Goal: Information Seeking & Learning: Learn about a topic

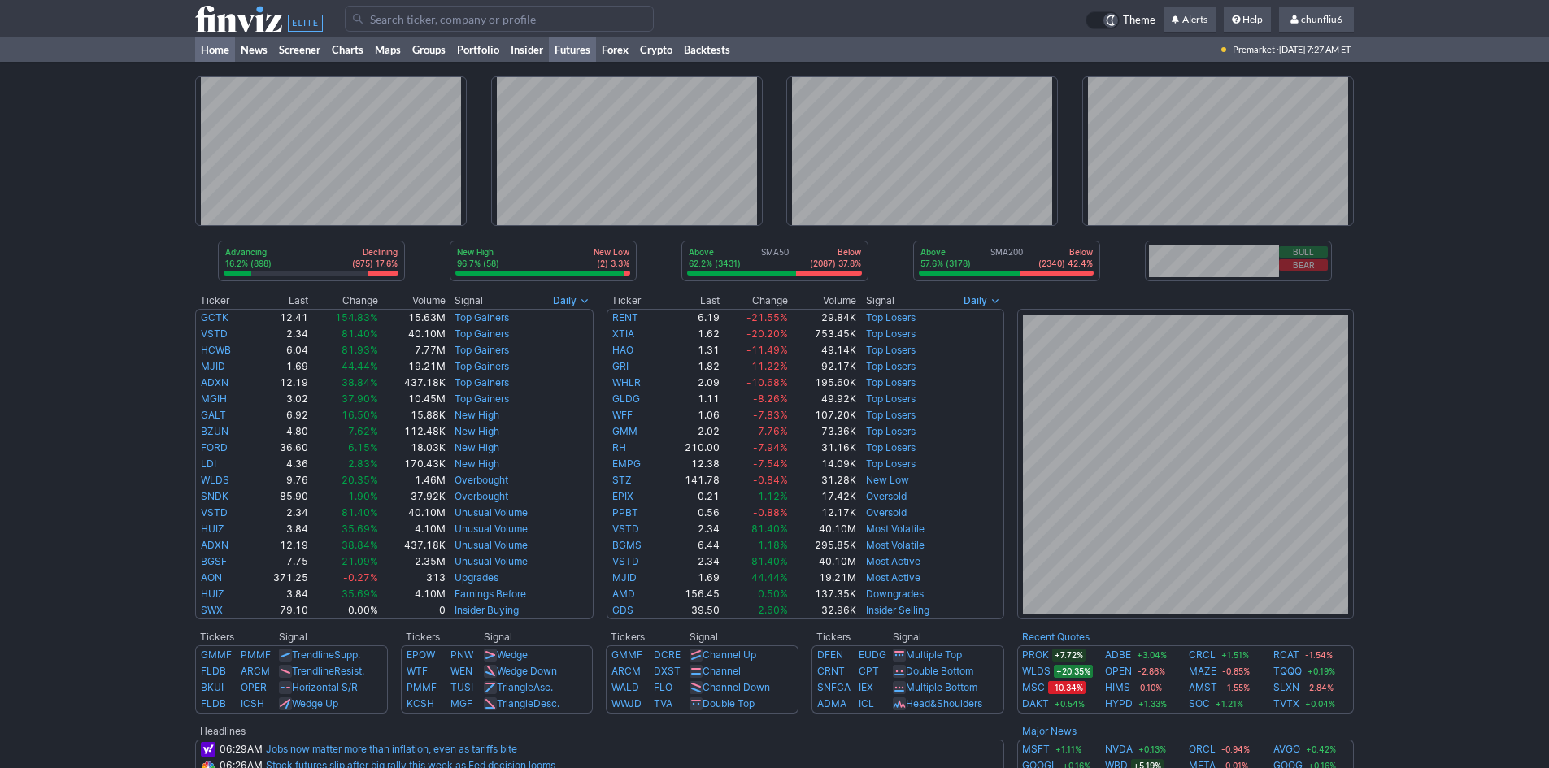
click at [560, 50] on link "Futures" at bounding box center [572, 49] width 47 height 24
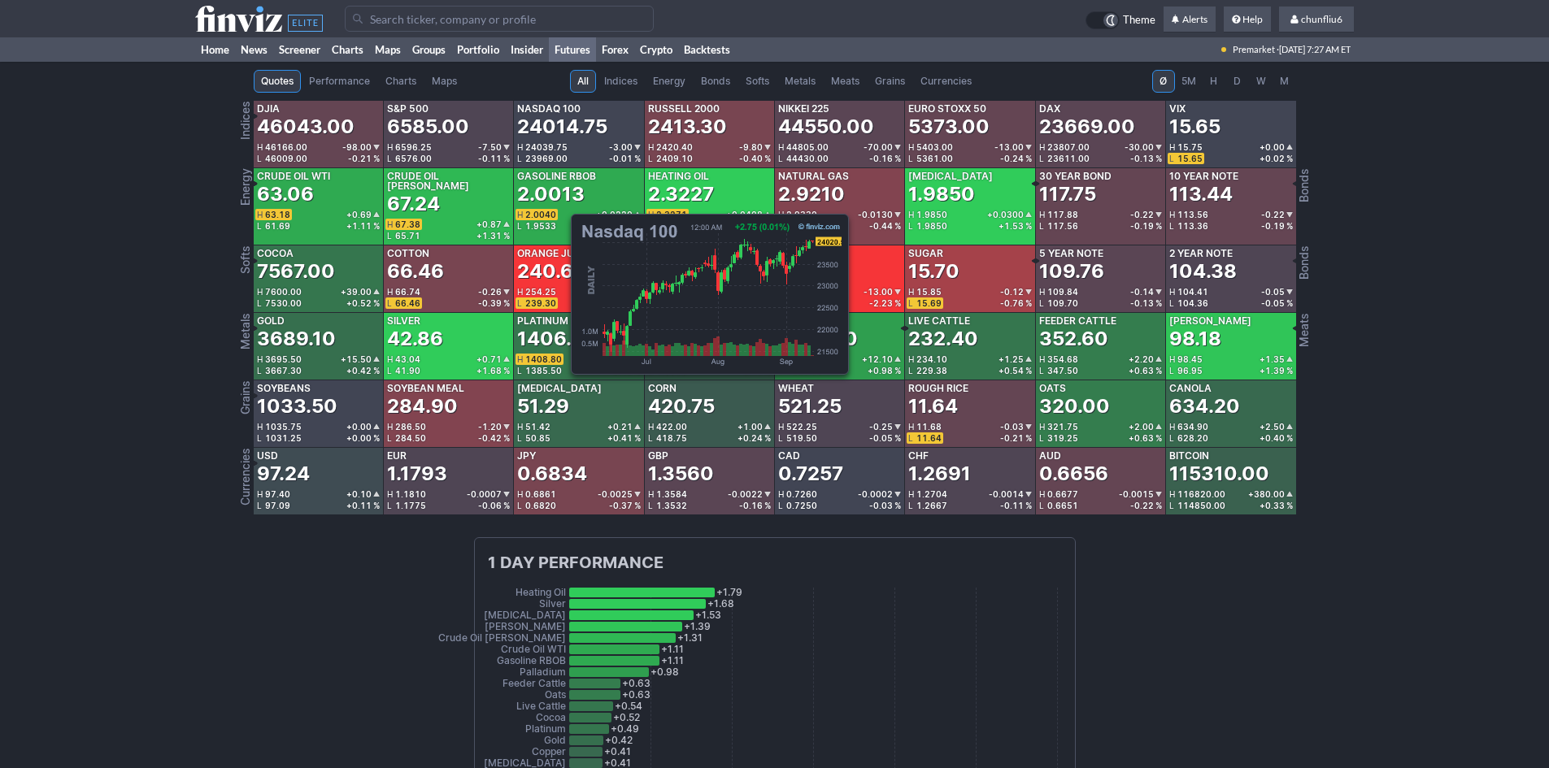
click at [563, 129] on div "24014.75" at bounding box center [562, 127] width 90 height 26
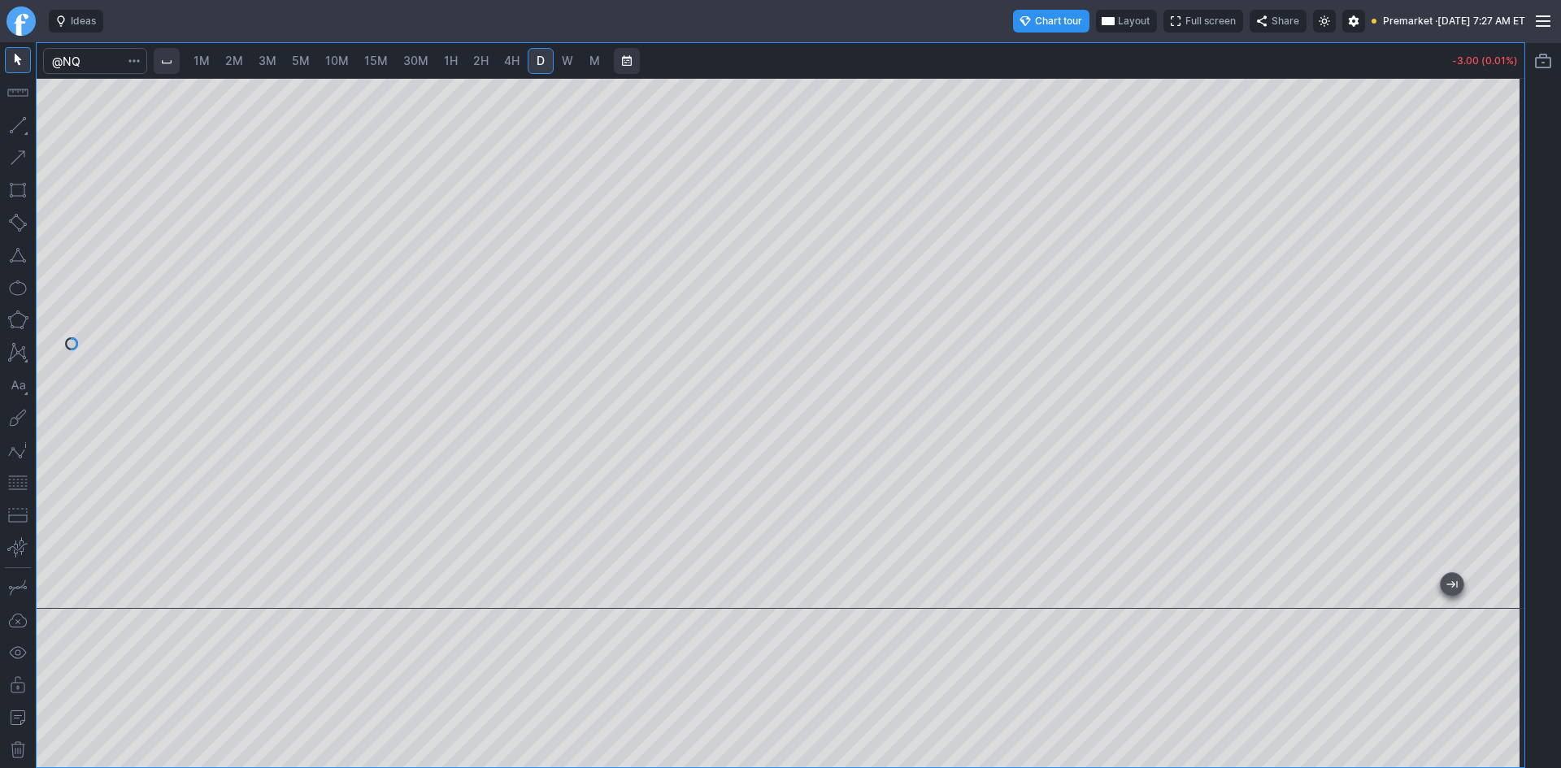
click at [332, 63] on span "10M" at bounding box center [337, 61] width 24 height 14
drag, startPoint x: 1510, startPoint y: 228, endPoint x: 1508, endPoint y: 270, distance: 41.5
click at [1508, 270] on div at bounding box center [1507, 339] width 34 height 490
click at [15, 481] on button "button" at bounding box center [18, 483] width 26 height 26
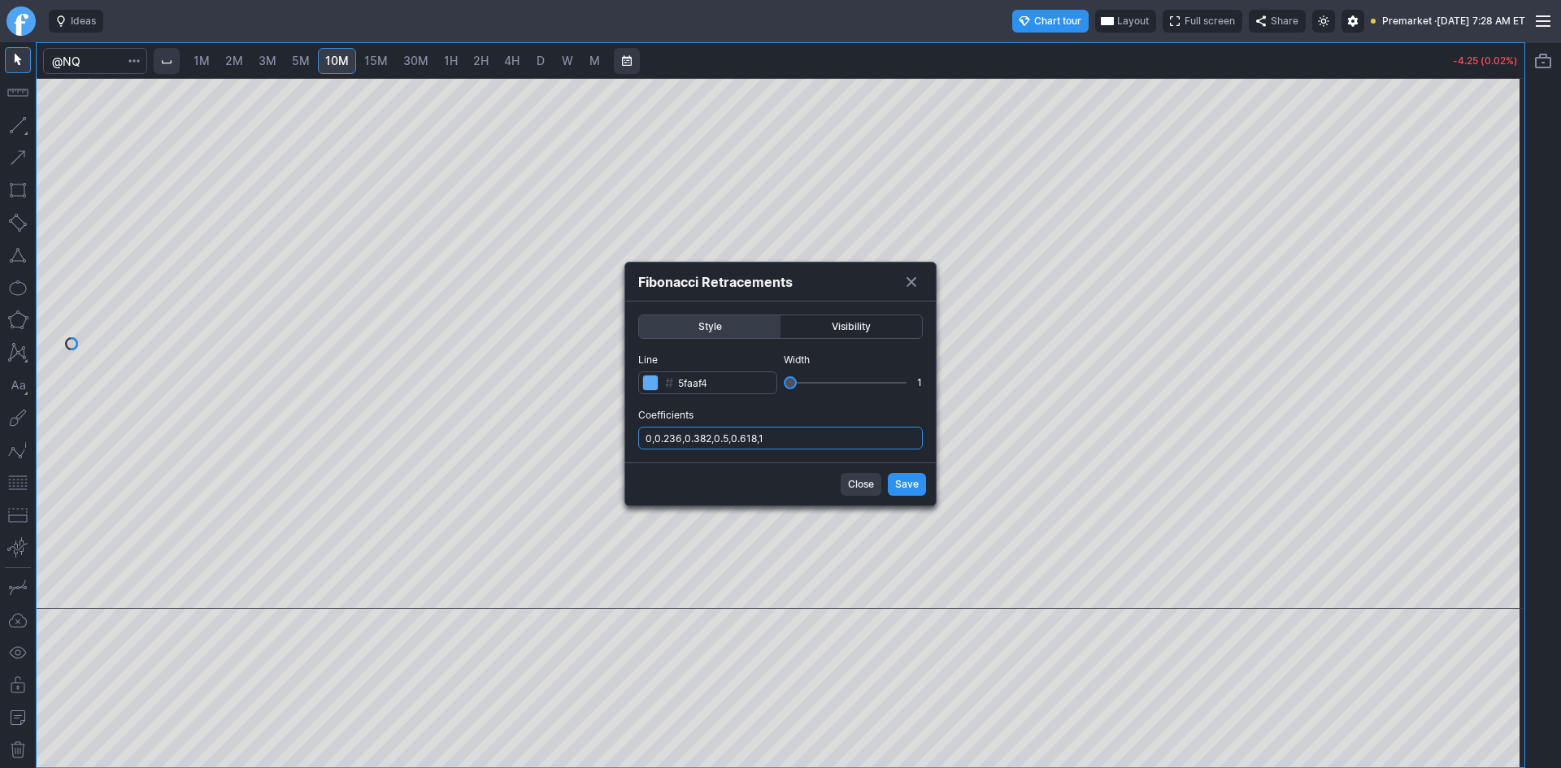
click at [873, 436] on input "0,0.236,0.382,0.5,0.618,1" at bounding box center [780, 438] width 285 height 23
type input "0,0.236,0.382,0.5,0.618,1,.786"
click at [909, 480] on span "Save" at bounding box center [907, 484] width 24 height 16
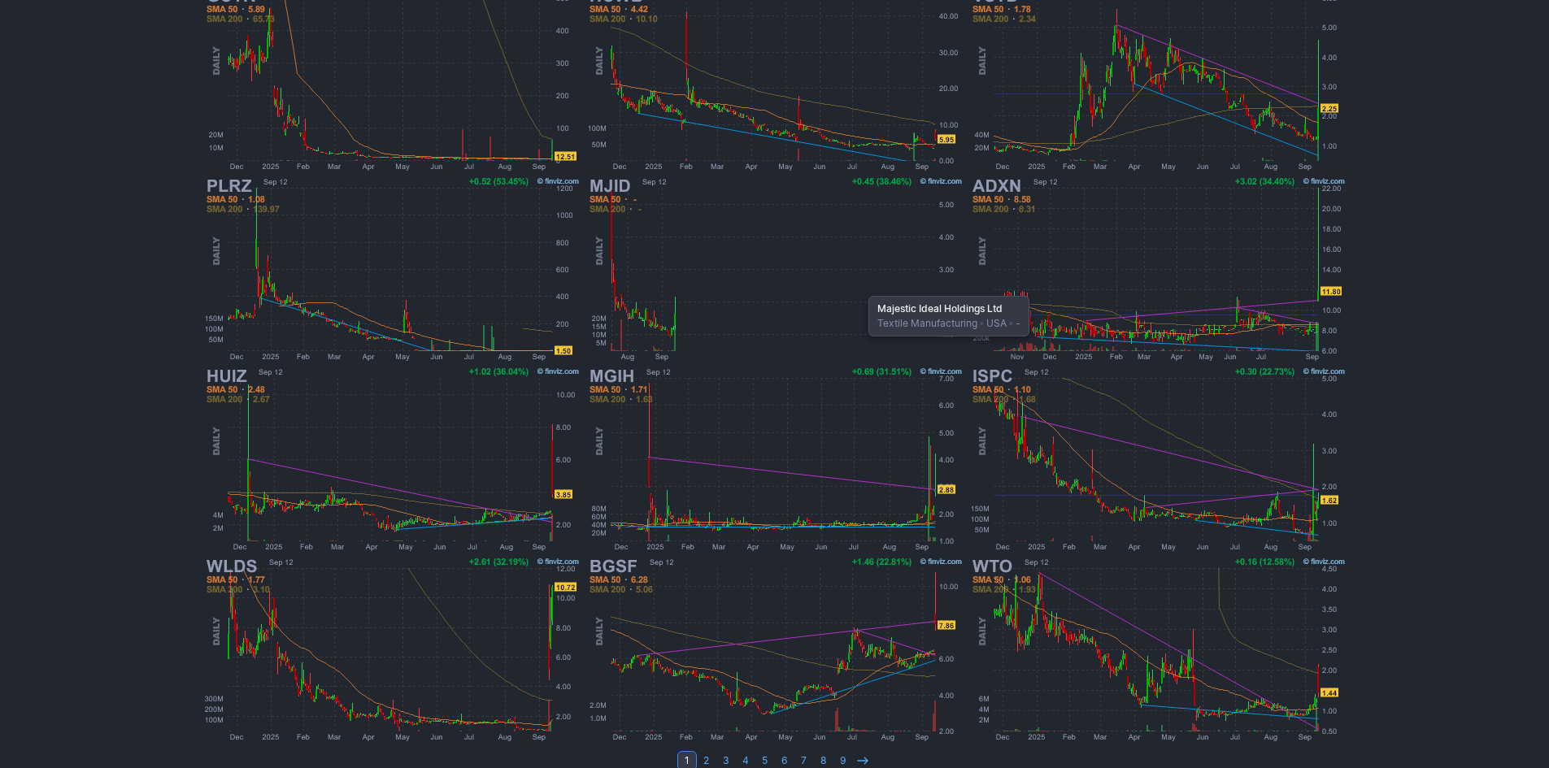
scroll to position [302, 0]
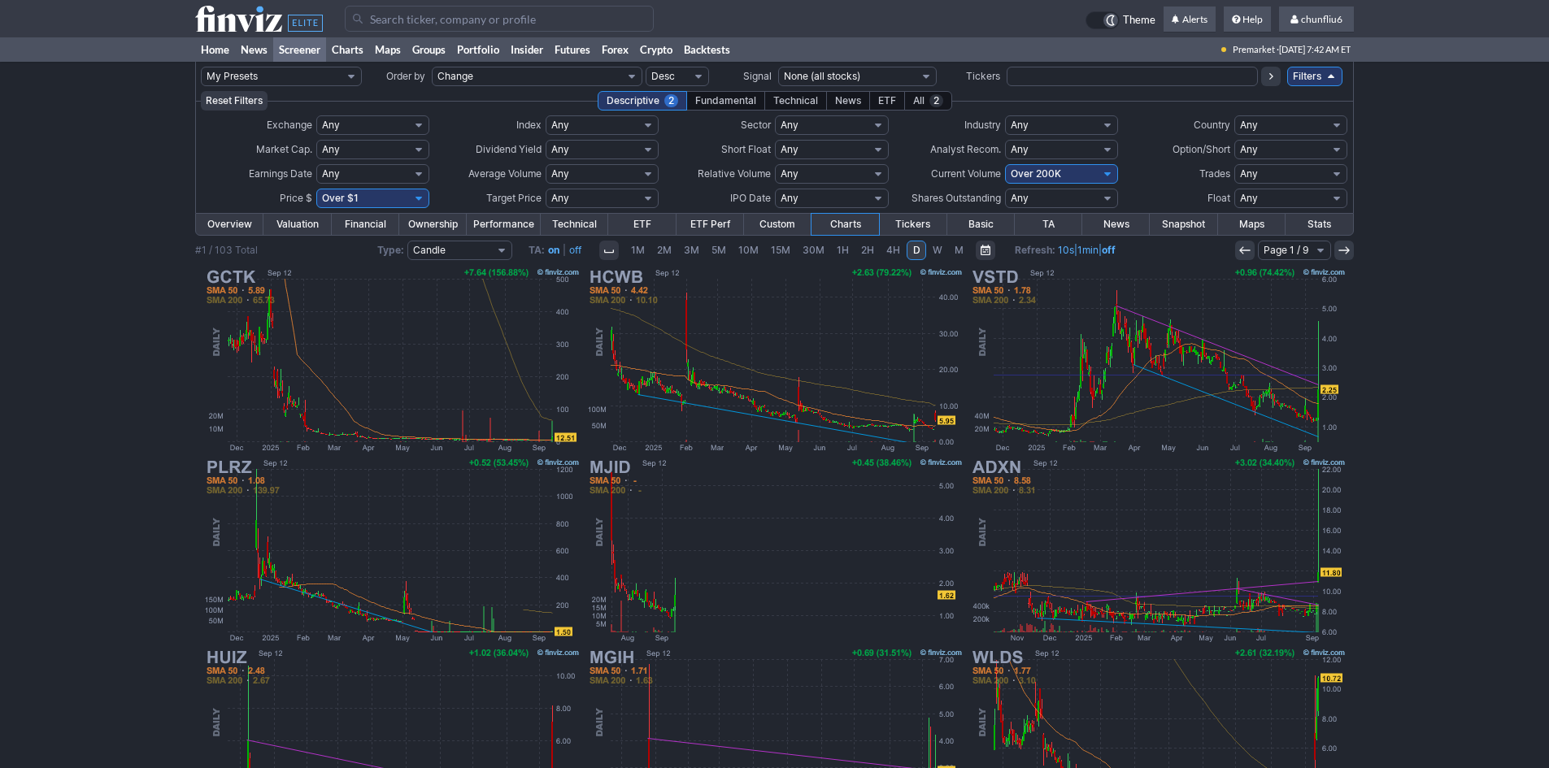
click at [396, 194] on select "Any Under $1 Under $2 Under $3 Under $4 Under $5 Under $7 Under $10 Under $15 U…" at bounding box center [372, 199] width 113 height 20
select select "o10"
click at [316, 189] on select "Any Under $1 Under $2 Under $3 Under $4 Under $5 Under $7 Under $10 Under $15 U…" at bounding box center [372, 199] width 113 height 20
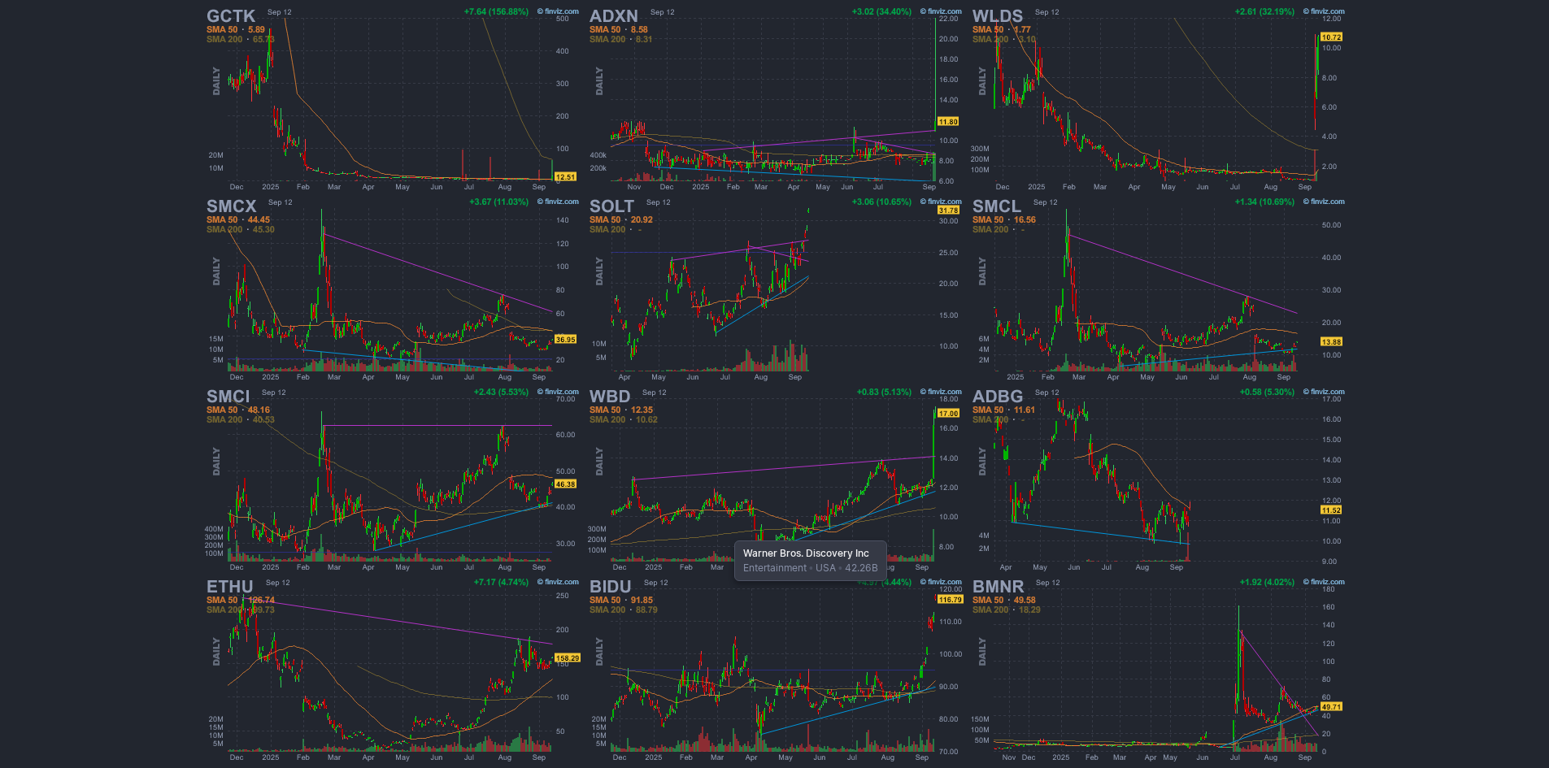
scroll to position [302, 0]
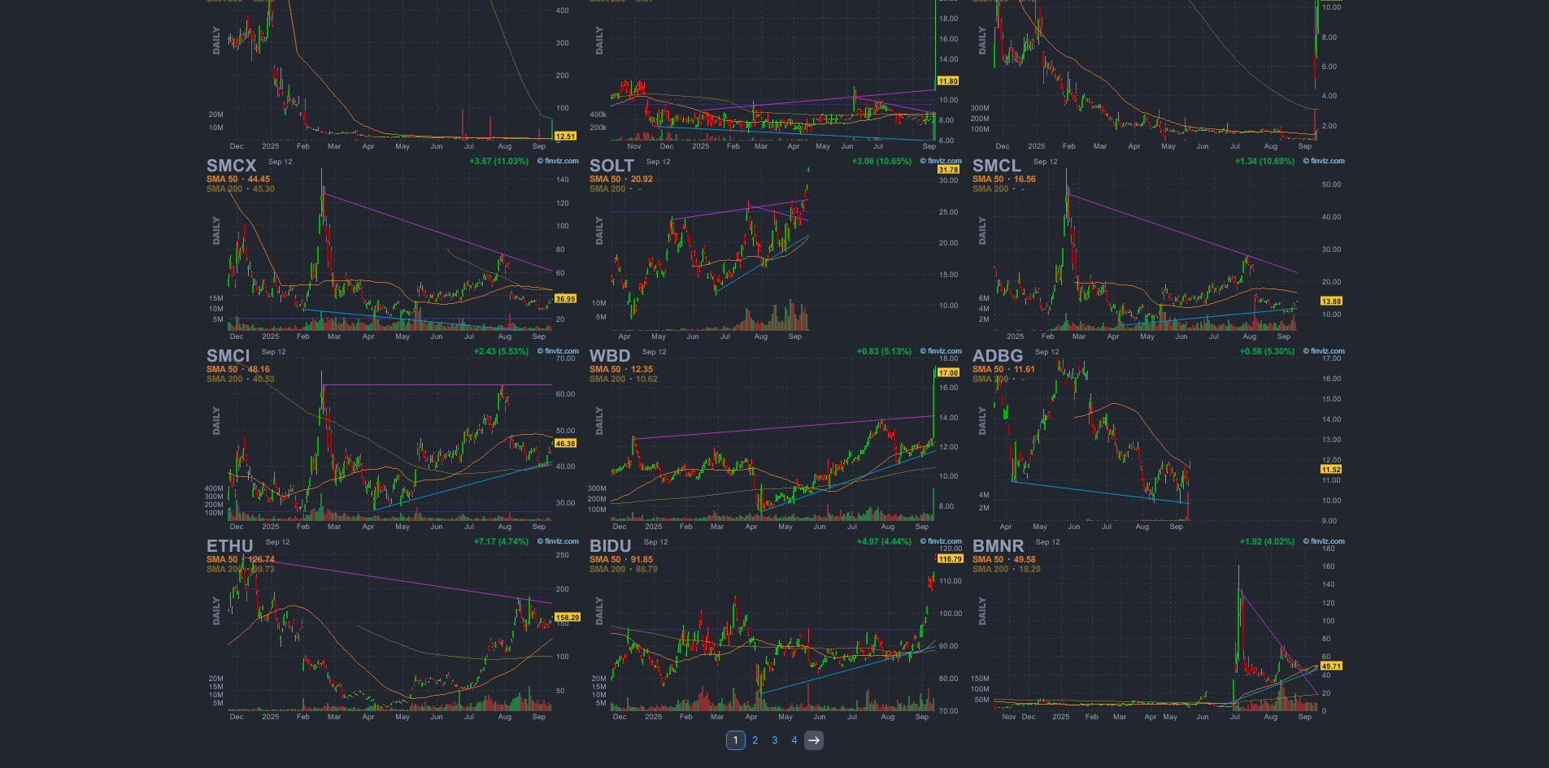
click at [809, 737] on icon at bounding box center [813, 740] width 13 height 13
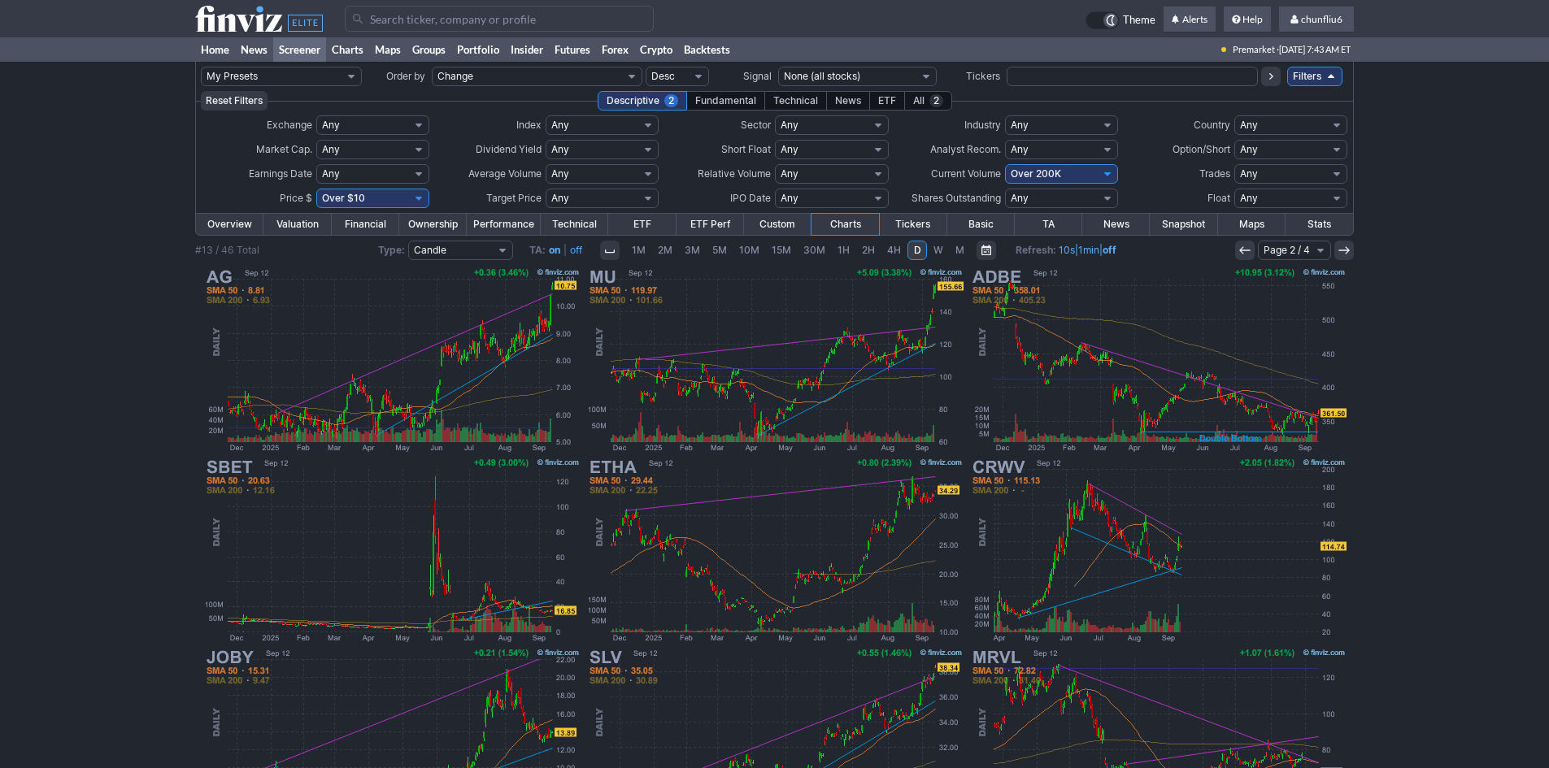
click at [1245, 248] on icon at bounding box center [1244, 250] width 13 height 13
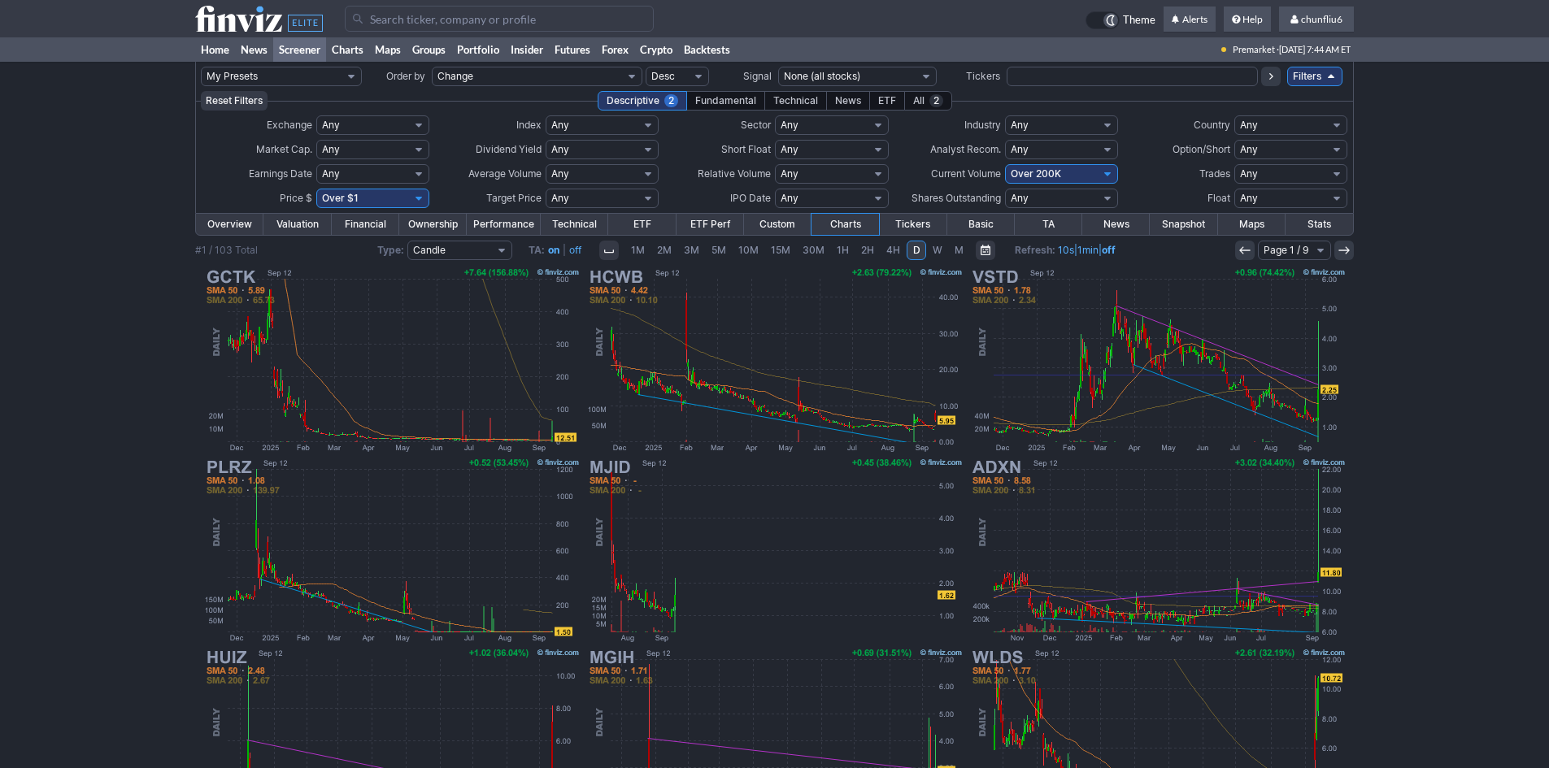
click at [442, 20] on input "Search" at bounding box center [499, 19] width 309 height 26
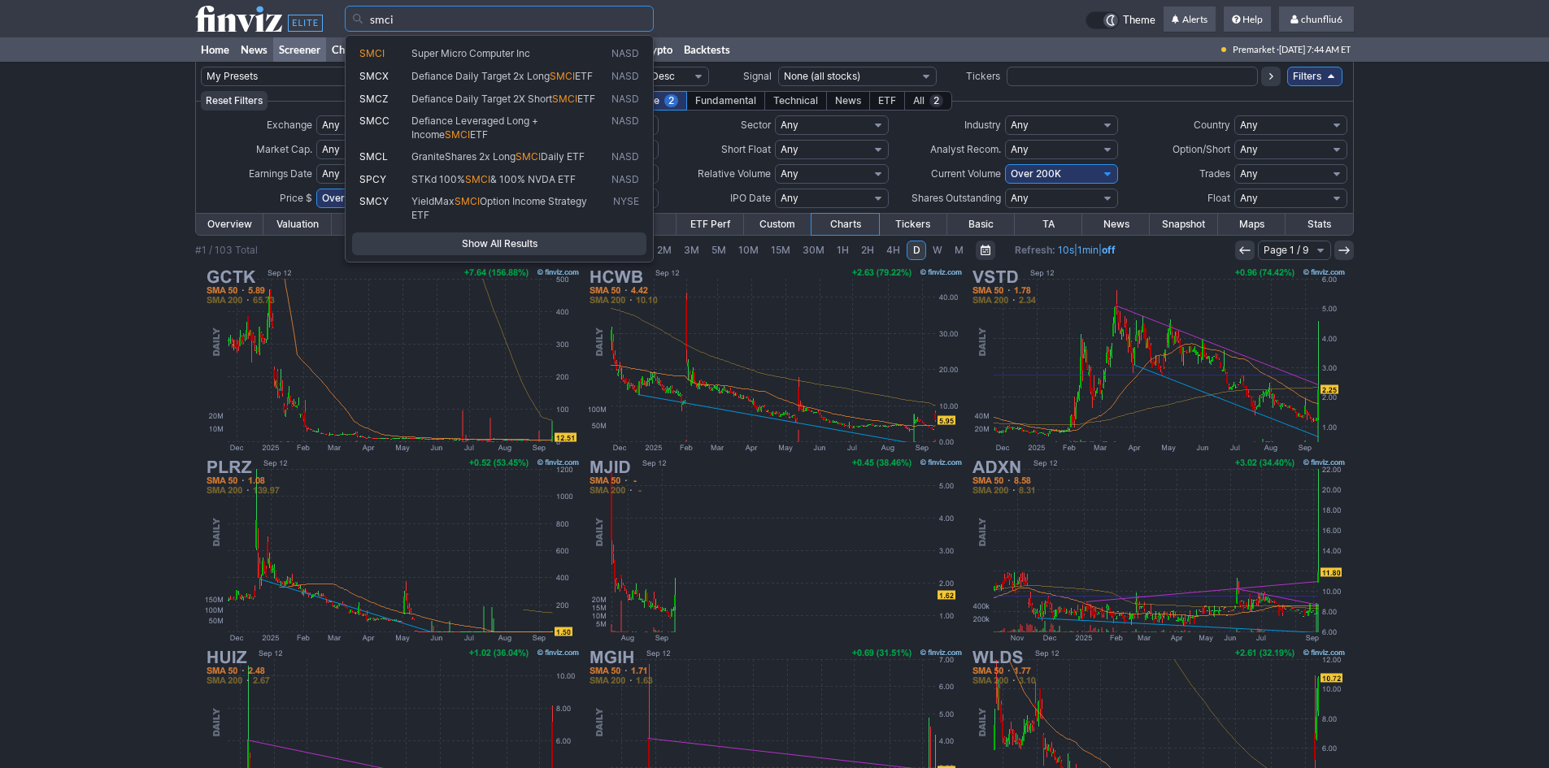
type input "smci"
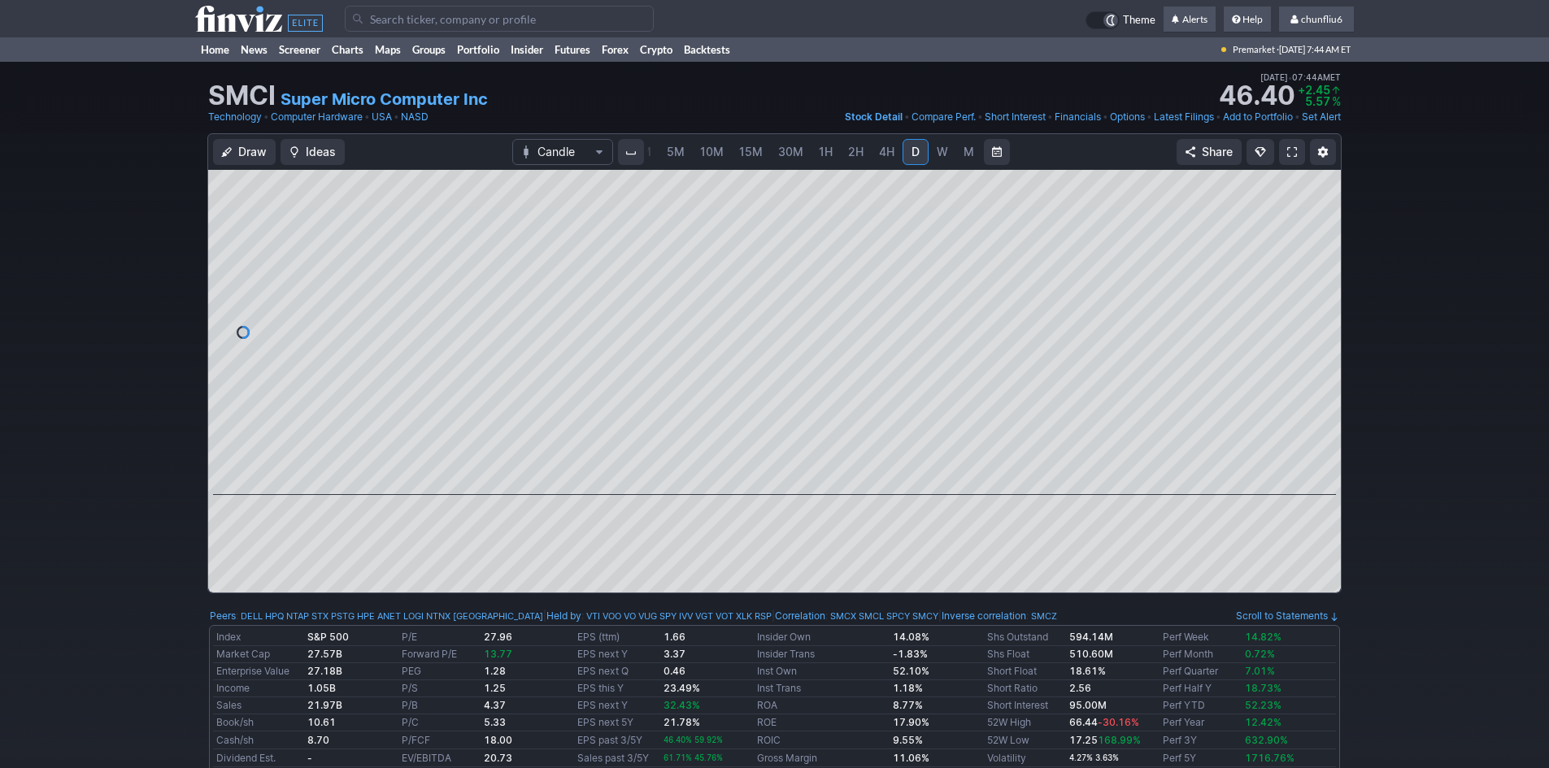
click at [1294, 150] on span at bounding box center [1292, 152] width 10 height 13
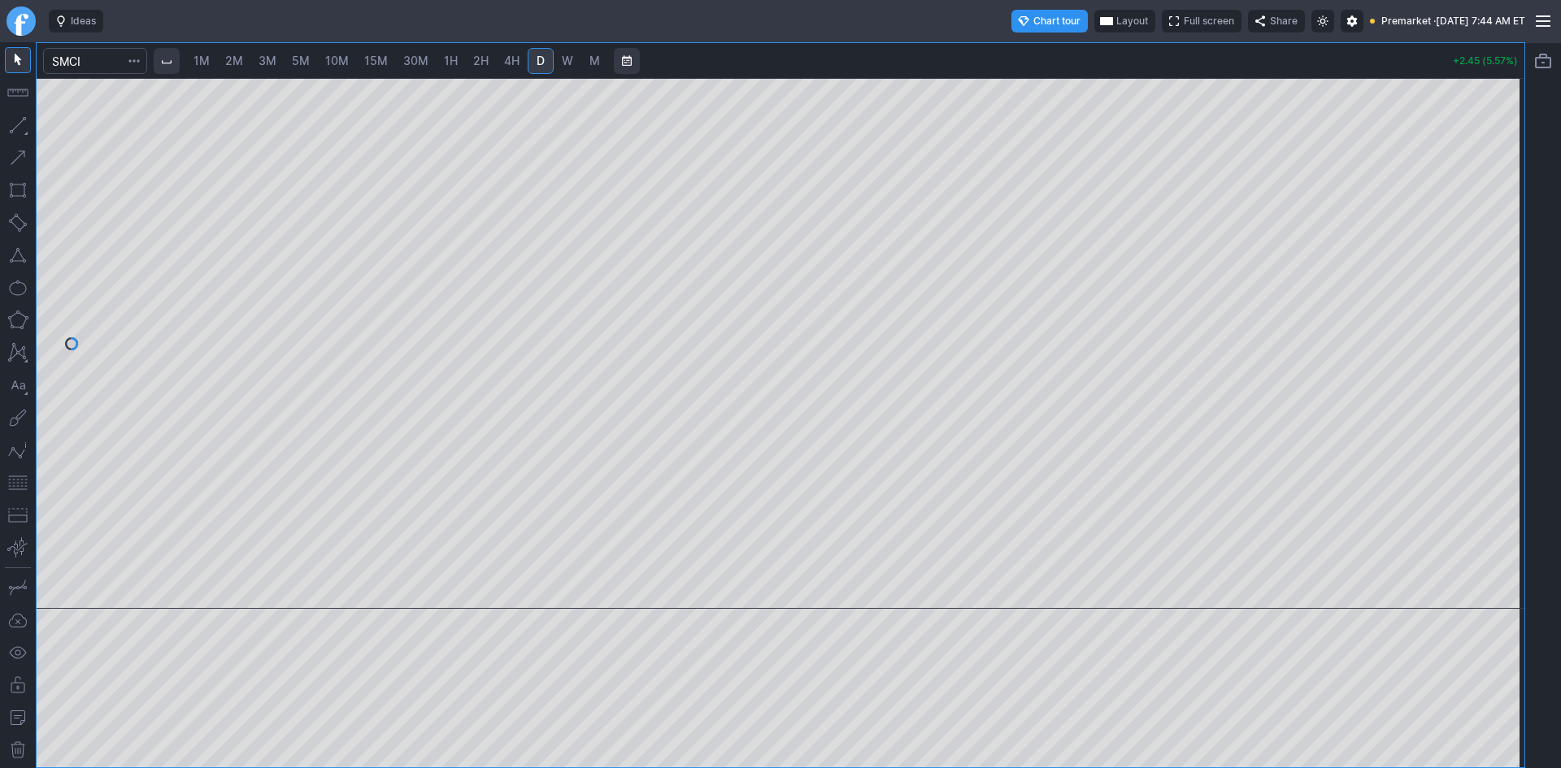
click at [1116, 20] on span "Layout" at bounding box center [1132, 21] width 32 height 16
click at [1056, 50] on button "Layout" at bounding box center [1061, 52] width 23 height 23
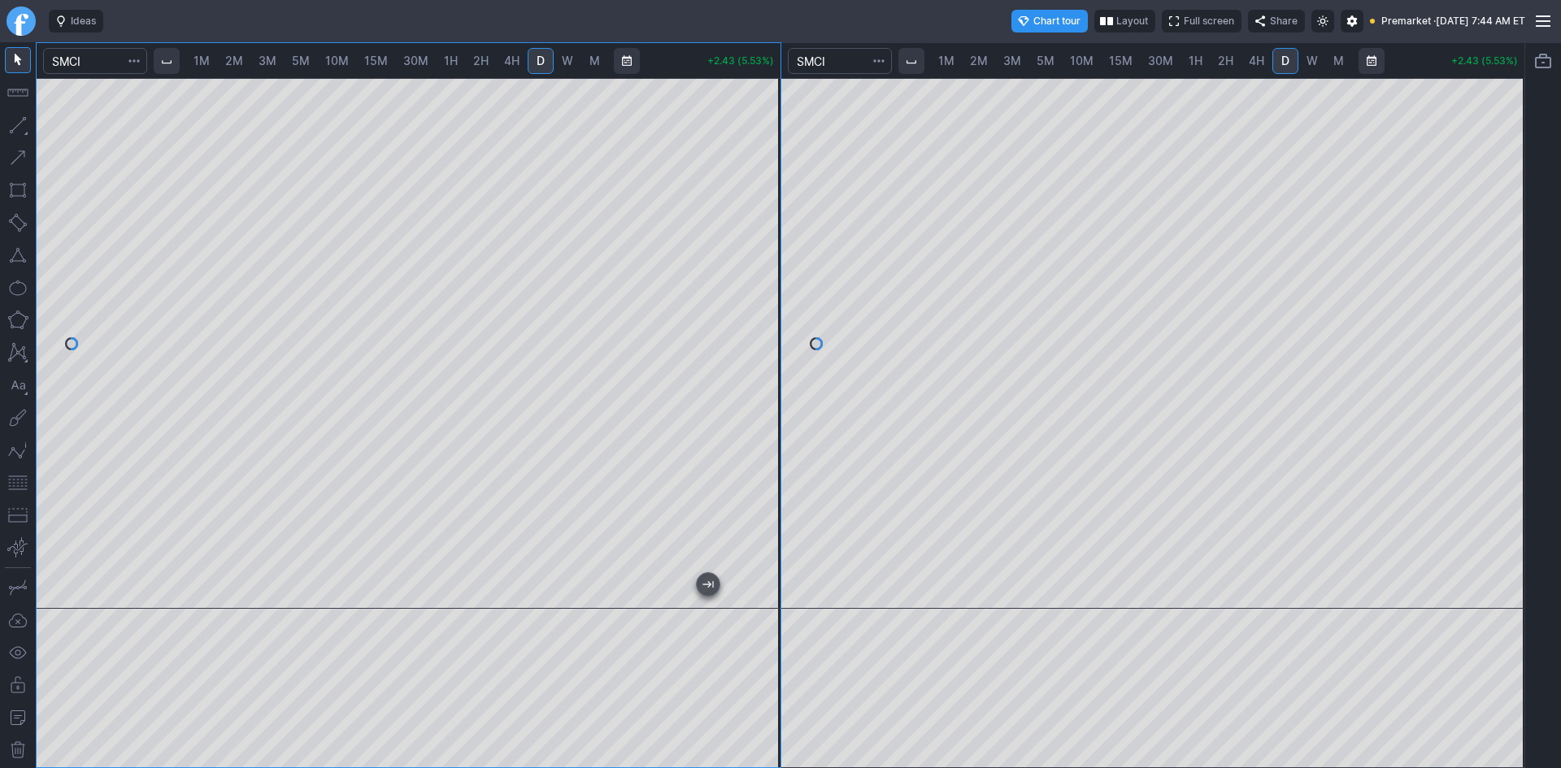
click at [302, 61] on span "5M" at bounding box center [301, 61] width 18 height 14
drag, startPoint x: 759, startPoint y: 195, endPoint x: 750, endPoint y: 317, distance: 122.3
click at [750, 317] on div at bounding box center [763, 339] width 34 height 490
click at [1189, 63] on span "1H" at bounding box center [1196, 61] width 14 height 14
click at [1485, 333] on div at bounding box center [1153, 343] width 744 height 531
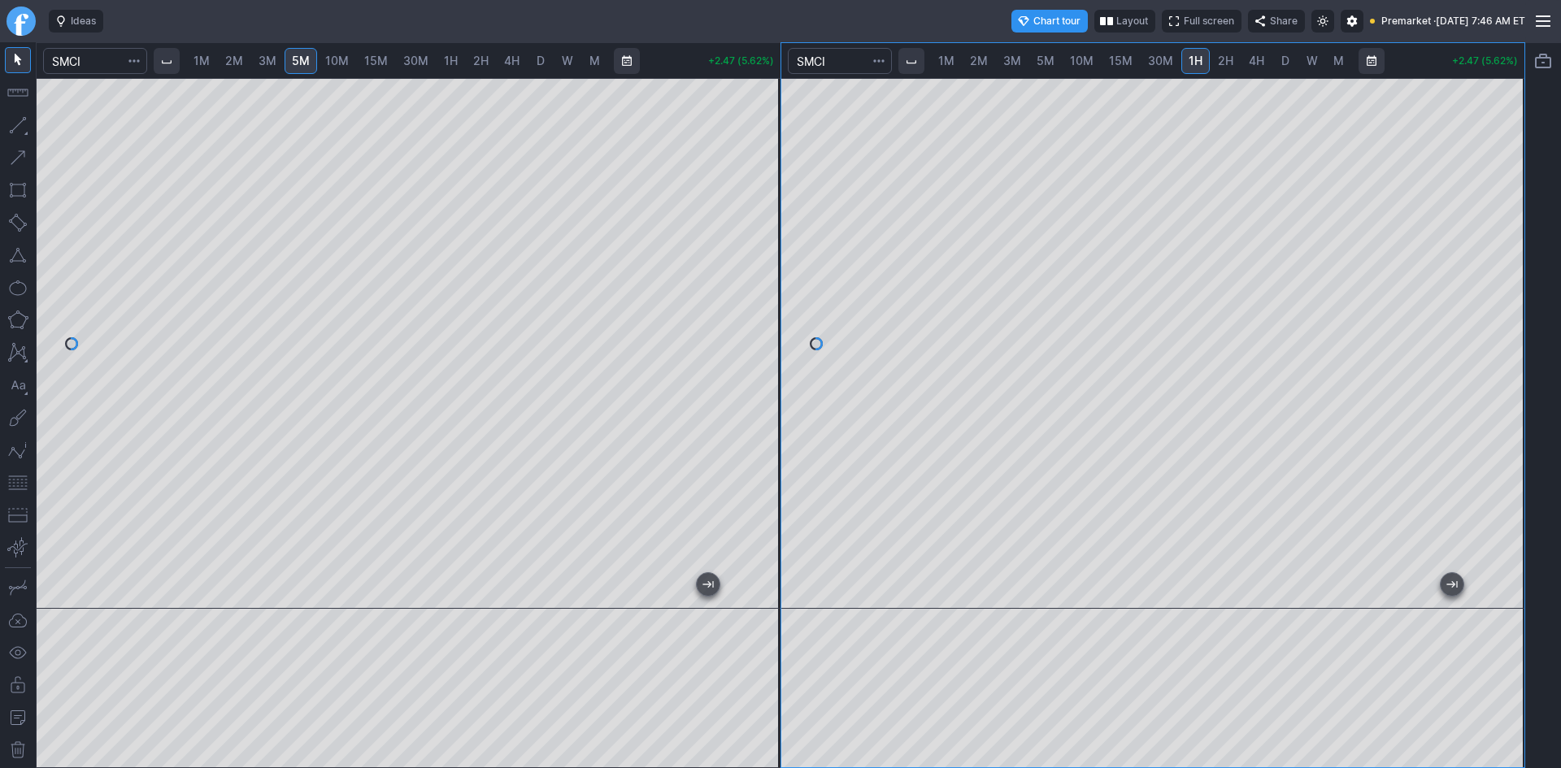
click at [1218, 59] on span "2H" at bounding box center [1225, 61] width 15 height 14
click at [1490, 298] on div at bounding box center [1153, 343] width 744 height 531
drag, startPoint x: 1512, startPoint y: 366, endPoint x: 1507, endPoint y: 337, distance: 29.0
click at [1507, 337] on div at bounding box center [1507, 339] width 34 height 490
click at [15, 484] on button "button" at bounding box center [18, 483] width 26 height 26
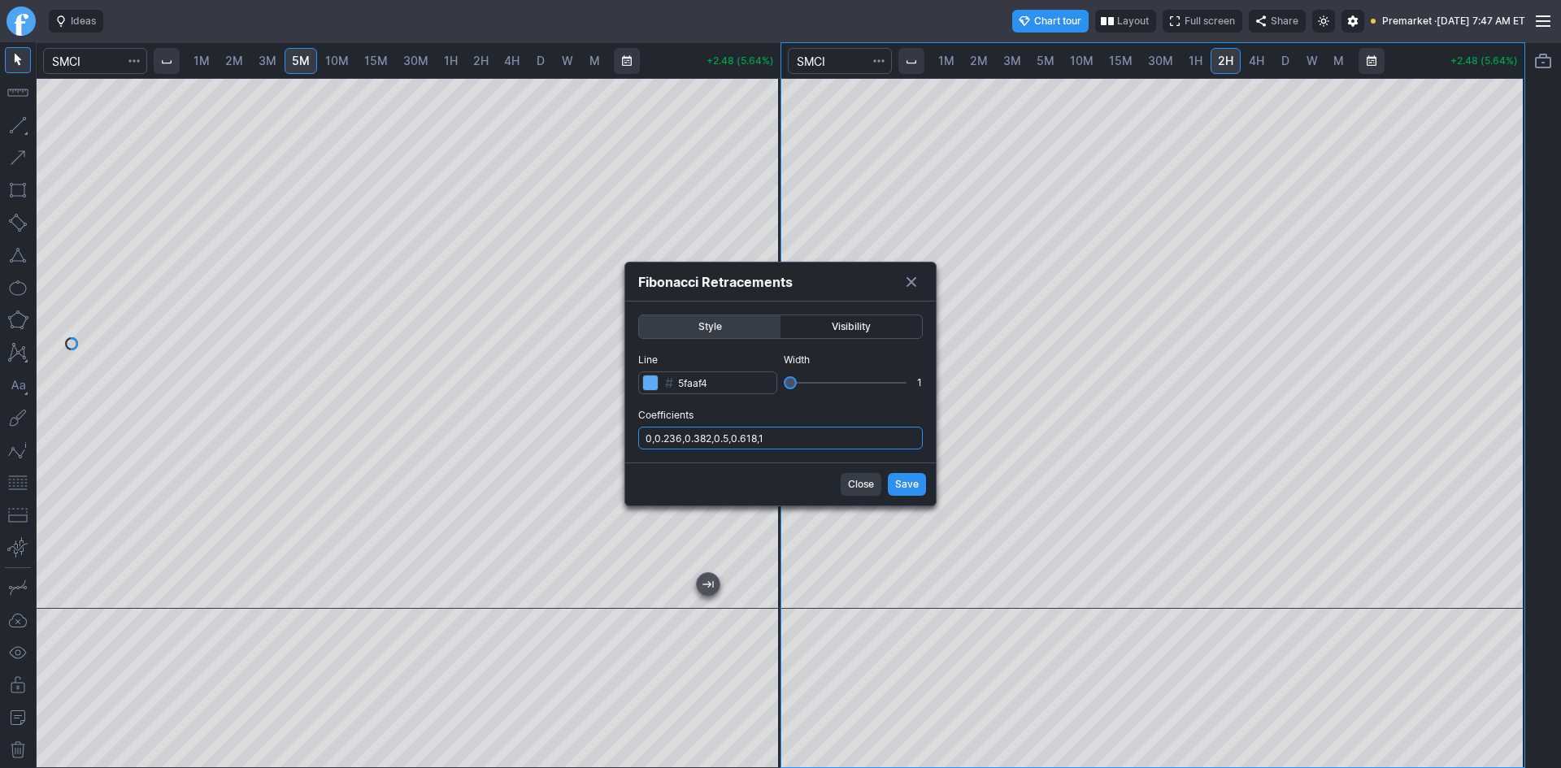
click at [821, 437] on input "0,0.236,0.382,0.5,0.618,1" at bounding box center [780, 438] width 285 height 23
type input "0,0.236,0.382,0.5,0.618,1,.786"
click at [906, 483] on span "Save" at bounding box center [907, 484] width 24 height 16
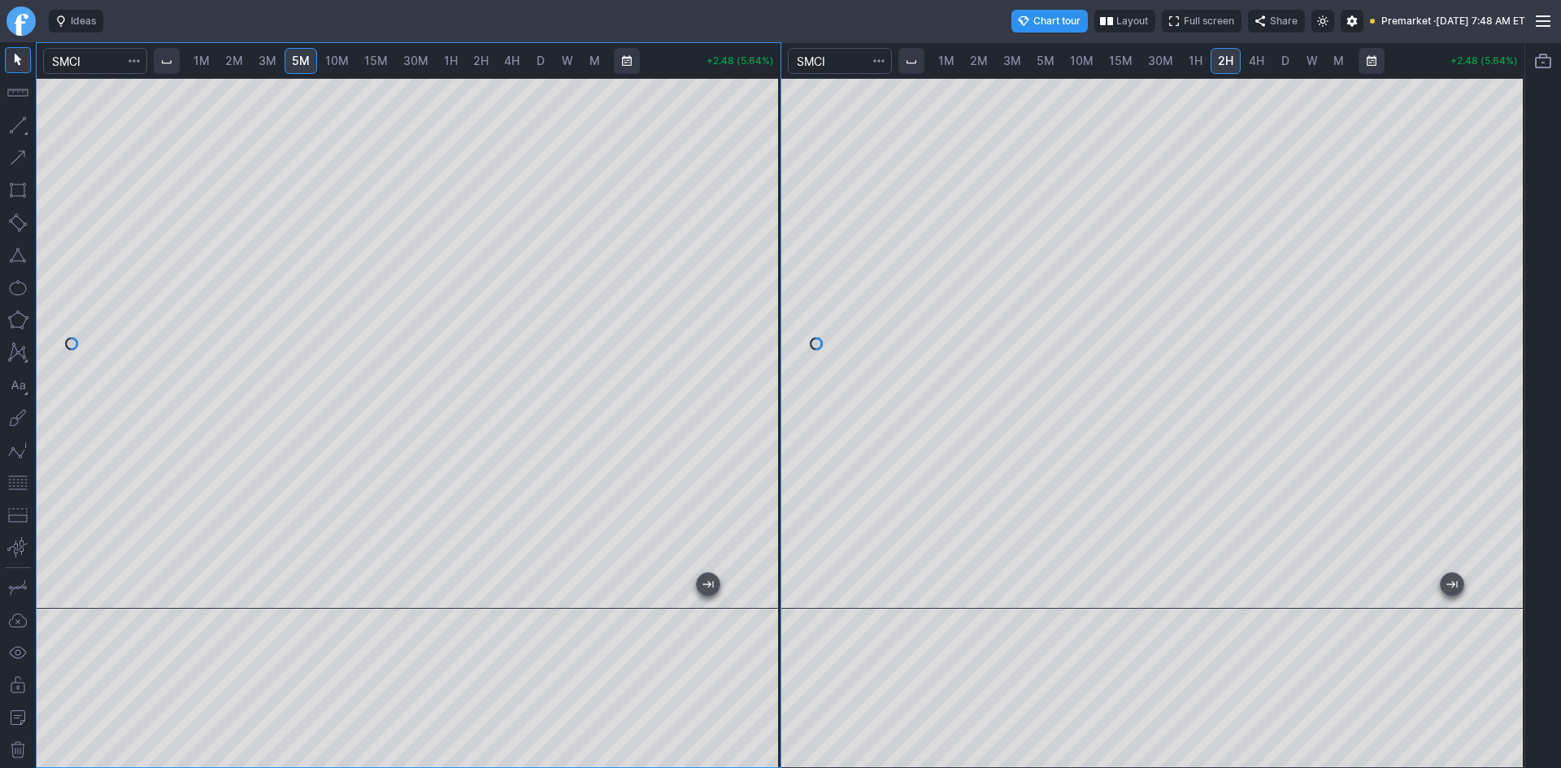
drag, startPoint x: 771, startPoint y: 297, endPoint x: 749, endPoint y: 359, distance: 66.3
click at [750, 357] on div at bounding box center [763, 339] width 34 height 490
click at [234, 65] on span "2M" at bounding box center [234, 61] width 18 height 14
drag, startPoint x: 765, startPoint y: 229, endPoint x: 752, endPoint y: 283, distance: 55.2
click at [752, 283] on div at bounding box center [763, 339] width 34 height 490
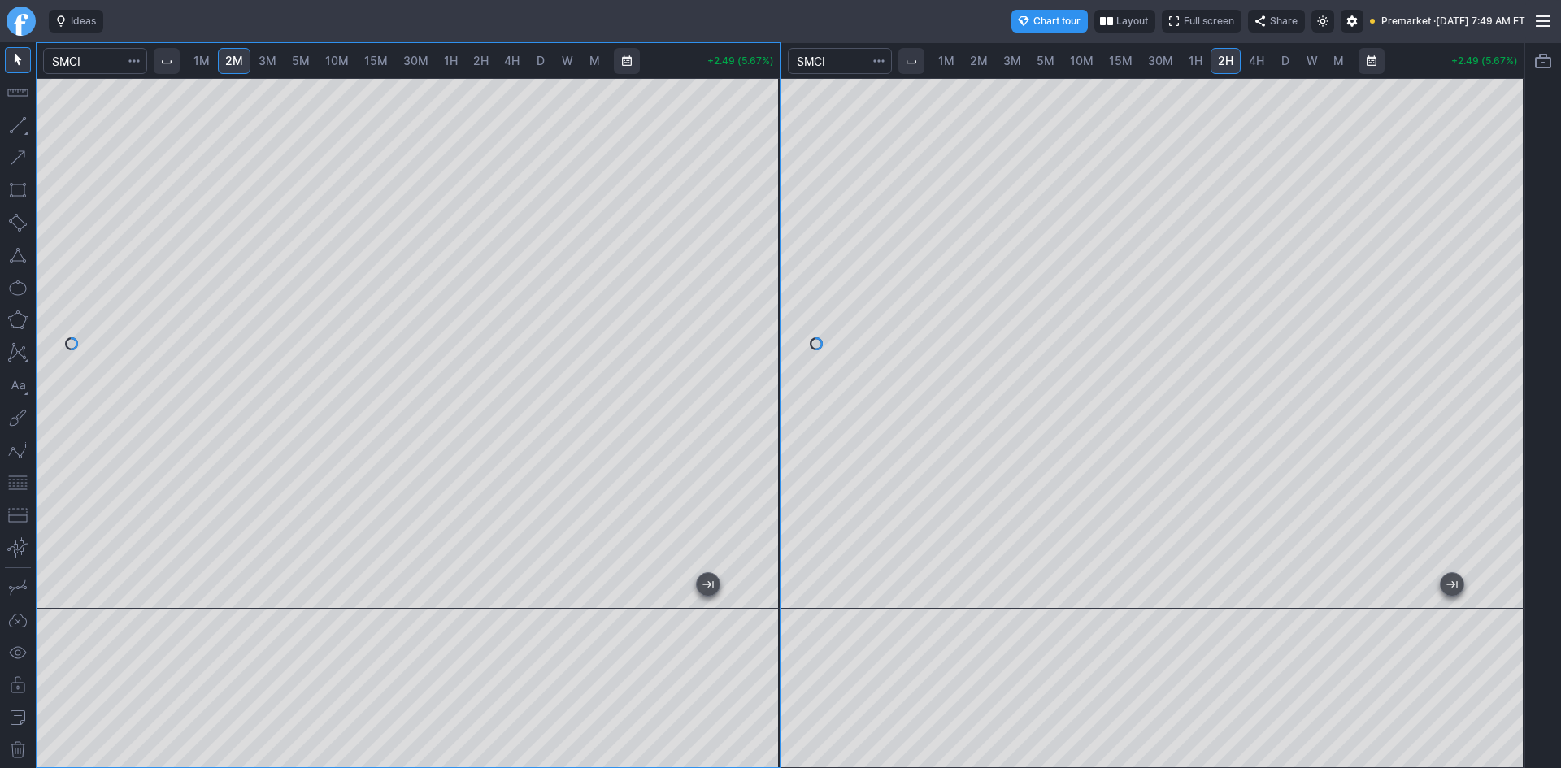
drag, startPoint x: 773, startPoint y: 298, endPoint x: 763, endPoint y: 372, distance: 75.4
click at [763, 372] on div at bounding box center [763, 339] width 34 height 490
click at [16, 484] on button "button" at bounding box center [18, 483] width 26 height 26
drag, startPoint x: 756, startPoint y: 198, endPoint x: 752, endPoint y: 233, distance: 35.2
click at [752, 233] on div at bounding box center [763, 339] width 34 height 490
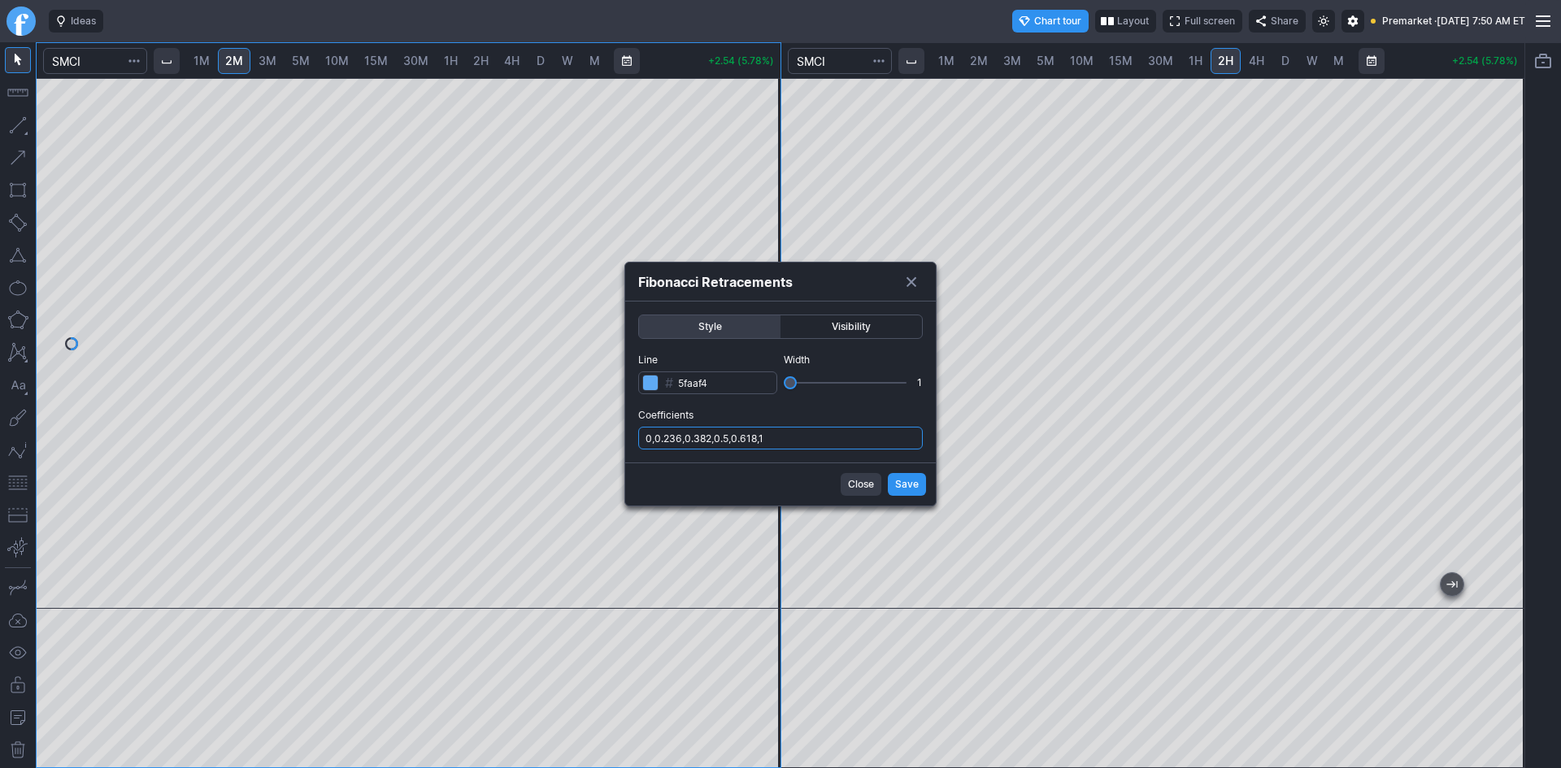
click at [791, 433] on input "0,0.236,0.382,0.5,0.618,1" at bounding box center [780, 438] width 285 height 23
type input "0,0.236,0.382,0.5,0.618,1,.786"
click at [894, 485] on button "Save" at bounding box center [907, 484] width 38 height 23
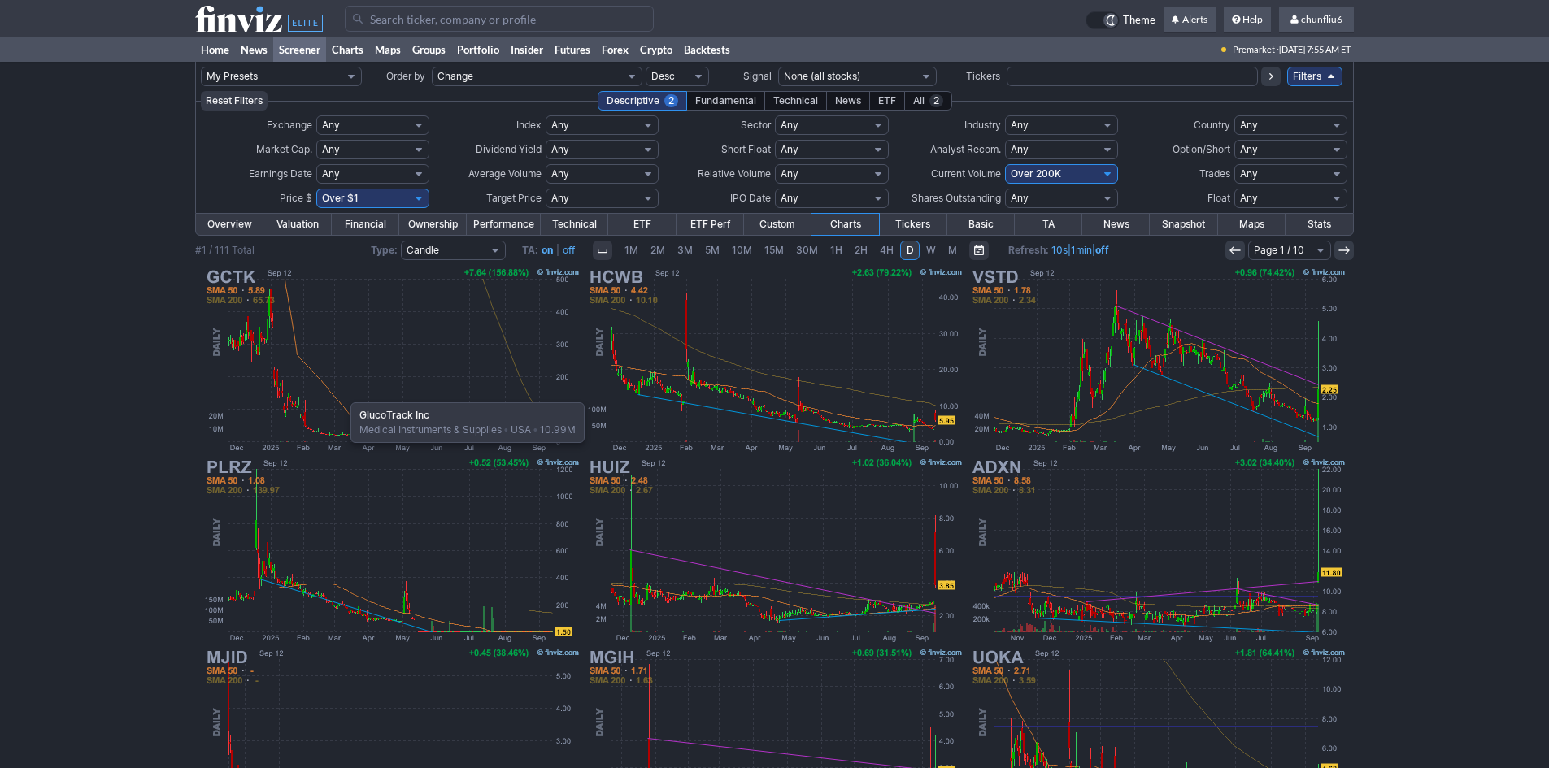
click at [342, 394] on img at bounding box center [392, 360] width 381 height 190
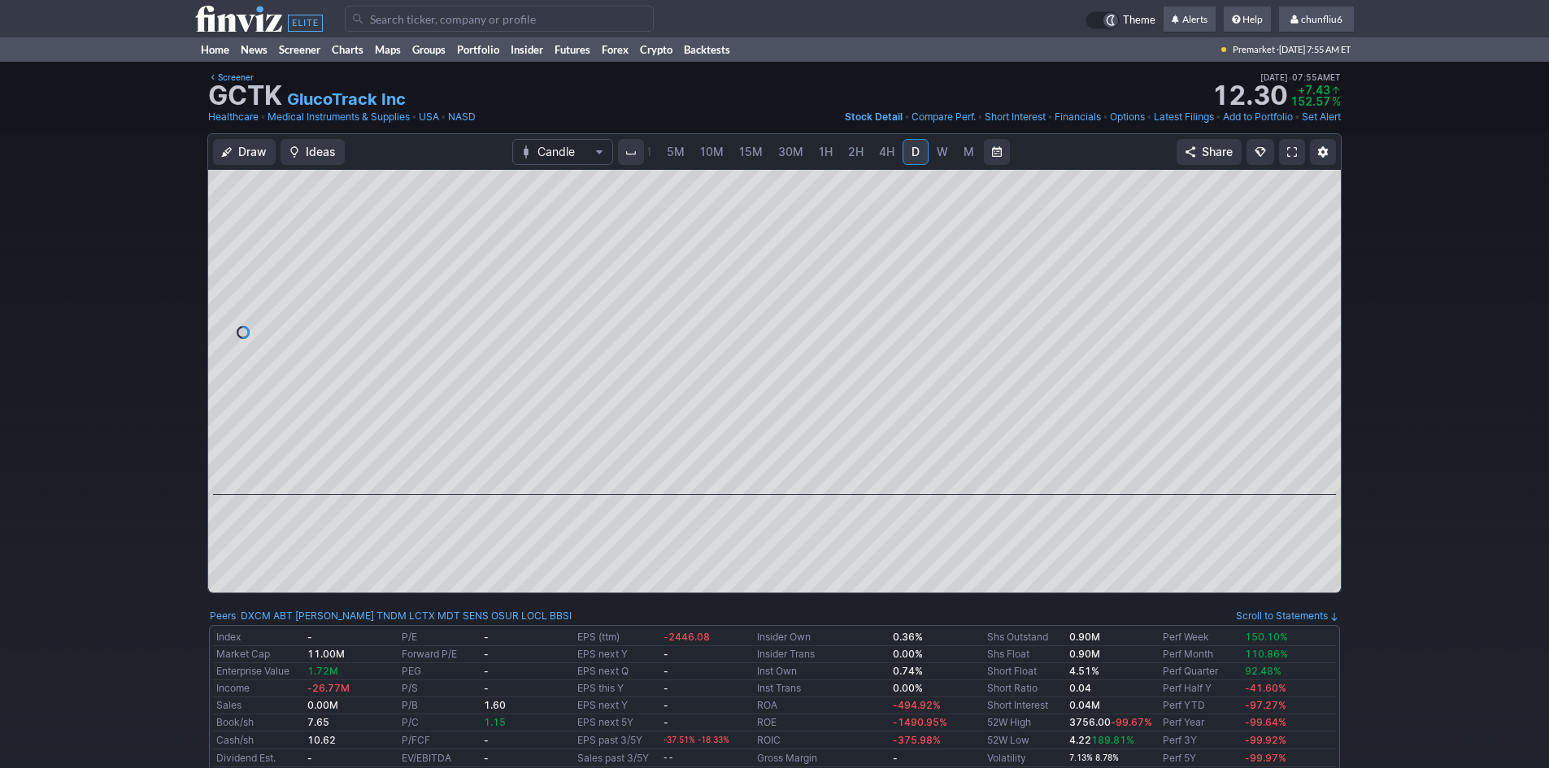
click at [1292, 152] on span at bounding box center [1292, 152] width 10 height 13
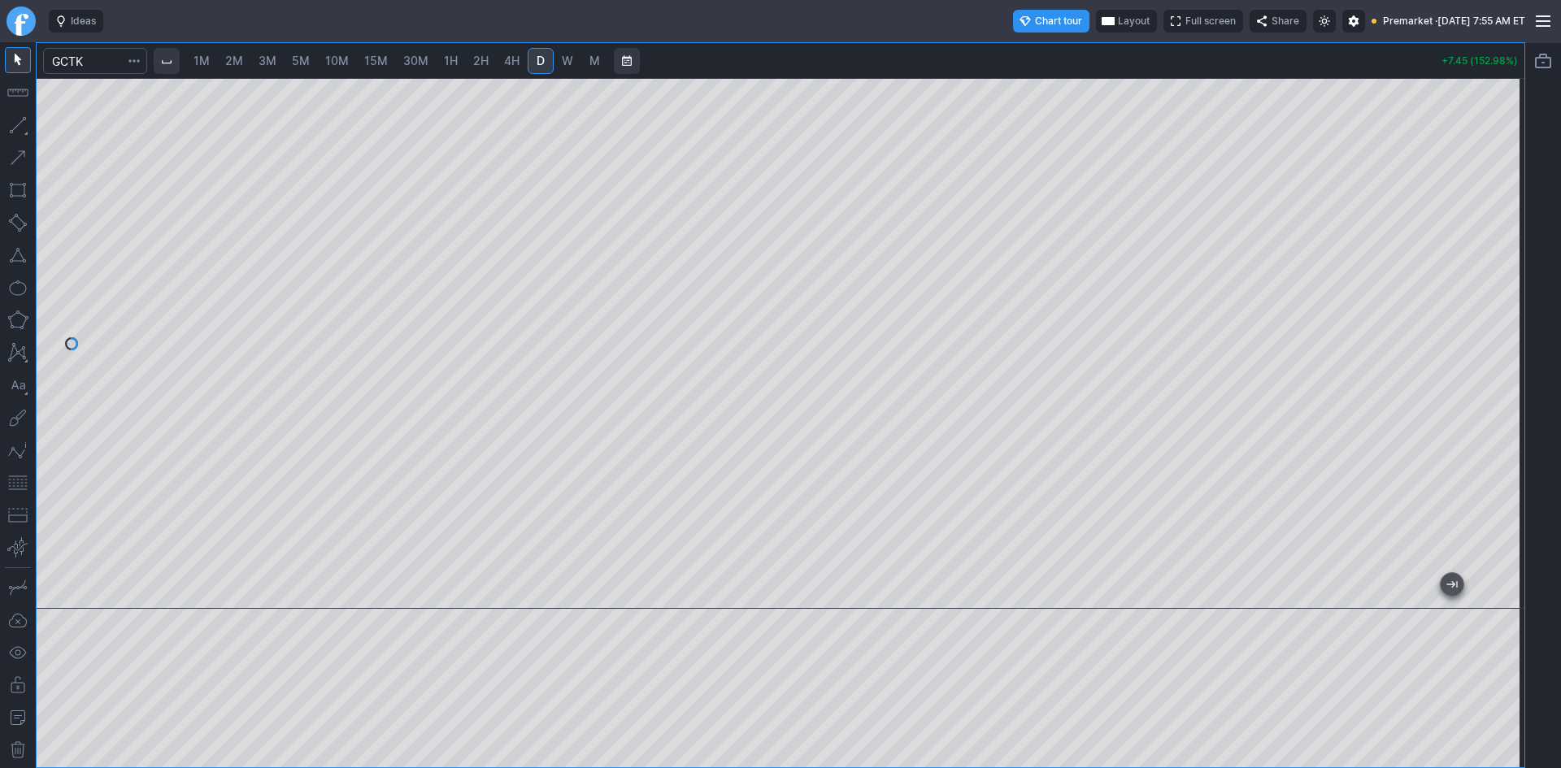
click at [1479, 193] on div at bounding box center [781, 343] width 1488 height 531
click at [1472, 180] on div at bounding box center [781, 343] width 1488 height 531
click at [1484, 207] on div at bounding box center [781, 343] width 1488 height 531
click at [1489, 323] on div at bounding box center [781, 343] width 1488 height 531
click at [1117, 21] on span "Layout" at bounding box center [1133, 21] width 32 height 16
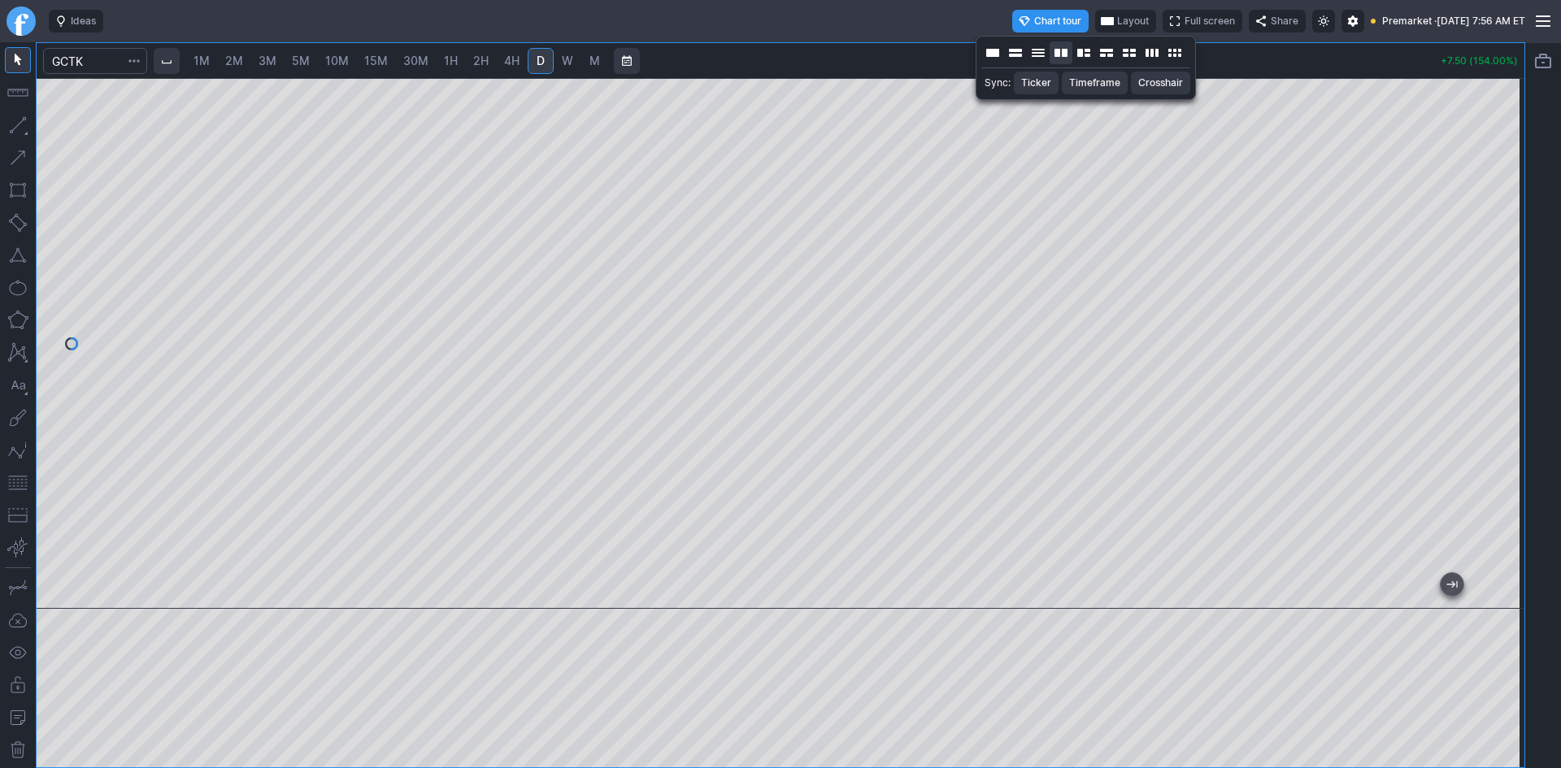
click at [1069, 52] on button "Layout" at bounding box center [1061, 52] width 23 height 23
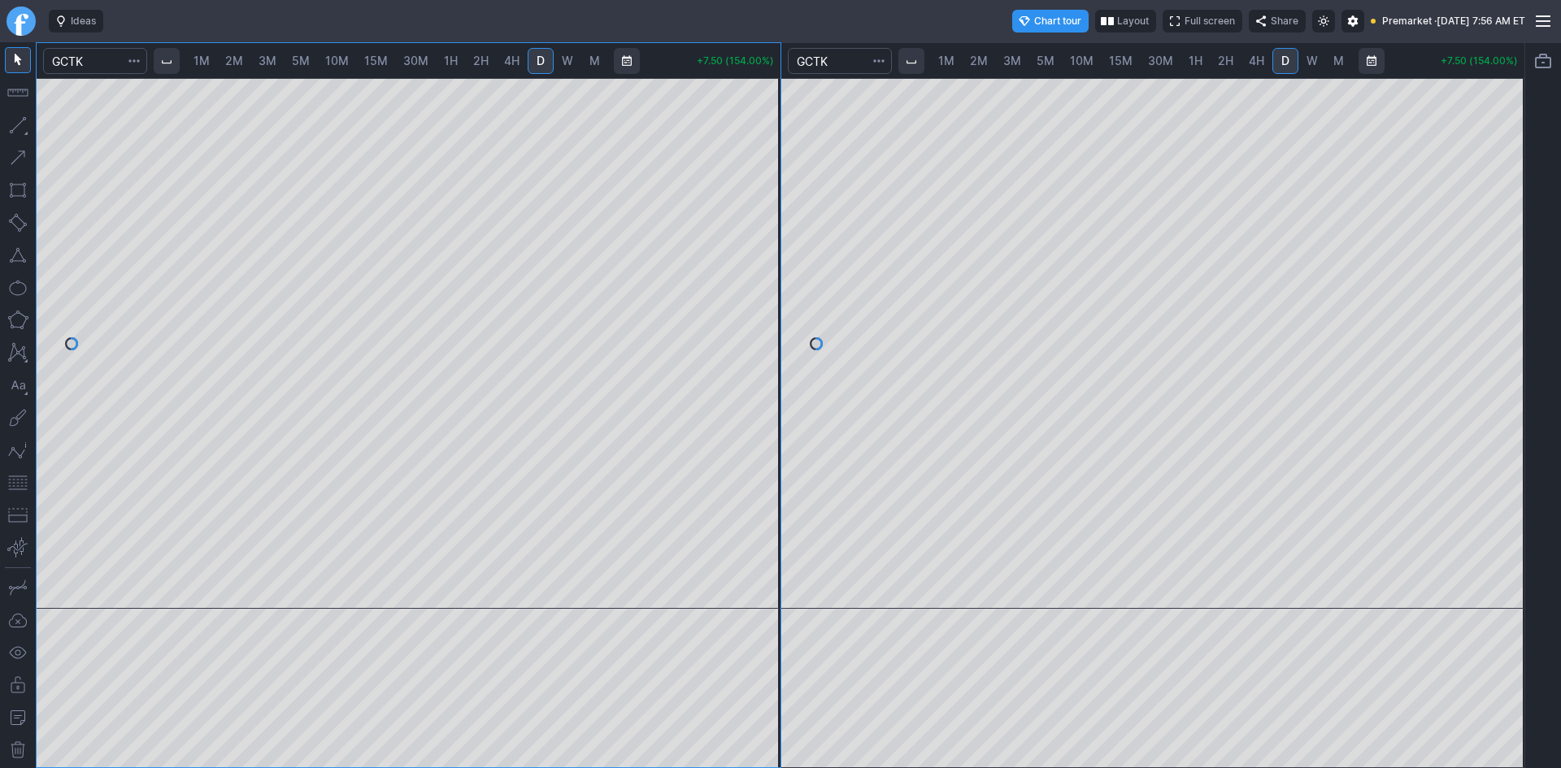
click at [1198, 66] on span "1H" at bounding box center [1196, 61] width 14 height 14
click at [1485, 368] on div at bounding box center [1153, 343] width 744 height 531
click at [1230, 62] on span "2H" at bounding box center [1225, 61] width 15 height 14
drag, startPoint x: 1502, startPoint y: 346, endPoint x: 1502, endPoint y: 355, distance: 8.9
click at [1502, 355] on div at bounding box center [1507, 339] width 34 height 490
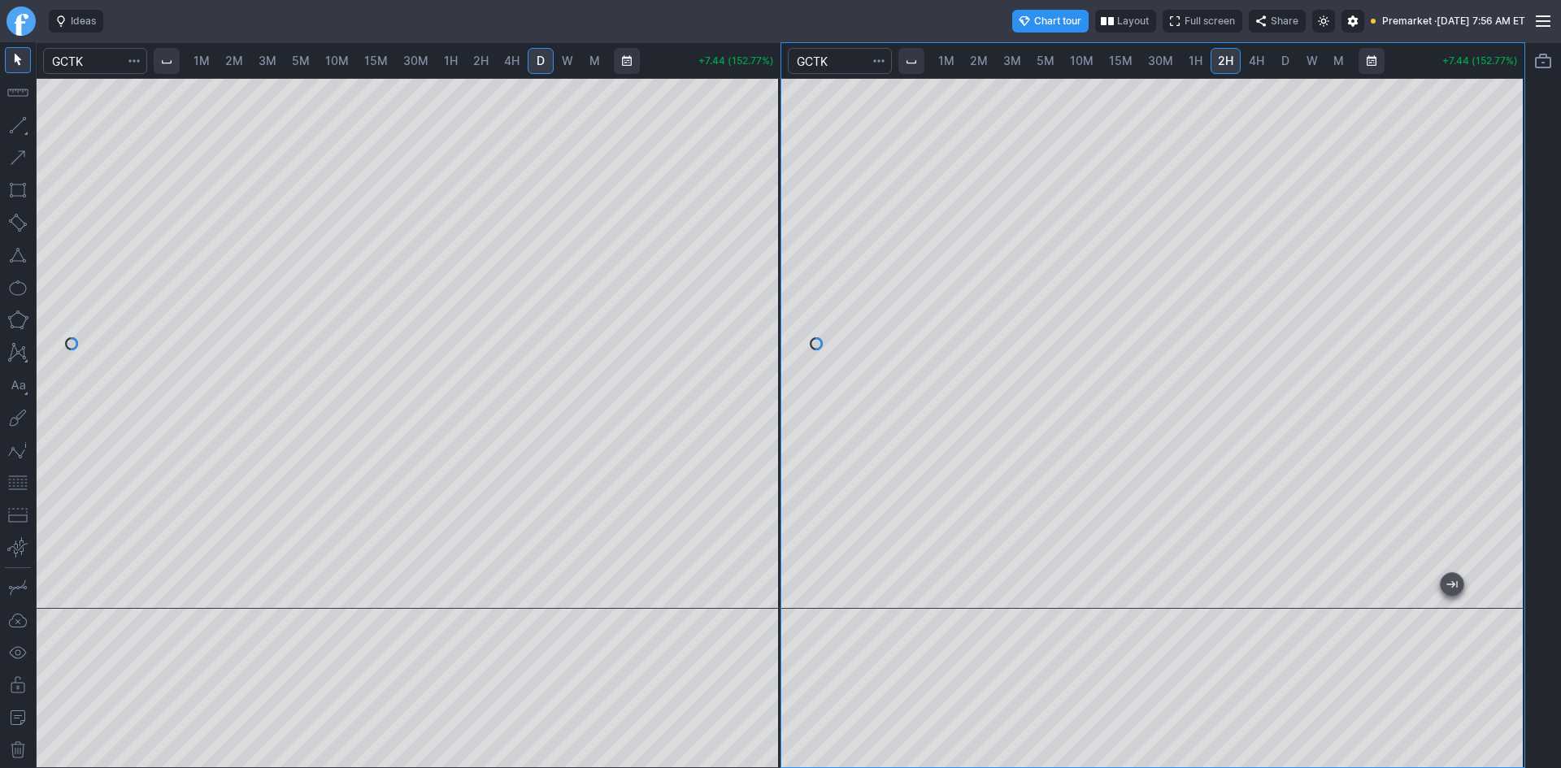
drag, startPoint x: 1503, startPoint y: 355, endPoint x: 1495, endPoint y: 381, distance: 27.0
click at [1507, 381] on div at bounding box center [1507, 339] width 34 height 490
drag, startPoint x: 1500, startPoint y: 227, endPoint x: 1491, endPoint y: 341, distance: 115.0
click at [1491, 341] on div at bounding box center [1507, 339] width 34 height 490
click at [1284, 62] on span "D" at bounding box center [1285, 61] width 8 height 14
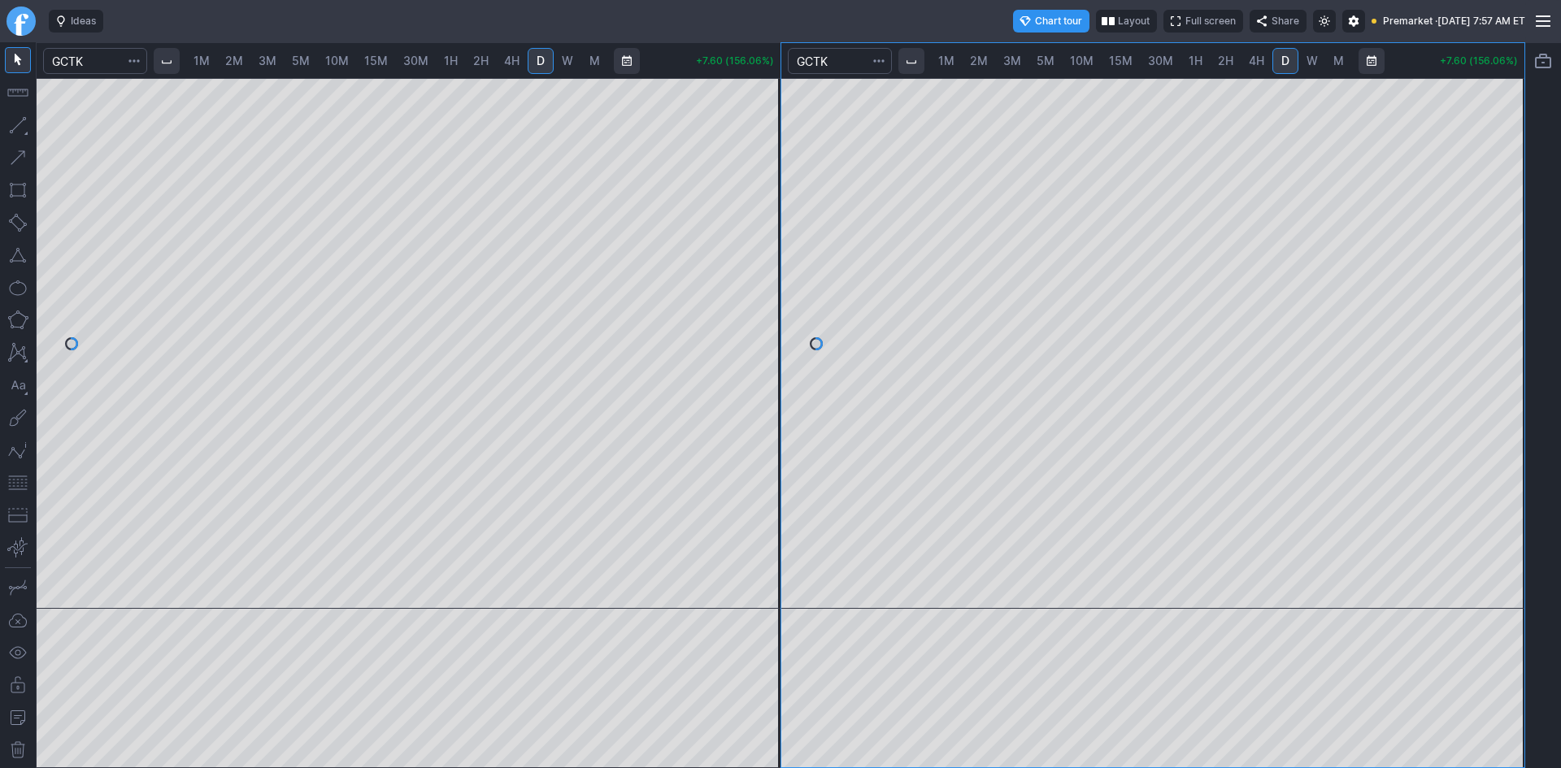
click at [1458, 180] on div at bounding box center [1153, 343] width 744 height 531
click at [1467, 85] on div at bounding box center [1153, 343] width 744 height 531
drag, startPoint x: 1499, startPoint y: 510, endPoint x: 1495, endPoint y: 238, distance: 271.6
click at [1495, 238] on div at bounding box center [1507, 339] width 34 height 490
drag, startPoint x: 1502, startPoint y: 517, endPoint x: 1514, endPoint y: 334, distance: 183.3
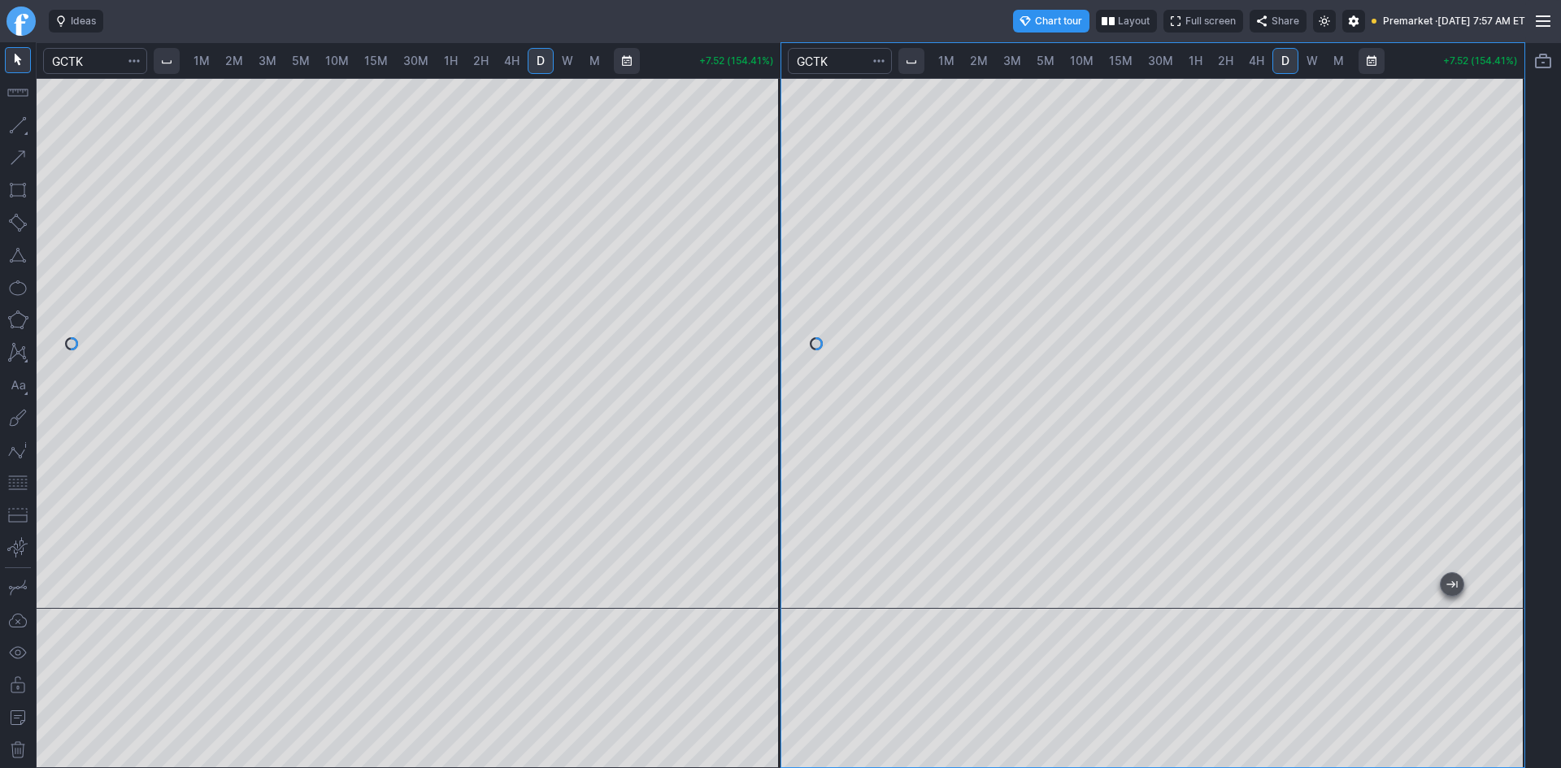
click at [1514, 334] on div at bounding box center [1507, 339] width 34 height 490
drag, startPoint x: 1495, startPoint y: 388, endPoint x: 1495, endPoint y: 402, distance: 13.8
click at [1495, 402] on div at bounding box center [1507, 339] width 34 height 490
click at [22, 481] on button "button" at bounding box center [18, 483] width 26 height 26
drag, startPoint x: 1504, startPoint y: 357, endPoint x: 1503, endPoint y: 309, distance: 48.0
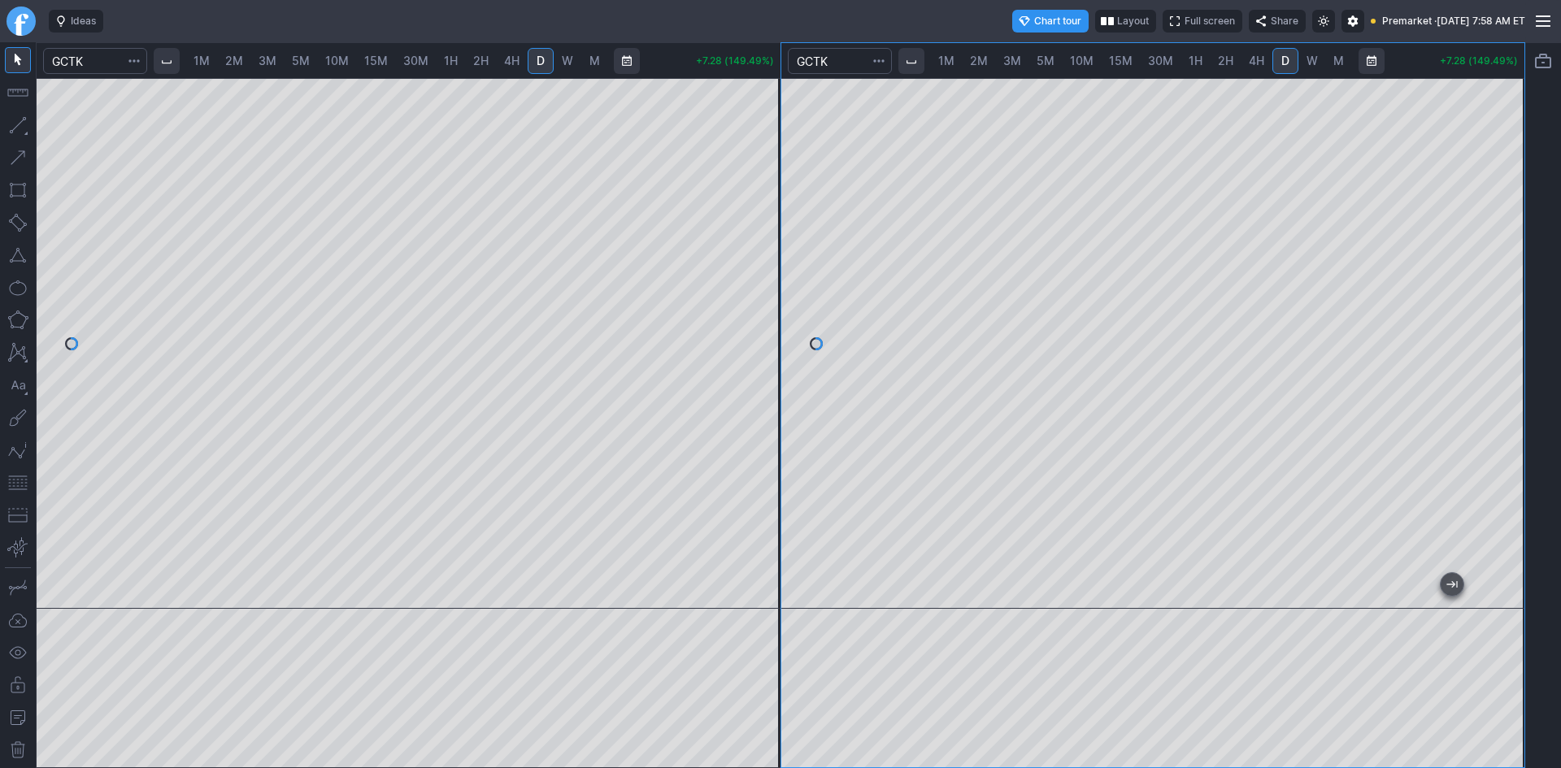
click at [1503, 309] on div at bounding box center [1507, 339] width 34 height 490
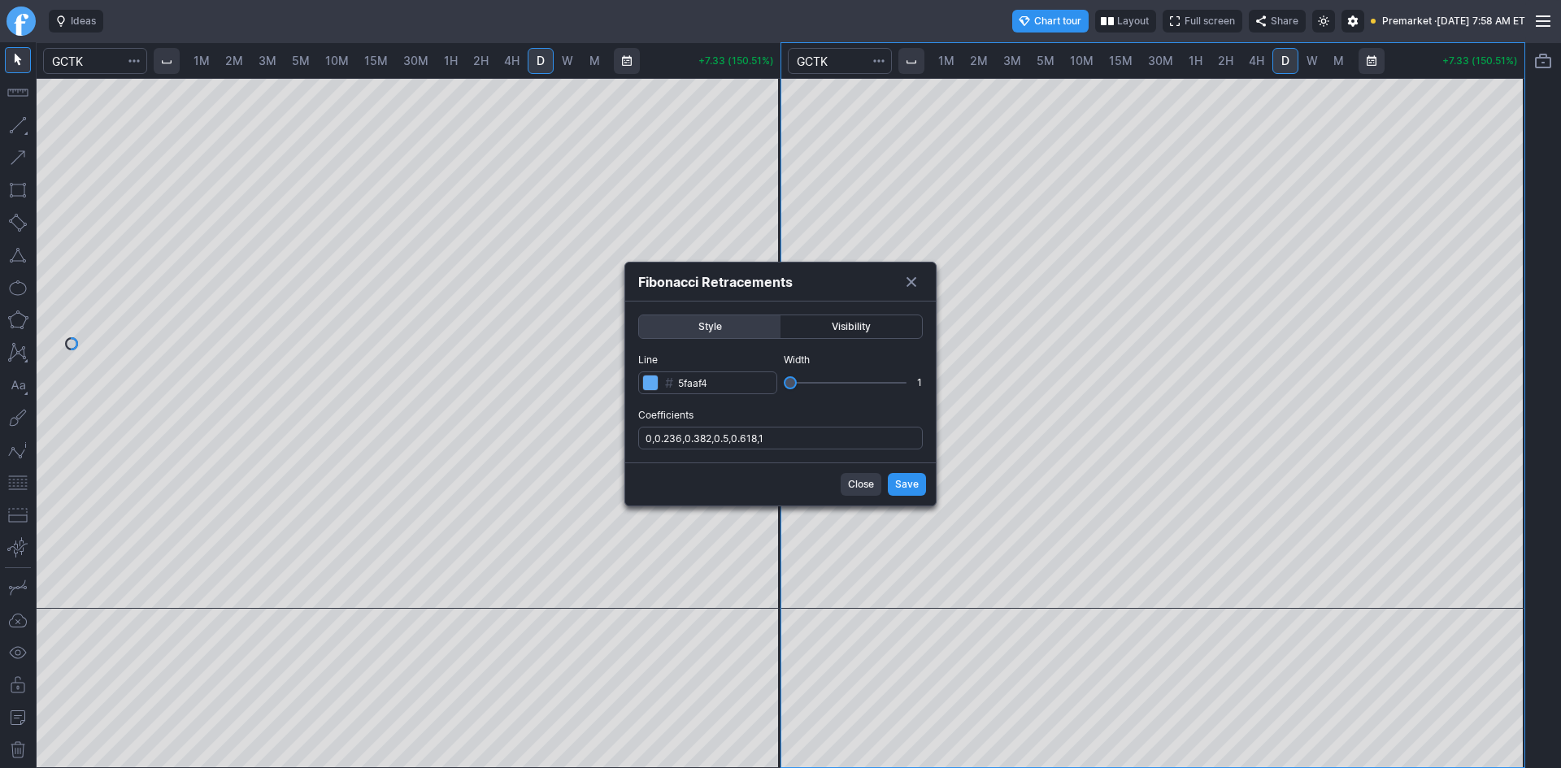
click at [840, 426] on label "Coefficients 0,0.236,0.382,0.5,0.618,1" at bounding box center [780, 428] width 285 height 42
click at [840, 427] on input "0,0.236,0.382,0.5,0.618,1" at bounding box center [780, 438] width 285 height 23
click at [845, 436] on input "0,0.236,0.382,0.5,0.618,1" at bounding box center [780, 438] width 285 height 23
type input "0,0.236,0.382,0.5,0.618,1,.786"
click at [898, 481] on span "Save" at bounding box center [907, 484] width 24 height 16
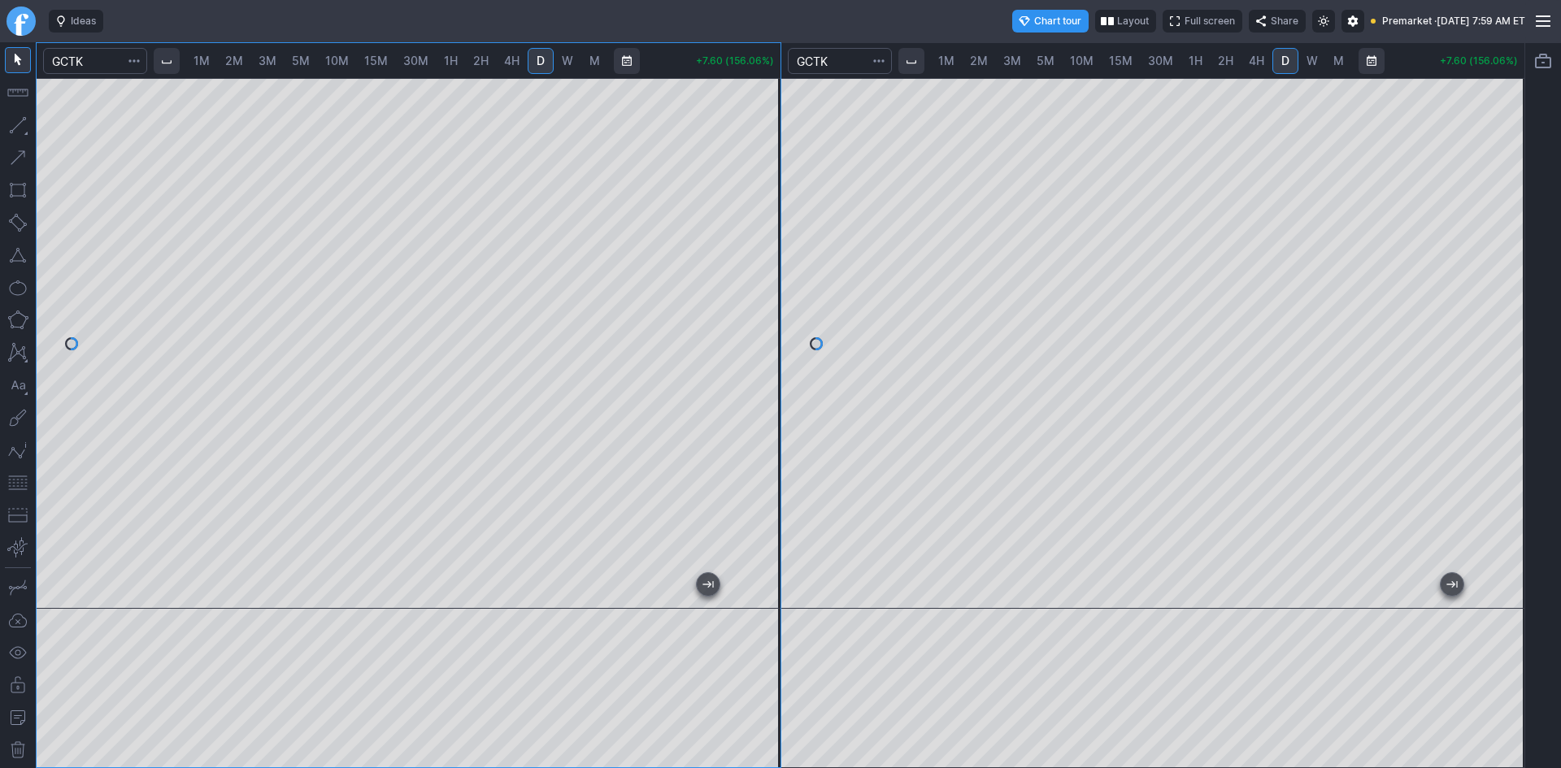
click at [233, 60] on span "2M" at bounding box center [234, 61] width 18 height 14
drag, startPoint x: 768, startPoint y: 211, endPoint x: 757, endPoint y: 355, distance: 144.4
click at [759, 355] on div at bounding box center [763, 339] width 34 height 490
click at [202, 62] on span "1M" at bounding box center [202, 61] width 16 height 14
drag, startPoint x: 755, startPoint y: 267, endPoint x: 748, endPoint y: 314, distance: 47.6
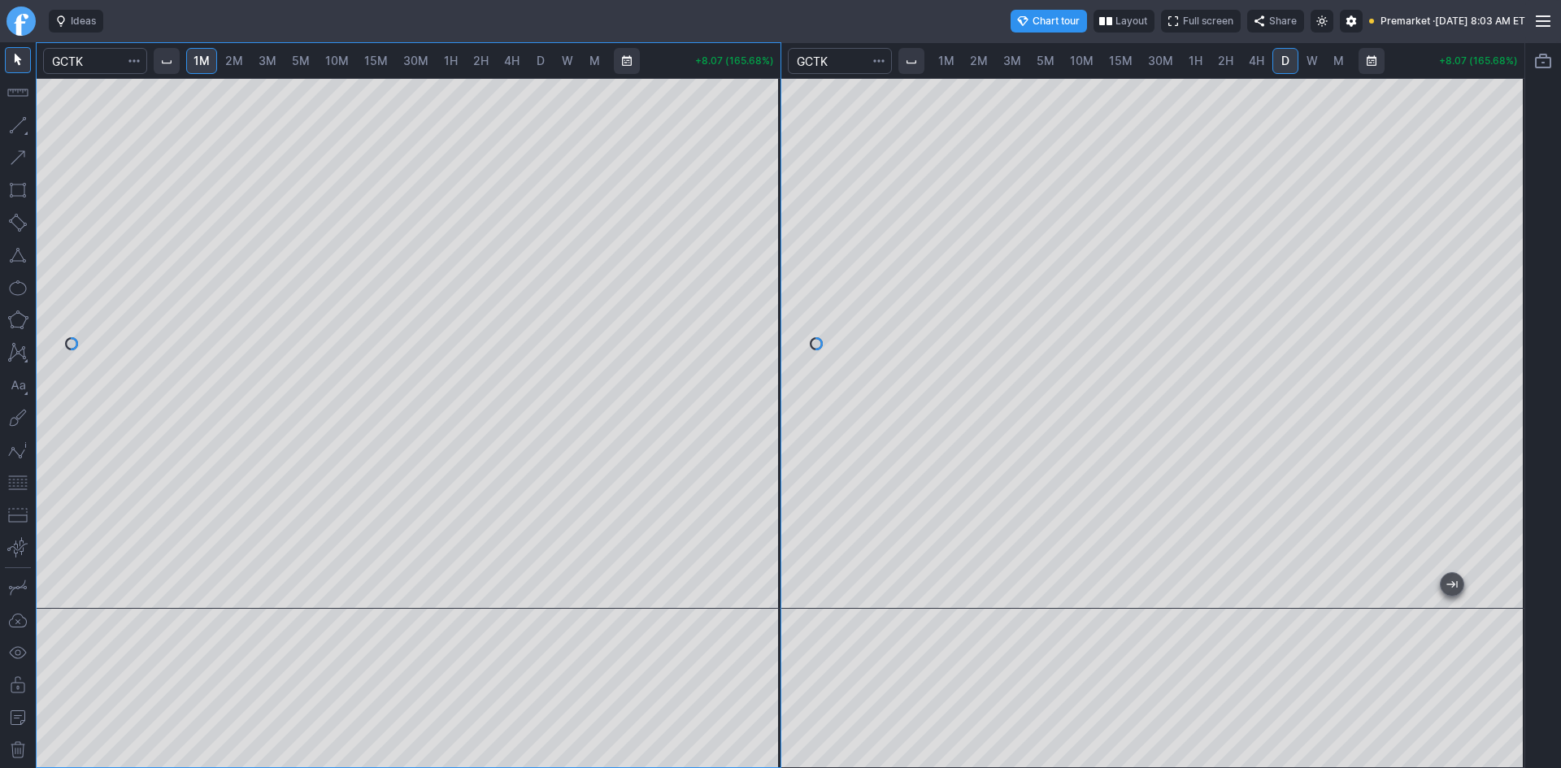
click at [749, 314] on div at bounding box center [763, 339] width 34 height 490
click at [11, 481] on button "button" at bounding box center [18, 483] width 26 height 26
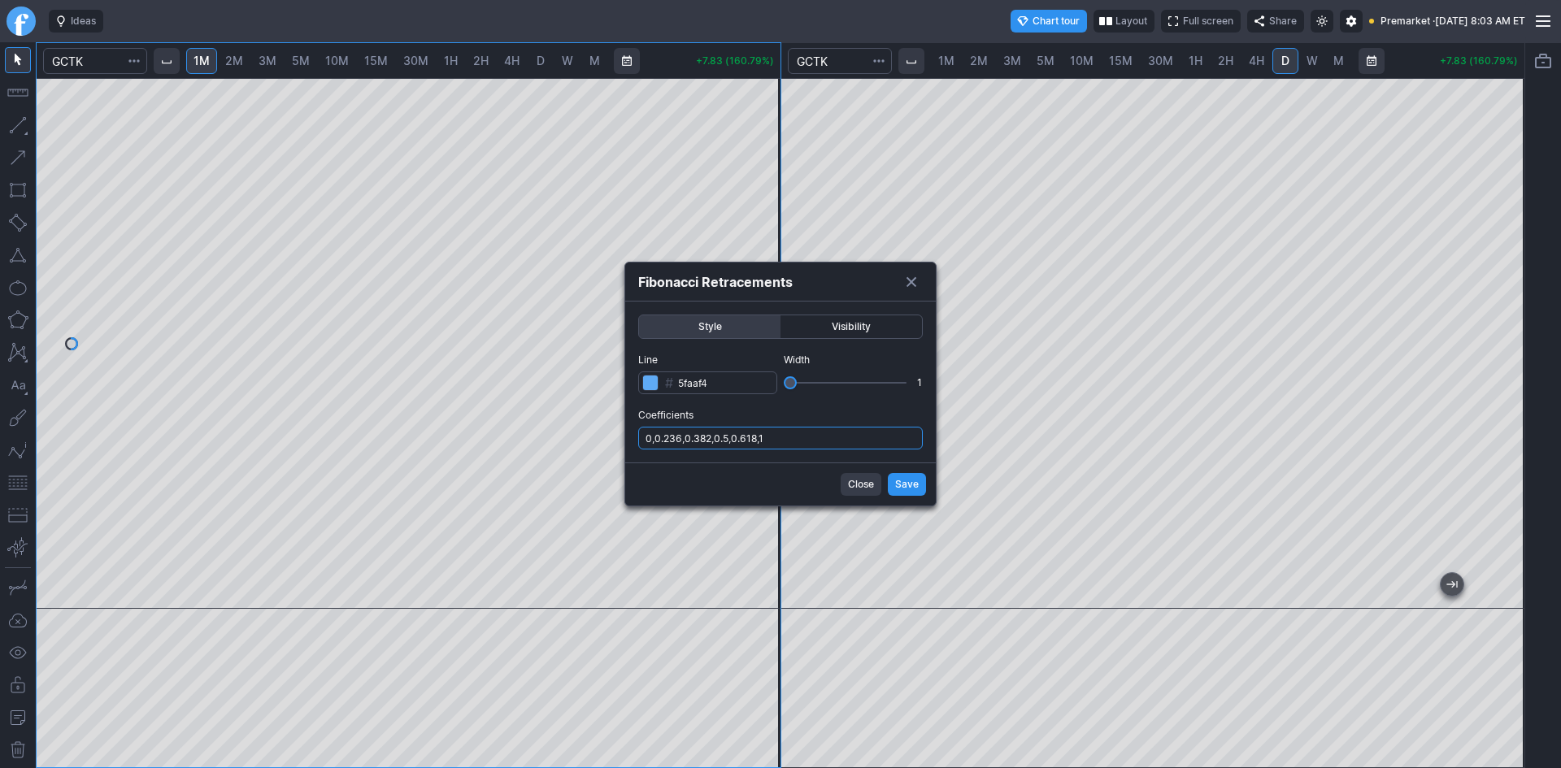
click at [811, 440] on input "0,0.236,0.382,0.5,0.618,1" at bounding box center [780, 438] width 285 height 23
type input "0,0.236,0.382,0.5,0.618,1,.786"
click at [902, 483] on span "Save" at bounding box center [907, 484] width 24 height 16
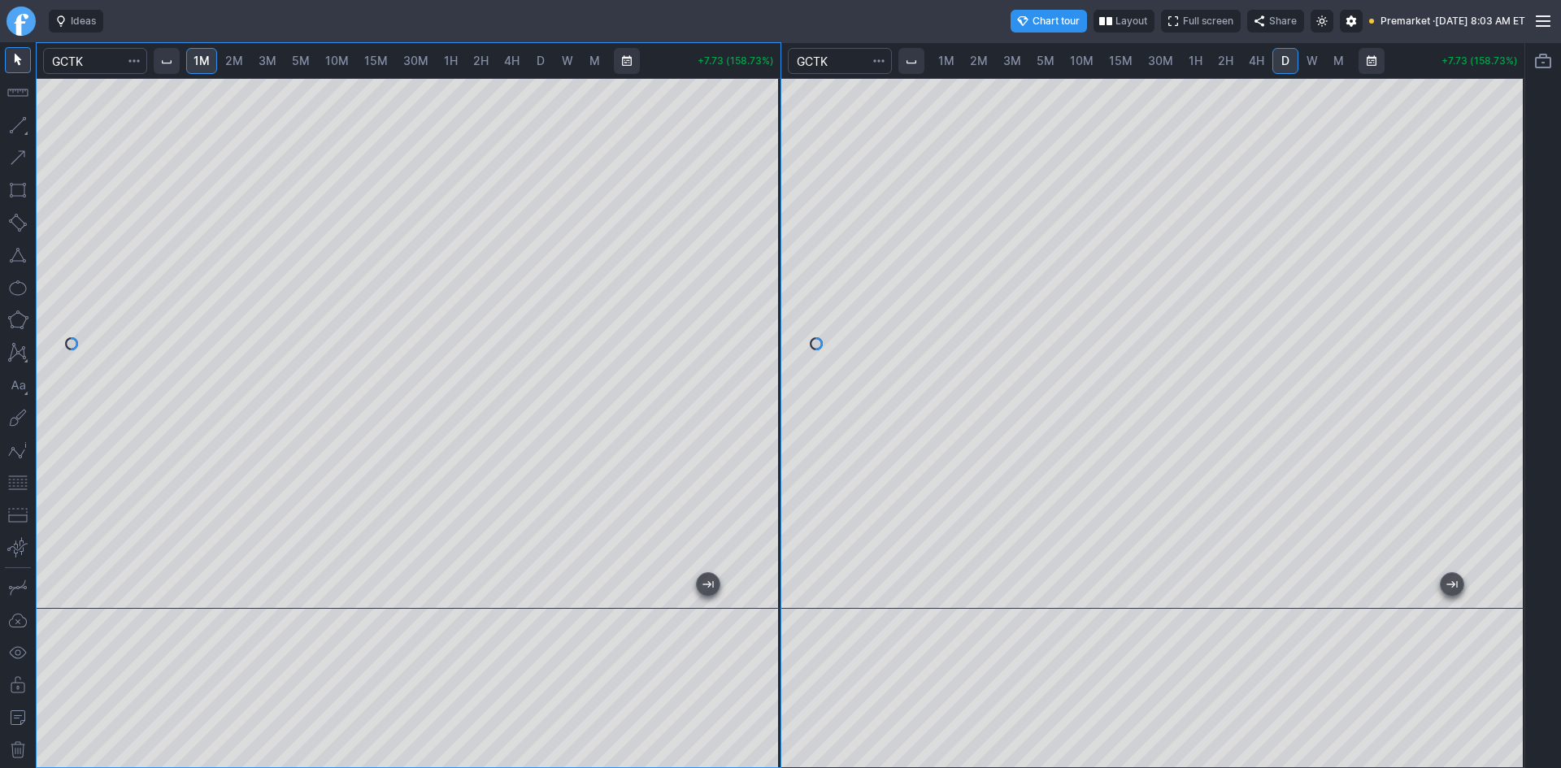
drag, startPoint x: 759, startPoint y: 286, endPoint x: 759, endPoint y: 321, distance: 35.0
click at [759, 321] on div at bounding box center [763, 339] width 34 height 490
drag, startPoint x: 759, startPoint y: 307, endPoint x: 763, endPoint y: 272, distance: 35.2
click at [763, 272] on div at bounding box center [763, 339] width 34 height 490
drag, startPoint x: 766, startPoint y: 317, endPoint x: 770, endPoint y: 302, distance: 15.2
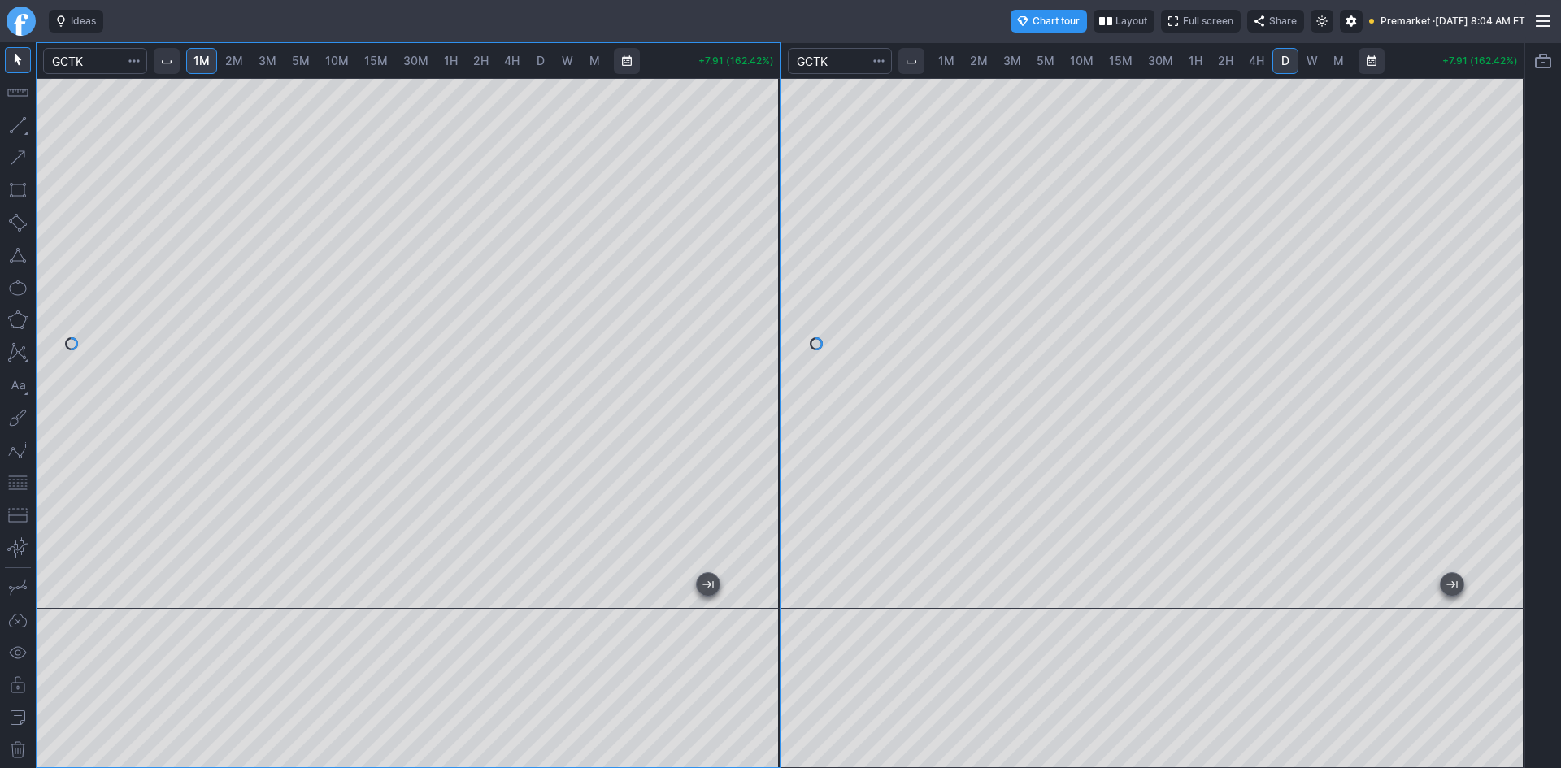
click at [770, 302] on div at bounding box center [763, 339] width 34 height 490
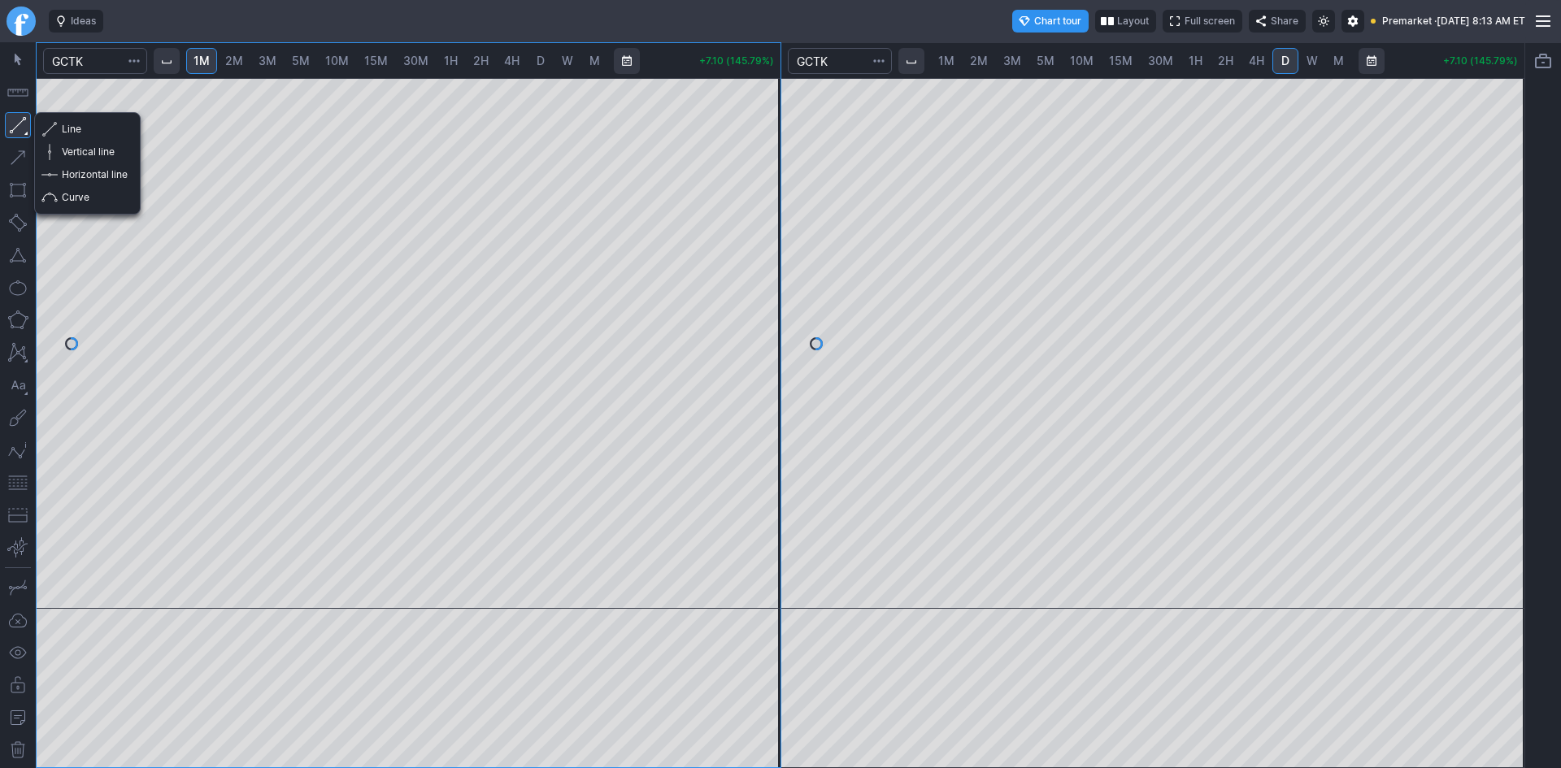
click at [18, 128] on button "button" at bounding box center [18, 125] width 26 height 26
click at [59, 172] on button "Horizontal line" at bounding box center [87, 174] width 95 height 23
click at [47, 128] on span "button" at bounding box center [52, 129] width 10 height 23
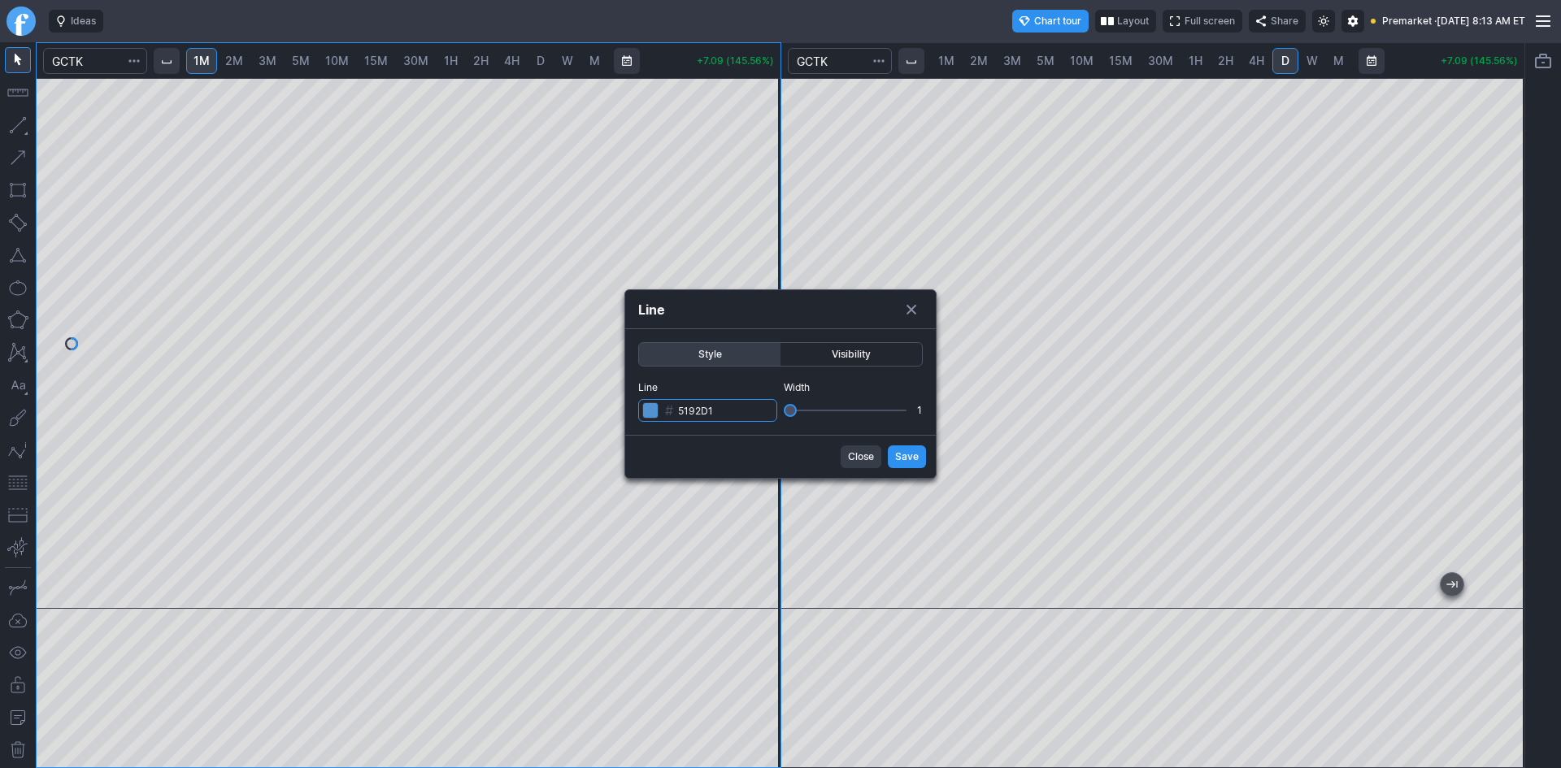
click at [719, 409] on input "5192D1" at bounding box center [707, 410] width 139 height 23
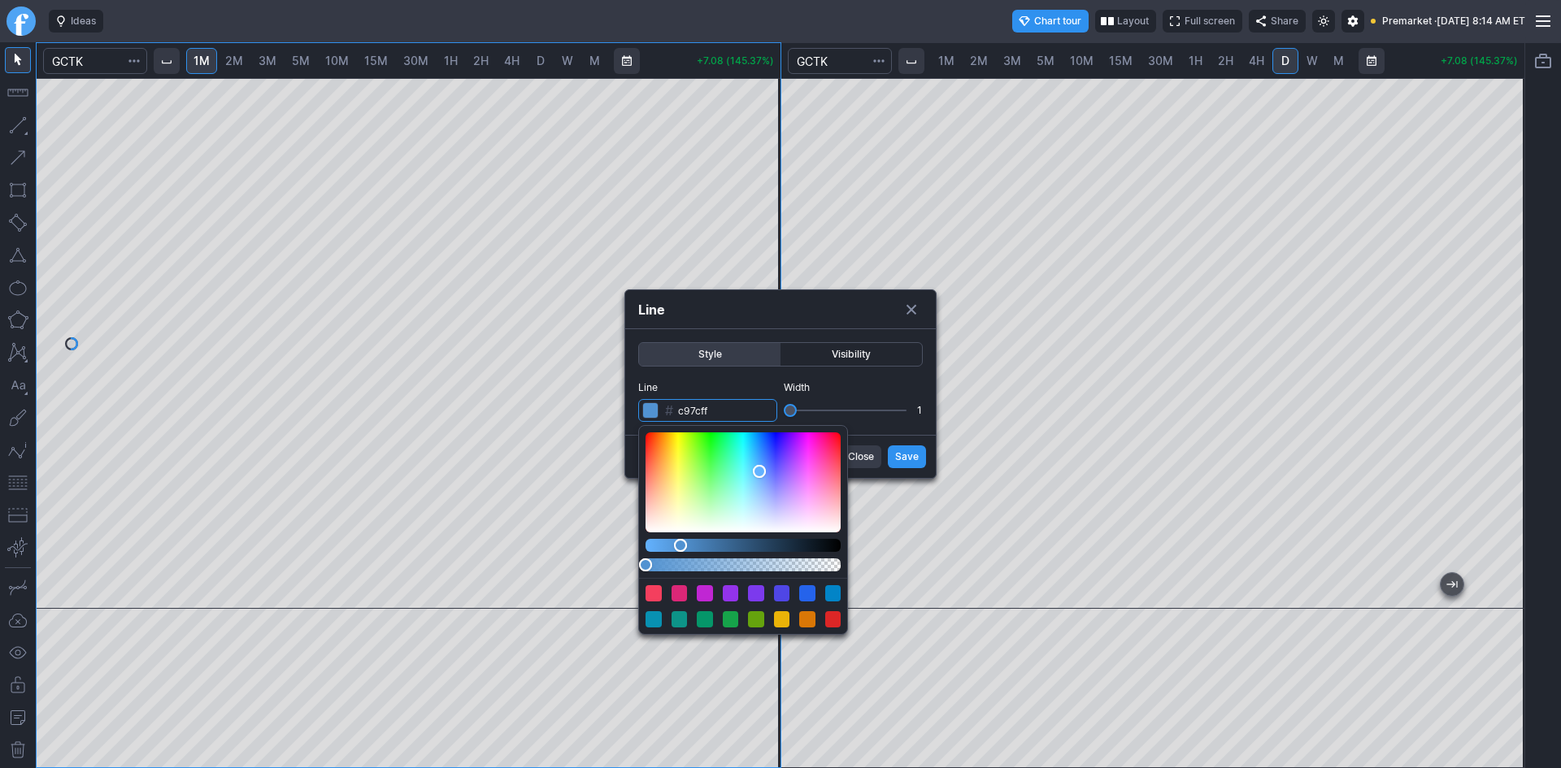
click at [794, 481] on div "Color" at bounding box center [743, 483] width 195 height 100
click at [807, 492] on div "Color" at bounding box center [743, 483] width 195 height 100
click at [830, 499] on div "Color" at bounding box center [743, 483] width 195 height 100
click at [711, 487] on div "Color" at bounding box center [743, 483] width 195 height 100
type input "f8ffcd"
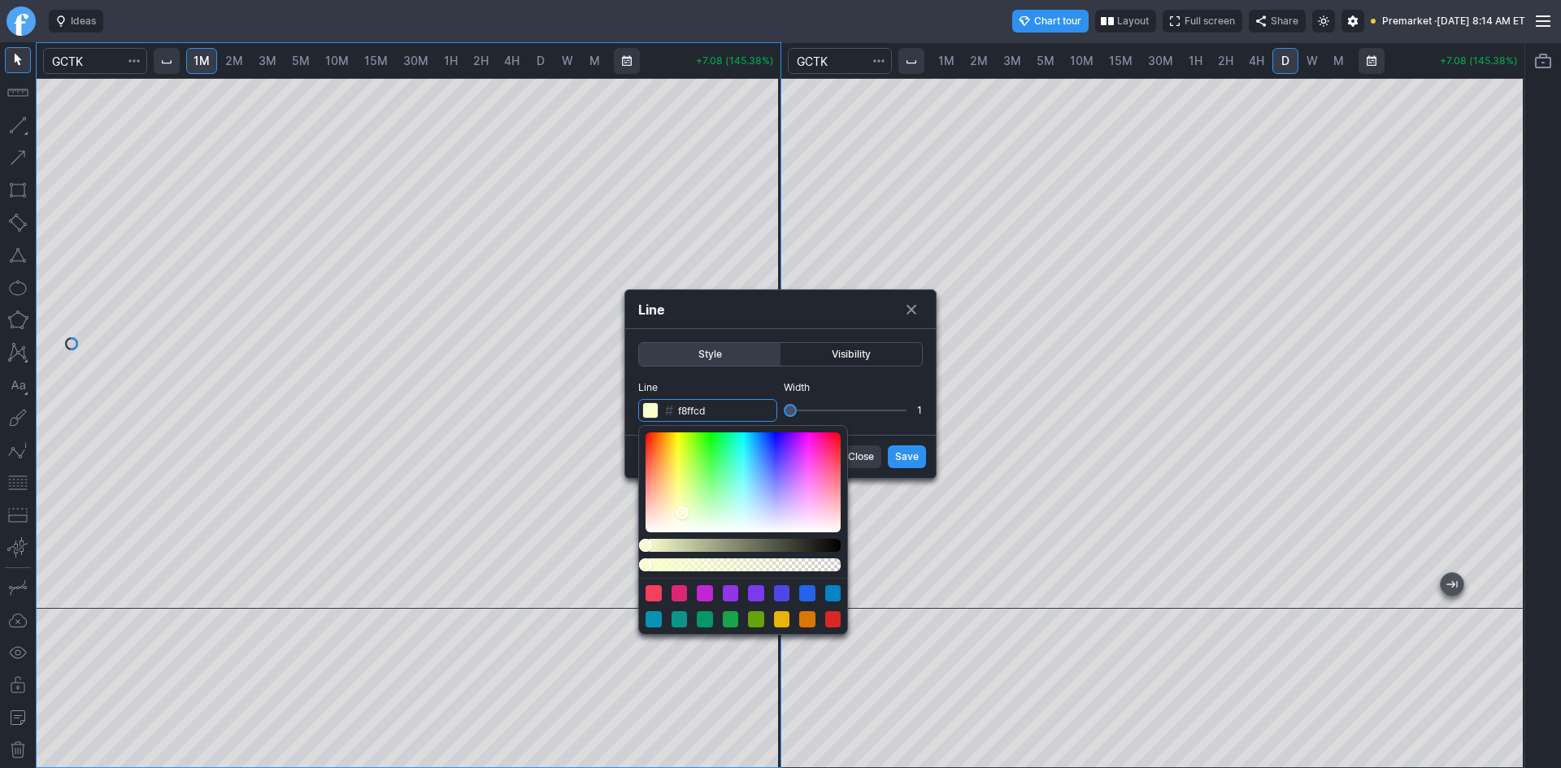
click at [682, 513] on div "Color" at bounding box center [743, 483] width 195 height 100
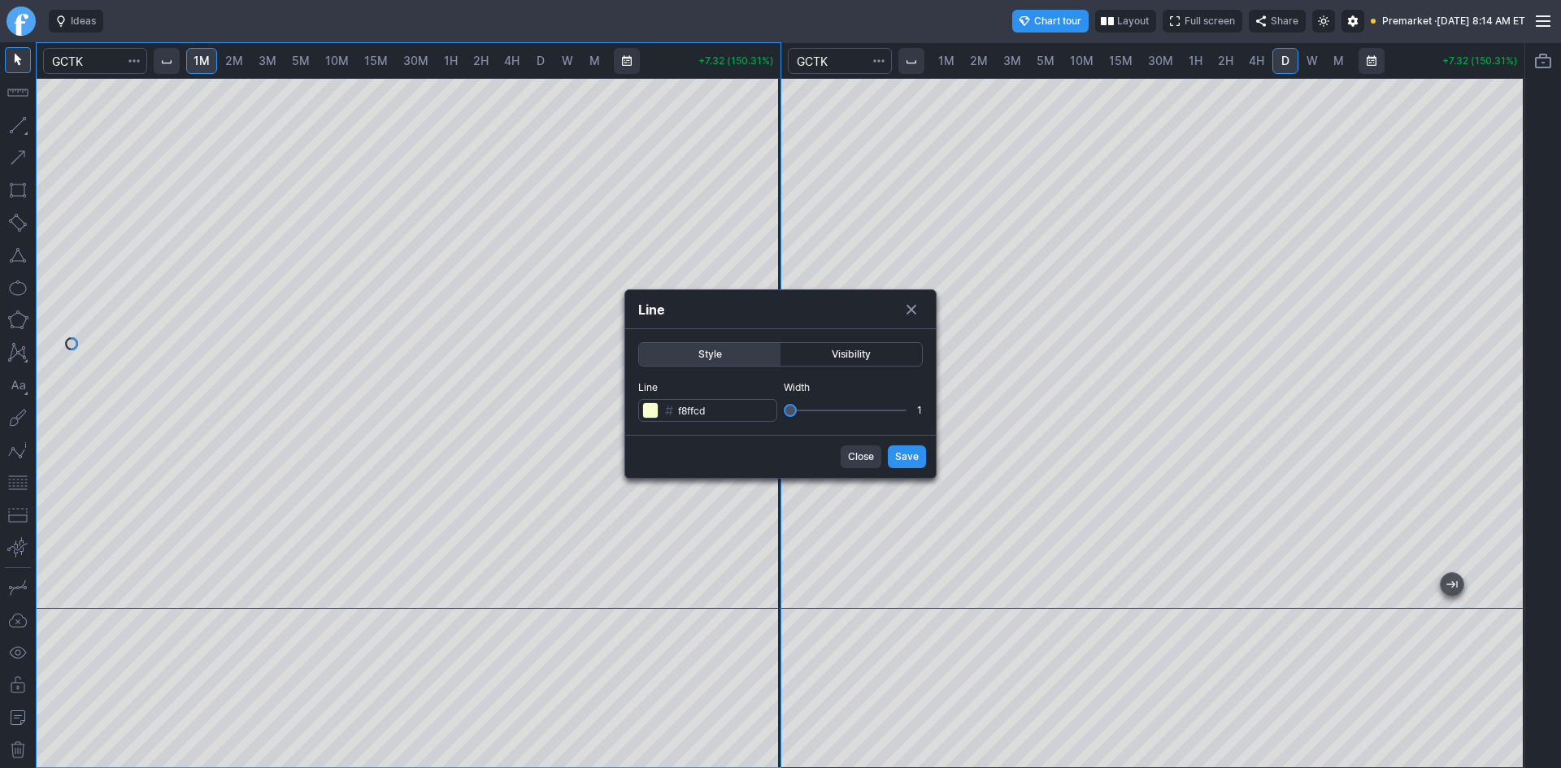
click at [901, 459] on form "Style Visibility Line # f8ffcd Width 1 Close Save" at bounding box center [780, 403] width 311 height 149
click at [901, 459] on span "Save" at bounding box center [907, 457] width 24 height 16
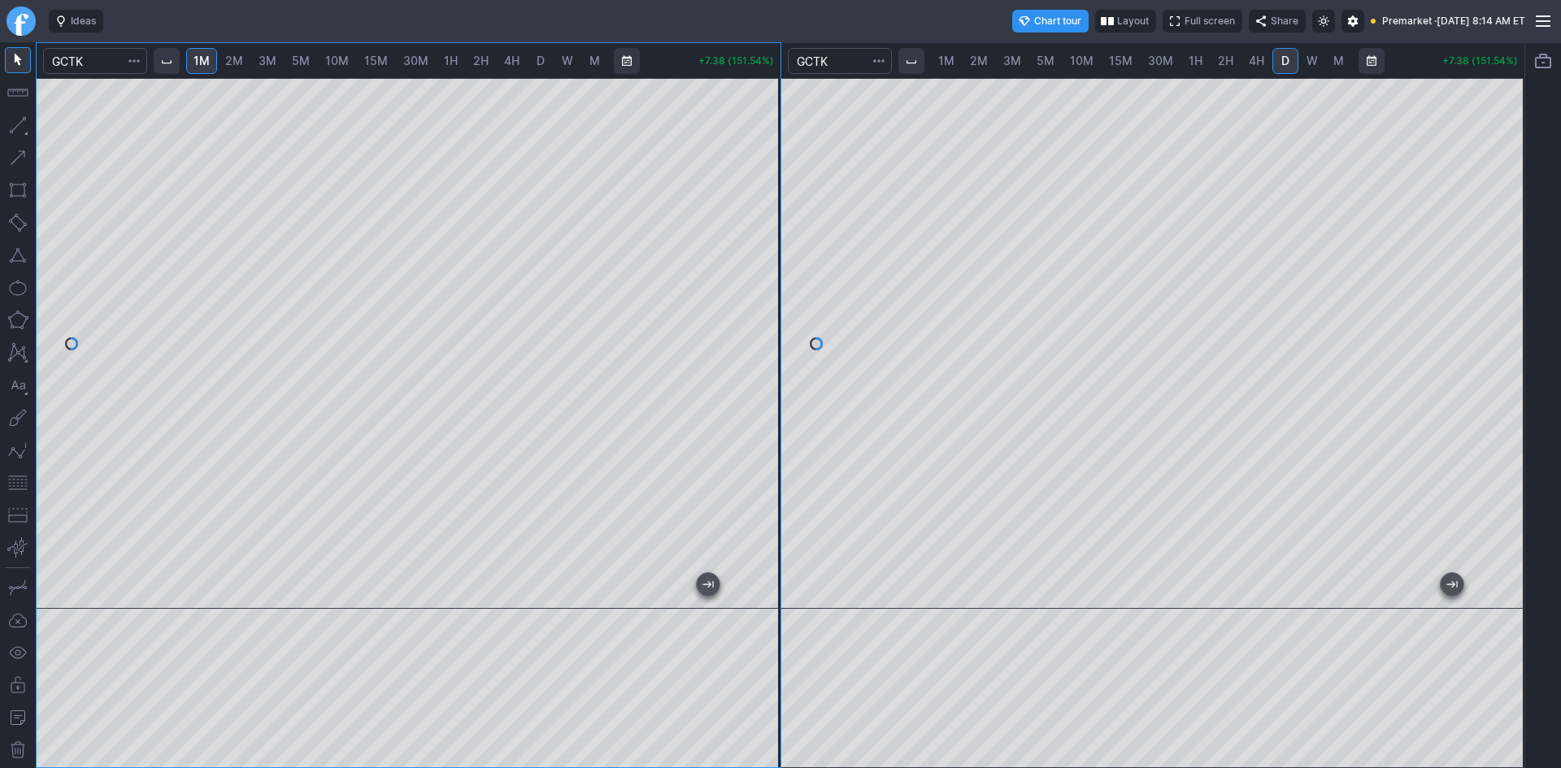
click at [15, 257] on button "button" at bounding box center [18, 255] width 26 height 26
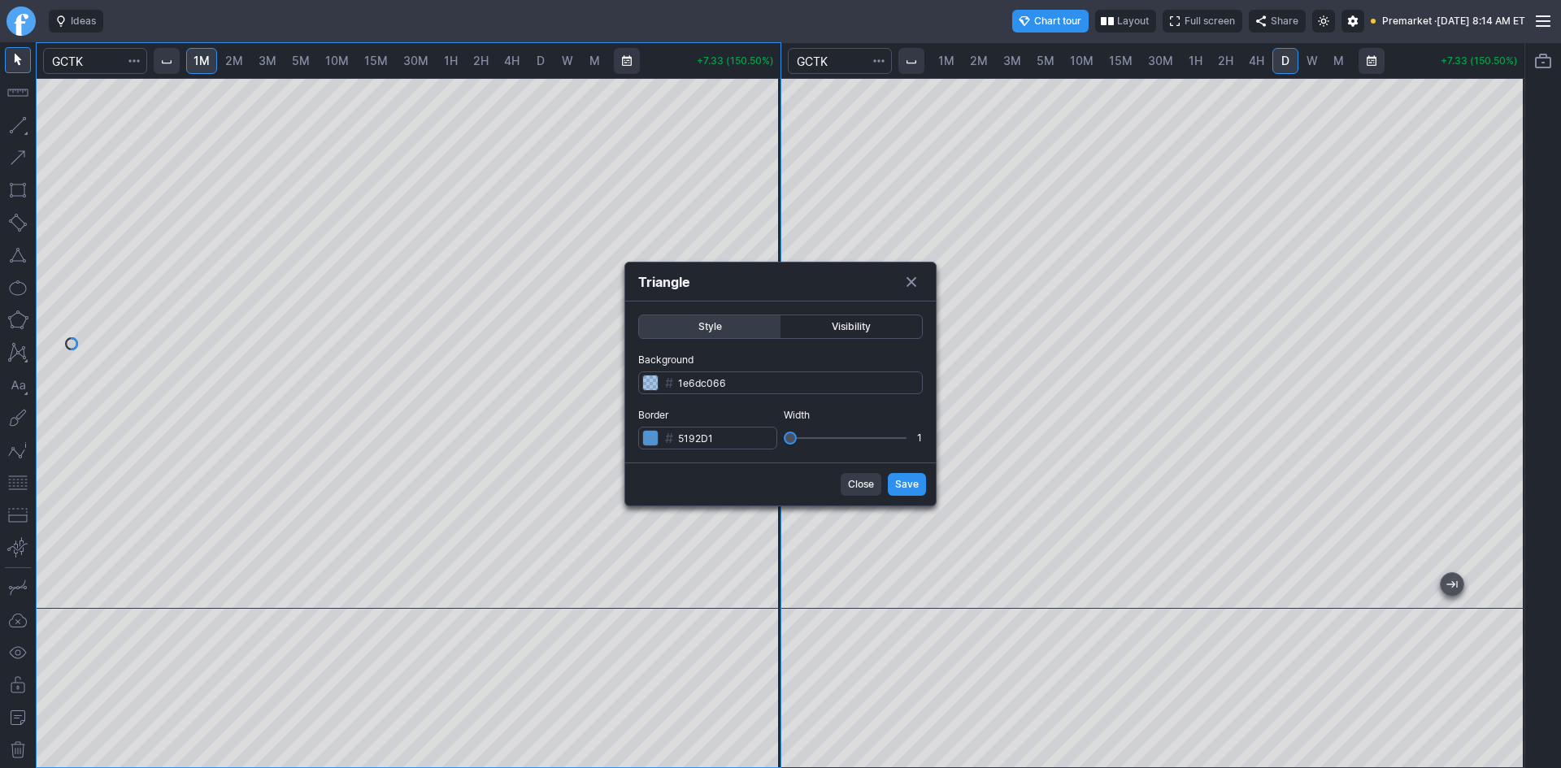
click at [850, 328] on span "Visibility" at bounding box center [851, 327] width 127 height 16
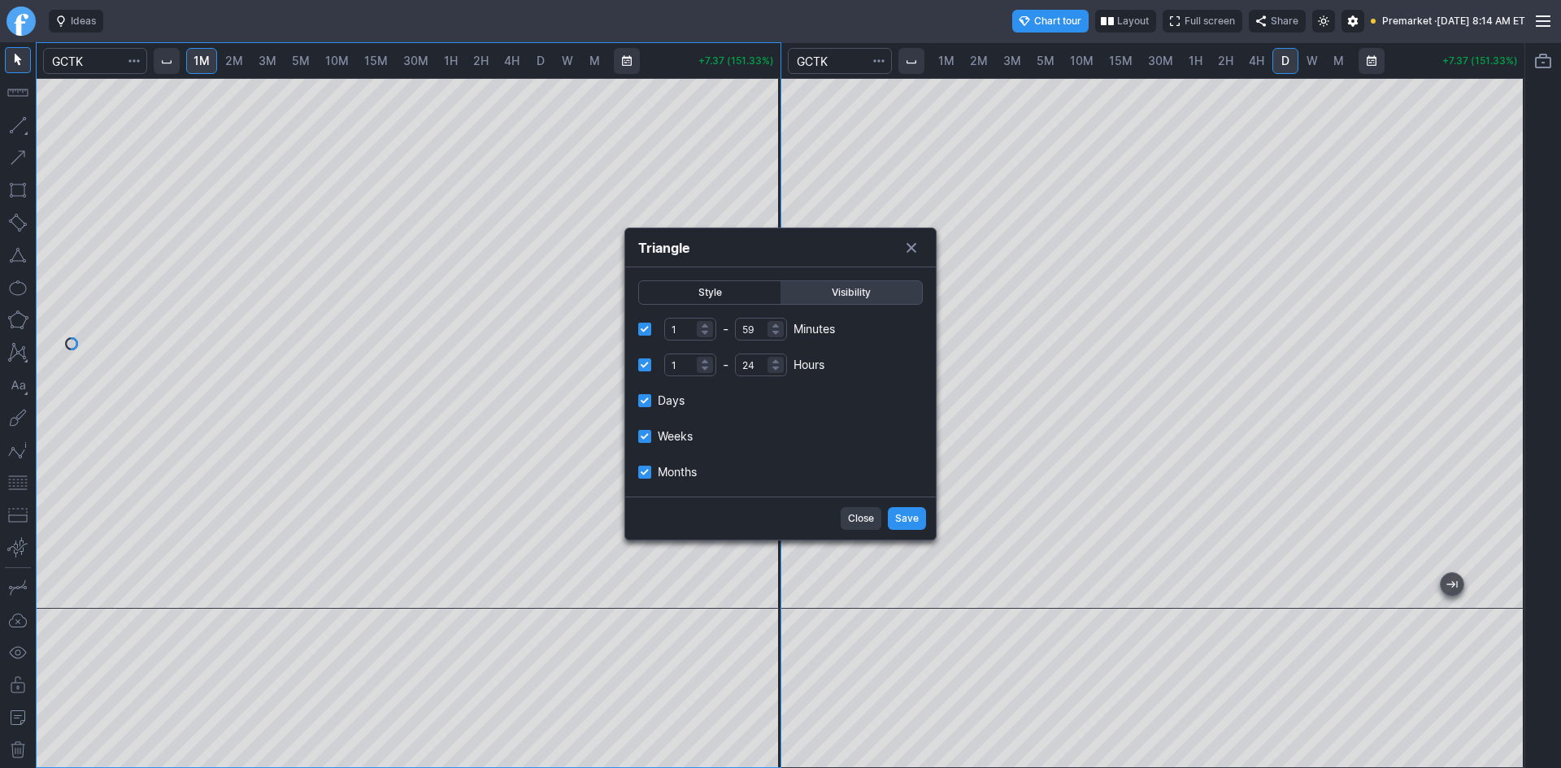
click at [720, 298] on span "Style" at bounding box center [709, 293] width 127 height 16
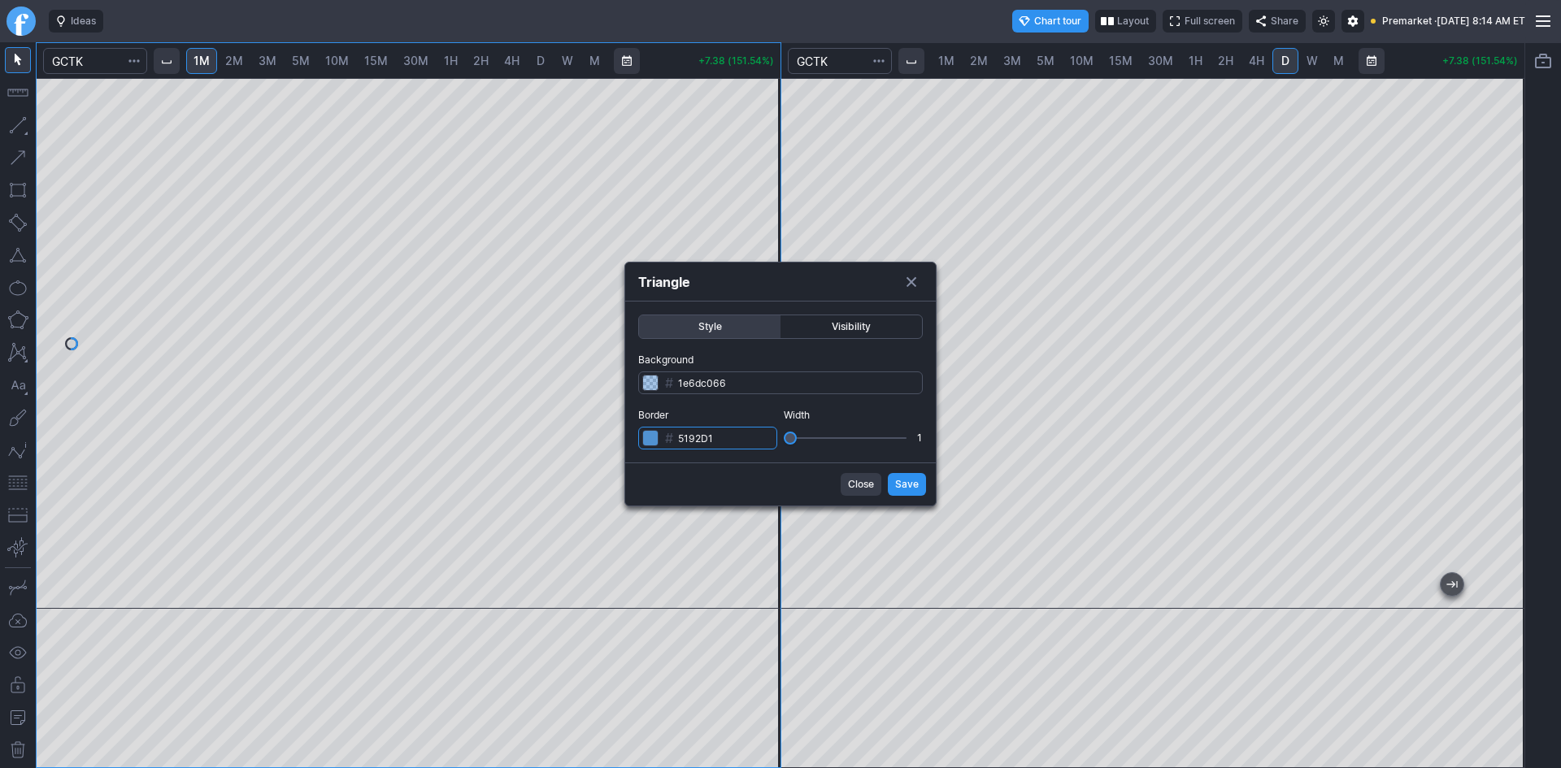
click at [753, 435] on input "5192D1" at bounding box center [707, 438] width 139 height 23
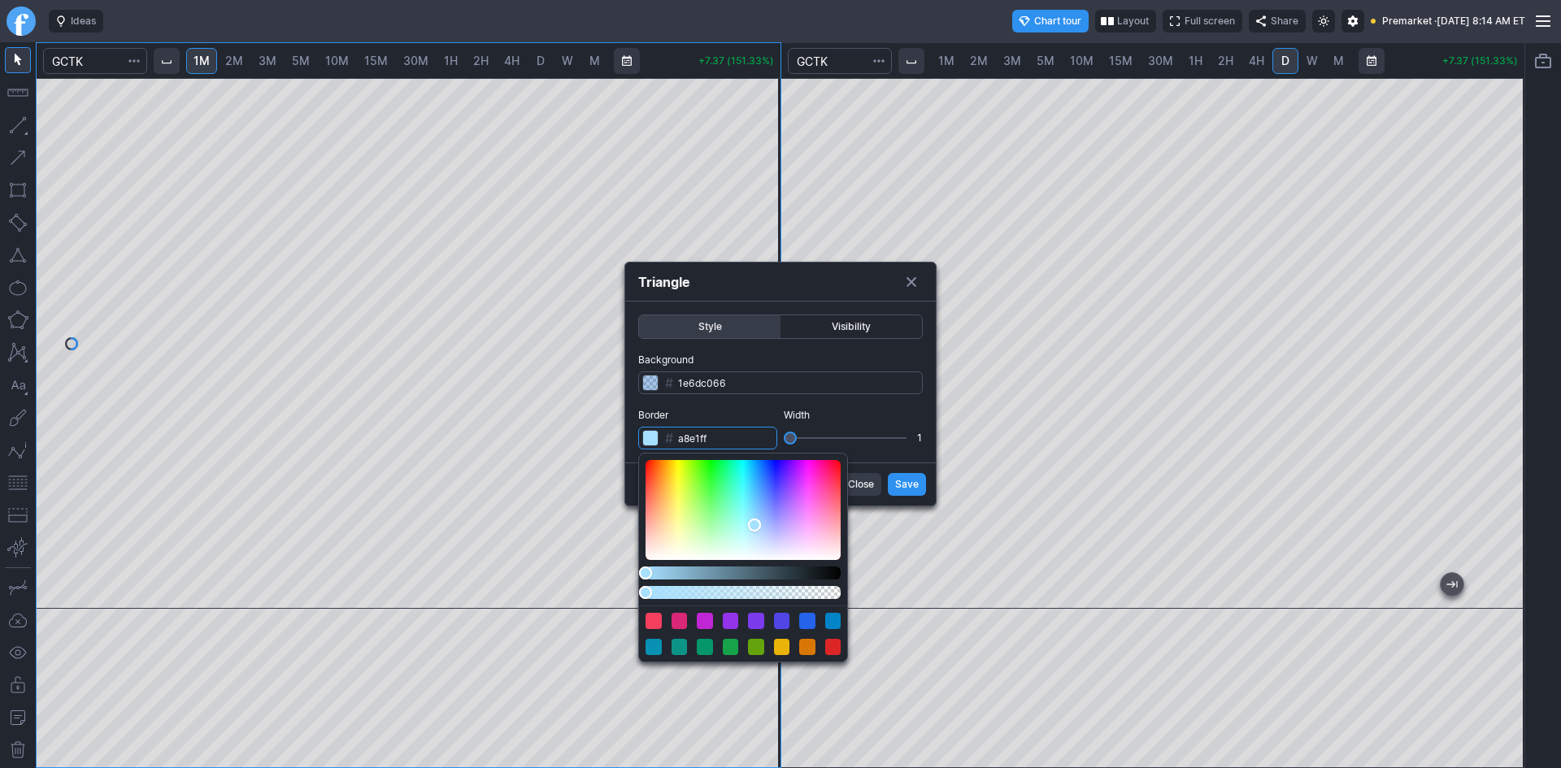
click at [755, 526] on div "Color" at bounding box center [743, 510] width 195 height 100
click at [760, 551] on div "Color" at bounding box center [743, 510] width 195 height 100
click at [803, 548] on div "Color" at bounding box center [743, 510] width 195 height 100
click at [817, 531] on div "Color" at bounding box center [743, 510] width 195 height 100
click at [822, 542] on div "Color" at bounding box center [743, 510] width 195 height 100
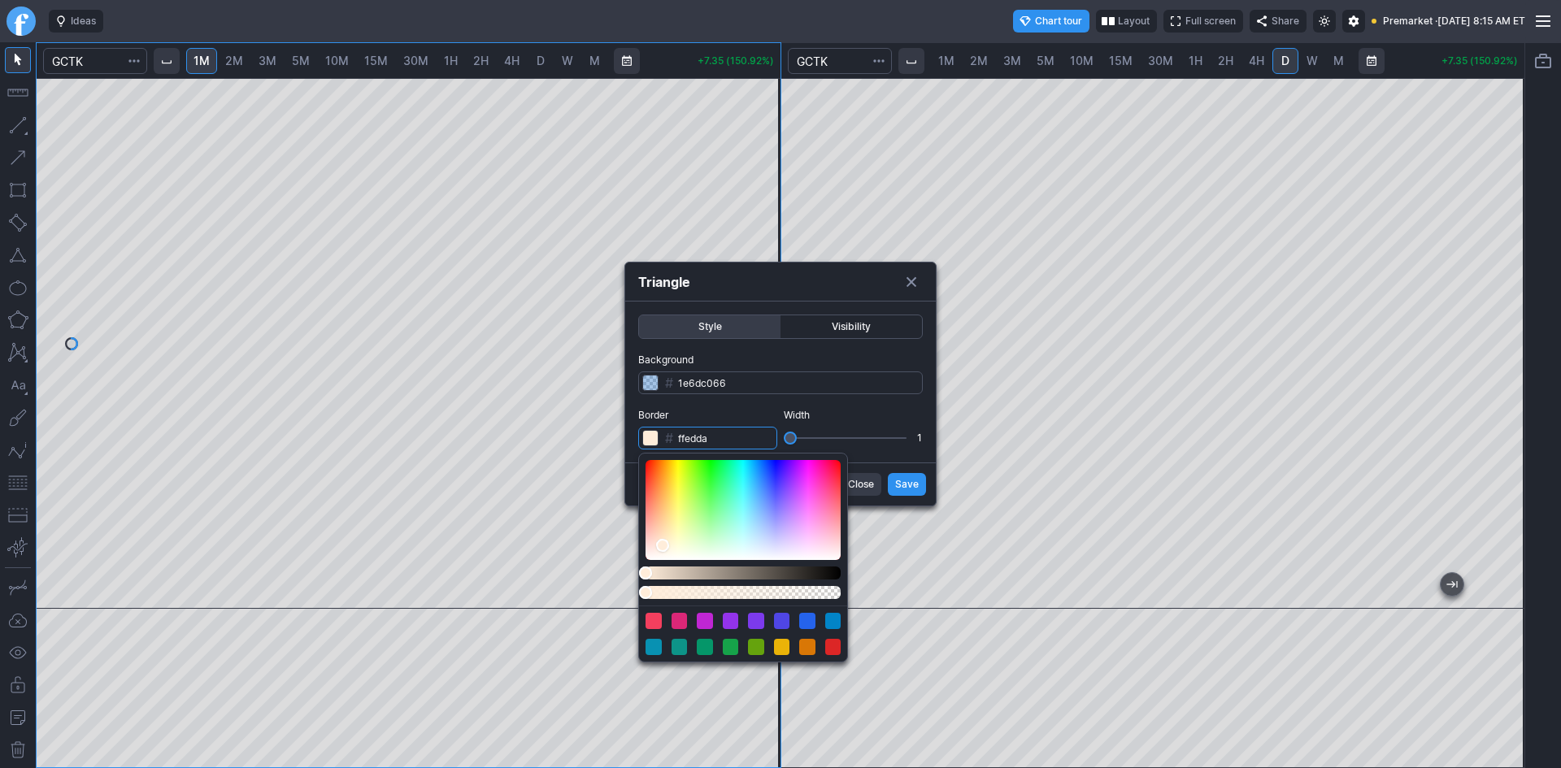
click at [663, 546] on div "Color" at bounding box center [743, 510] width 195 height 100
click at [676, 529] on div "Color" at bounding box center [743, 510] width 195 height 100
click at [676, 533] on div "Color" at bounding box center [675, 533] width 13 height 13
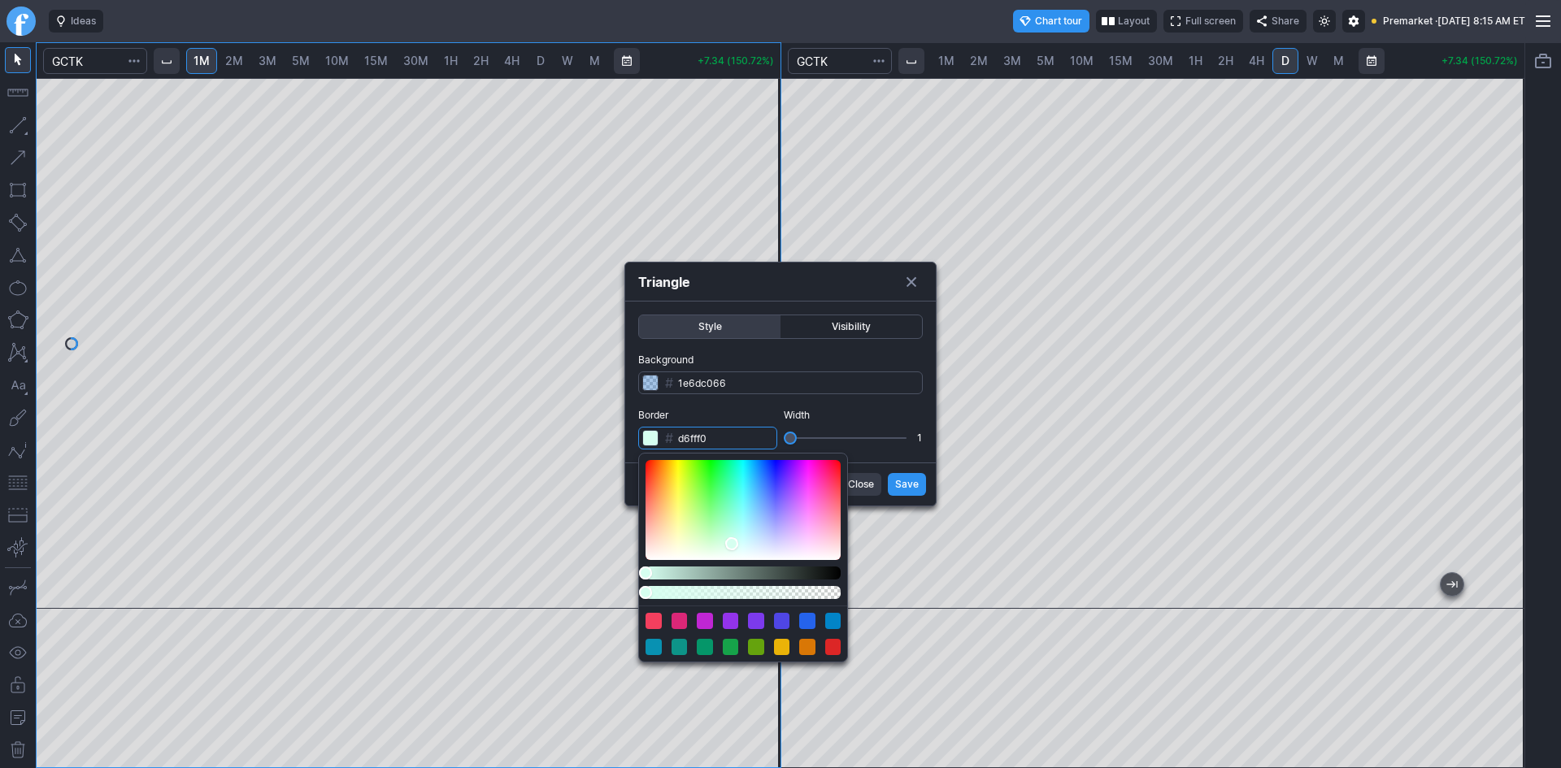
click at [732, 544] on div "Color" at bounding box center [743, 510] width 195 height 100
click at [791, 557] on div "Color" at bounding box center [743, 510] width 195 height 100
click at [826, 549] on div "Color" at bounding box center [743, 510] width 195 height 100
click at [836, 533] on div "Color" at bounding box center [743, 510] width 195 height 100
click at [824, 489] on div "Color" at bounding box center [743, 510] width 195 height 100
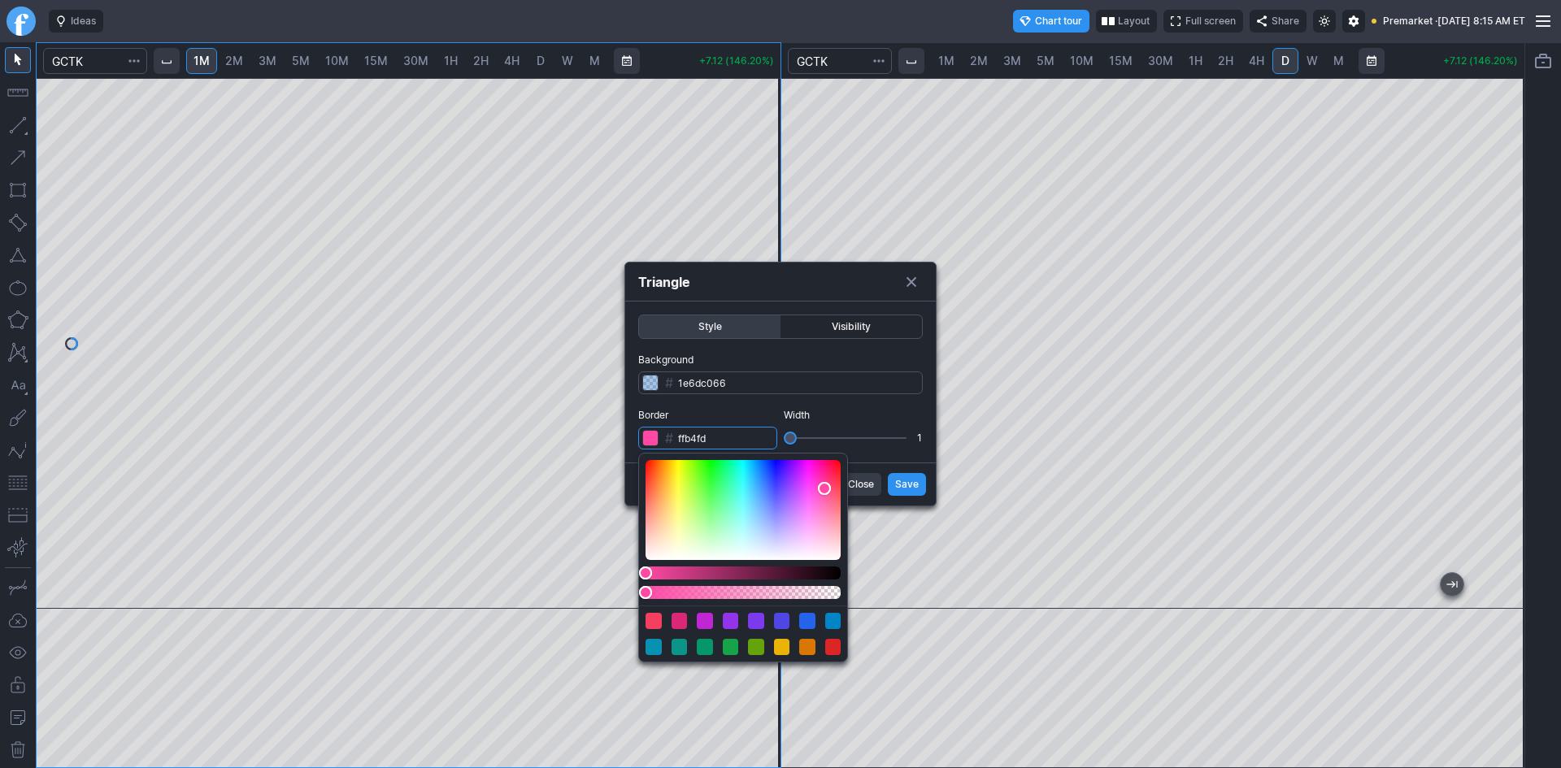
click at [809, 531] on div "Color" at bounding box center [743, 510] width 195 height 100
click at [734, 528] on div "Color" at bounding box center [743, 510] width 195 height 100
click at [775, 532] on div "Color" at bounding box center [743, 510] width 195 height 100
type input "ffb6f4"
click at [813, 532] on div "Color" at bounding box center [743, 510] width 195 height 100
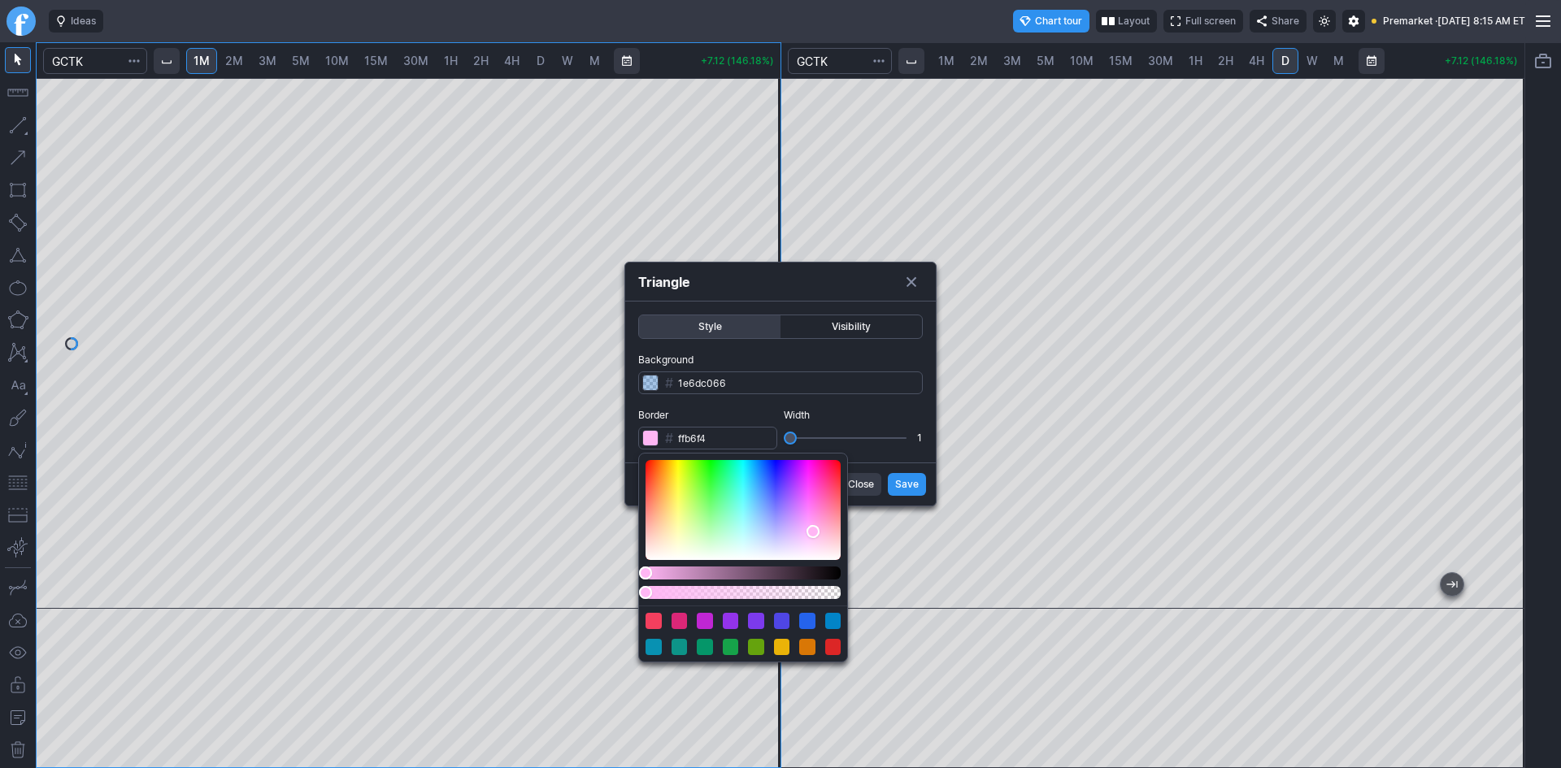
click at [877, 524] on body "Ideas Chart tour Layout Full screen Share Premarket · Fri SEP 12 2025 8:15 AM E…" at bounding box center [780, 384] width 1561 height 768
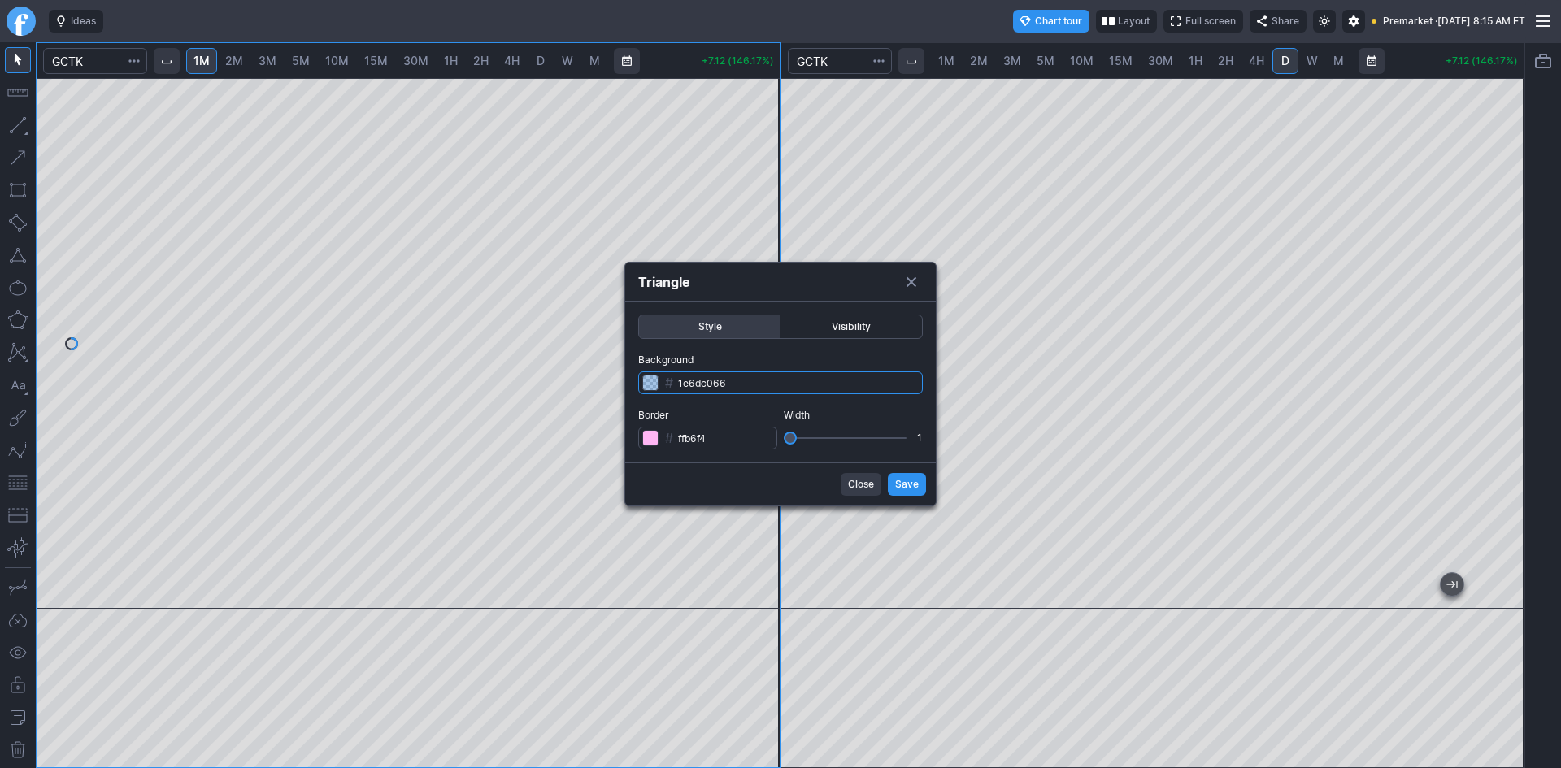
click at [692, 381] on input "1e6dc066" at bounding box center [780, 383] width 285 height 23
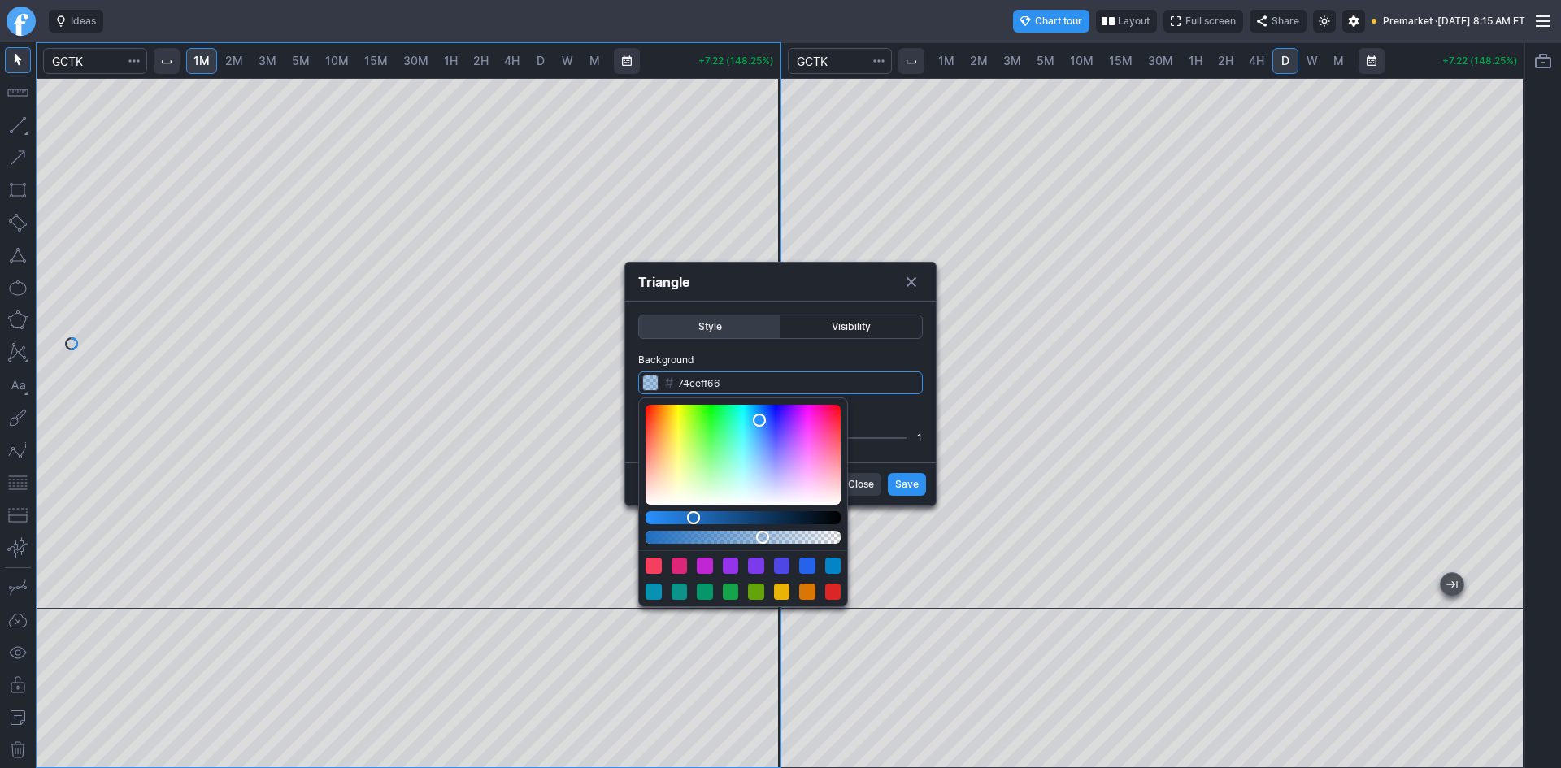
click at [755, 450] on div "Color" at bounding box center [743, 455] width 195 height 100
click at [725, 464] on div "Color" at bounding box center [743, 455] width 195 height 100
drag, startPoint x: 717, startPoint y: 469, endPoint x: 769, endPoint y: 490, distance: 56.2
click at [717, 471] on div "Color" at bounding box center [743, 455] width 195 height 100
drag, startPoint x: 773, startPoint y: 489, endPoint x: 797, endPoint y: 488, distance: 23.6
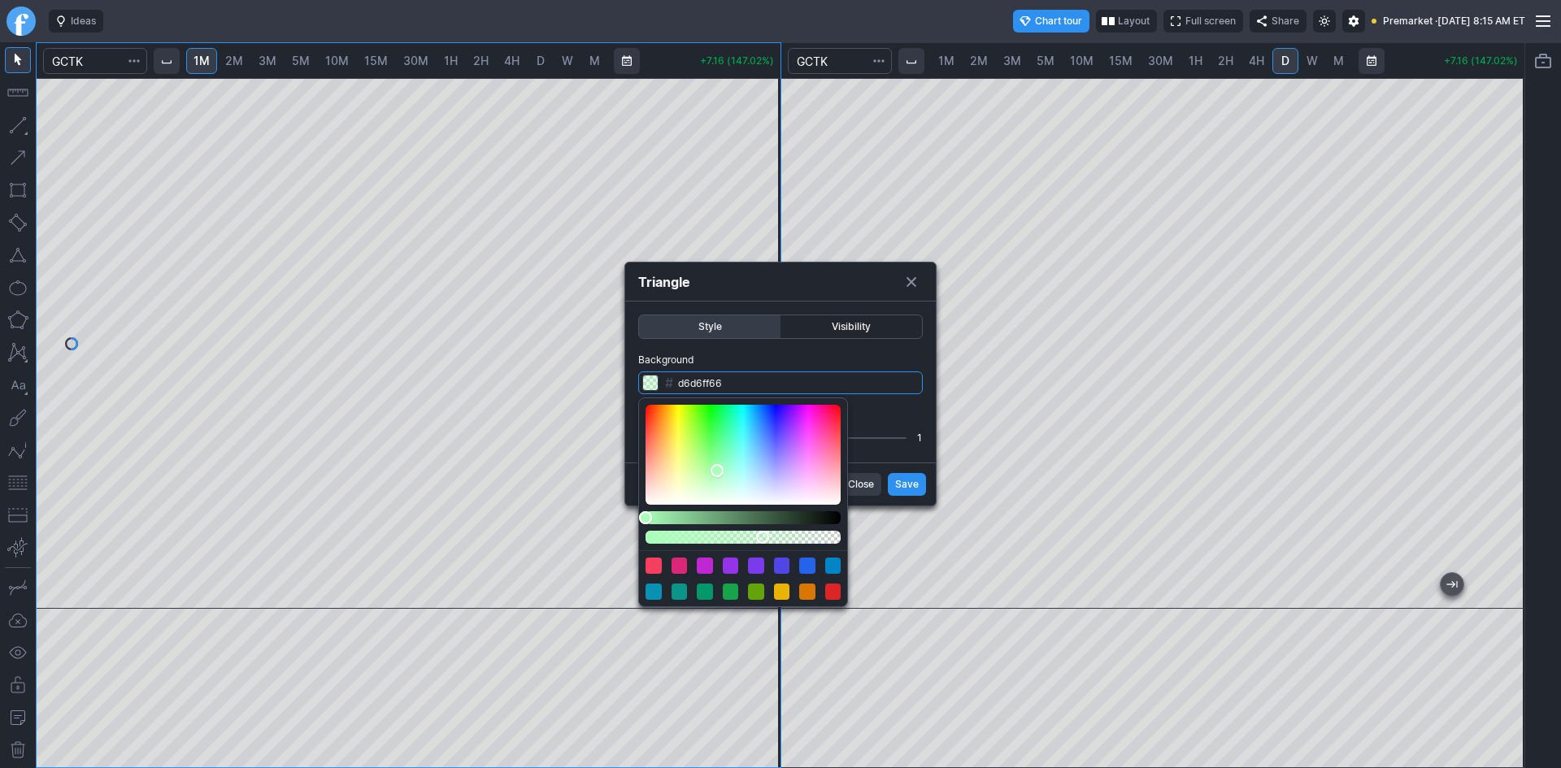
click at [777, 489] on div "Color" at bounding box center [743, 455] width 195 height 100
drag, startPoint x: 803, startPoint y: 484, endPoint x: 817, endPoint y: 484, distance: 14.6
click at [807, 484] on div "Color" at bounding box center [743, 455] width 195 height 100
click at [826, 483] on div "Color" at bounding box center [743, 455] width 195 height 100
click at [829, 493] on div "Color" at bounding box center [743, 455] width 195 height 100
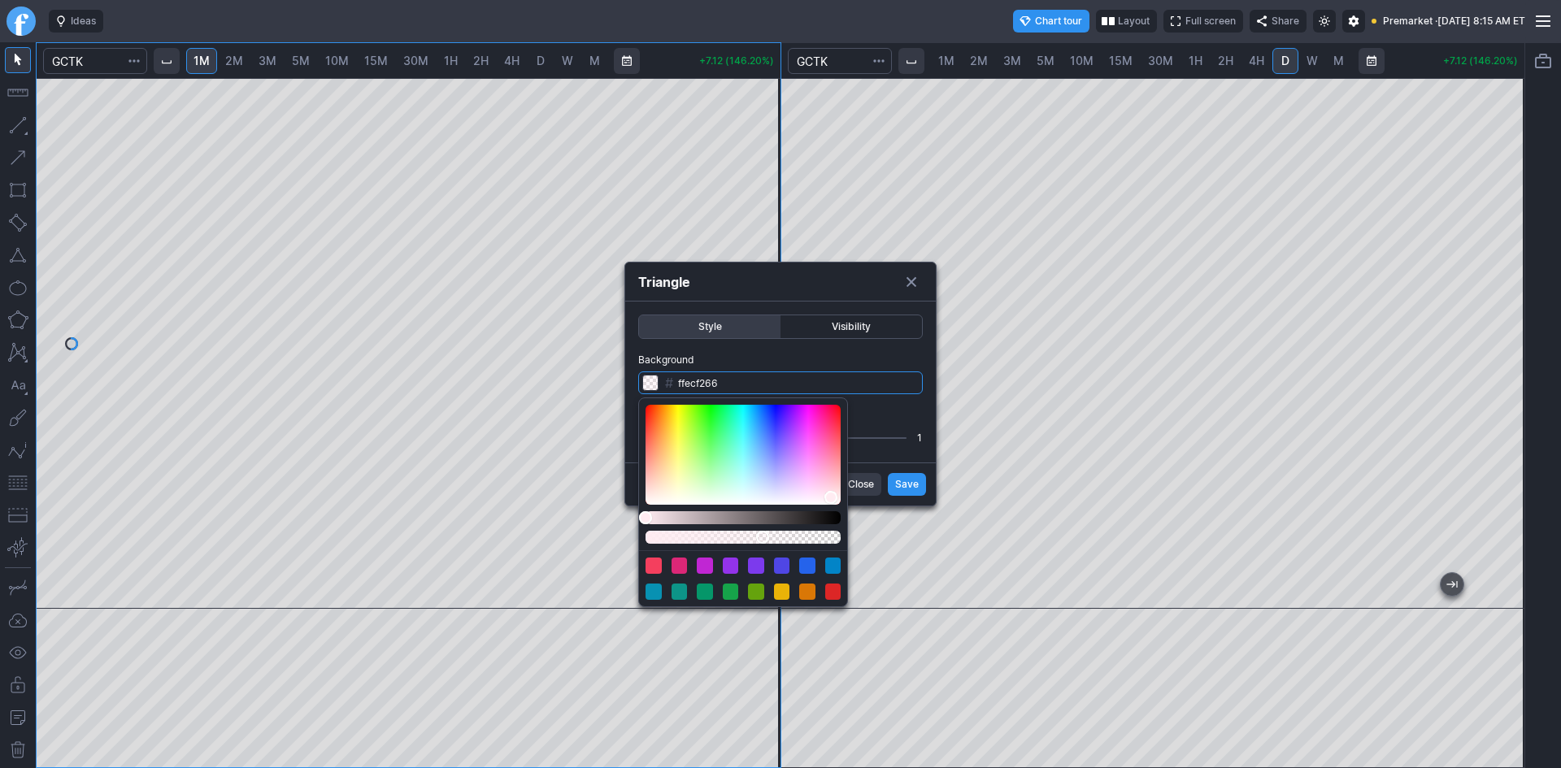
drag, startPoint x: 831, startPoint y: 498, endPoint x: 791, endPoint y: 487, distance: 41.2
click at [829, 498] on div "Color" at bounding box center [830, 497] width 13 height 13
drag, startPoint x: 786, startPoint y: 487, endPoint x: 759, endPoint y: 485, distance: 27.8
click at [776, 487] on div "Color" at bounding box center [743, 455] width 195 height 100
click at [739, 481] on div "Color" at bounding box center [743, 455] width 195 height 100
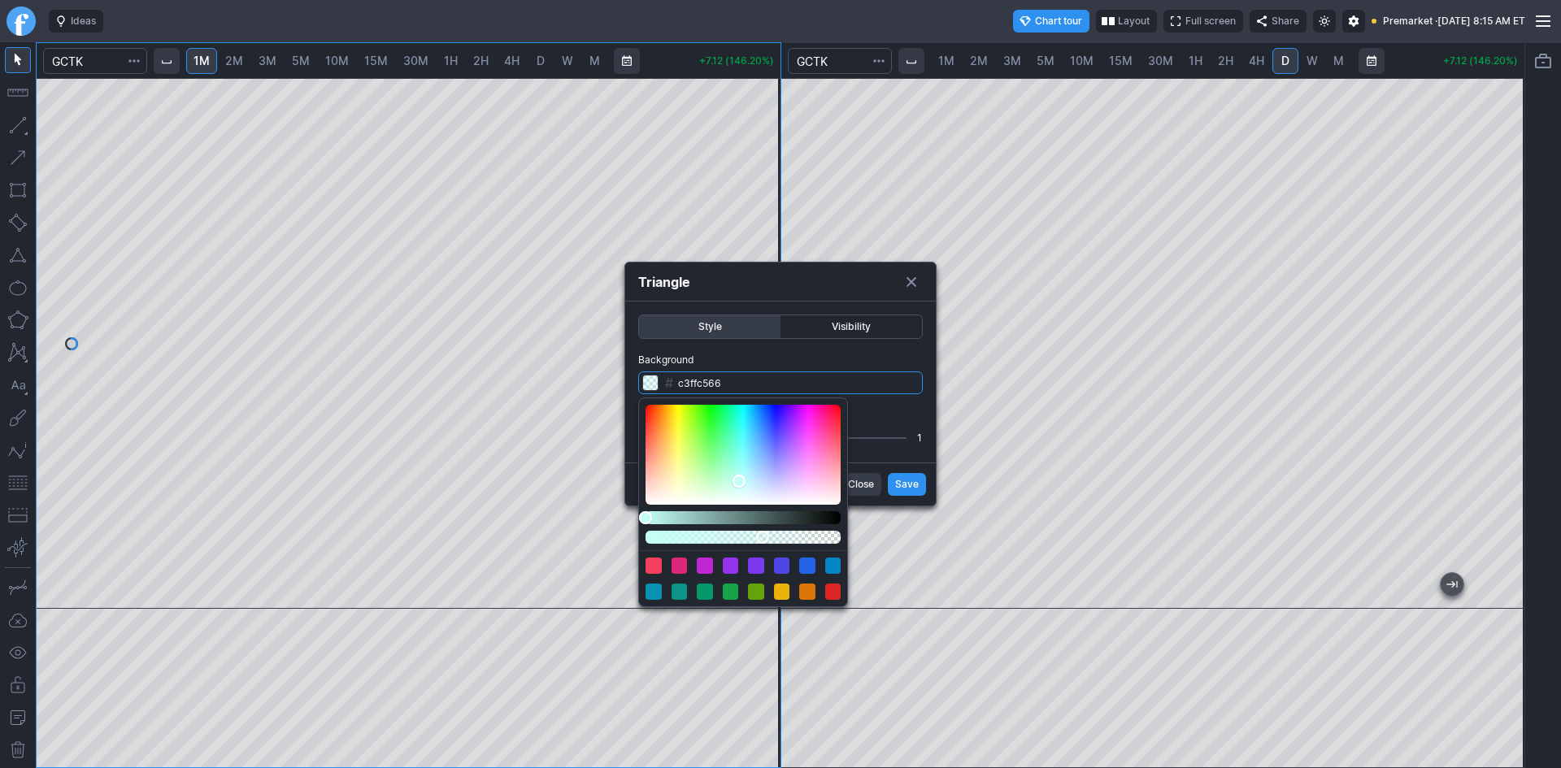
click at [711, 481] on div "Color" at bounding box center [743, 455] width 195 height 100
drag, startPoint x: 699, startPoint y: 465, endPoint x: 706, endPoint y: 450, distance: 16.0
click at [703, 456] on div "Color" at bounding box center [743, 455] width 195 height 100
drag, startPoint x: 712, startPoint y: 438, endPoint x: 719, endPoint y: 424, distance: 16.0
click at [714, 436] on div "Color" at bounding box center [743, 455] width 195 height 100
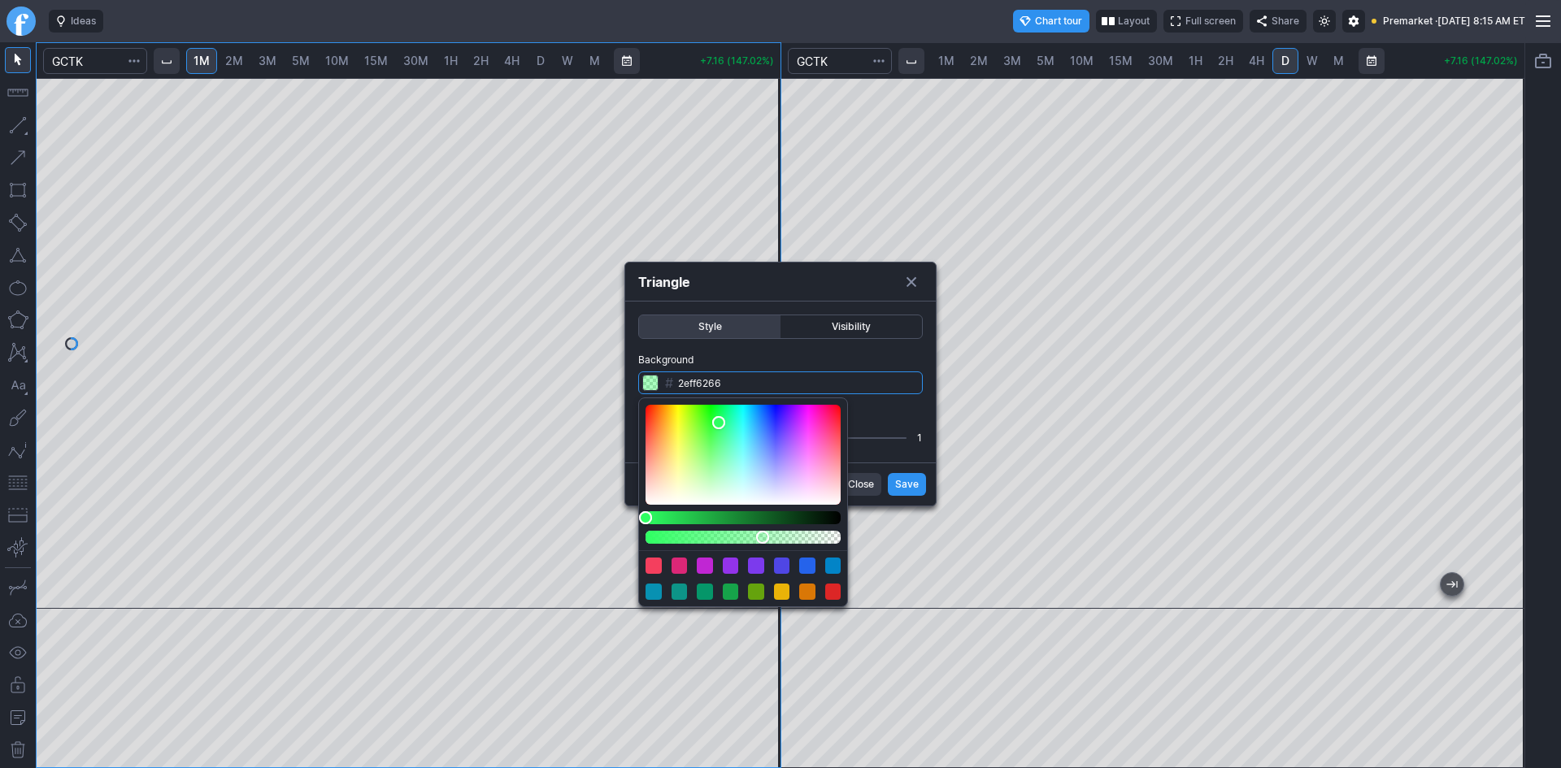
click at [720, 422] on div "Color" at bounding box center [743, 455] width 195 height 100
click at [723, 417] on div "Color" at bounding box center [719, 421] width 13 height 13
drag, startPoint x: 749, startPoint y: 417, endPoint x: 770, endPoint y: 423, distance: 21.9
click at [754, 418] on div "Color" at bounding box center [743, 455] width 195 height 100
click at [772, 424] on div "Color" at bounding box center [743, 455] width 195 height 100
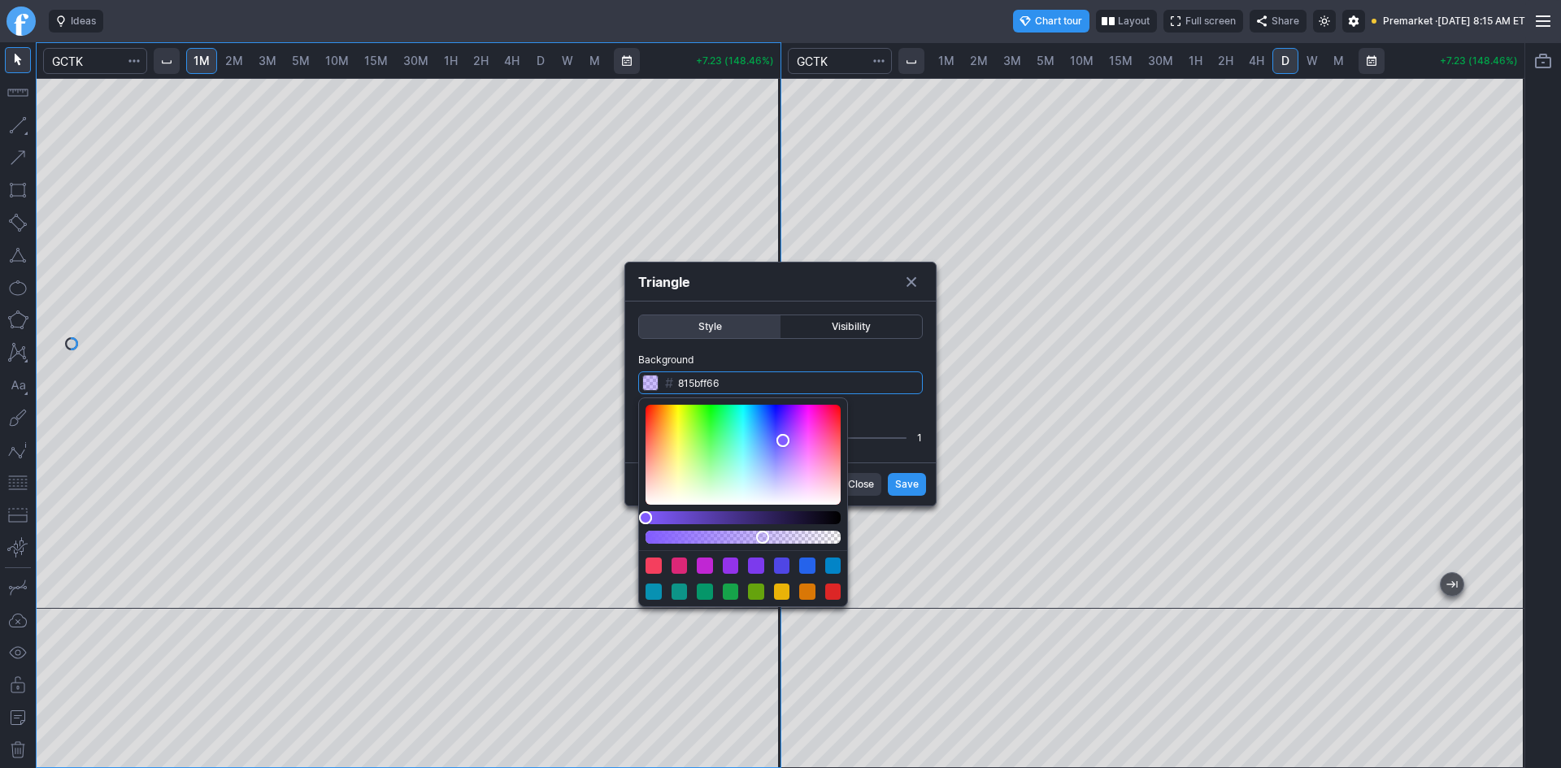
click at [783, 441] on div "Color" at bounding box center [743, 455] width 195 height 100
click at [769, 423] on div "Color" at bounding box center [743, 455] width 195 height 100
click at [759, 440] on div "Color" at bounding box center [743, 455] width 195 height 100
click at [783, 442] on div "Color" at bounding box center [743, 455] width 195 height 100
click at [798, 425] on div "Color" at bounding box center [743, 455] width 195 height 100
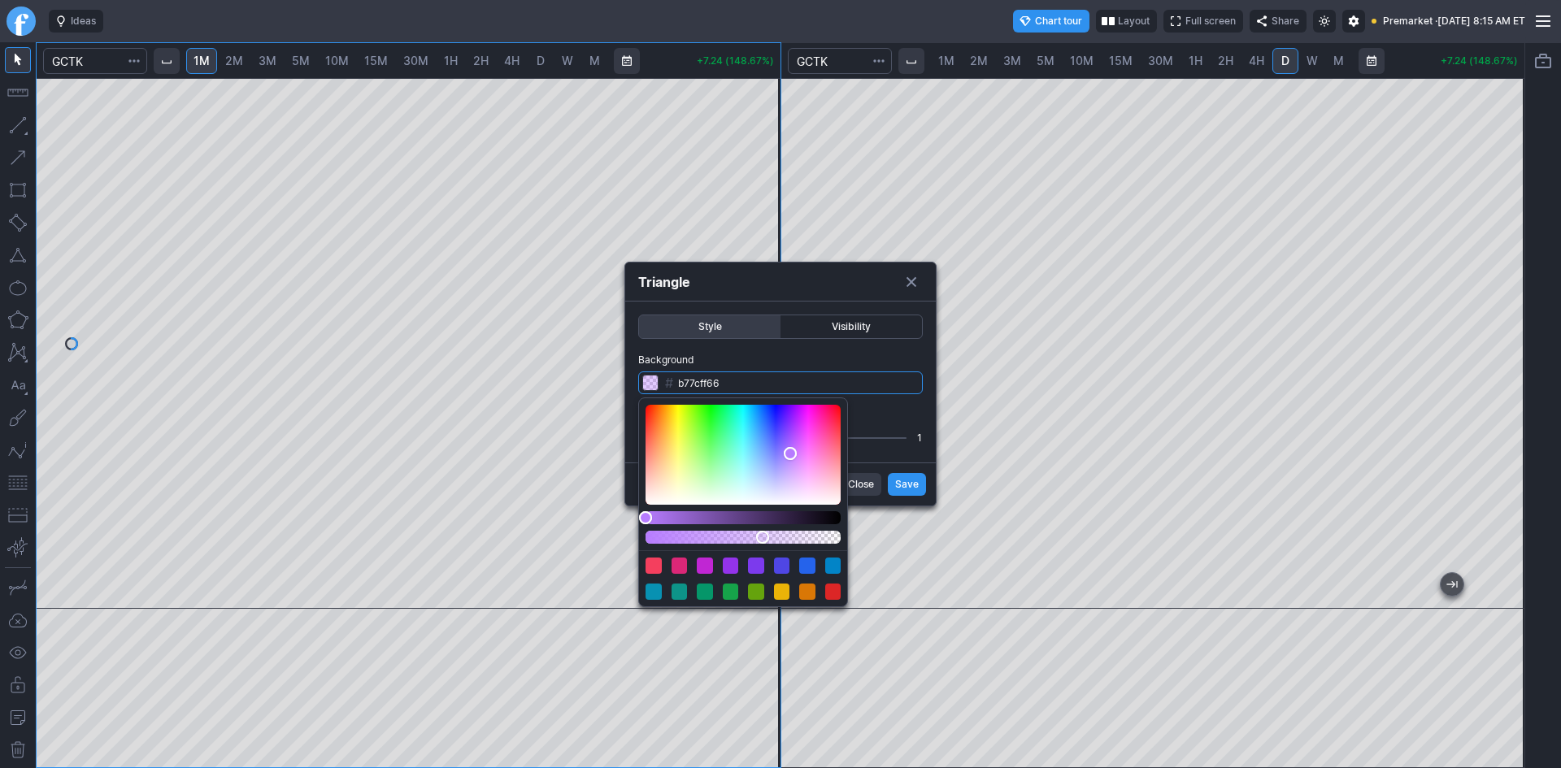
click at [790, 454] on div "Color" at bounding box center [743, 455] width 195 height 100
drag, startPoint x: 771, startPoint y: 466, endPoint x: 755, endPoint y: 466, distance: 16.3
click at [768, 466] on div "Color" at bounding box center [743, 455] width 195 height 100
drag, startPoint x: 755, startPoint y: 466, endPoint x: 738, endPoint y: 462, distance: 16.8
click at [750, 466] on div "Color" at bounding box center [743, 455] width 195 height 100
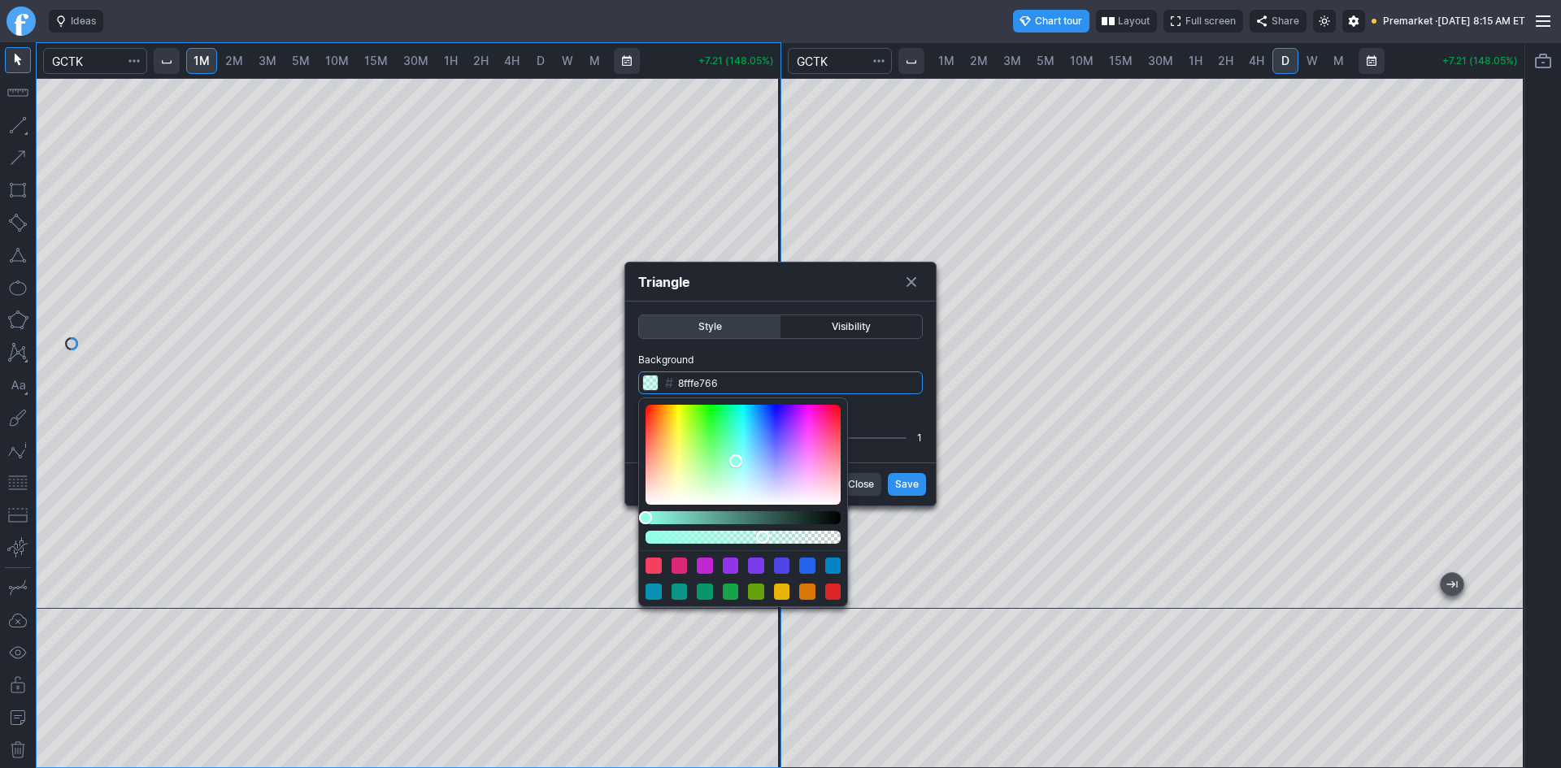
click at [736, 461] on div "Color" at bounding box center [743, 455] width 195 height 100
click at [772, 464] on div "Color" at bounding box center [743, 455] width 195 height 100
click at [776, 449] on div "Color" at bounding box center [743, 455] width 195 height 100
type input "16153166"
drag, startPoint x: 647, startPoint y: 517, endPoint x: 803, endPoint y: 515, distance: 156.1
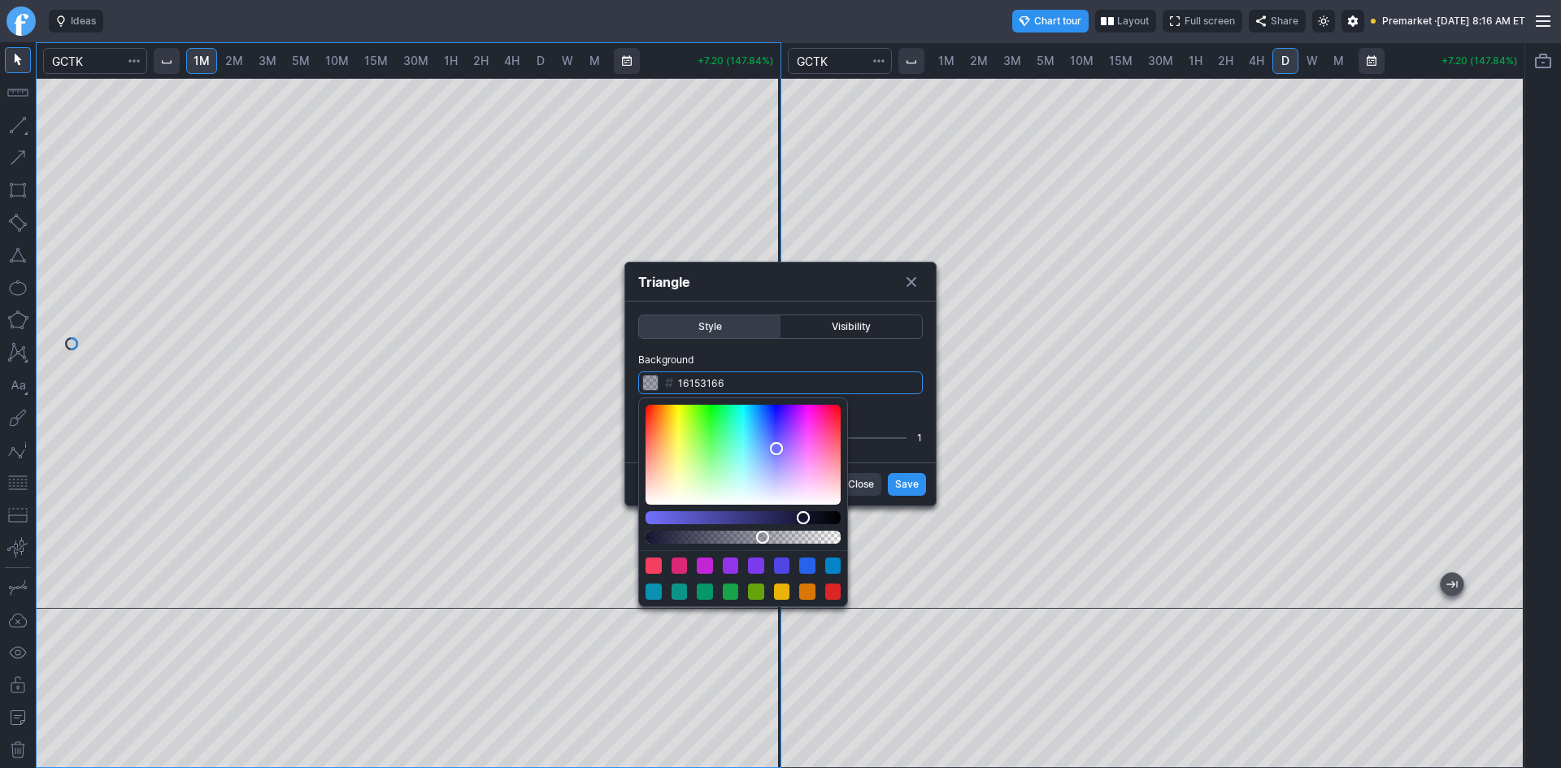
click at [803, 515] on div "Lightness" at bounding box center [803, 517] width 13 height 13
click at [942, 539] on body "Ideas Chart tour Layout Full screen Share Premarket · Fri SEP 12 2025 8:16 AM E…" at bounding box center [780, 384] width 1561 height 768
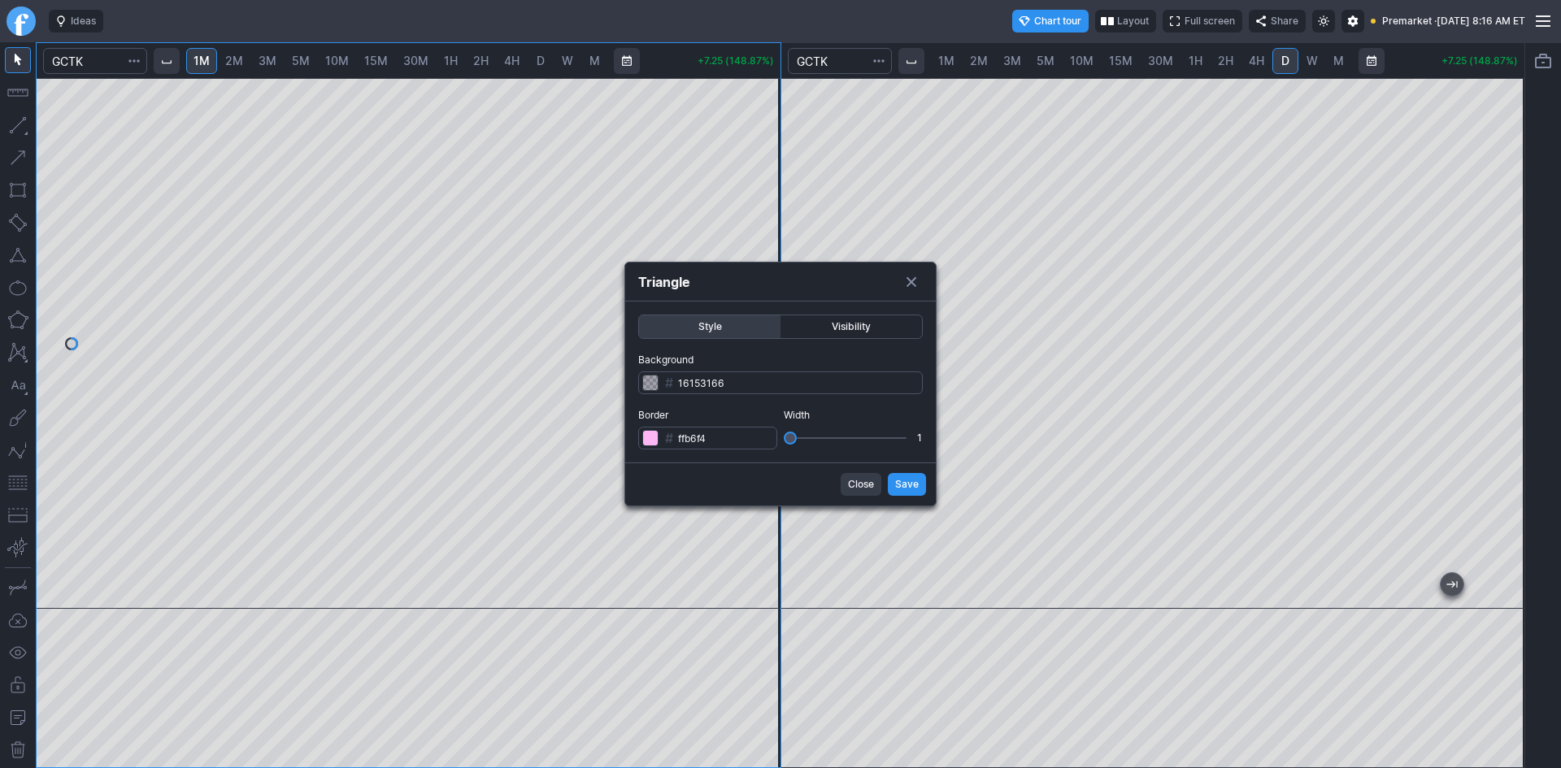
click at [902, 483] on span "Save" at bounding box center [907, 484] width 24 height 16
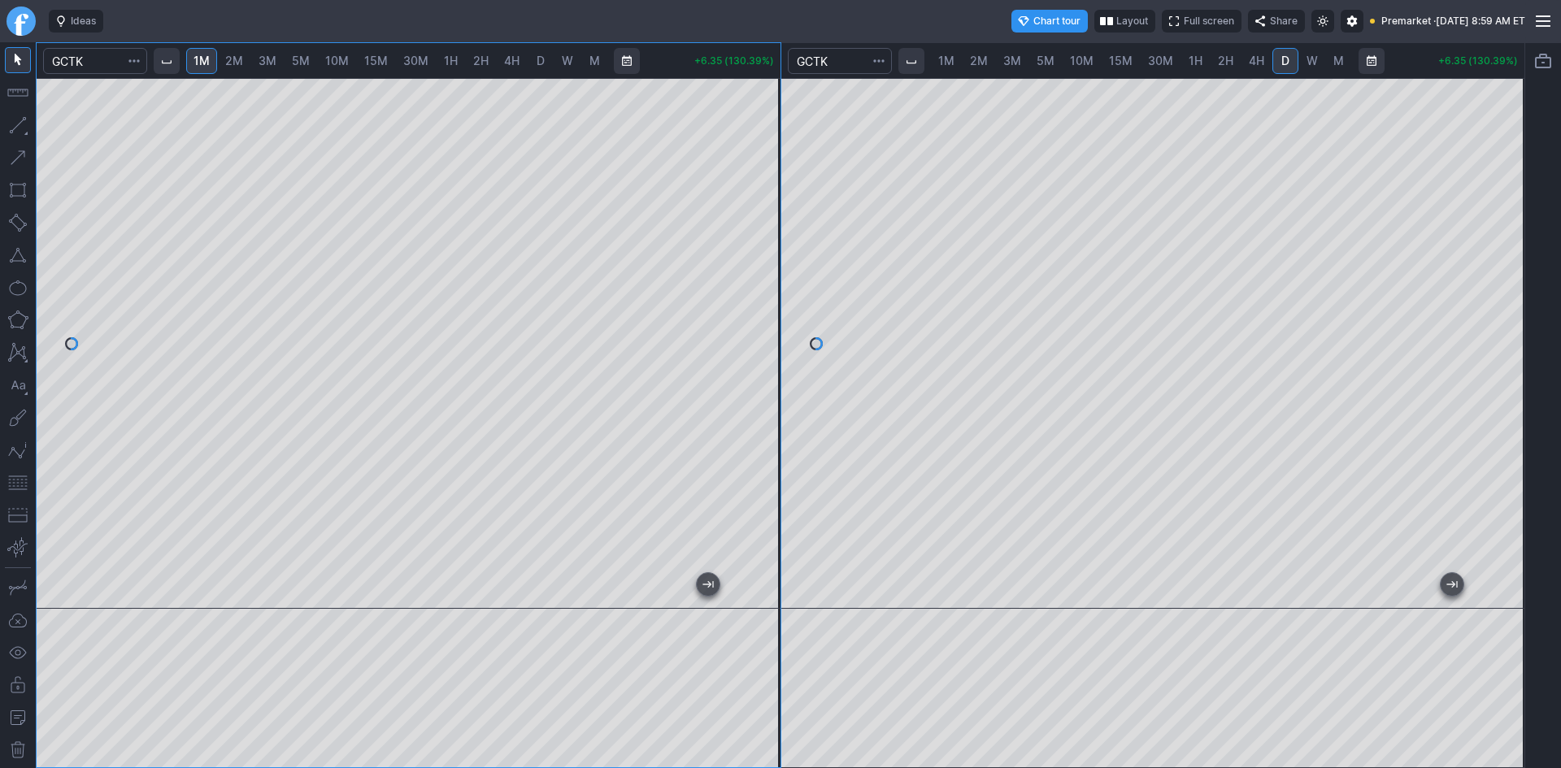
drag, startPoint x: 1509, startPoint y: 396, endPoint x: 1512, endPoint y: 318, distance: 78.1
click at [1512, 318] on div at bounding box center [1507, 339] width 34 height 490
click at [752, 316] on div at bounding box center [409, 343] width 744 height 531
click at [758, 329] on div at bounding box center [409, 343] width 744 height 531
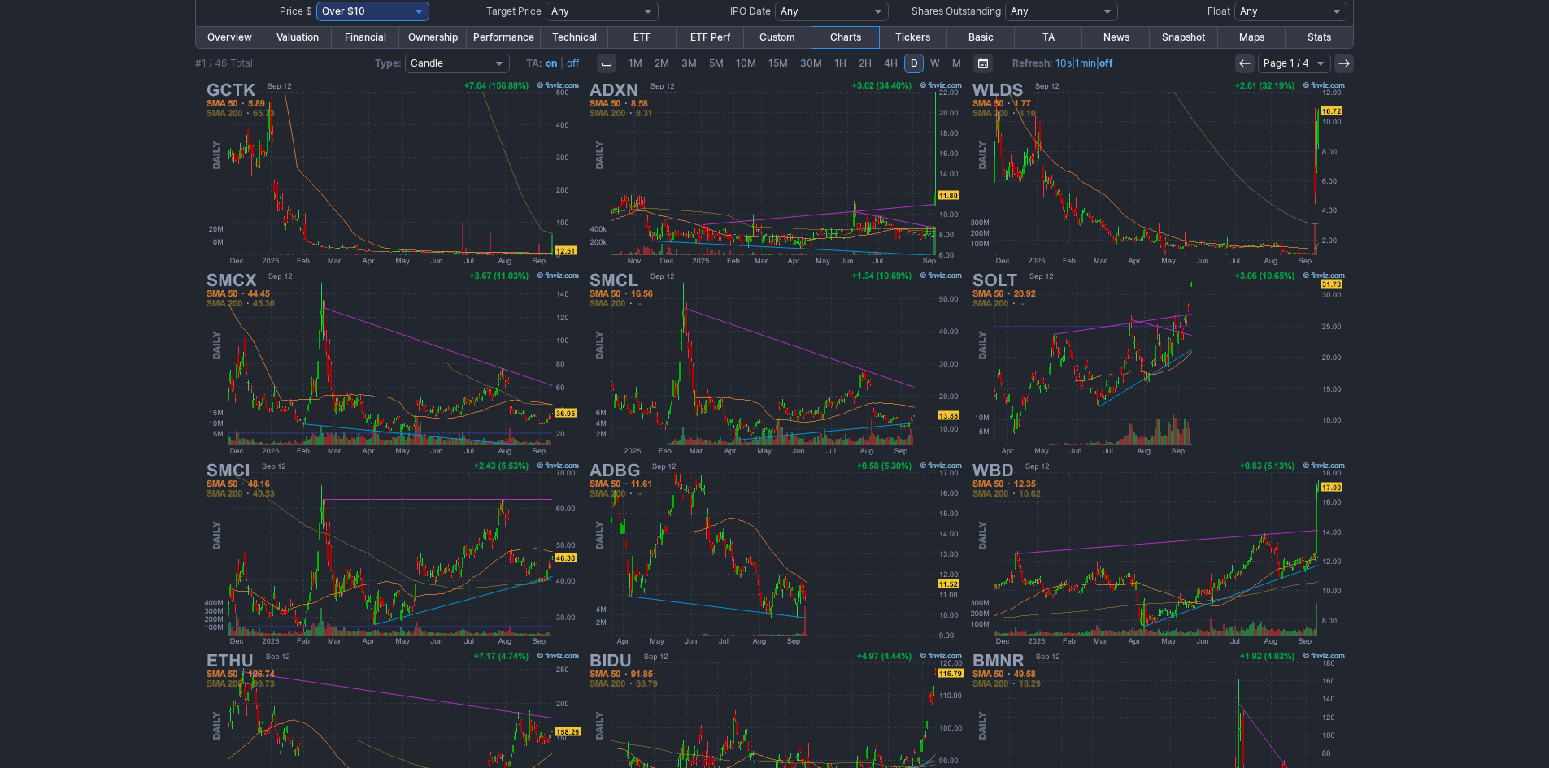
scroll to position [139, 0]
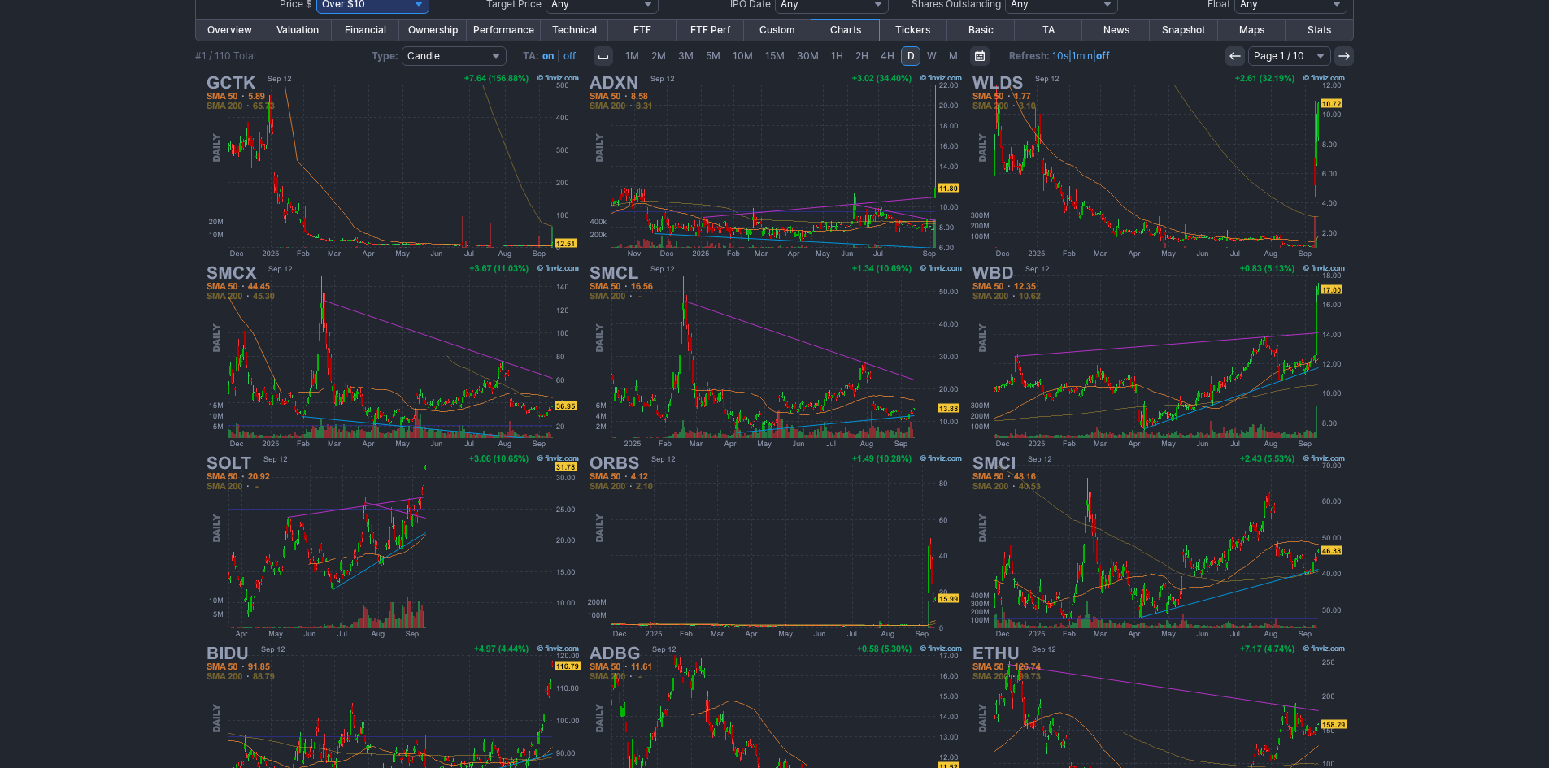
scroll to position [302, 0]
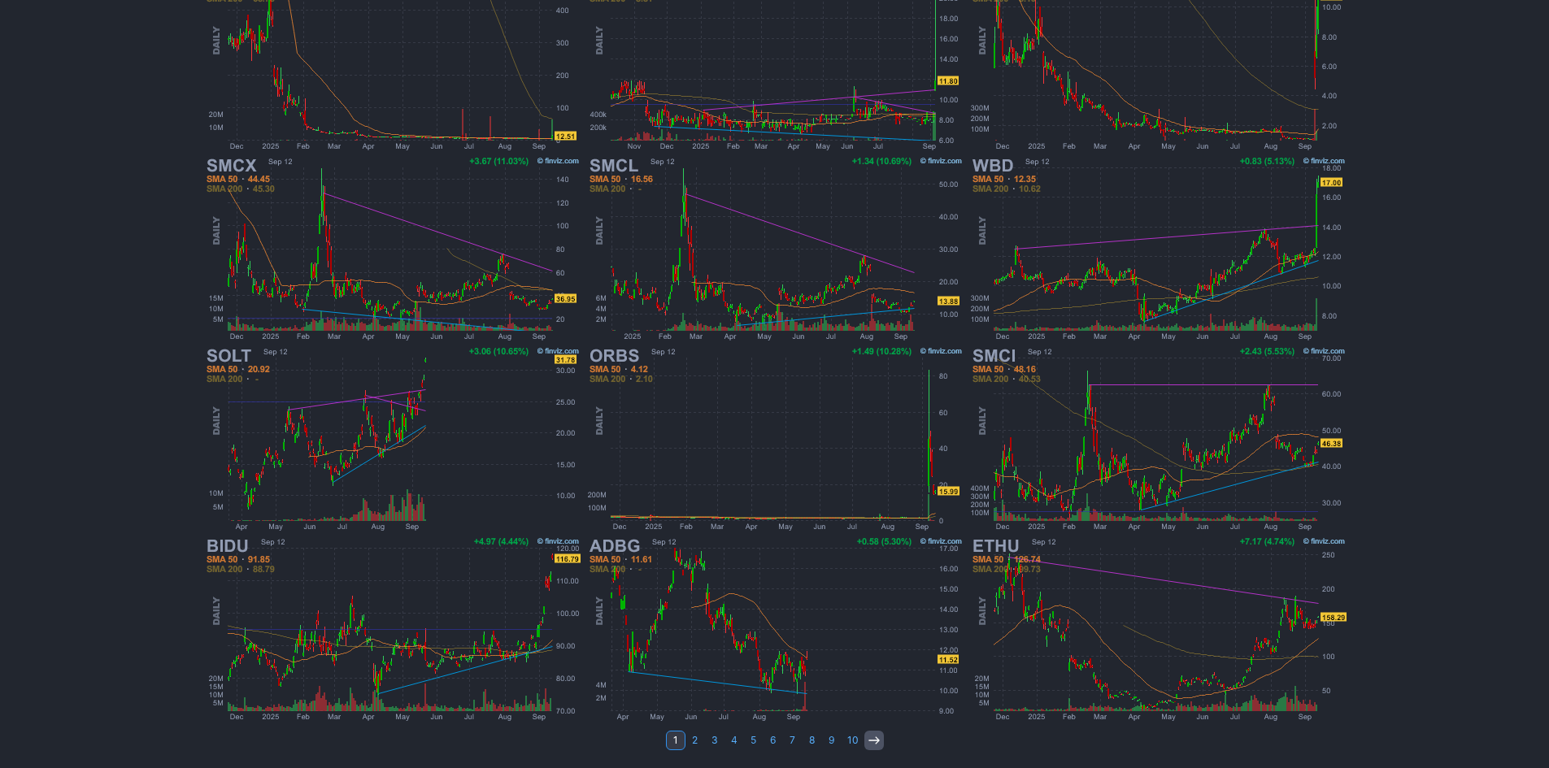
click at [877, 738] on icon at bounding box center [874, 740] width 13 height 13
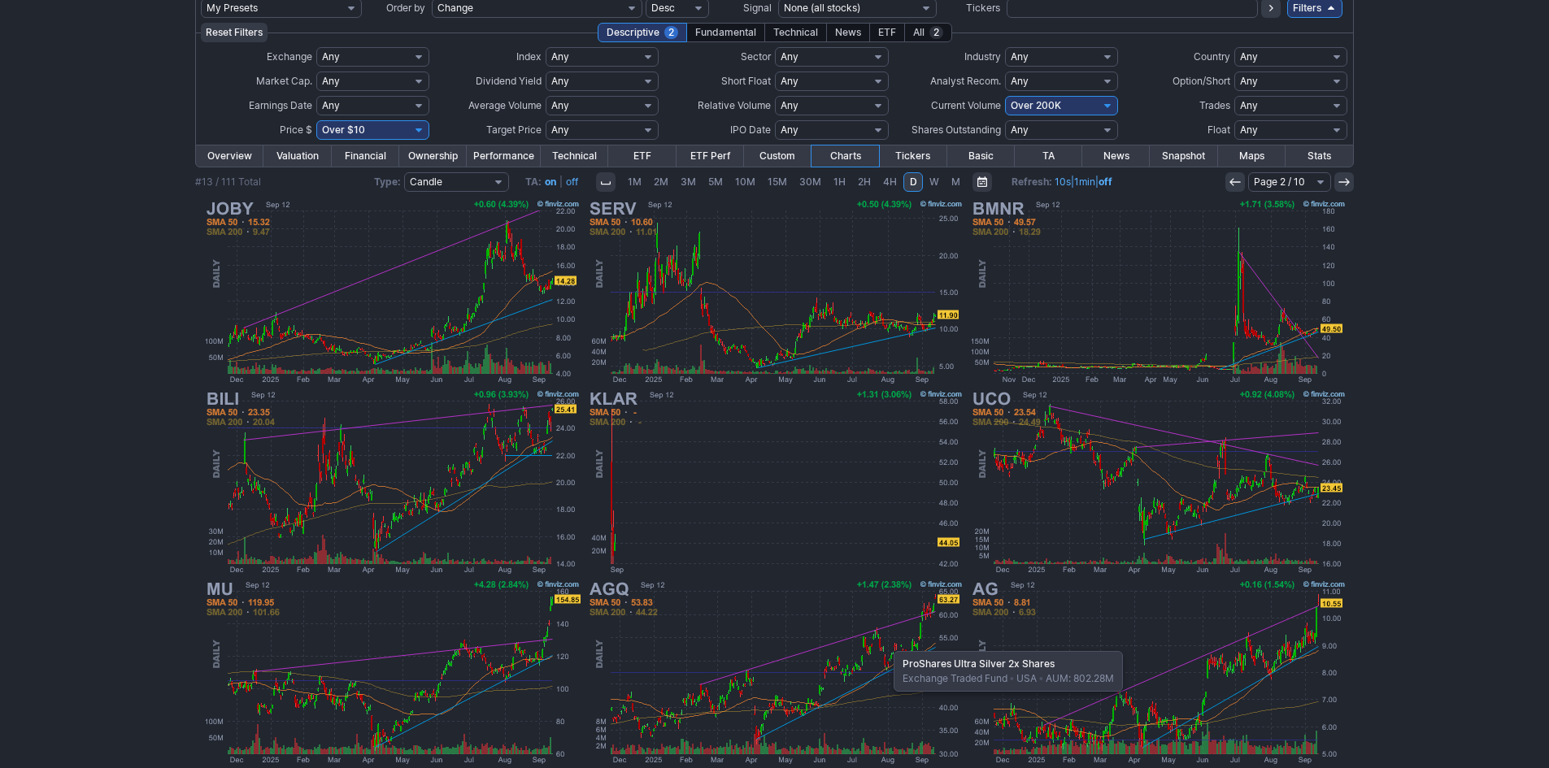
scroll to position [58, 0]
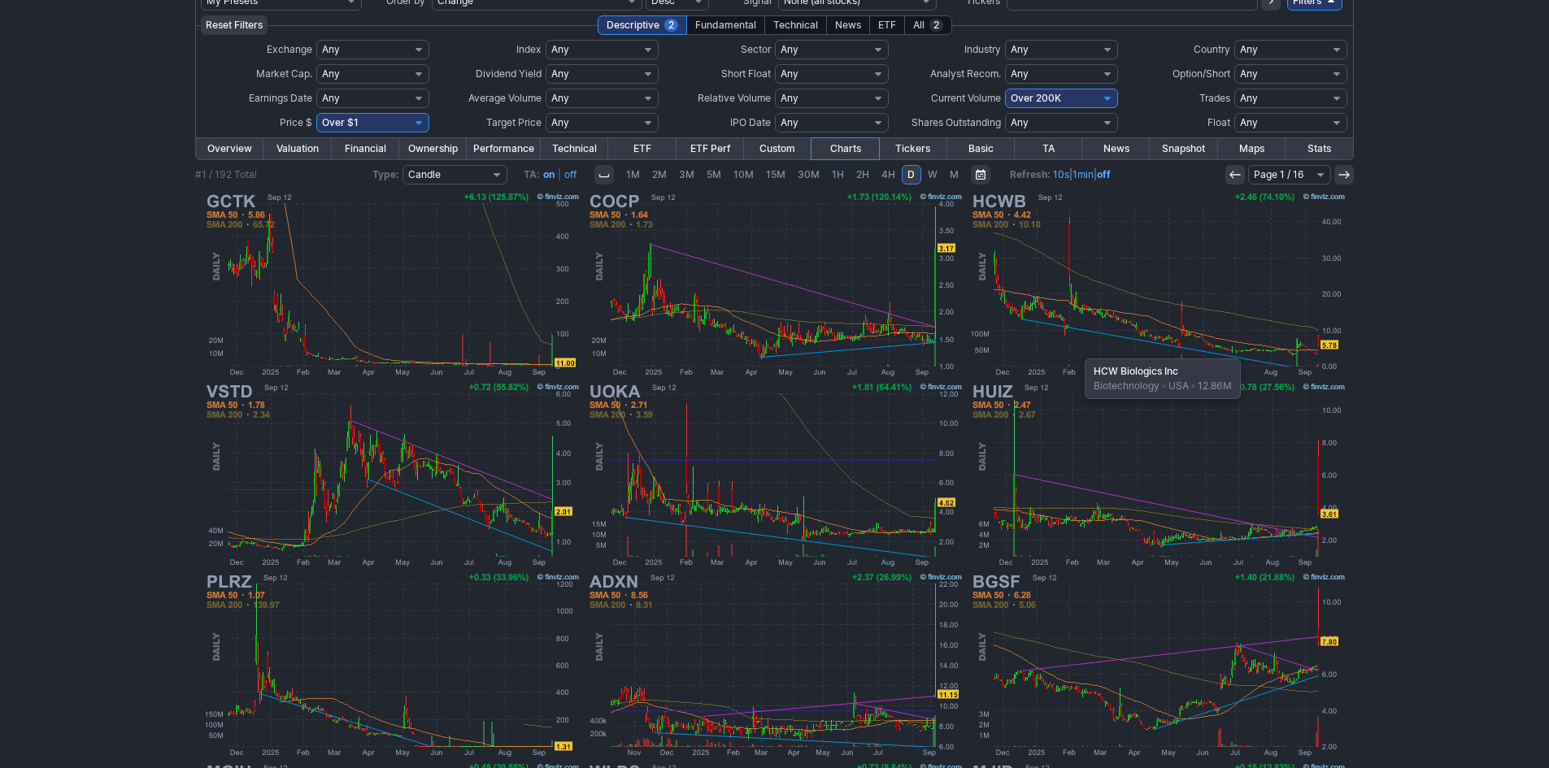
scroll to position [81, 0]
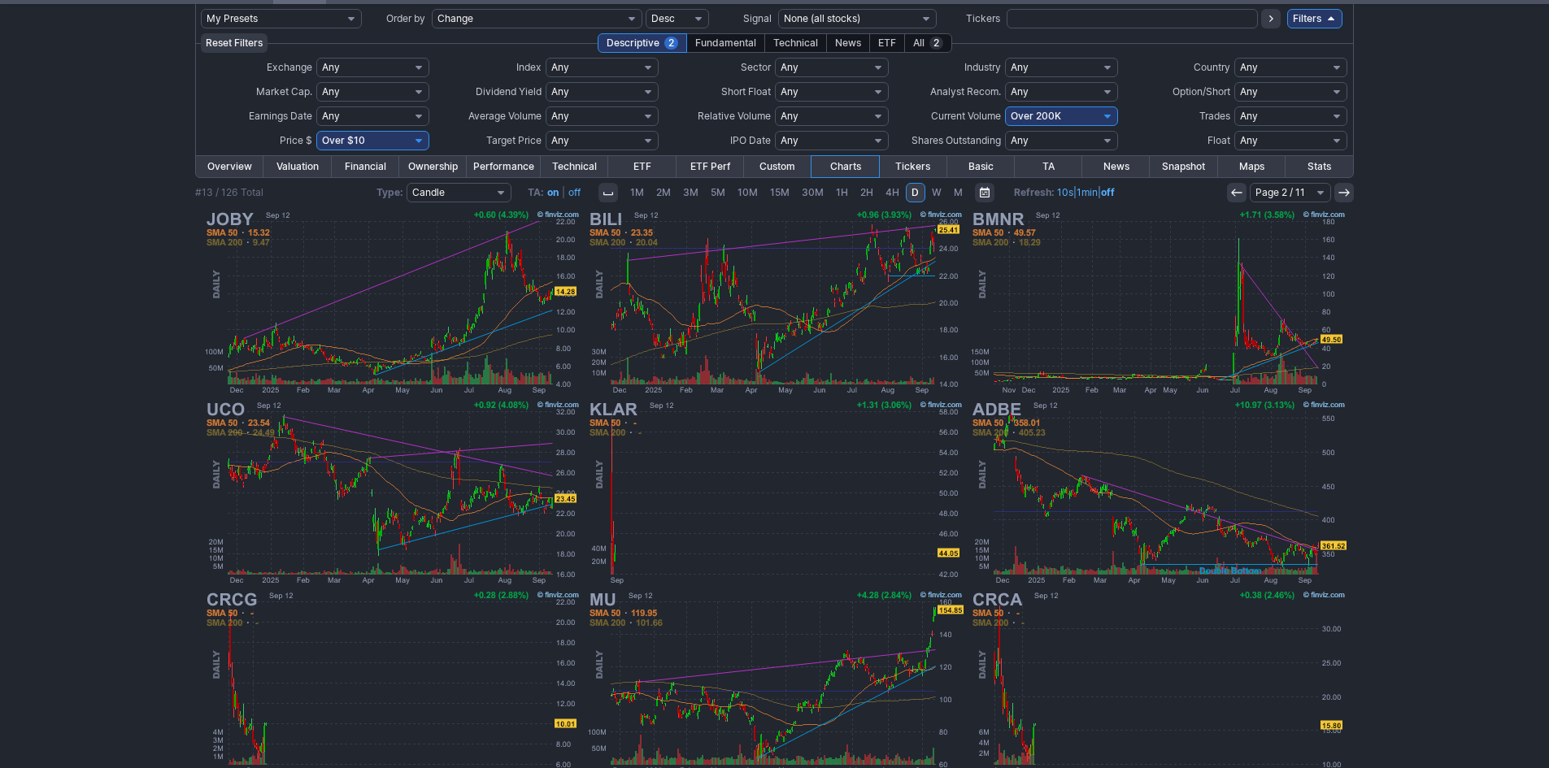
click at [1233, 191] on use at bounding box center [1236, 192] width 11 height 7
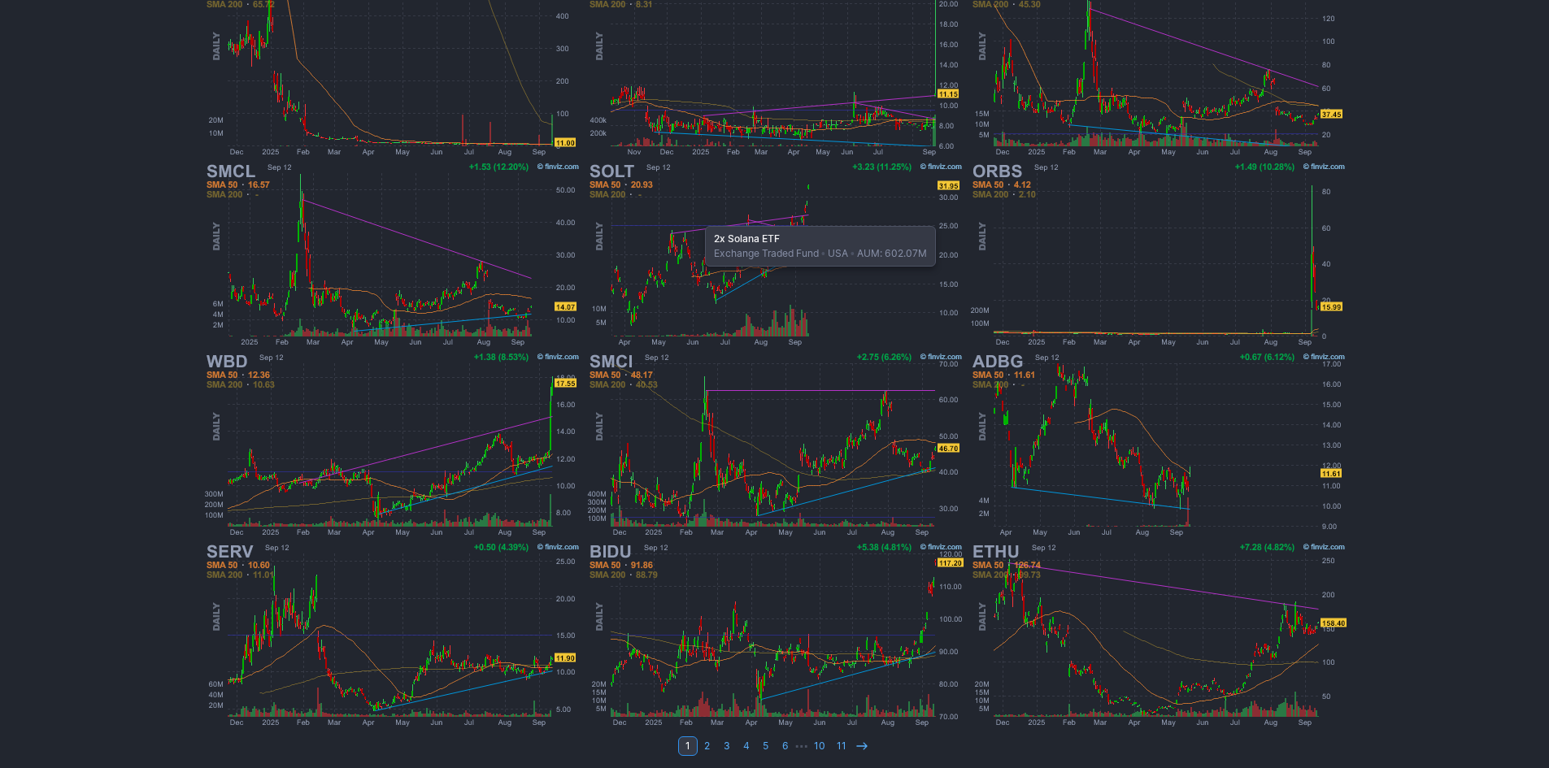
scroll to position [302, 0]
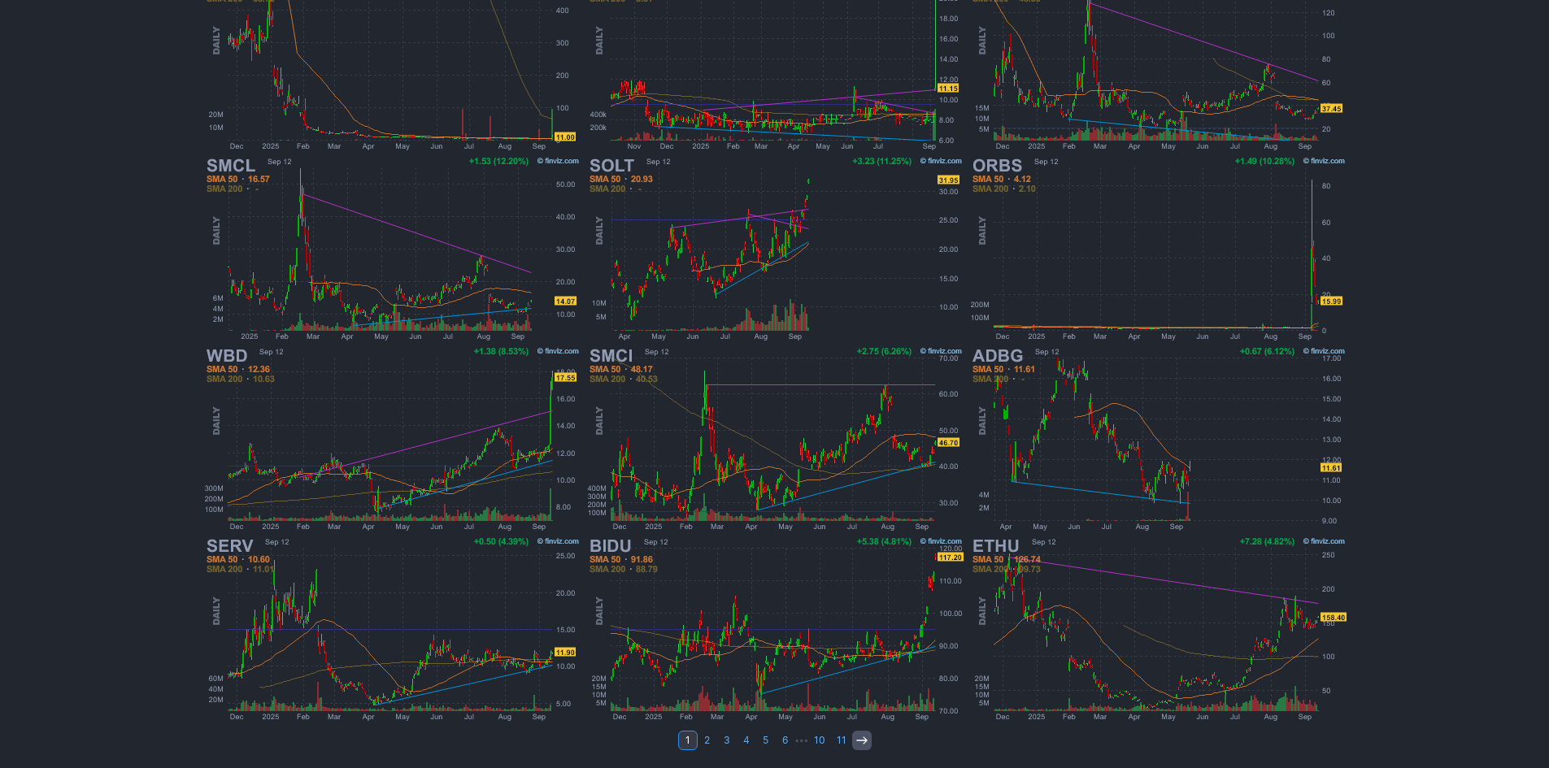
click at [852, 736] on link at bounding box center [862, 741] width 20 height 20
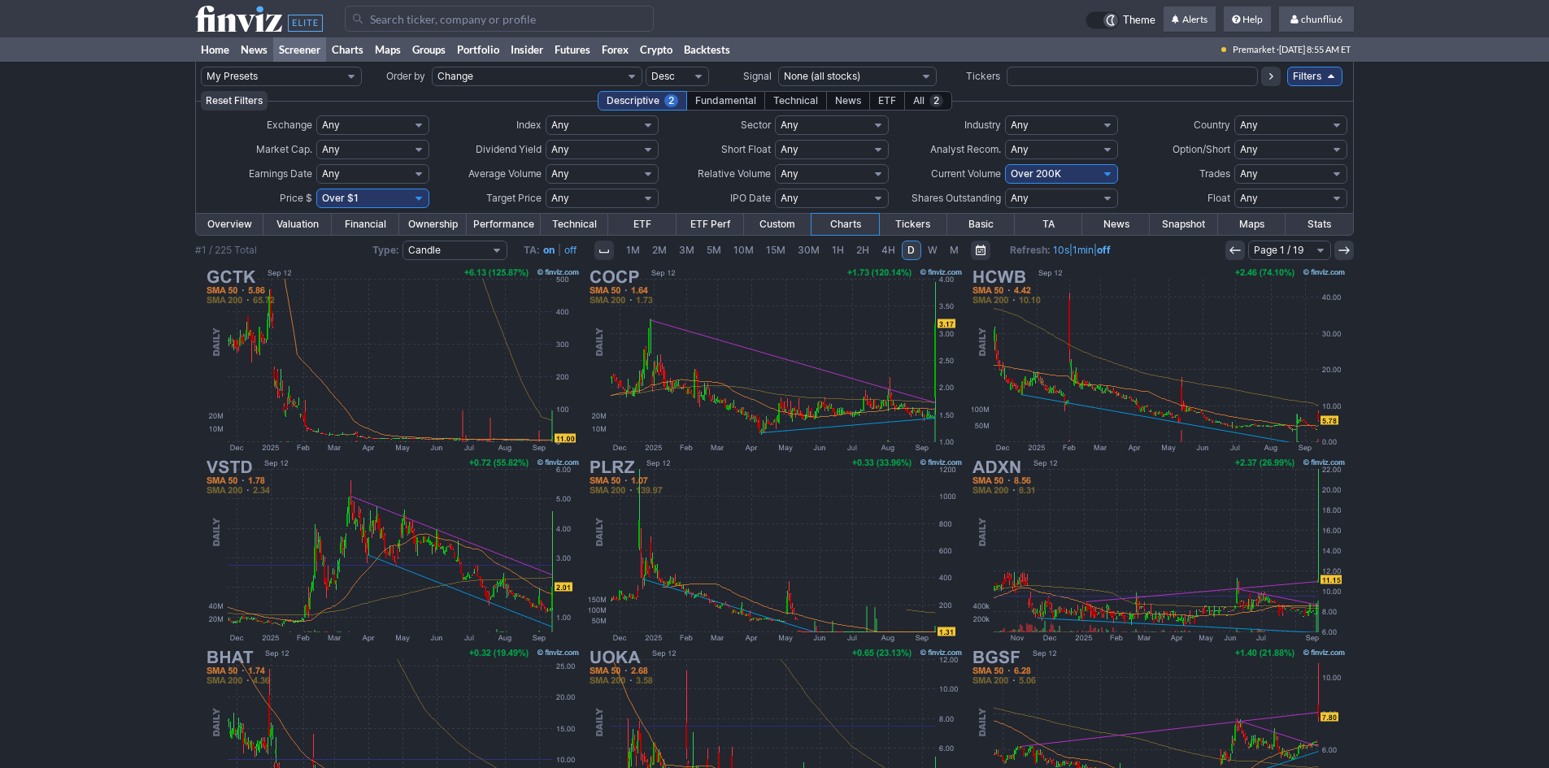
click at [417, 26] on input "Search" at bounding box center [499, 19] width 309 height 26
click at [354, 198] on select "Any Under $1 Under $2 Under $3 Under $4 Under $5 Under $7 Under $10 Under $15 U…" at bounding box center [372, 199] width 113 height 20
select select "o10"
click at [316, 189] on select "Any Under $1 Under $2 Under $3 Under $4 Under $5 Under $7 Under $10 Under $15 U…" at bounding box center [372, 199] width 113 height 20
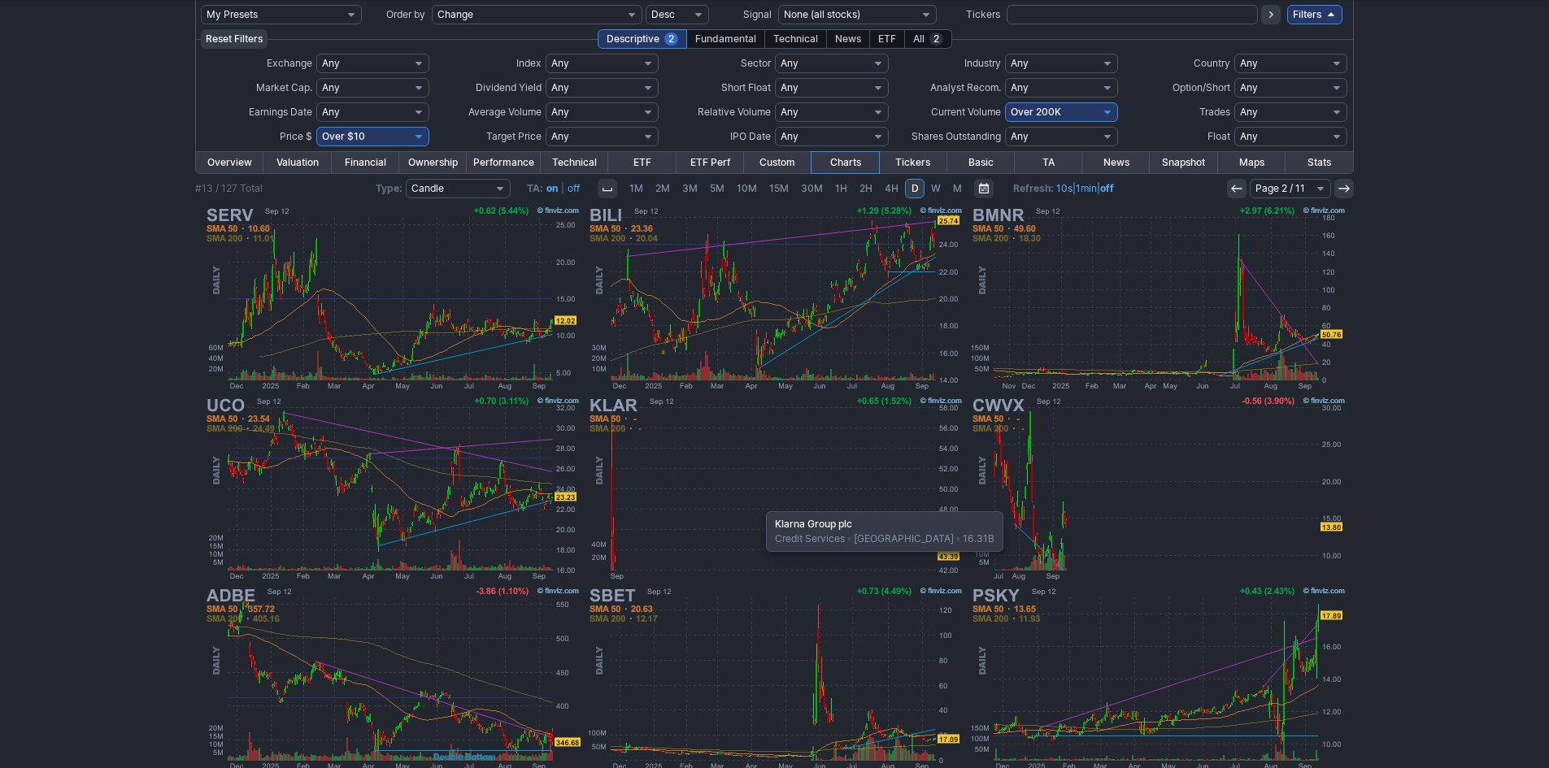
scroll to position [58, 0]
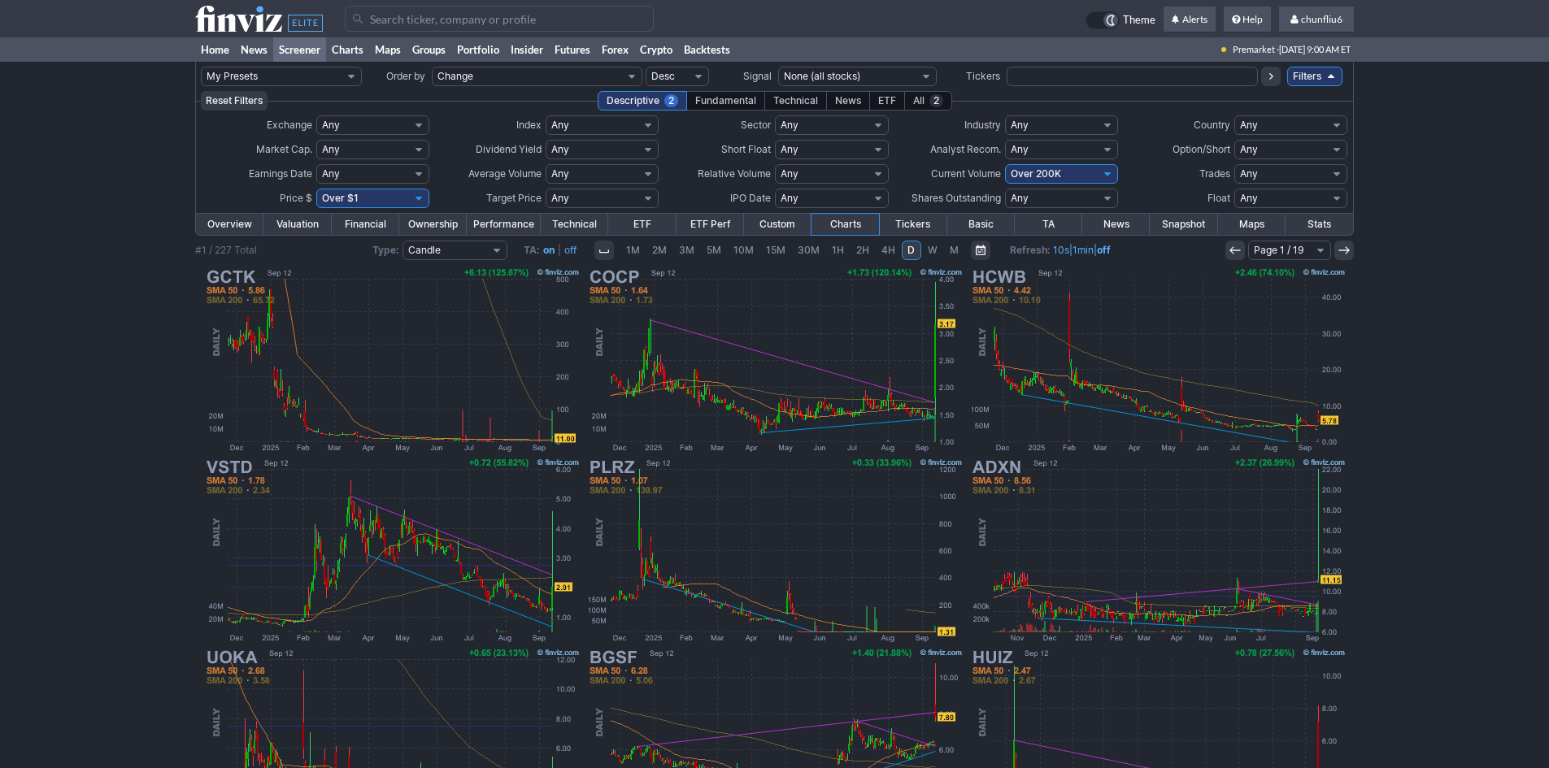
click at [433, 23] on input "Search" at bounding box center [499, 19] width 309 height 26
click at [450, 20] on input "Search" at bounding box center [499, 19] width 309 height 26
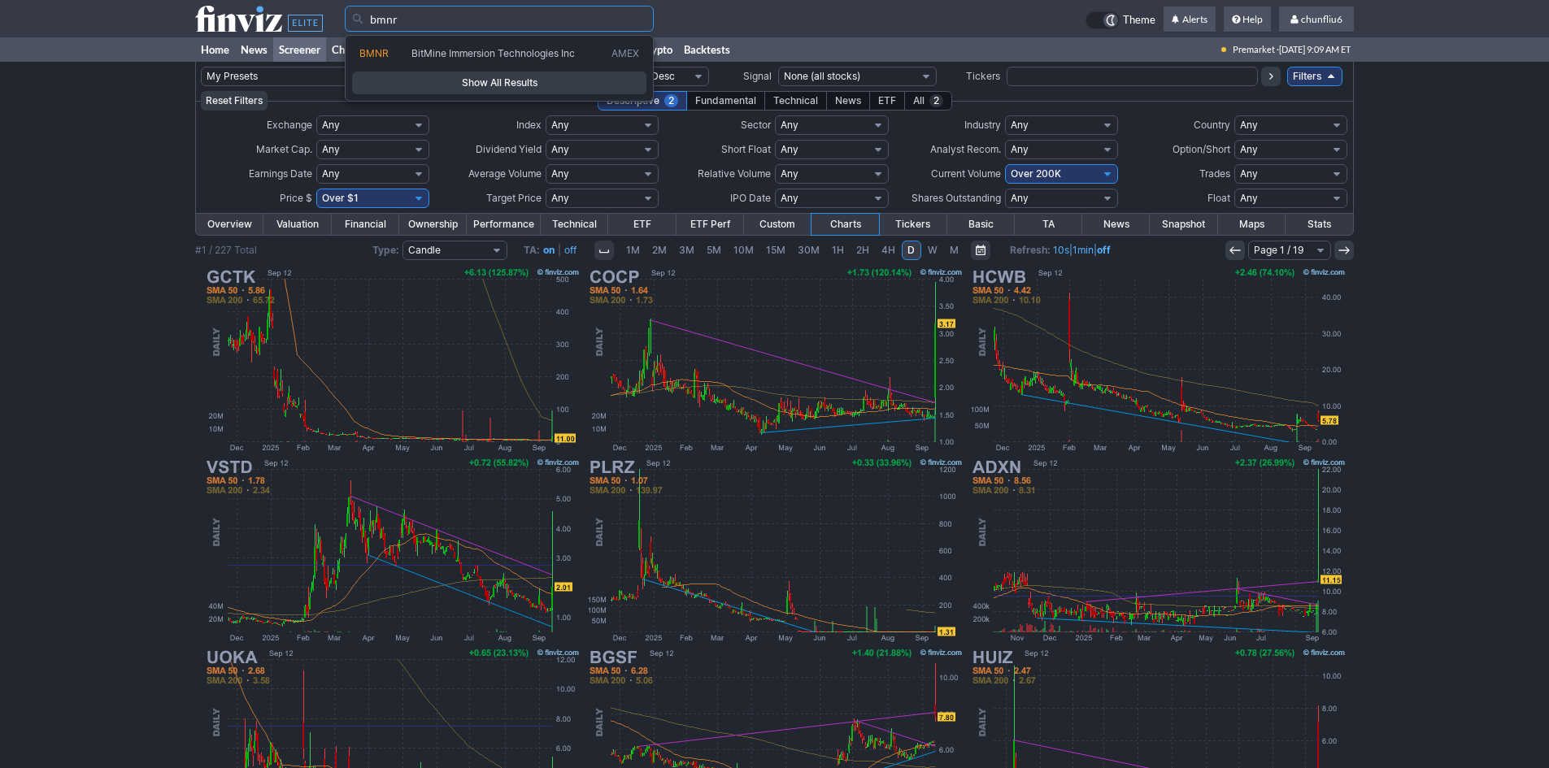
type input "bmnr"
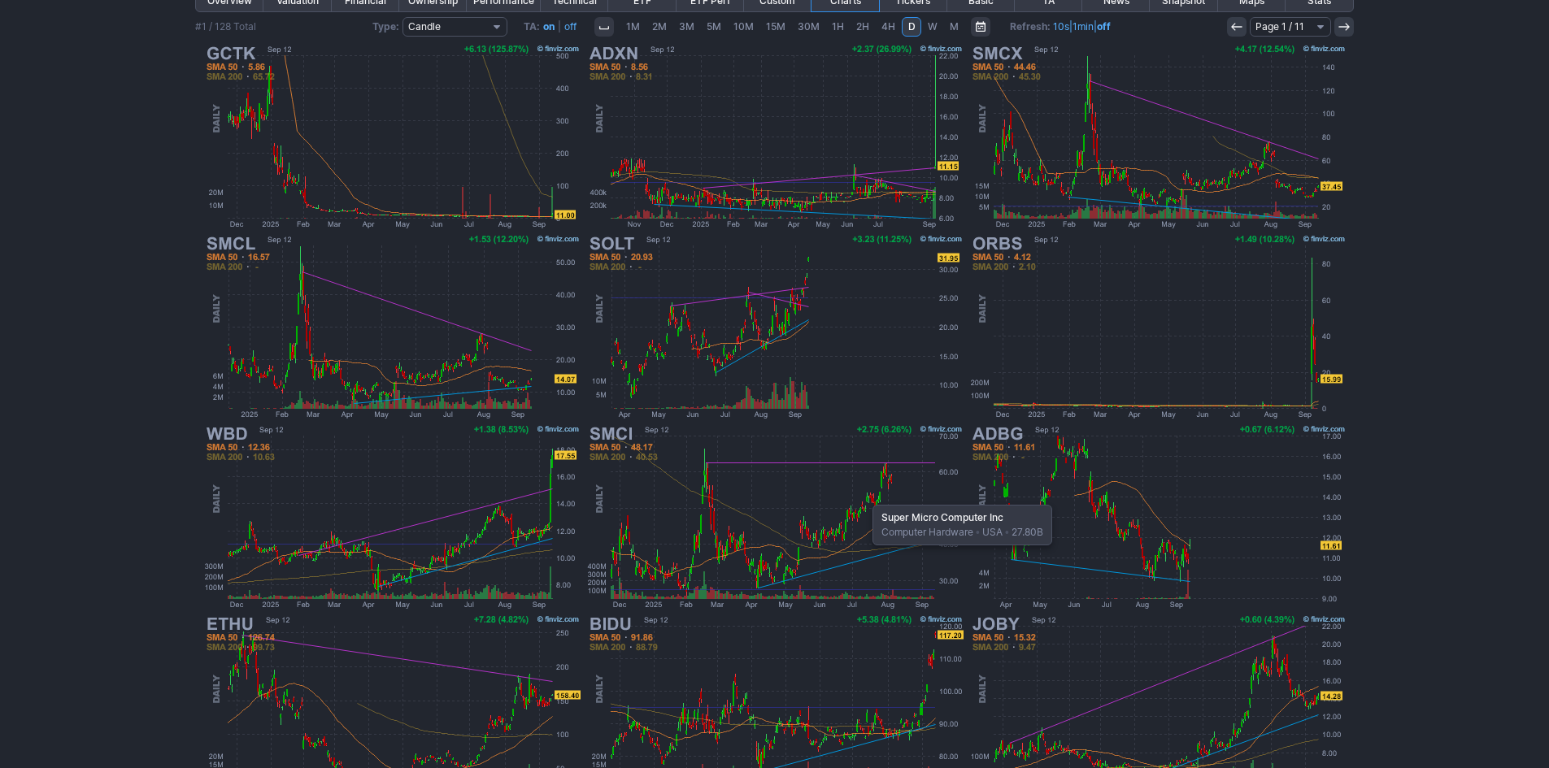
scroll to position [244, 0]
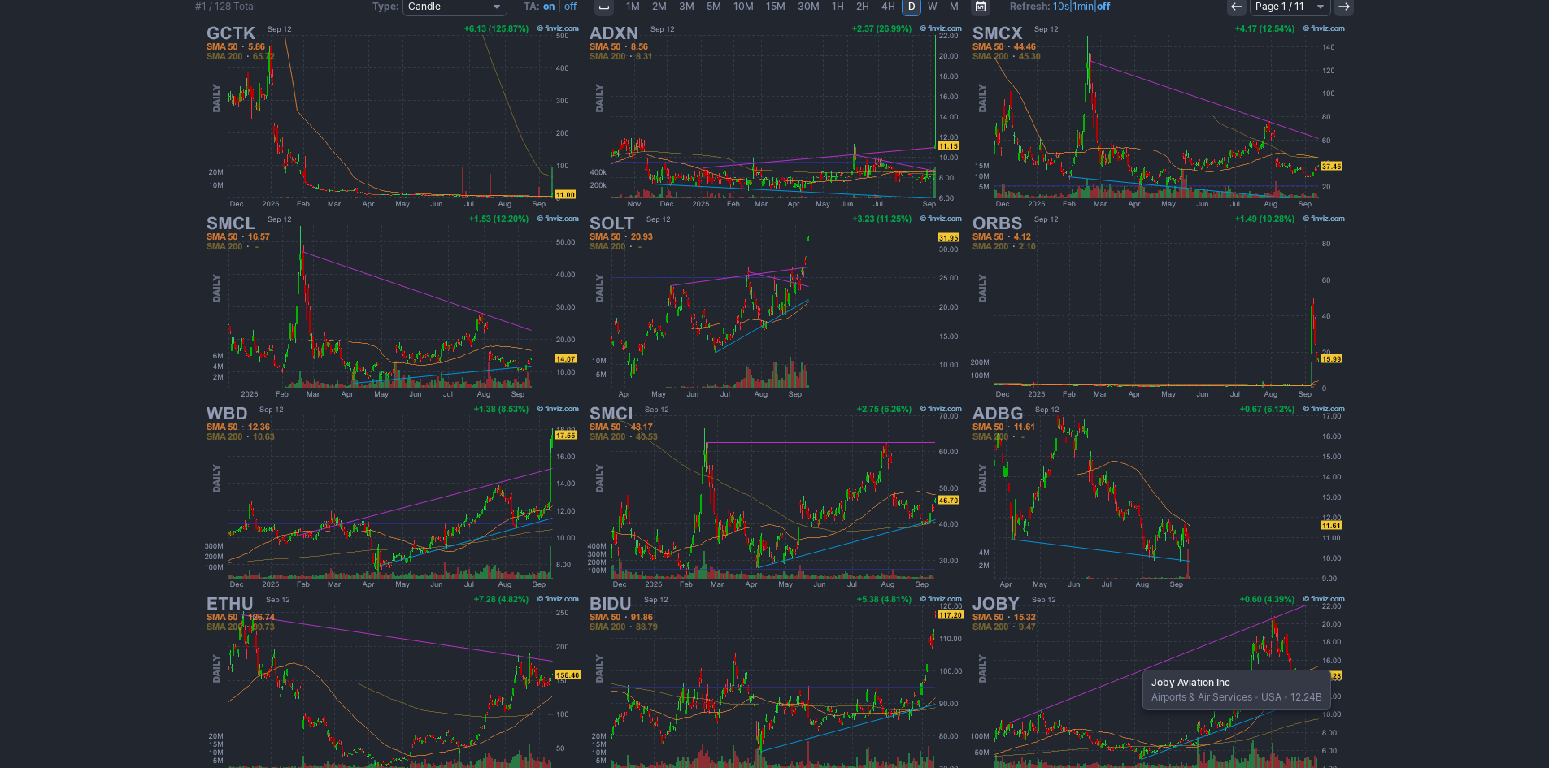
click at [1134, 662] on img at bounding box center [1158, 687] width 381 height 190
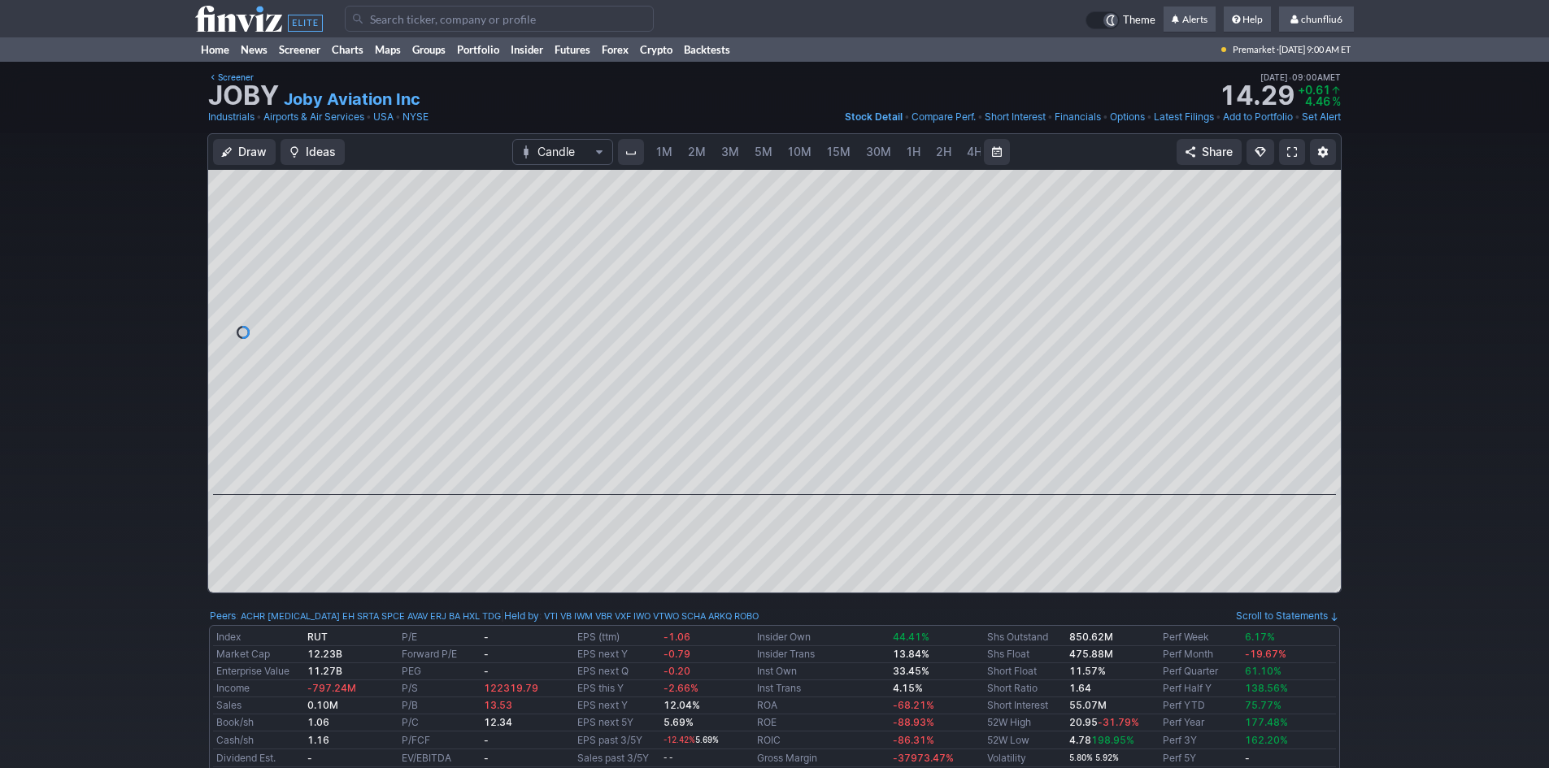
scroll to position [0, 88]
click at [1285, 149] on link at bounding box center [1292, 152] width 26 height 26
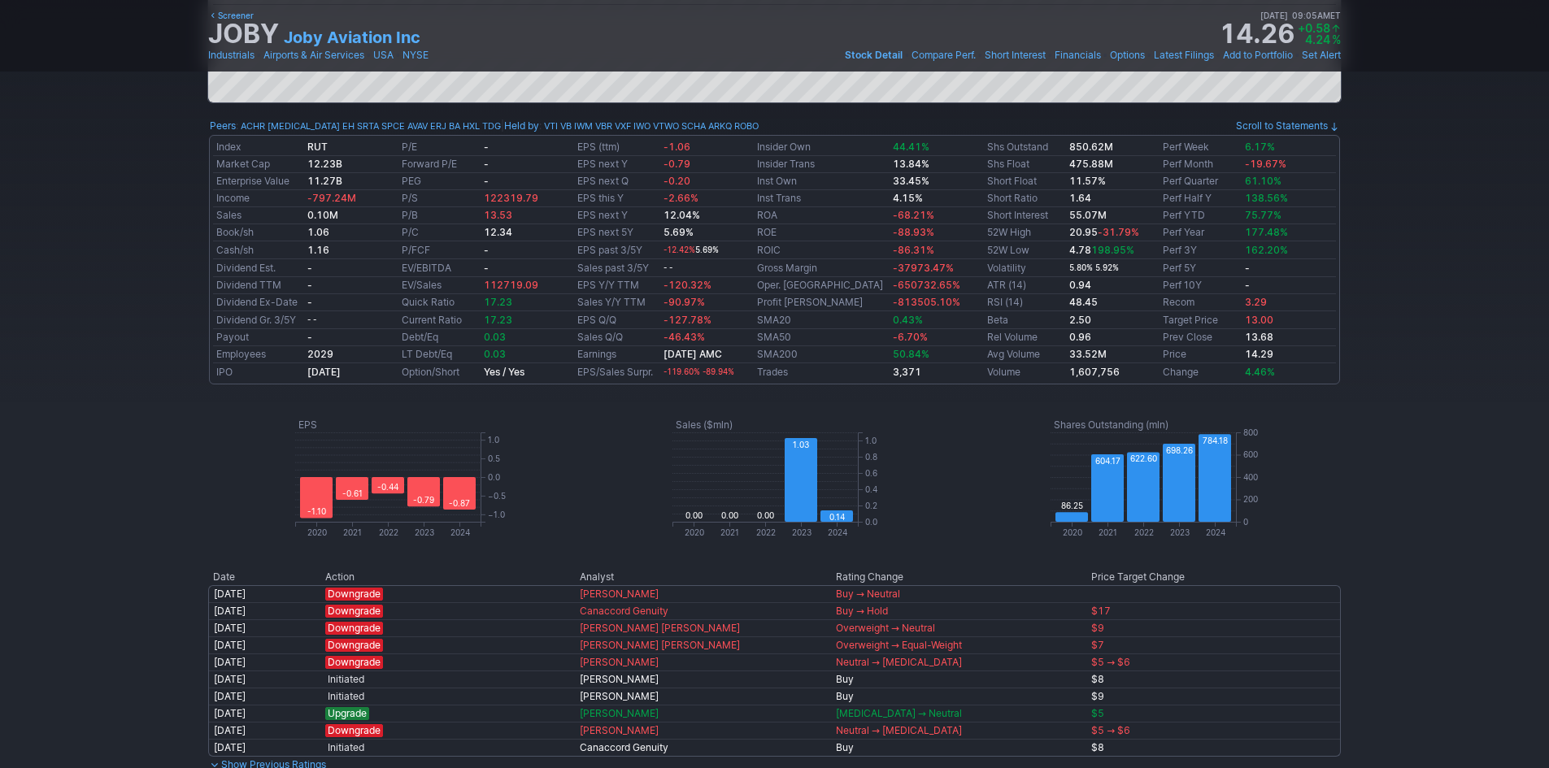
scroll to position [407, 0]
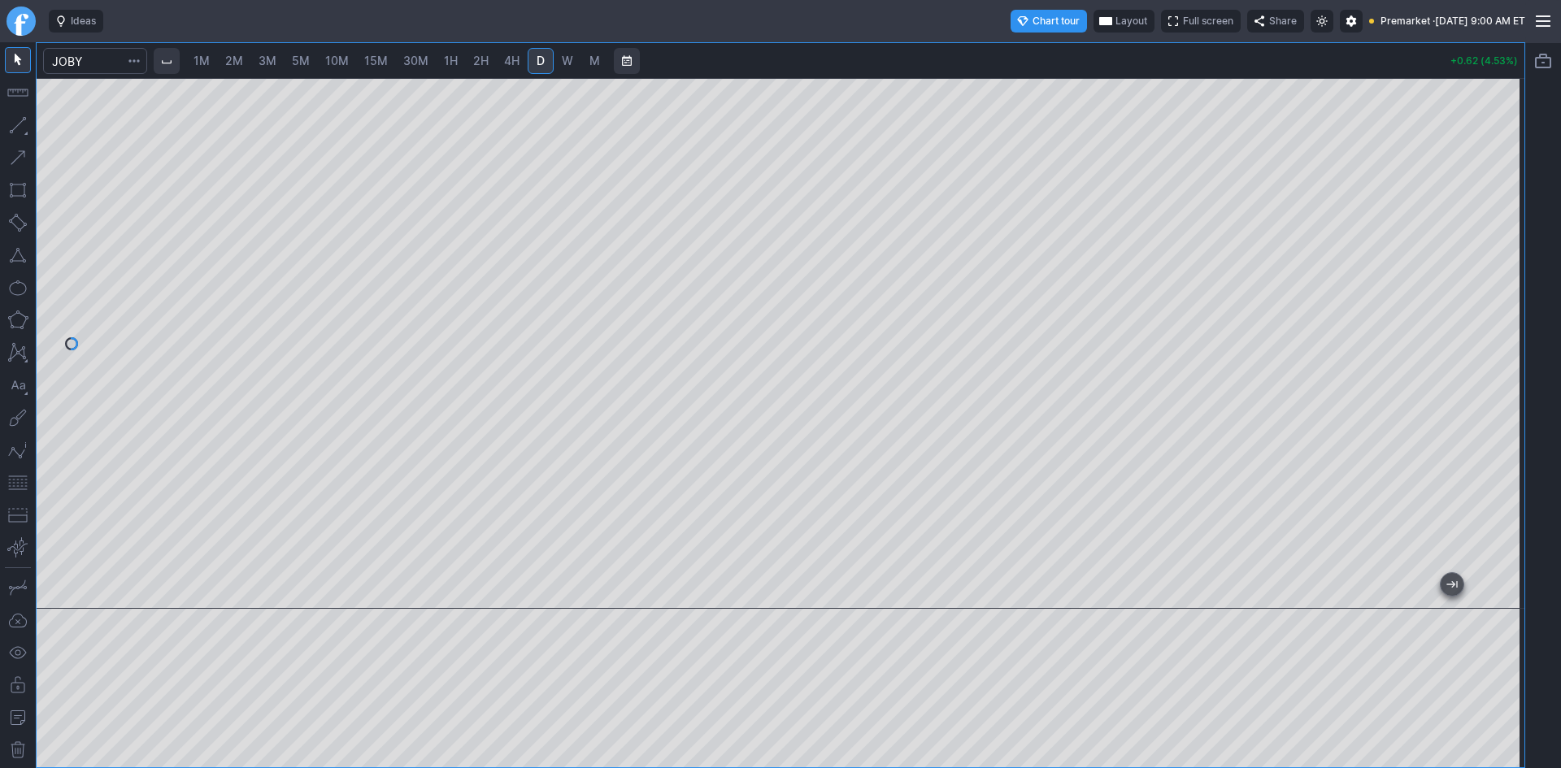
click at [1116, 23] on span "Layout" at bounding box center [1132, 21] width 32 height 16
click at [1055, 48] on button "Layout" at bounding box center [1060, 52] width 23 height 23
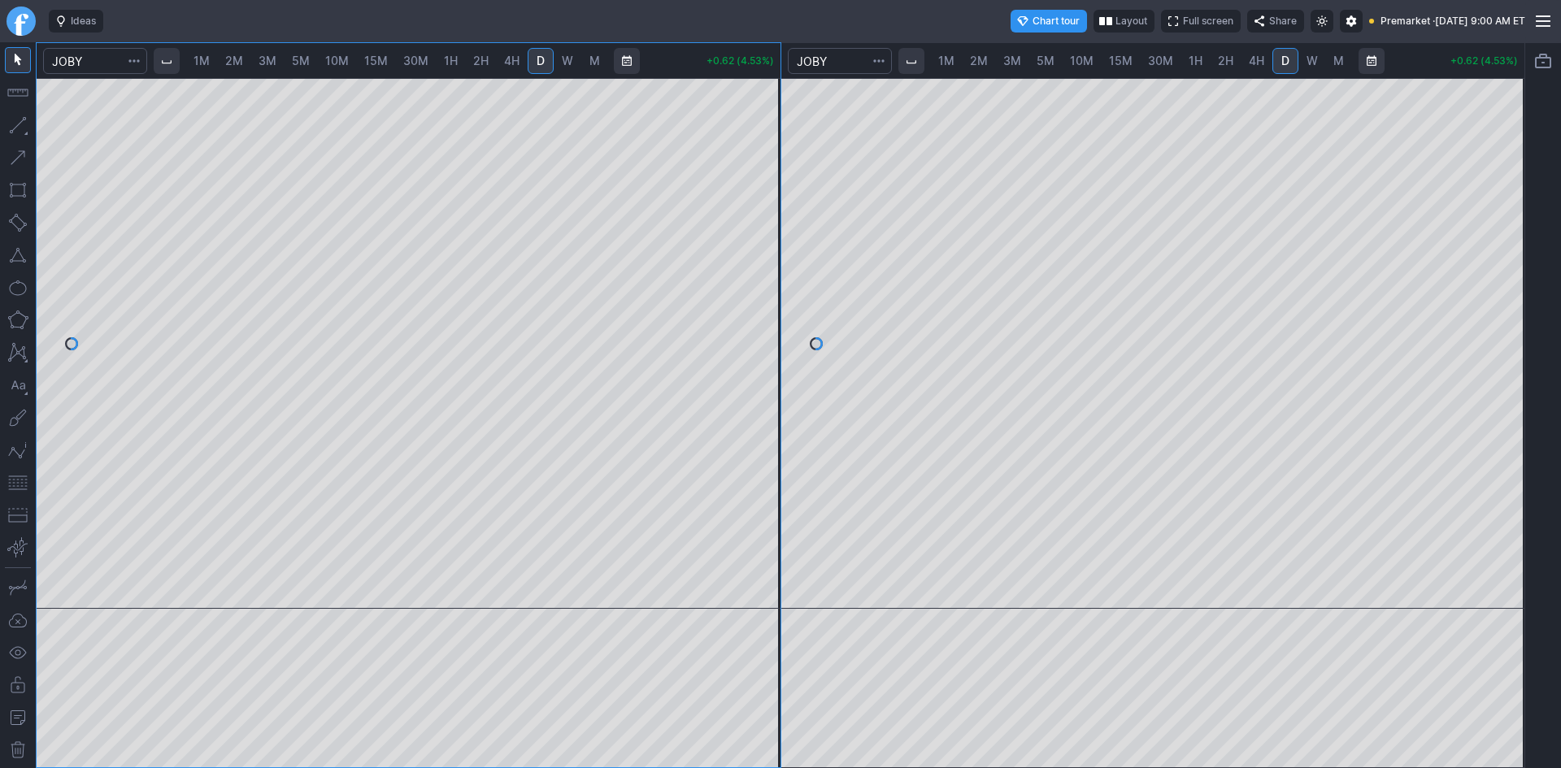
click at [228, 56] on link "2M" at bounding box center [234, 61] width 33 height 26
drag, startPoint x: 765, startPoint y: 145, endPoint x: 763, endPoint y: 333, distance: 188.7
click at [763, 333] on div at bounding box center [763, 339] width 34 height 490
click at [18, 482] on button "button" at bounding box center [18, 483] width 26 height 26
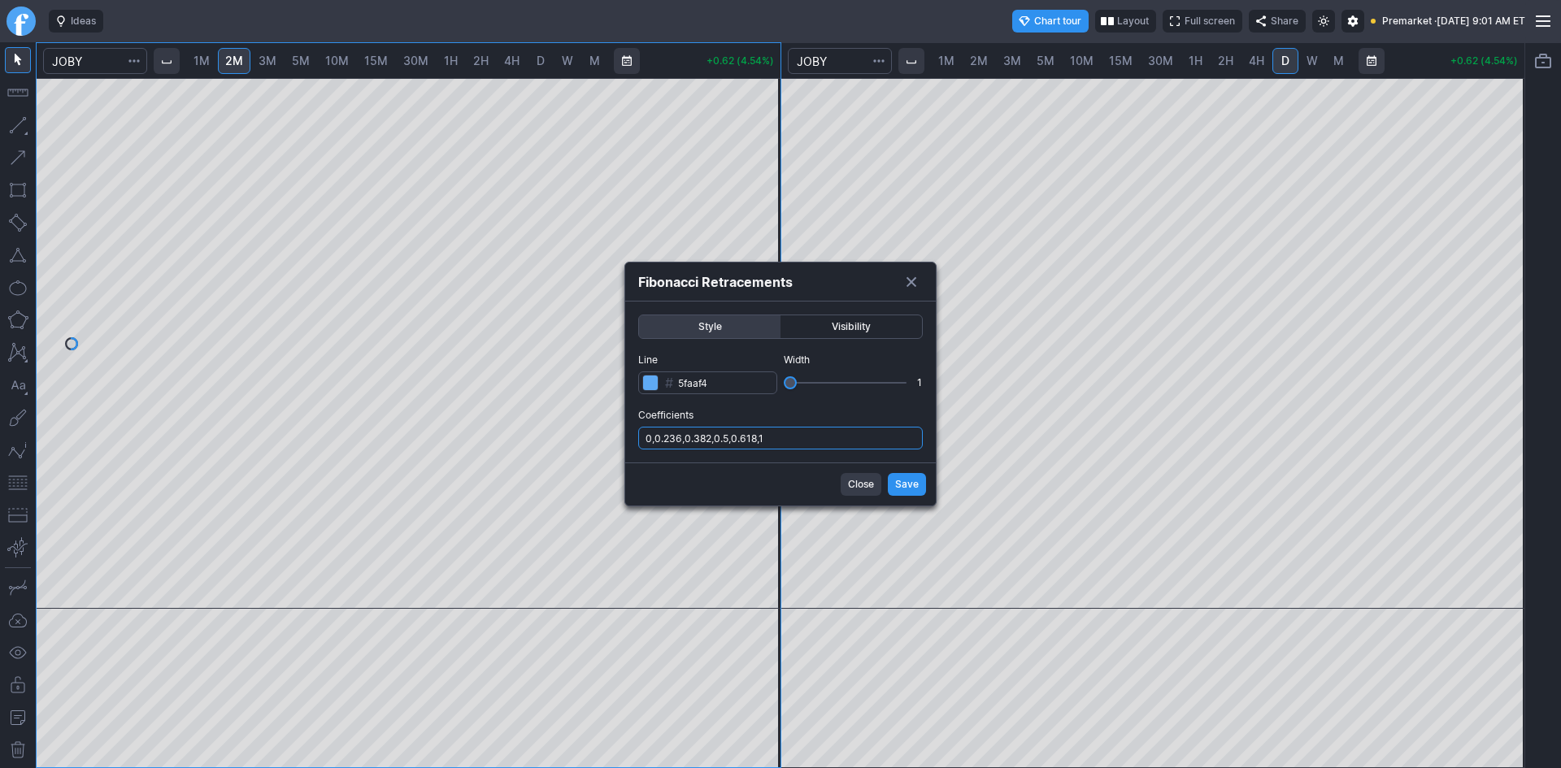
click at [794, 436] on input "0,0.236,0.382,0.5,0.618,1" at bounding box center [780, 438] width 285 height 23
type input "0,0.236,0.382,0.5,0.618,1,.786"
click at [915, 485] on span "Save" at bounding box center [907, 484] width 24 height 16
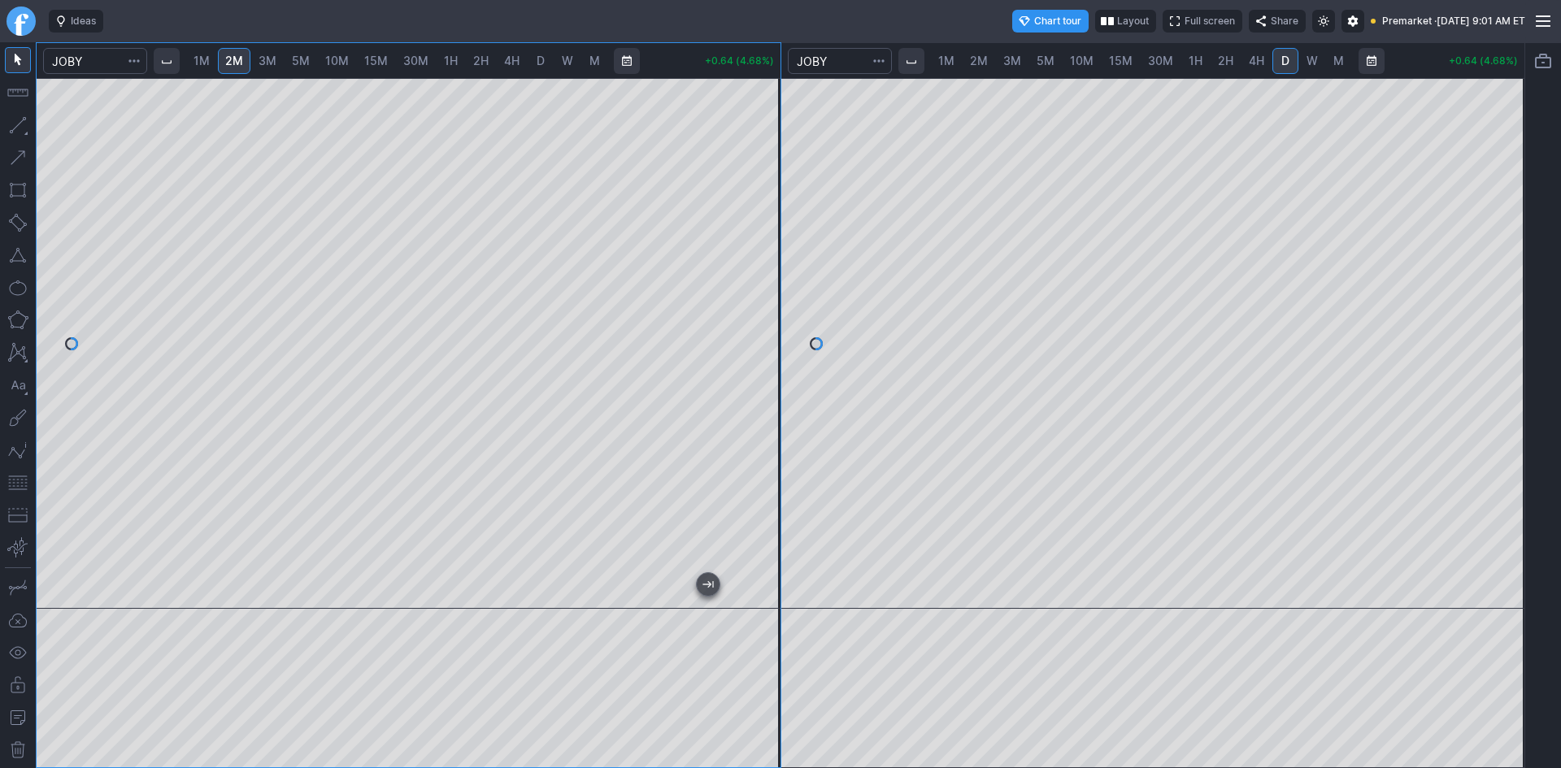
drag, startPoint x: 764, startPoint y: 298, endPoint x: 765, endPoint y: 339, distance: 40.7
click at [765, 339] on div at bounding box center [763, 339] width 34 height 490
click at [1048, 60] on span "5M" at bounding box center [1046, 61] width 18 height 14
click at [1080, 58] on span "10M" at bounding box center [1082, 61] width 24 height 14
click at [1159, 60] on span "30M" at bounding box center [1160, 61] width 25 height 14
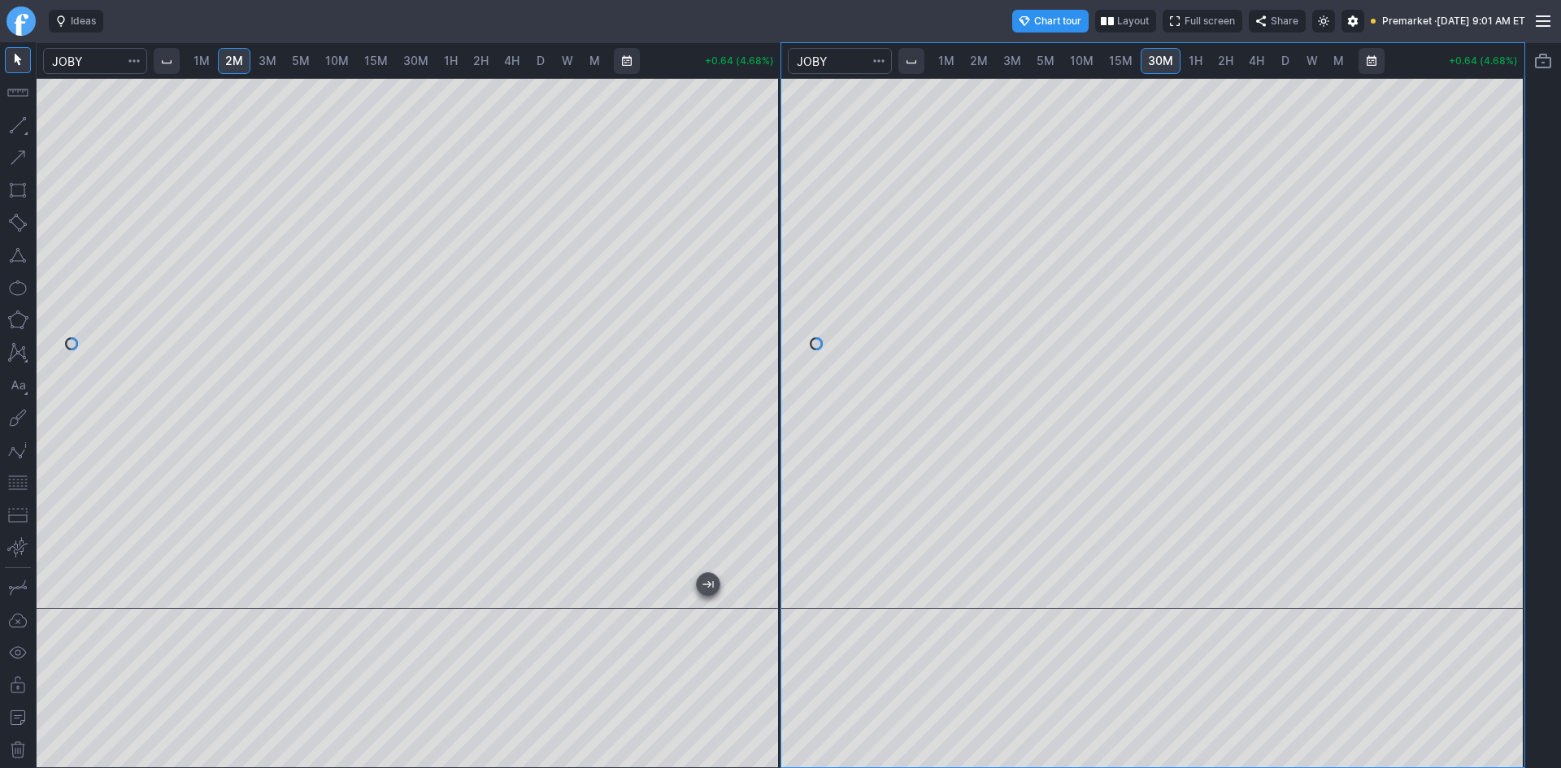
click at [1476, 308] on div at bounding box center [1153, 343] width 744 height 531
click at [21, 479] on button "button" at bounding box center [18, 483] width 26 height 26
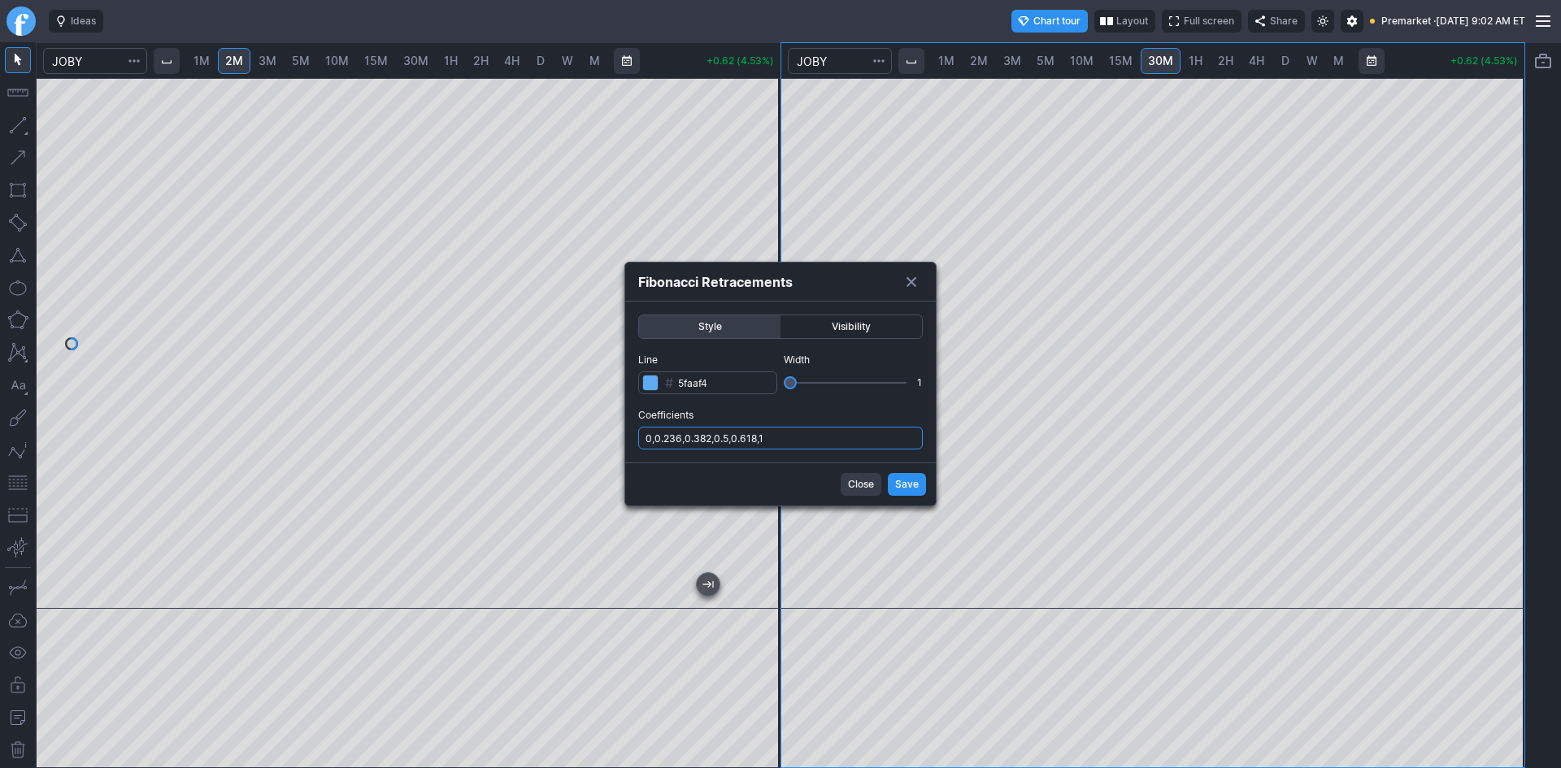
click at [833, 439] on input "0,0.236,0.382,0.5,0.618,1" at bounding box center [780, 438] width 285 height 23
type input "0,0.236,0.382,0.5,0.618,1,.786"
click at [903, 484] on span "Save" at bounding box center [907, 484] width 24 height 16
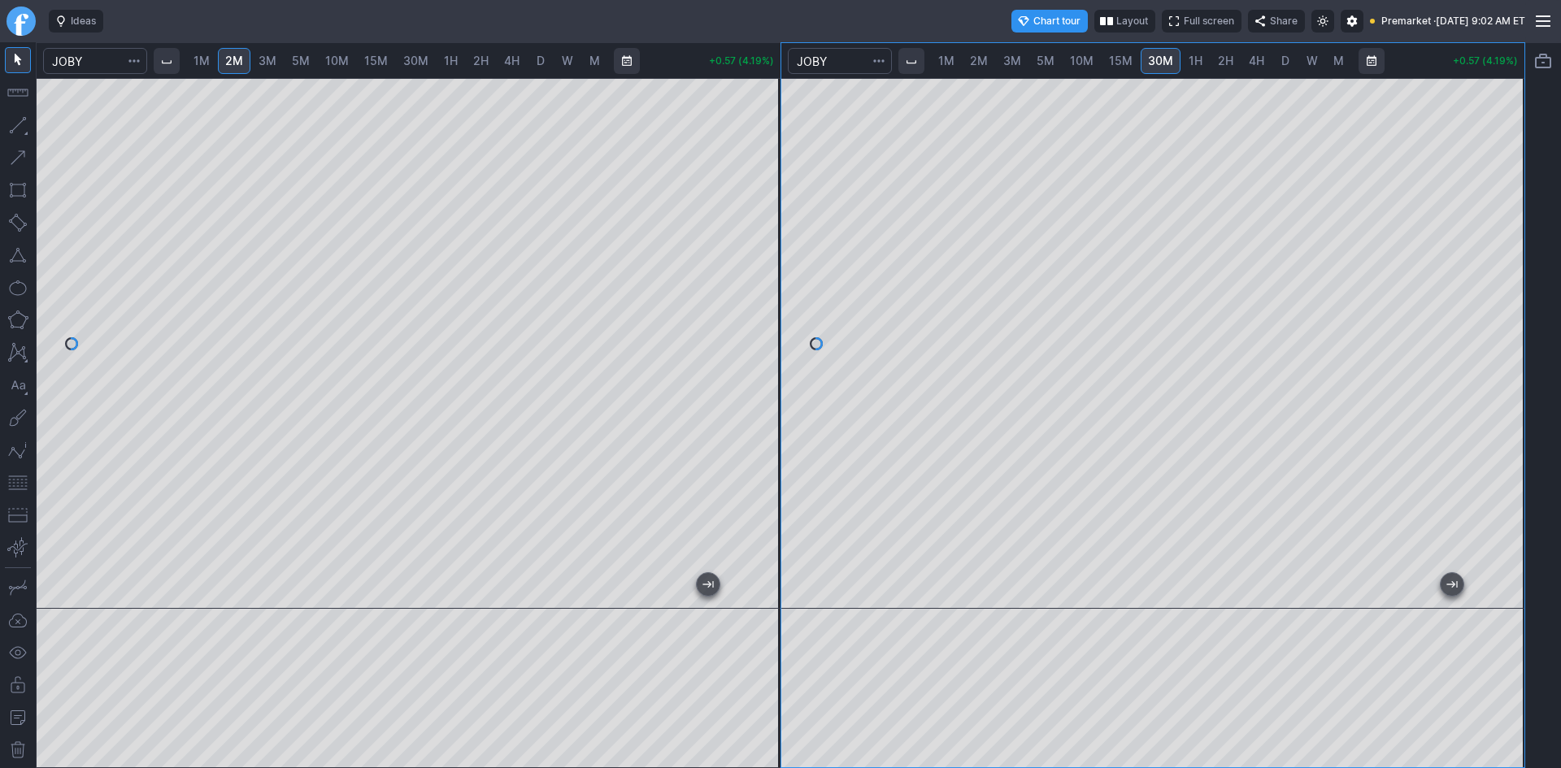
drag, startPoint x: 774, startPoint y: 297, endPoint x: 772, endPoint y: 332, distance: 35.0
click at [772, 332] on div at bounding box center [763, 339] width 34 height 490
drag, startPoint x: 769, startPoint y: 196, endPoint x: 771, endPoint y: 272, distance: 75.6
click at [771, 272] on div at bounding box center [763, 339] width 34 height 490
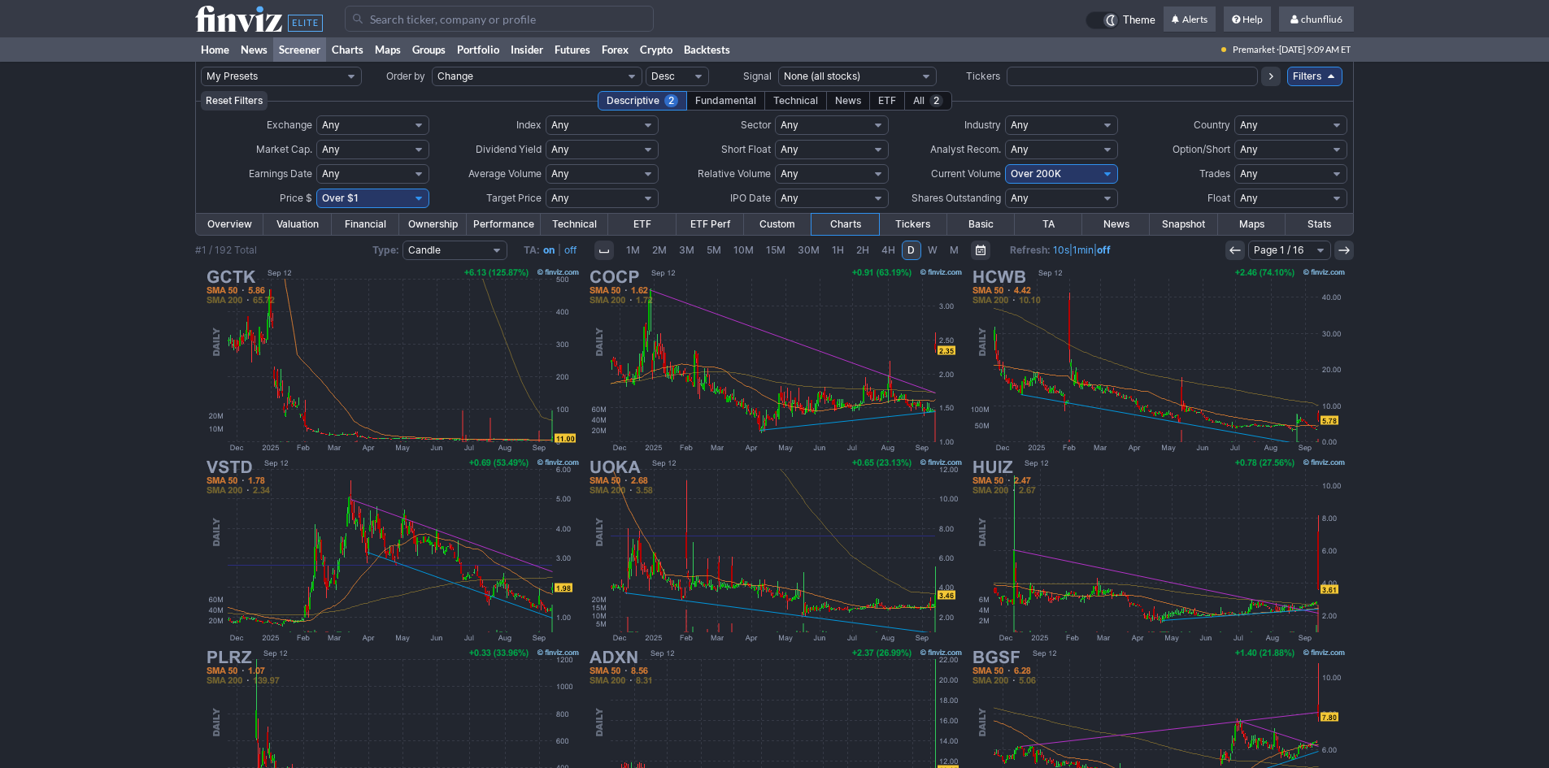
click at [503, 15] on input "Search" at bounding box center [499, 19] width 309 height 26
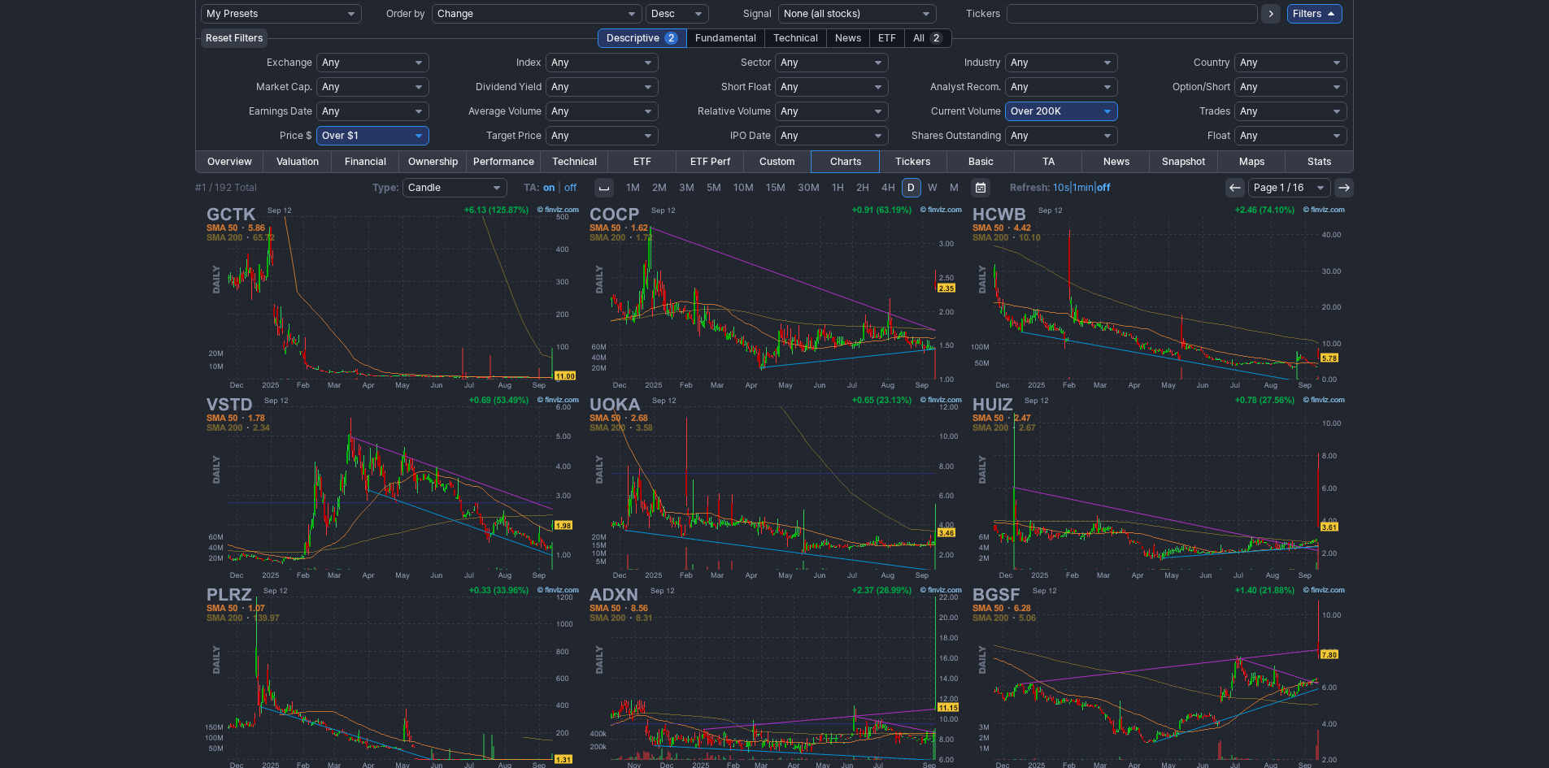
scroll to position [81, 0]
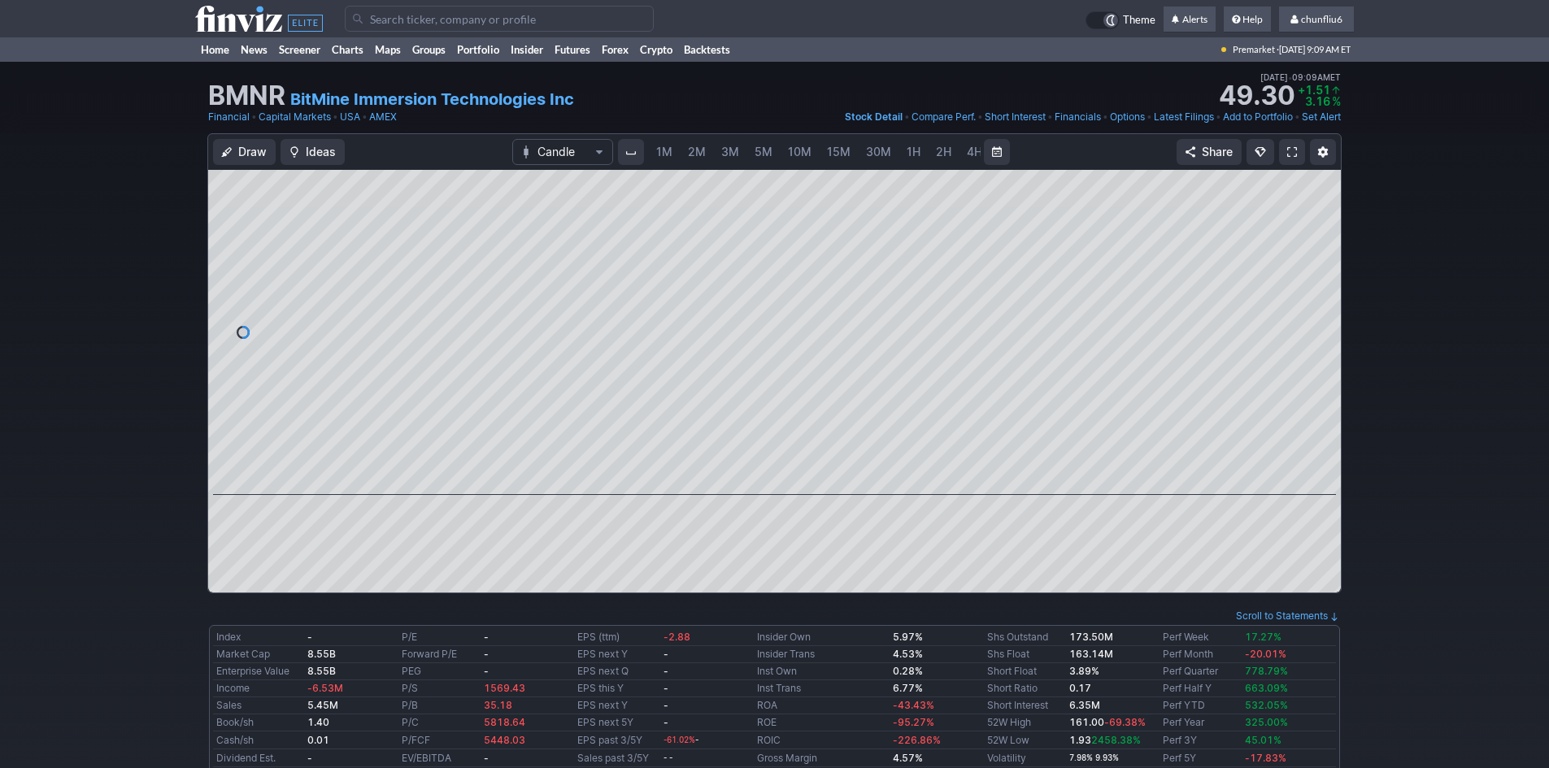
scroll to position [0, 88]
click at [1295, 144] on link at bounding box center [1292, 152] width 26 height 26
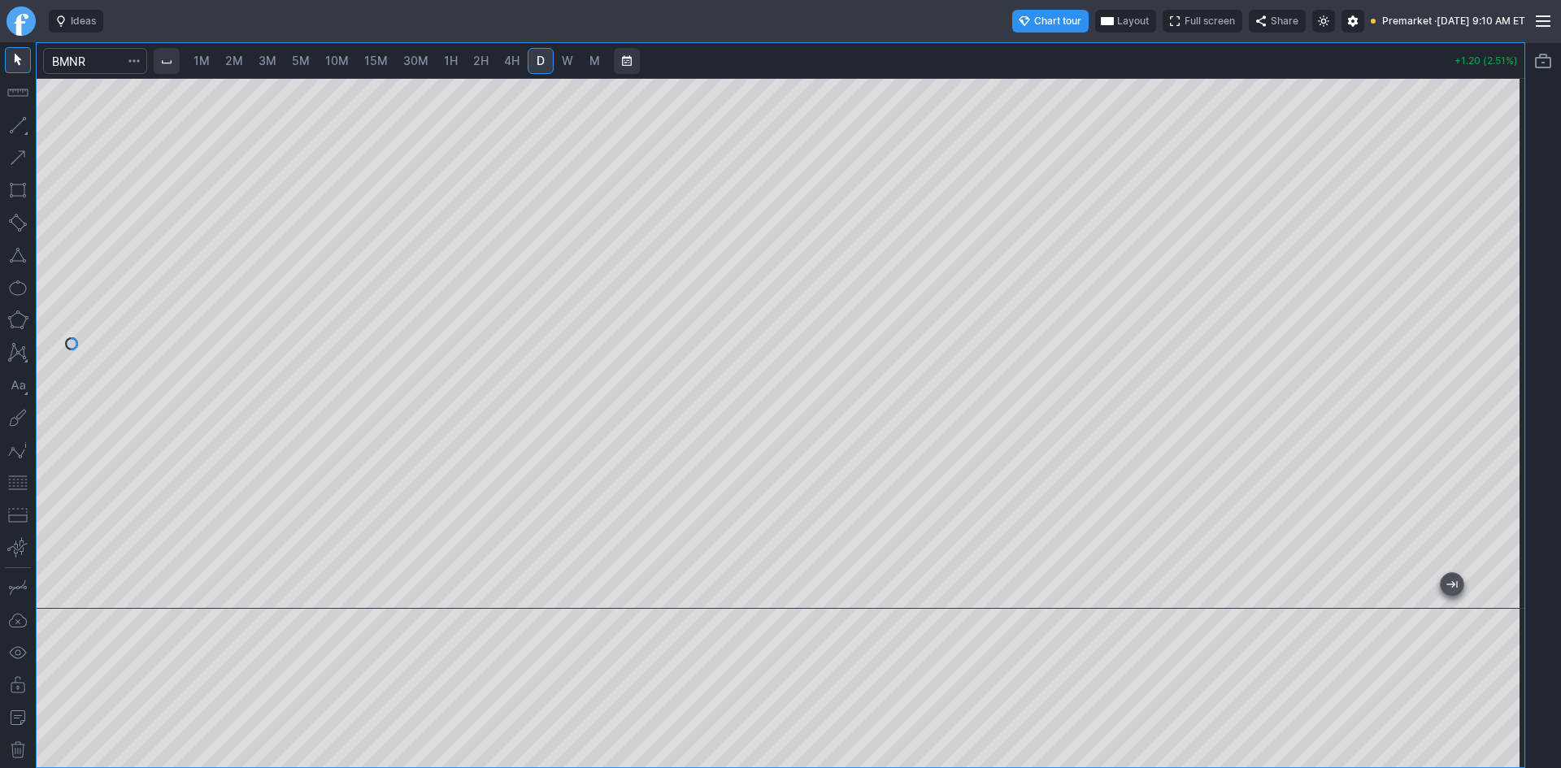
click at [1117, 20] on span "Layout" at bounding box center [1133, 21] width 32 height 16
click at [1061, 52] on button "Layout" at bounding box center [1061, 52] width 23 height 23
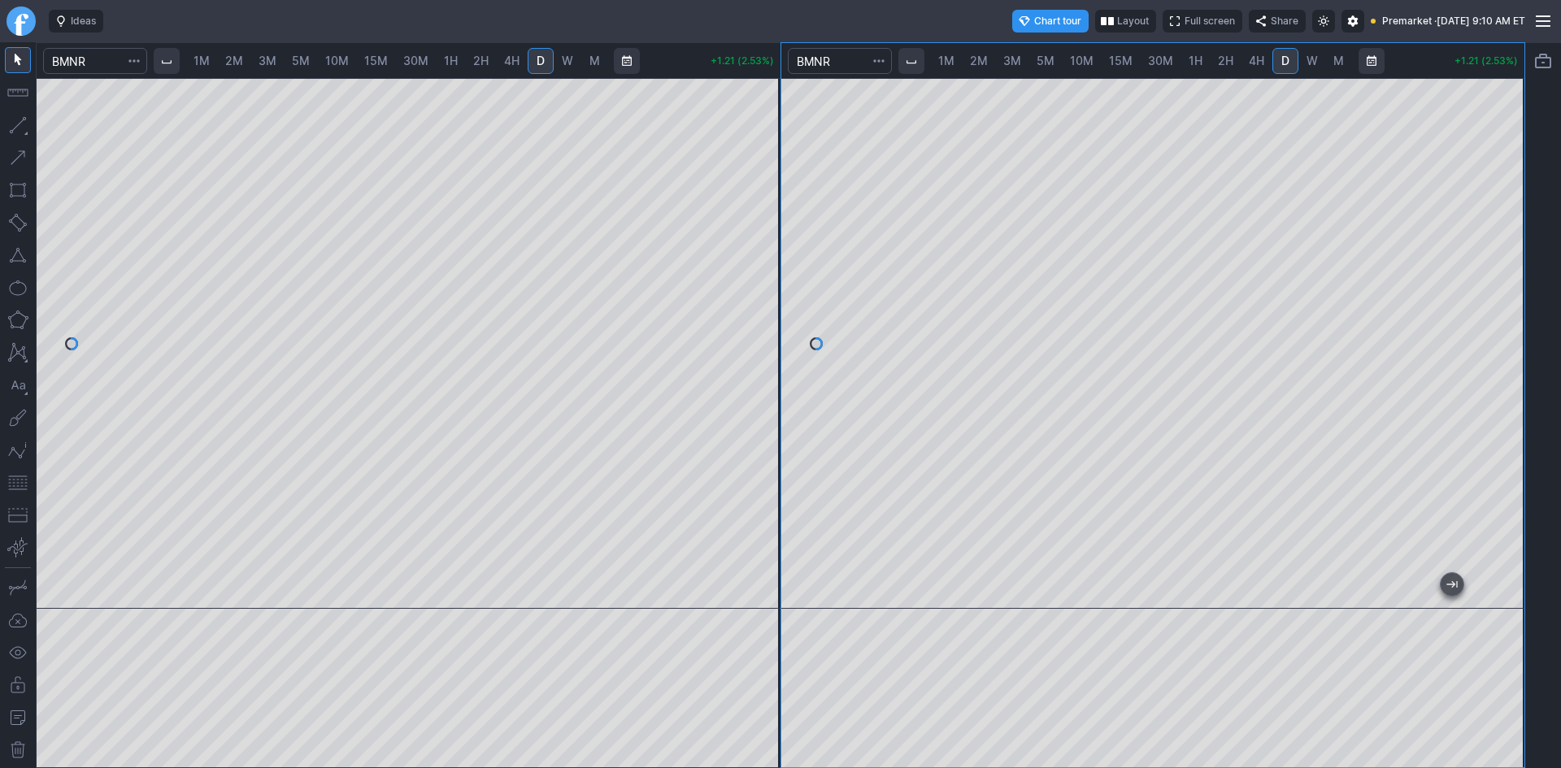
click at [1080, 56] on span "10M" at bounding box center [1082, 61] width 24 height 14
drag, startPoint x: 1514, startPoint y: 256, endPoint x: 1513, endPoint y: 366, distance: 109.8
click at [1513, 366] on div at bounding box center [1507, 339] width 34 height 490
click at [1046, 57] on span "5M" at bounding box center [1046, 61] width 18 height 14
drag, startPoint x: 1507, startPoint y: 154, endPoint x: 1495, endPoint y: 256, distance: 103.1
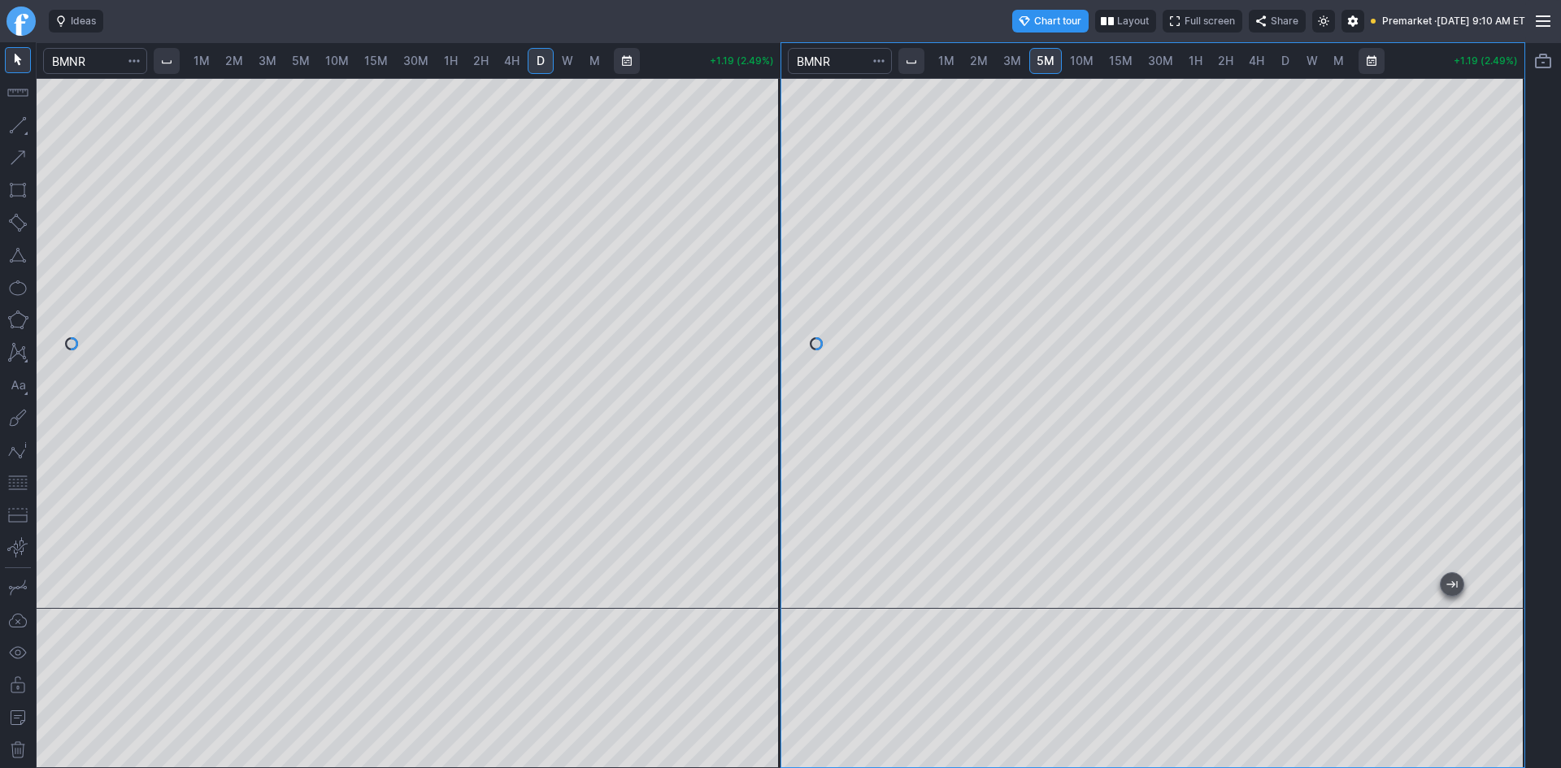
click at [1495, 256] on div at bounding box center [1507, 339] width 34 height 490
click at [1081, 59] on span "10M" at bounding box center [1082, 61] width 24 height 14
drag, startPoint x: 1504, startPoint y: 201, endPoint x: 1491, endPoint y: 258, distance: 58.4
click at [1499, 253] on div at bounding box center [1507, 339] width 34 height 490
click at [1124, 55] on span "15M" at bounding box center [1121, 61] width 24 height 14
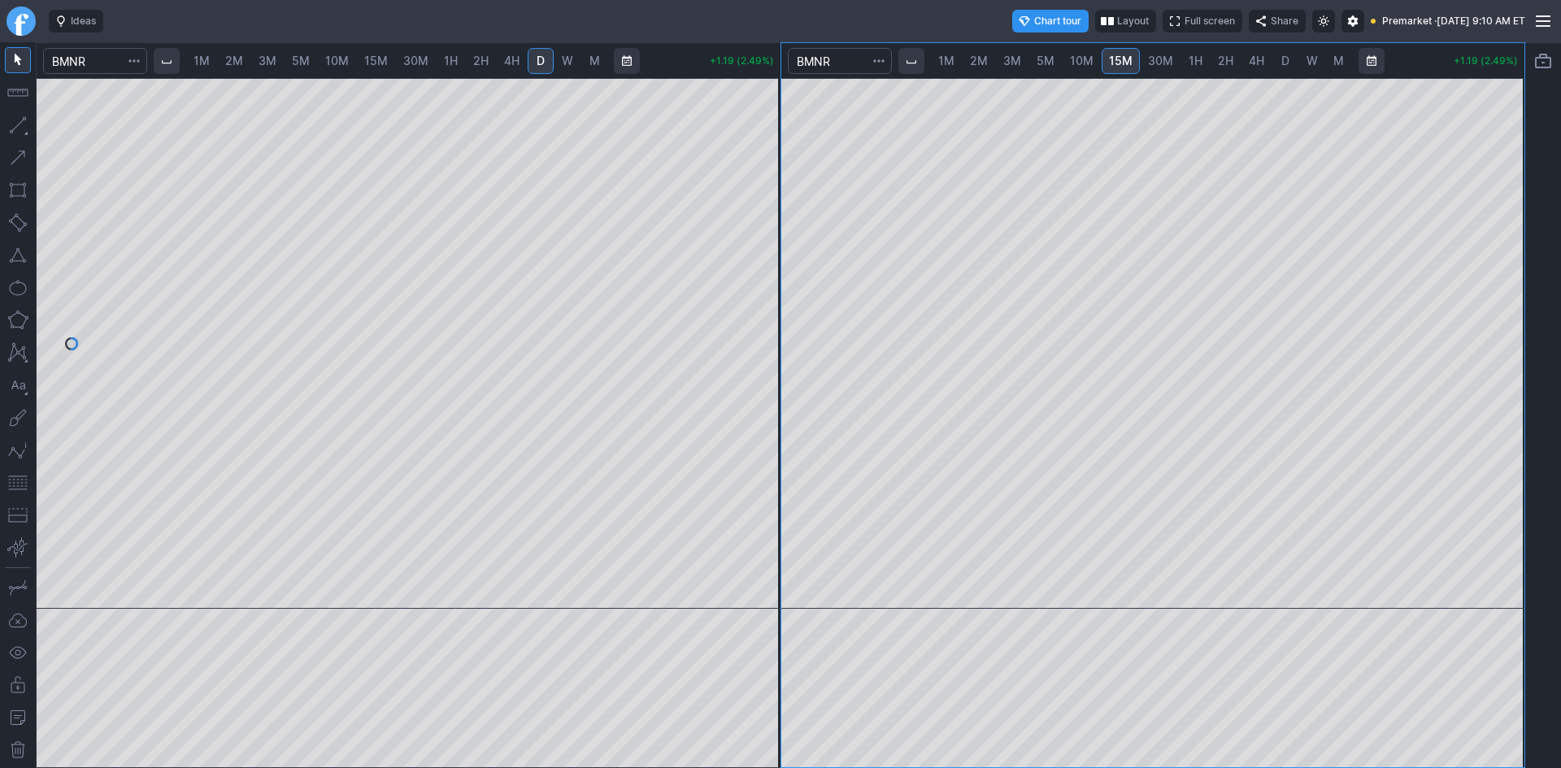
click at [1156, 59] on span "30M" at bounding box center [1160, 61] width 25 height 14
click at [17, 480] on button "button" at bounding box center [18, 483] width 26 height 26
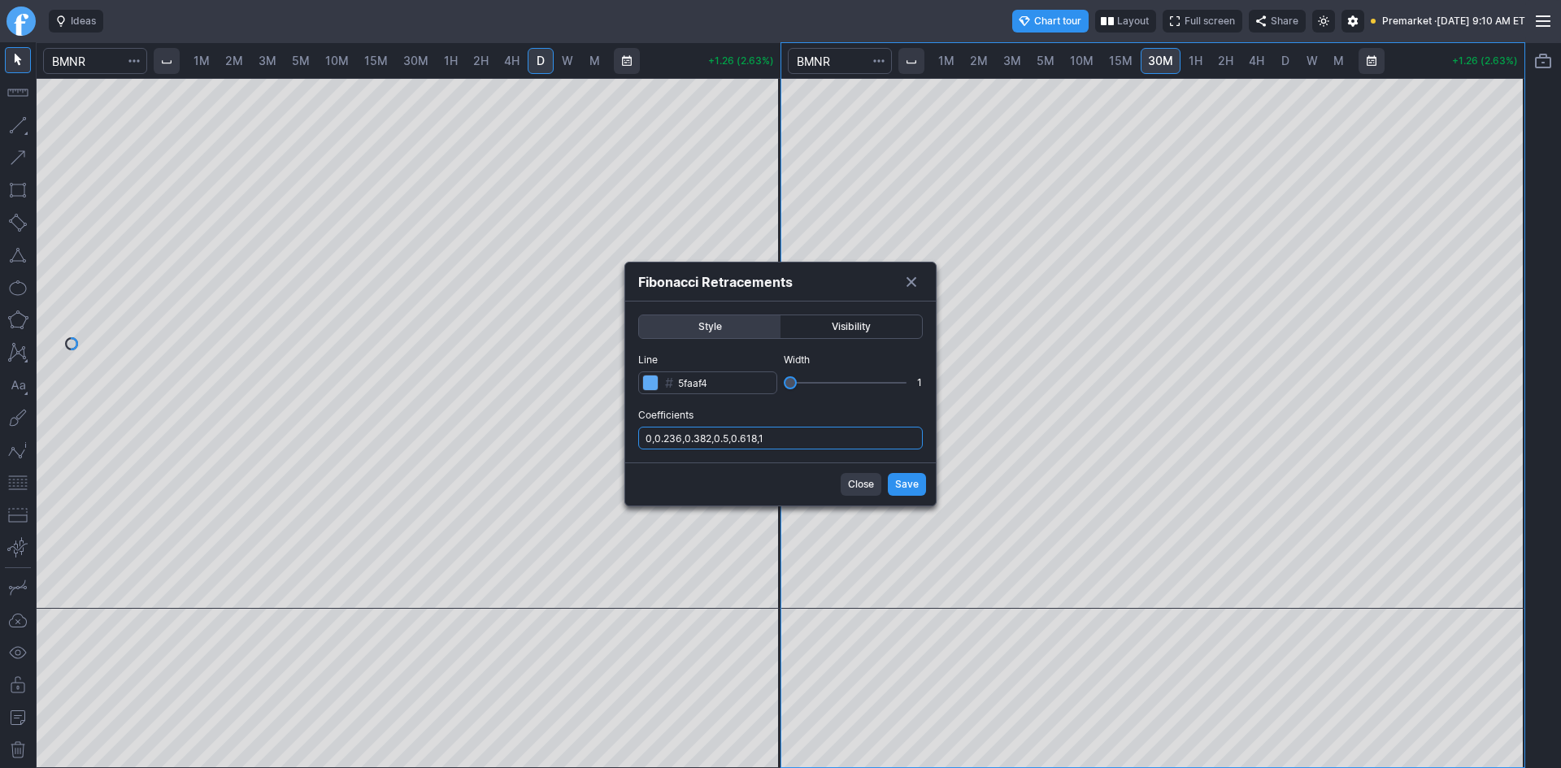
click at [816, 435] on input "0,0.236,0.382,0.5,0.618,1" at bounding box center [780, 438] width 285 height 23
type input "0,0.236,0.382,0.5,0.618,1,.786"
click at [907, 478] on span "Save" at bounding box center [907, 484] width 24 height 16
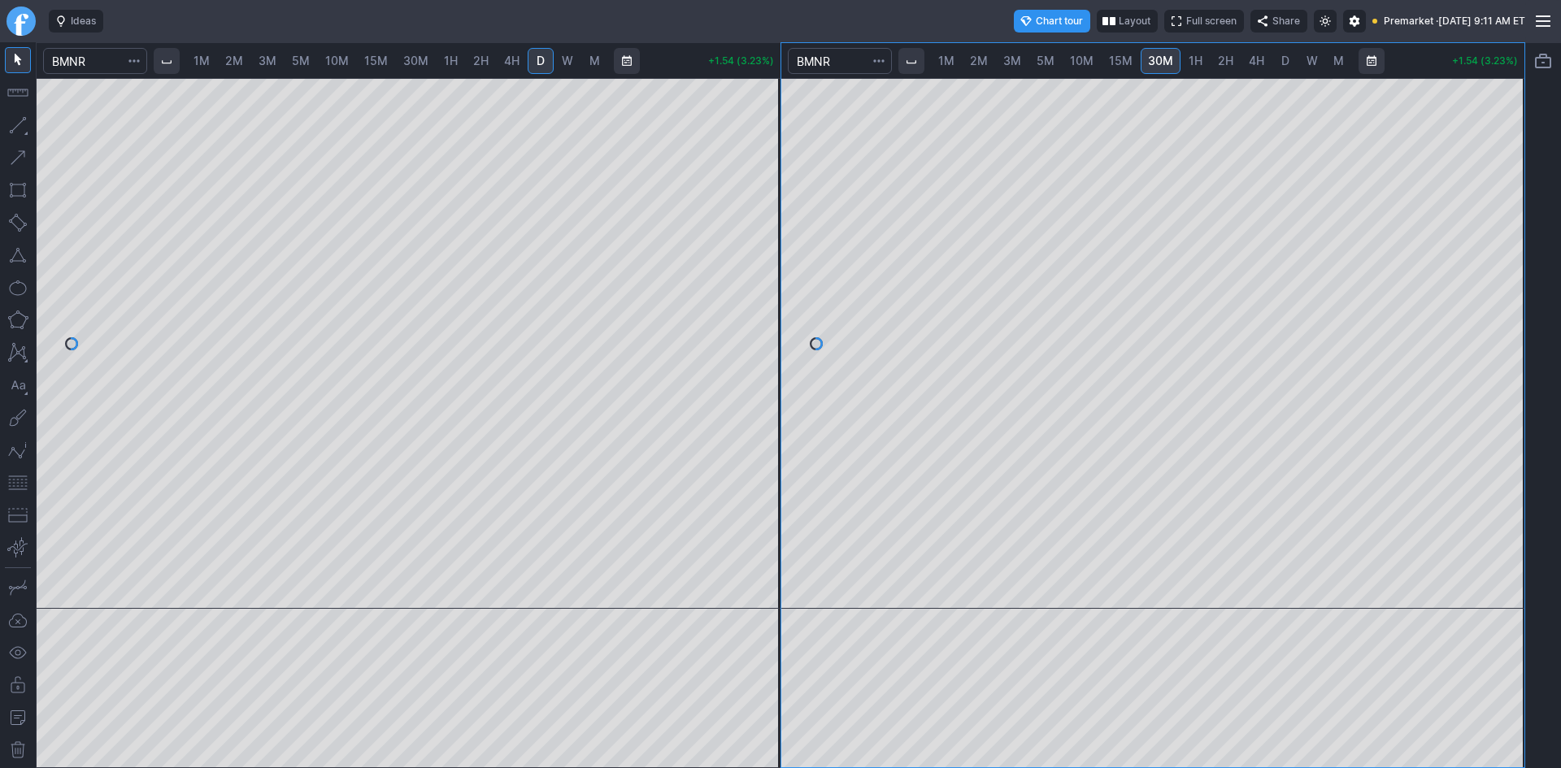
click at [210, 56] on span "1M" at bounding box center [202, 61] width 16 height 14
drag, startPoint x: 519, startPoint y: 589, endPoint x: -277, endPoint y: 431, distance: 811.6
click at [0, 431] on html "Ideas Chart tour Layout Full screen Share Premarket · Fri SEP 12 2025 9:11 AM E…" at bounding box center [780, 384] width 1561 height 768
click at [243, 56] on span "2M" at bounding box center [234, 61] width 18 height 14
drag, startPoint x: 781, startPoint y: 157, endPoint x: 780, endPoint y: 274, distance: 117.1
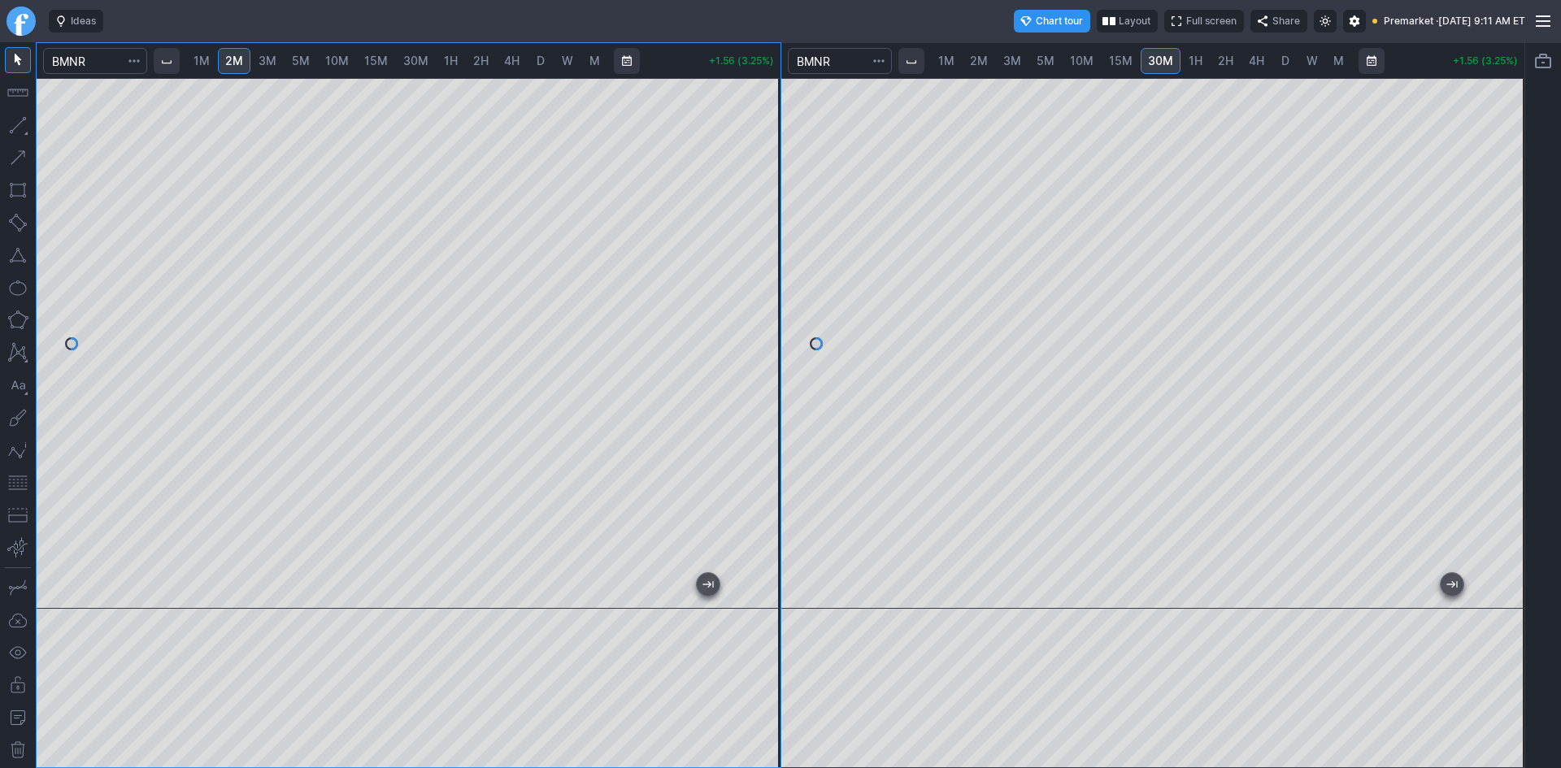
click at [780, 274] on div at bounding box center [763, 339] width 34 height 490
drag, startPoint x: 1501, startPoint y: 211, endPoint x: 1502, endPoint y: 223, distance: 11.4
click at [1502, 223] on div at bounding box center [1507, 339] width 34 height 490
click at [17, 481] on button "button" at bounding box center [18, 483] width 26 height 26
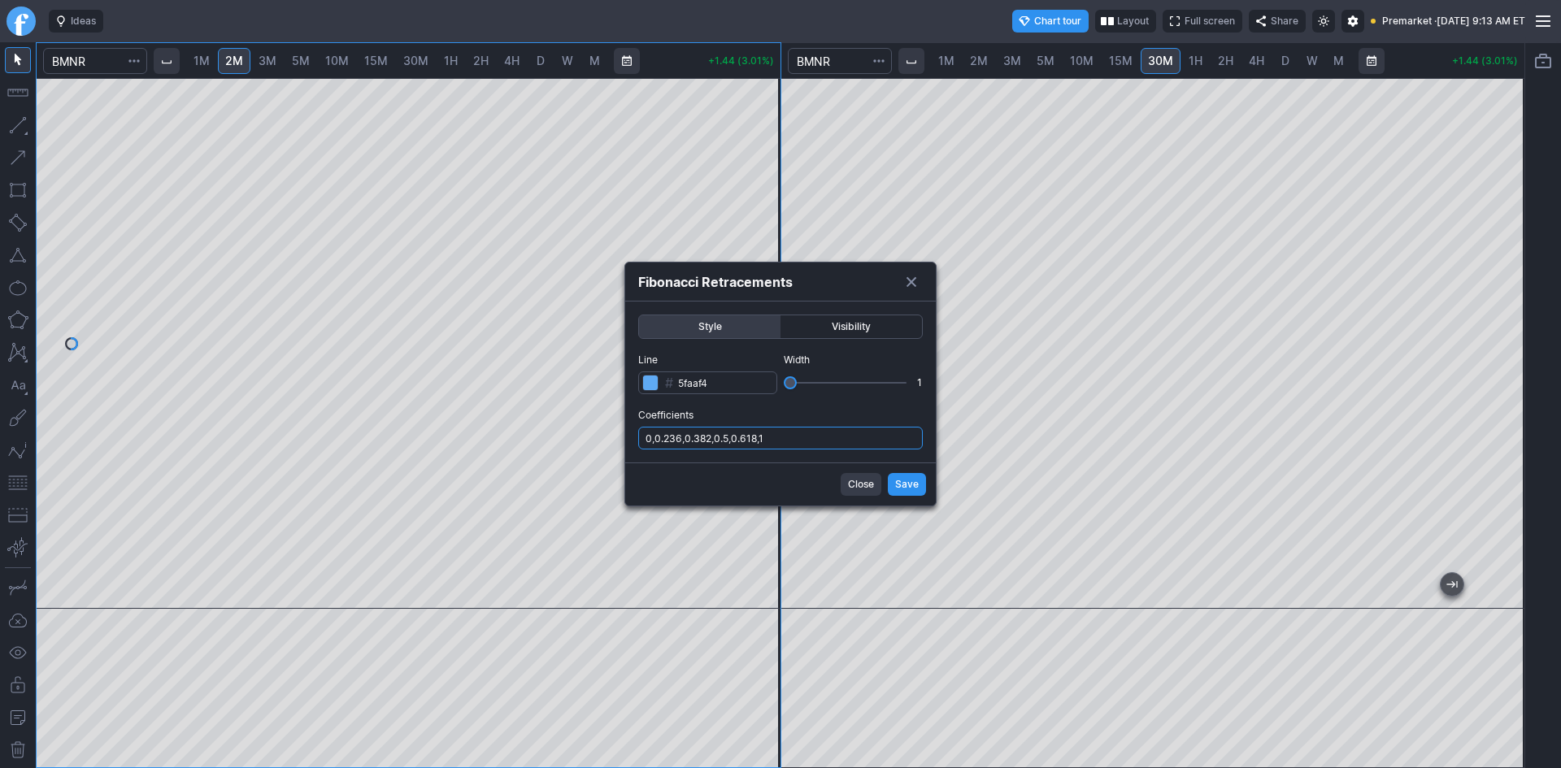
click at [792, 435] on input "0,0.236,0.382,0.5,0.618,1" at bounding box center [780, 438] width 285 height 23
type input "0,0.236,0.382,0.5,0.618,1,.786"
click at [891, 485] on button "Save" at bounding box center [907, 484] width 38 height 23
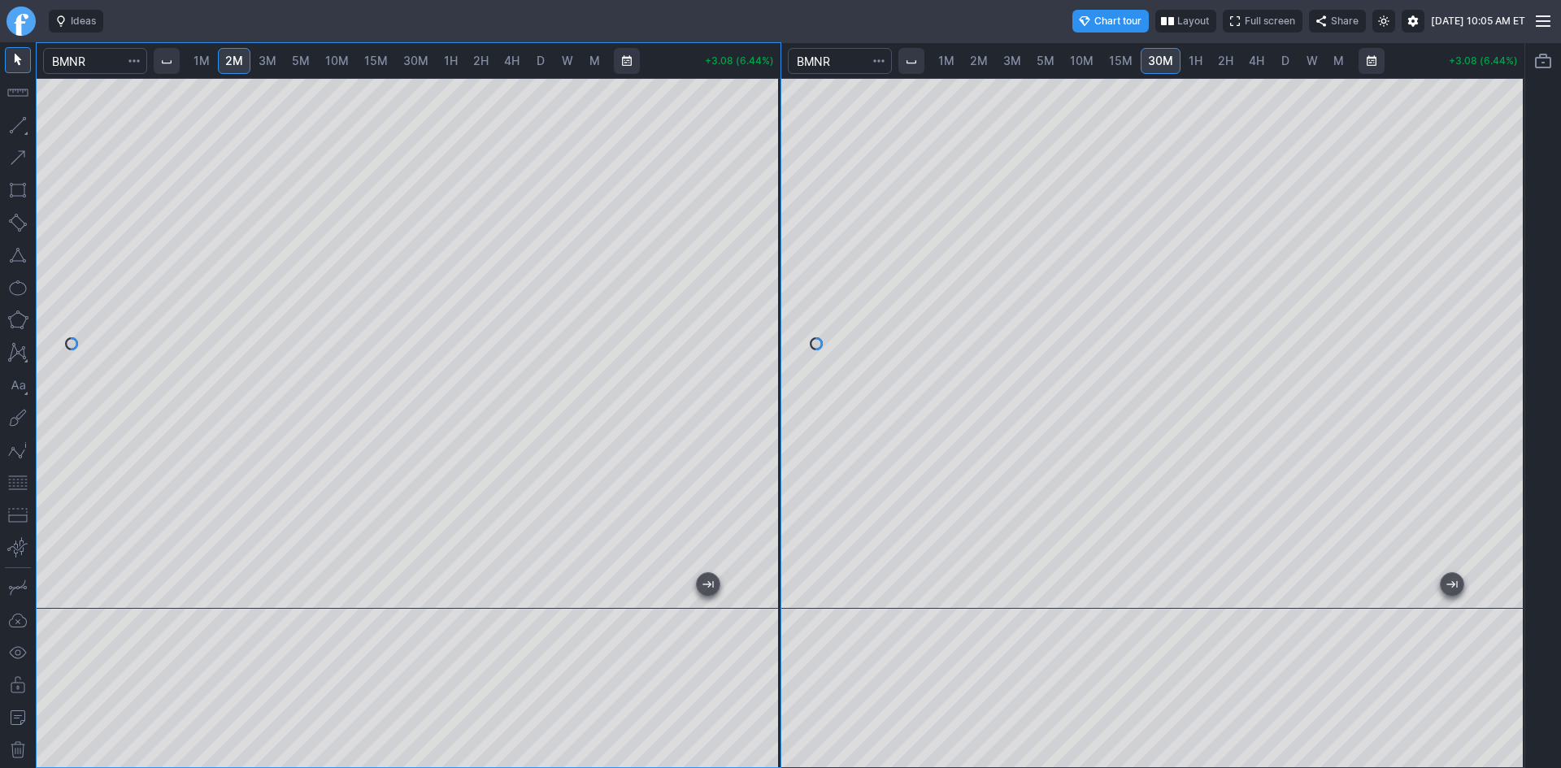
drag, startPoint x: 774, startPoint y: 229, endPoint x: 761, endPoint y: 318, distance: 89.6
click at [761, 318] on div at bounding box center [763, 339] width 34 height 490
drag, startPoint x: 14, startPoint y: 484, endPoint x: 36, endPoint y: 484, distance: 22.0
click at [15, 484] on button "button" at bounding box center [18, 483] width 26 height 26
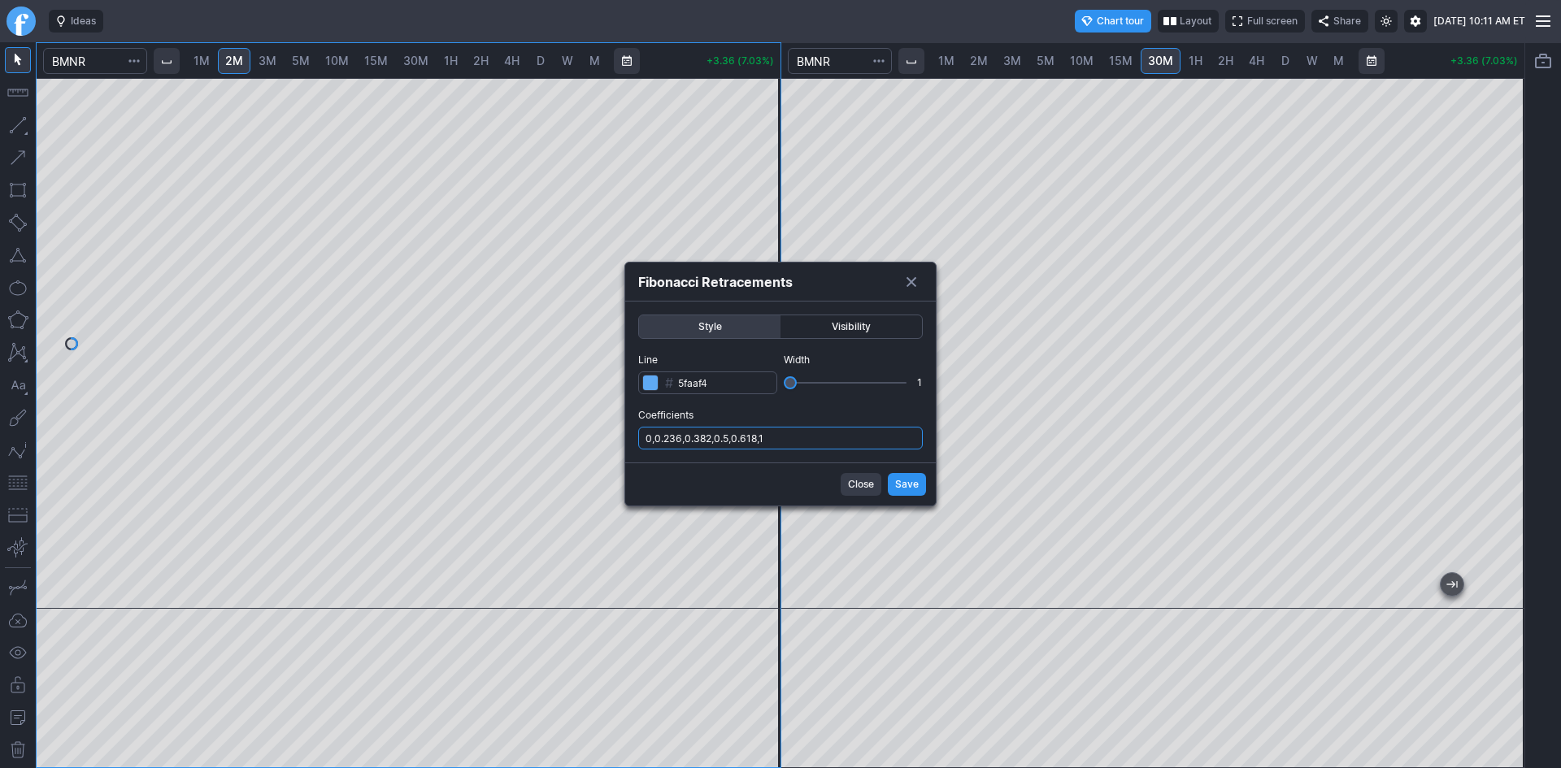
drag, startPoint x: 785, startPoint y: 432, endPoint x: 785, endPoint y: 449, distance: 17.1
click at [785, 435] on input "0,0.236,0.382,0.5,0.618,1" at bounding box center [780, 438] width 285 height 23
type input "0,0.236,0.382,0.5,0.618,1,.786"
click at [916, 485] on span "Save" at bounding box center [907, 484] width 24 height 16
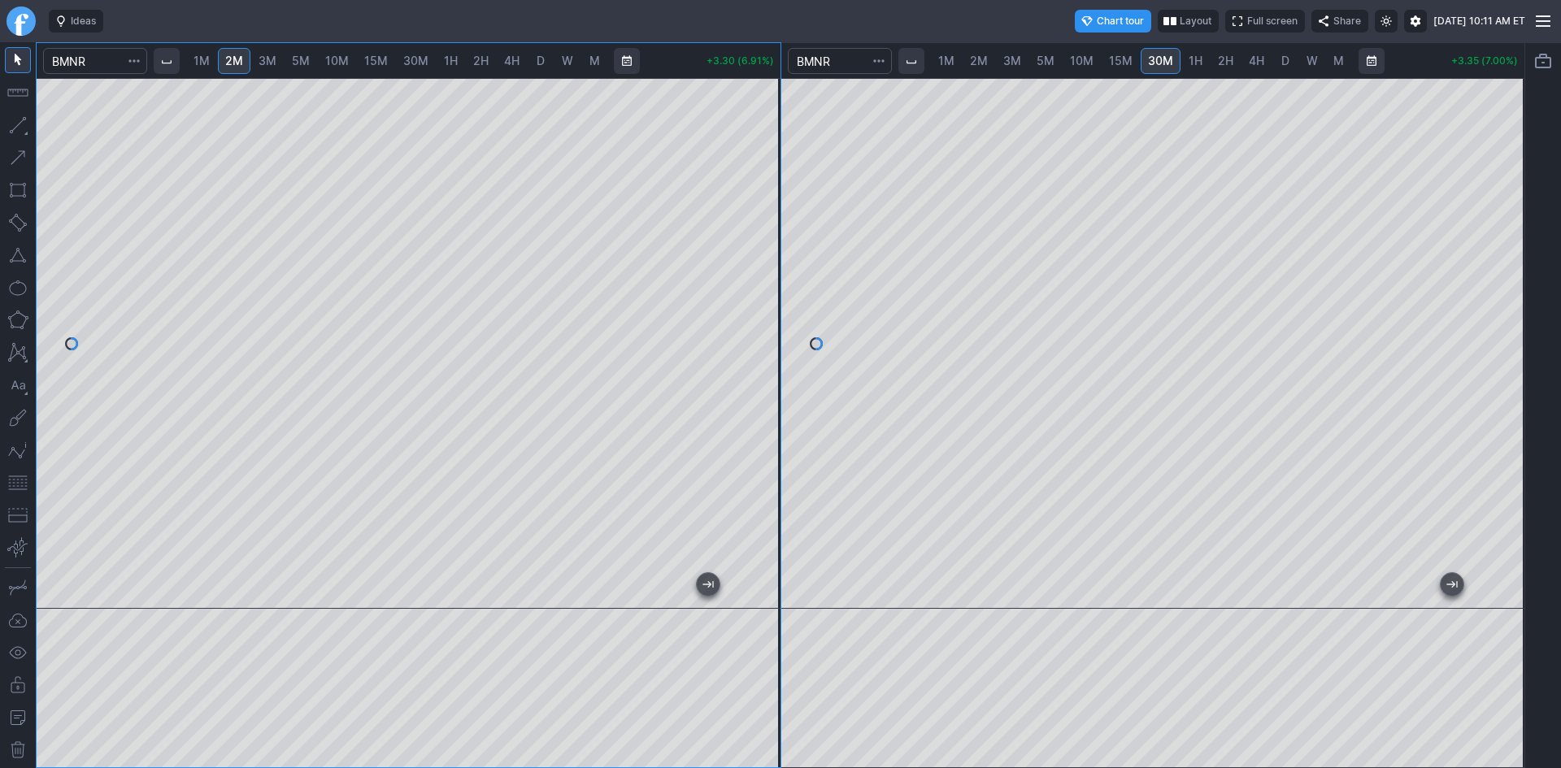
drag, startPoint x: 764, startPoint y: 442, endPoint x: 776, endPoint y: 411, distance: 34.0
click at [776, 411] on div at bounding box center [763, 339] width 34 height 490
drag, startPoint x: 1517, startPoint y: 215, endPoint x: 1512, endPoint y: 254, distance: 39.4
click at [1512, 254] on div at bounding box center [1507, 339] width 34 height 490
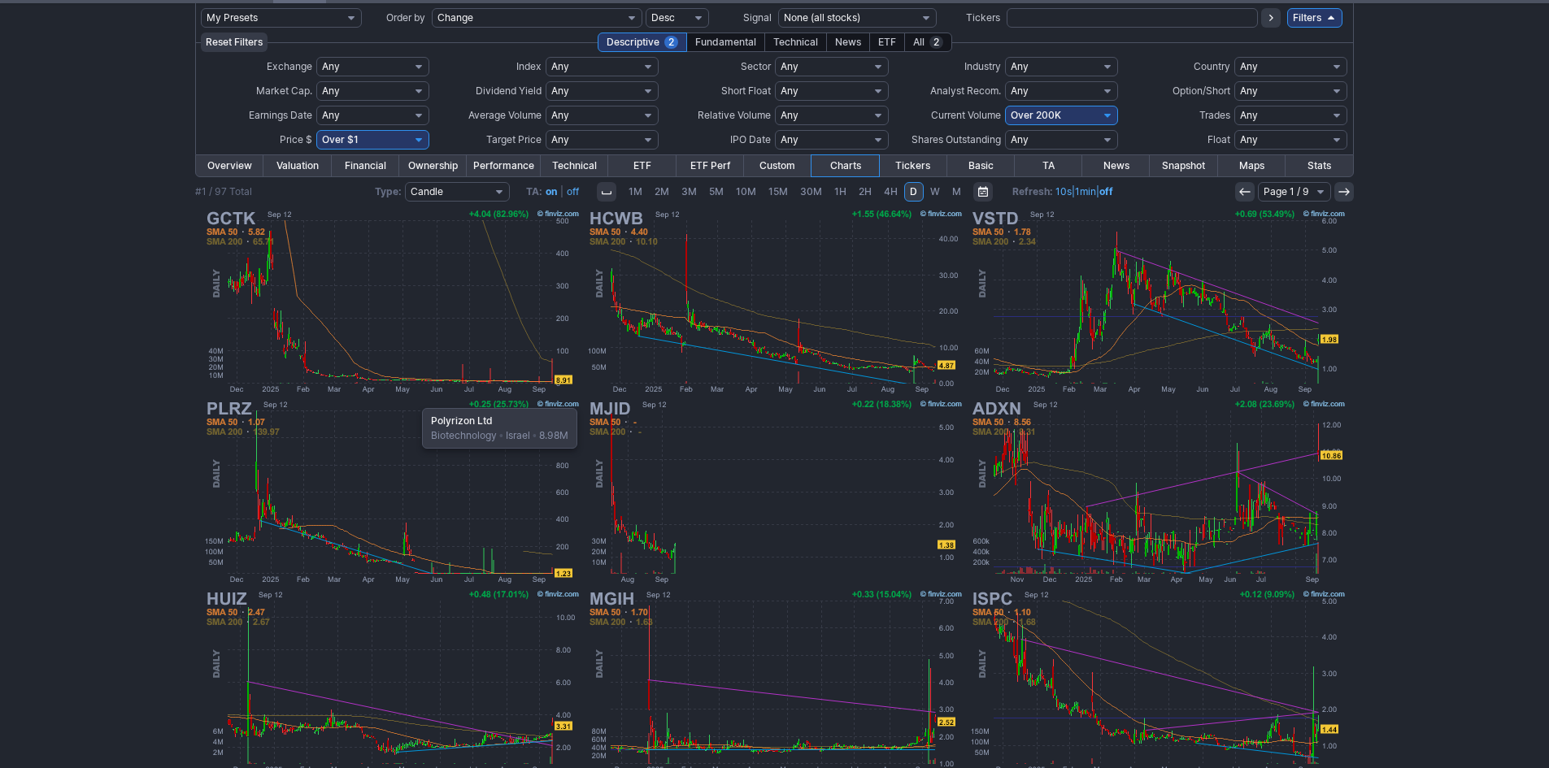
scroll to position [58, 0]
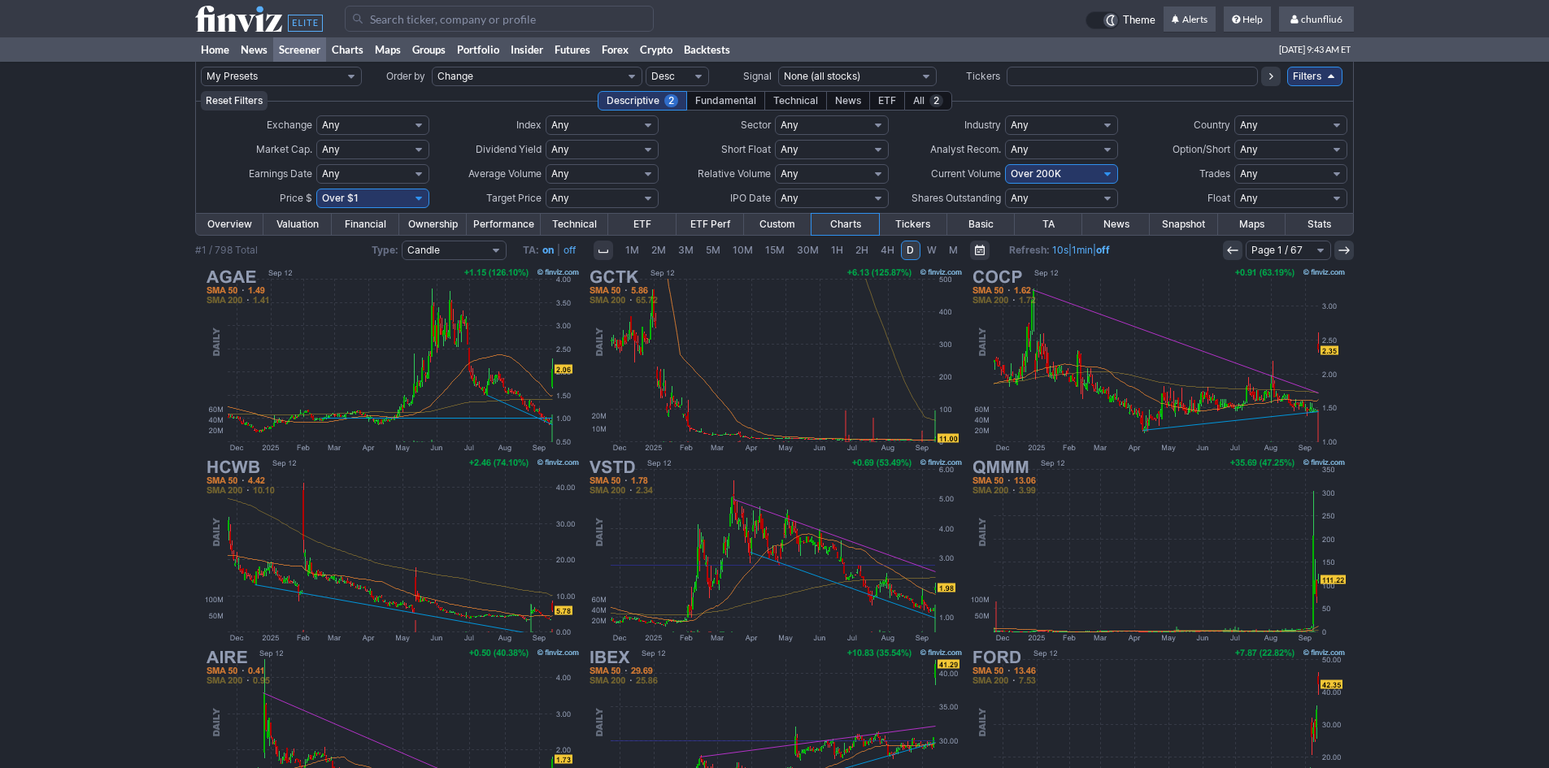
click at [479, 14] on input "Search" at bounding box center [499, 19] width 309 height 26
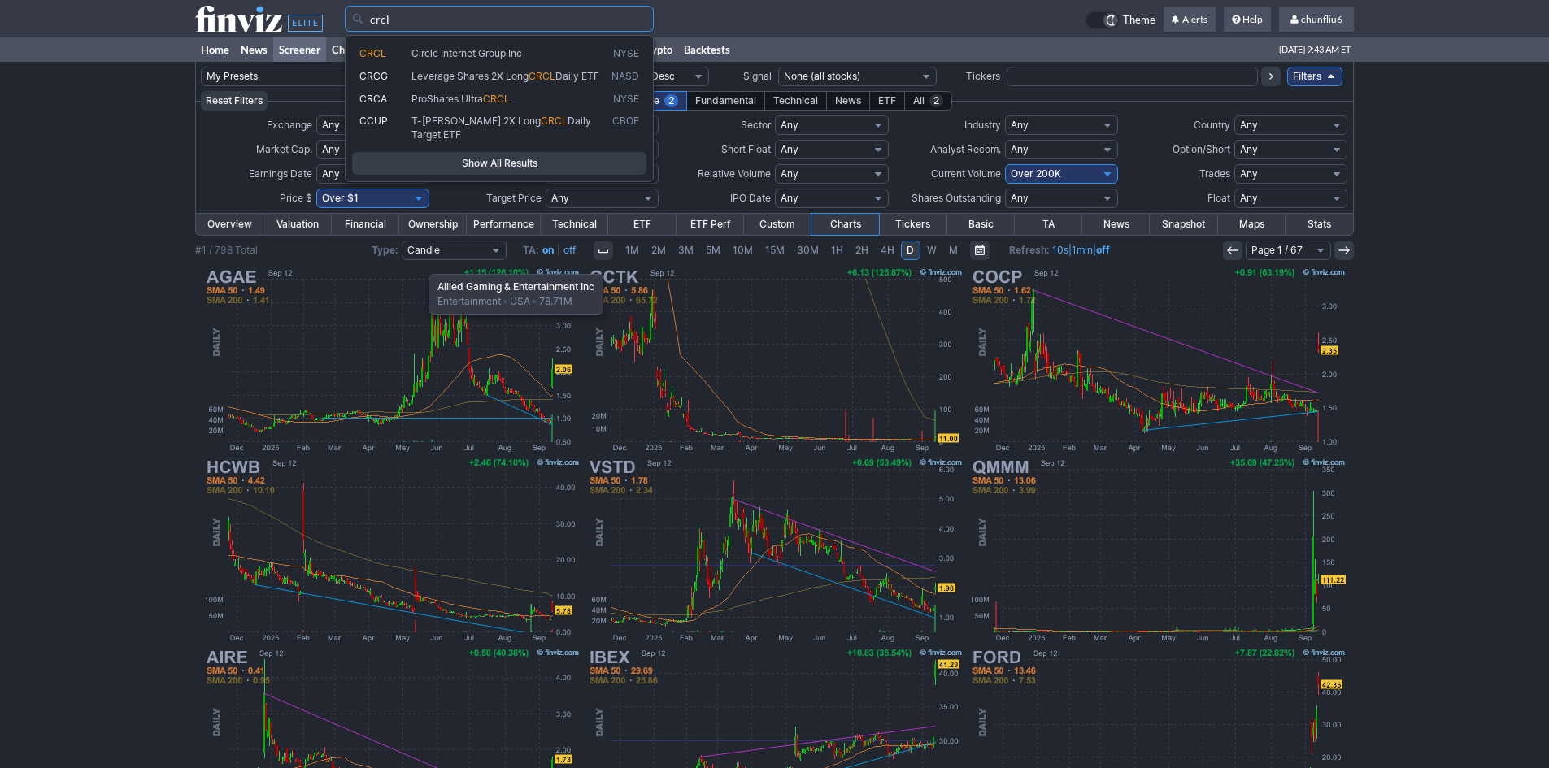
type input "crcl"
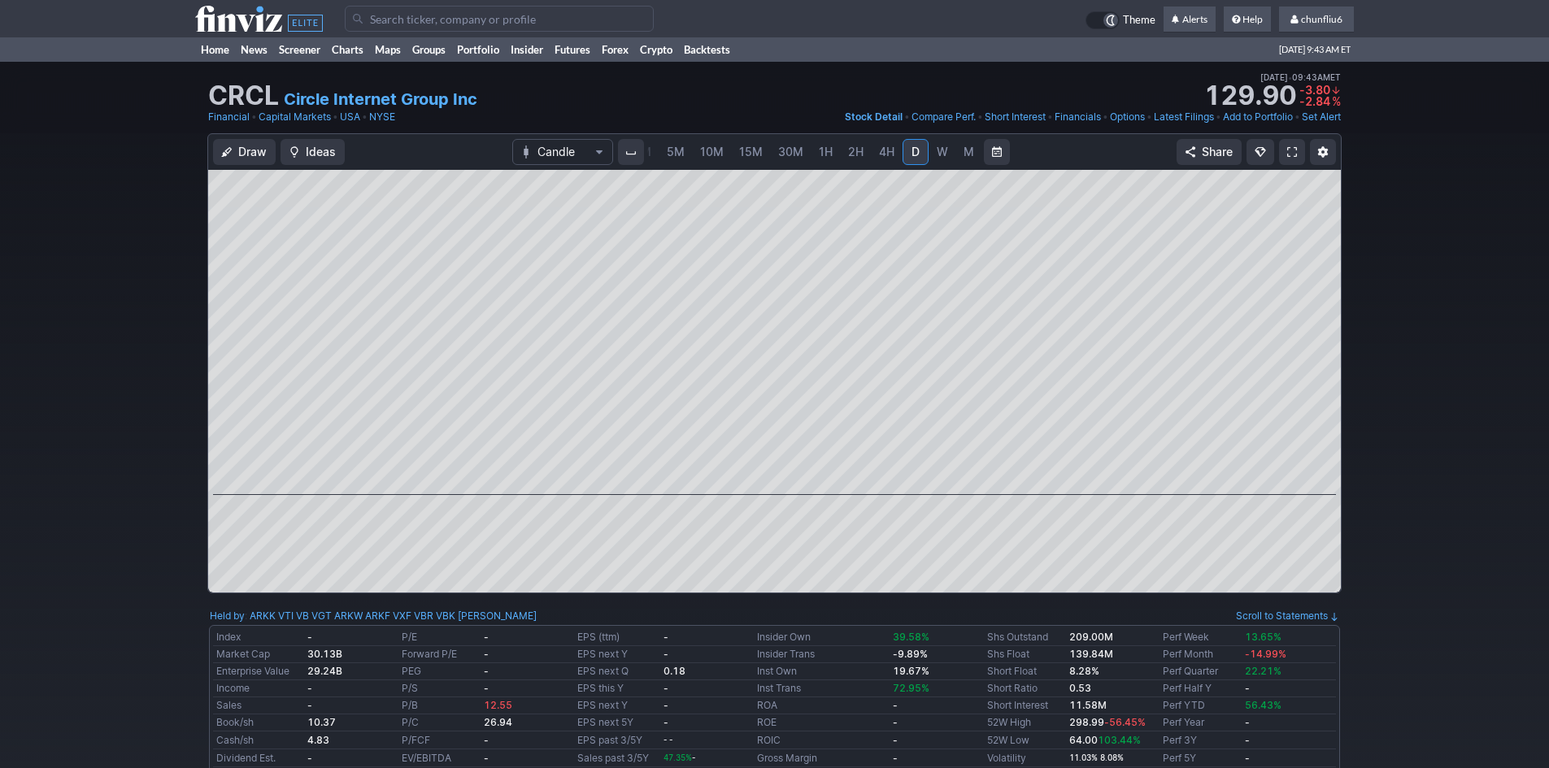
click at [1288, 151] on span at bounding box center [1292, 152] width 10 height 13
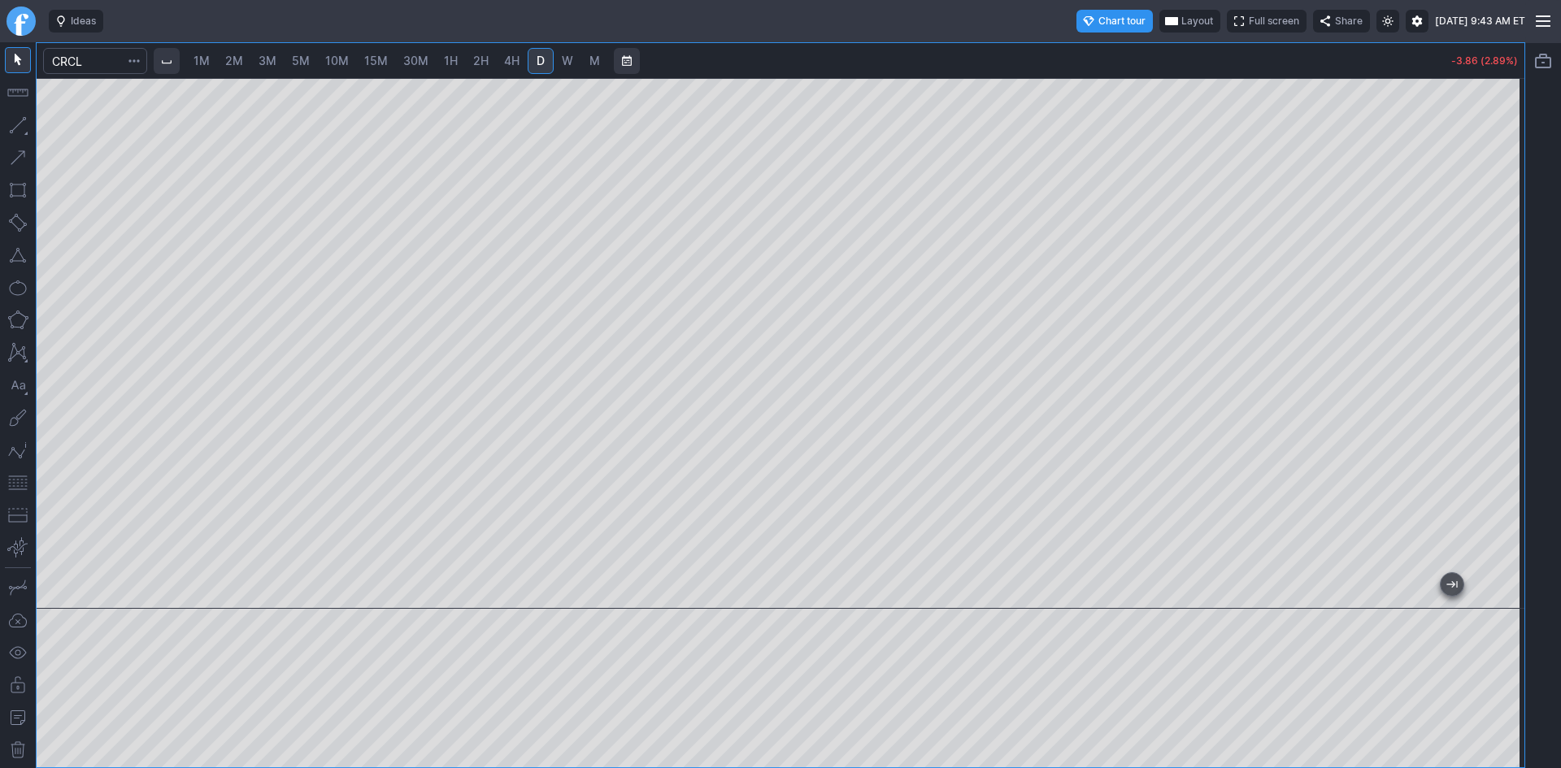
click at [202, 51] on link "1M" at bounding box center [201, 61] width 31 height 26
drag, startPoint x: 1503, startPoint y: 229, endPoint x: 1501, endPoint y: 372, distance: 142.3
click at [1501, 372] on div at bounding box center [1507, 339] width 34 height 490
click at [1181, 20] on span "Layout" at bounding box center [1197, 21] width 32 height 16
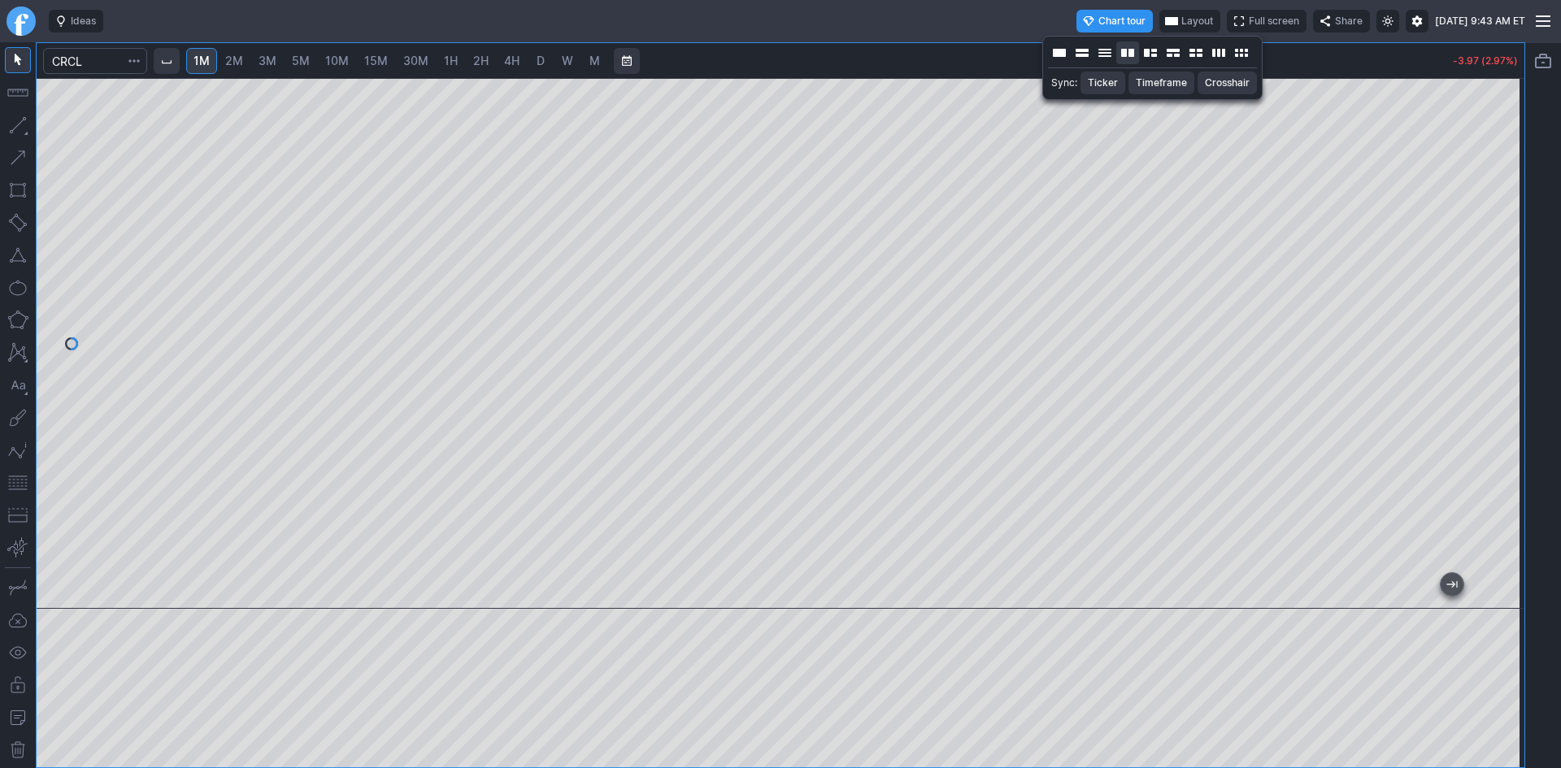
click at [1128, 50] on button "Layout" at bounding box center [1127, 52] width 23 height 23
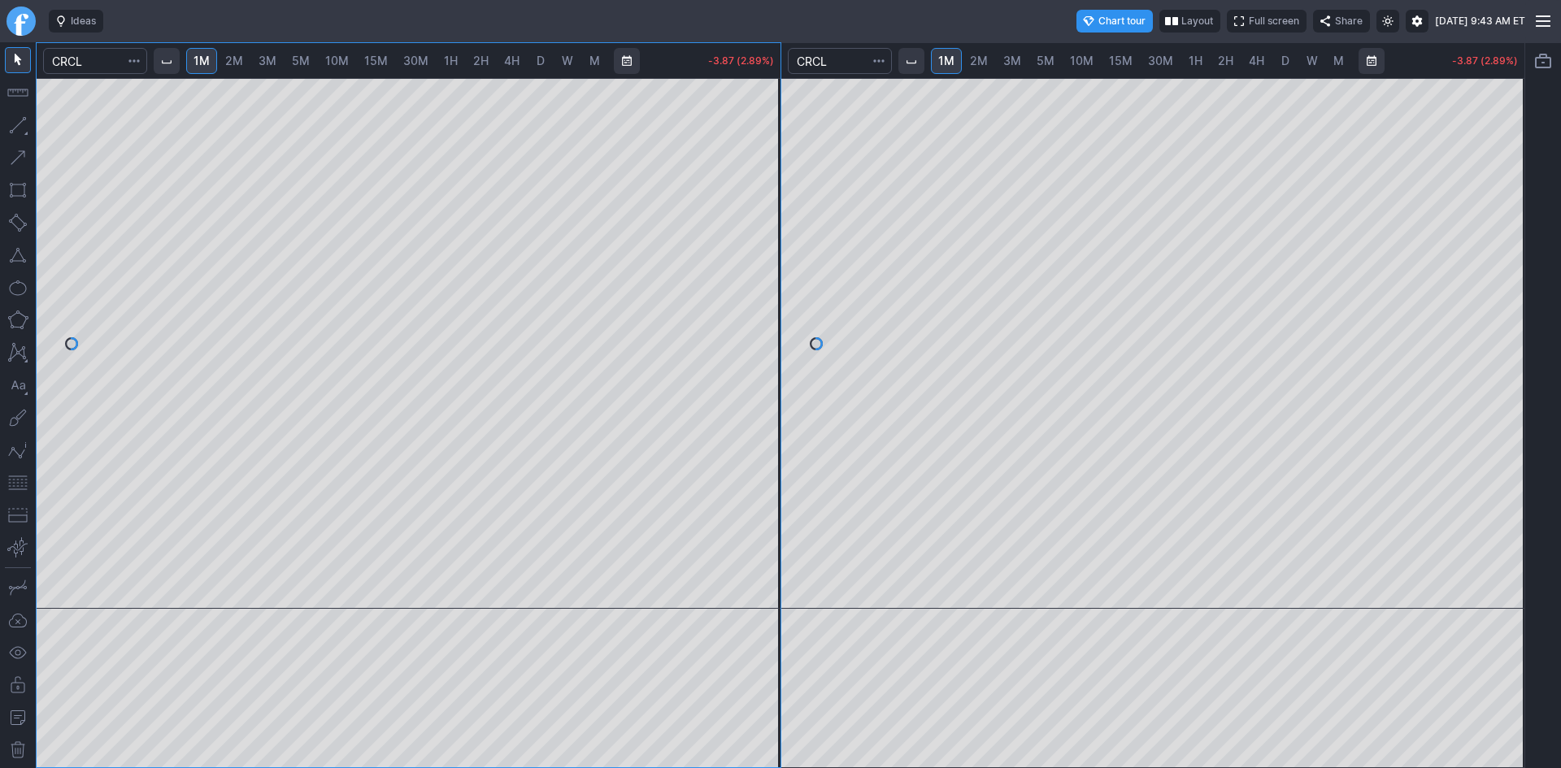
click at [1022, 58] on link "3M" at bounding box center [1012, 61] width 33 height 26
click at [1048, 63] on span "5M" at bounding box center [1046, 61] width 18 height 14
drag, startPoint x: 1511, startPoint y: 185, endPoint x: 1503, endPoint y: 210, distance: 26.2
click at [1503, 210] on div at bounding box center [1507, 339] width 34 height 490
drag, startPoint x: 763, startPoint y: 229, endPoint x: 756, endPoint y: 311, distance: 82.4
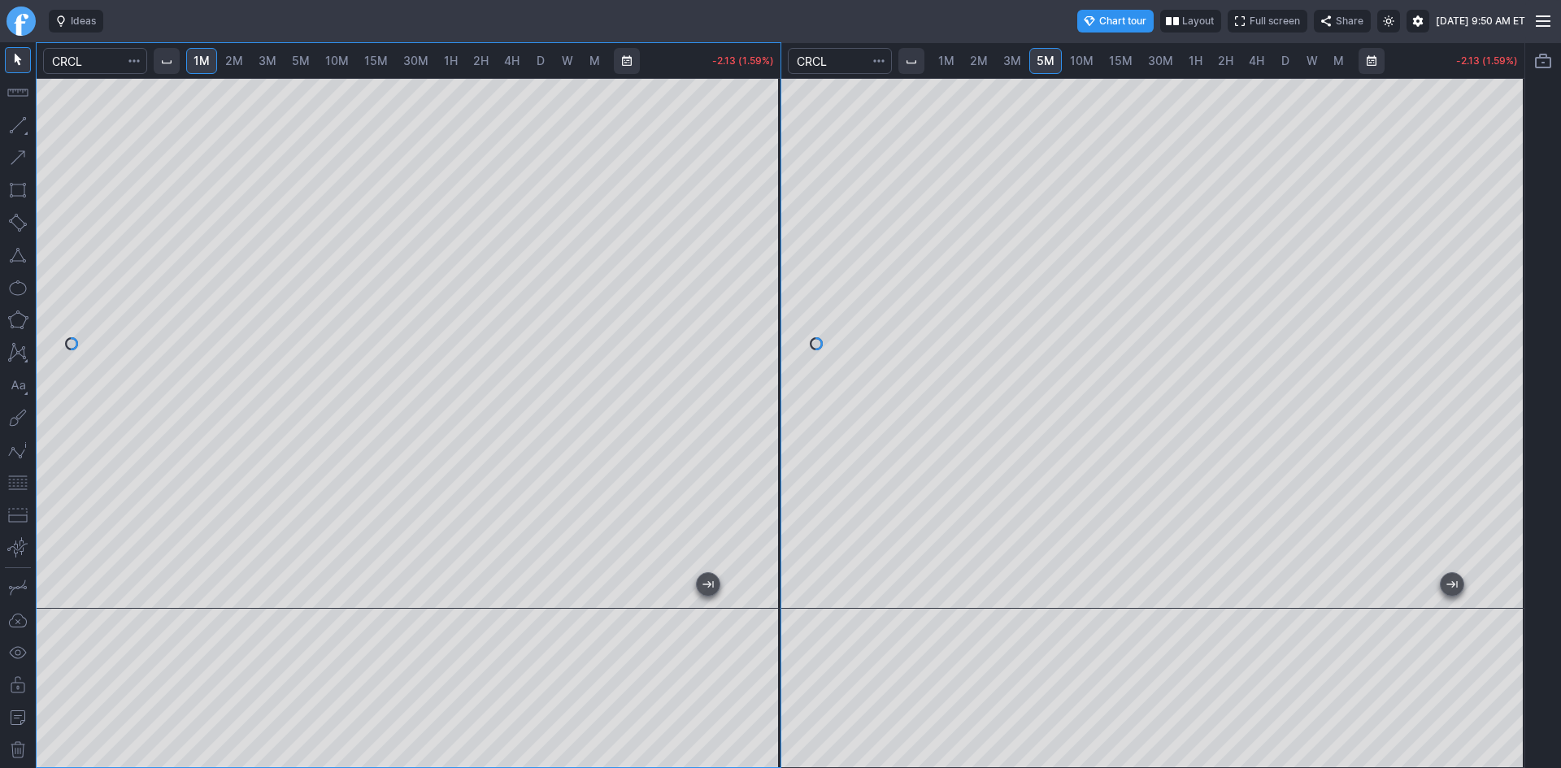
click at [756, 311] on div at bounding box center [763, 339] width 34 height 490
click at [1177, 16] on span "Layout" at bounding box center [1193, 21] width 32 height 16
click at [1057, 54] on button "Layout" at bounding box center [1055, 52] width 23 height 23
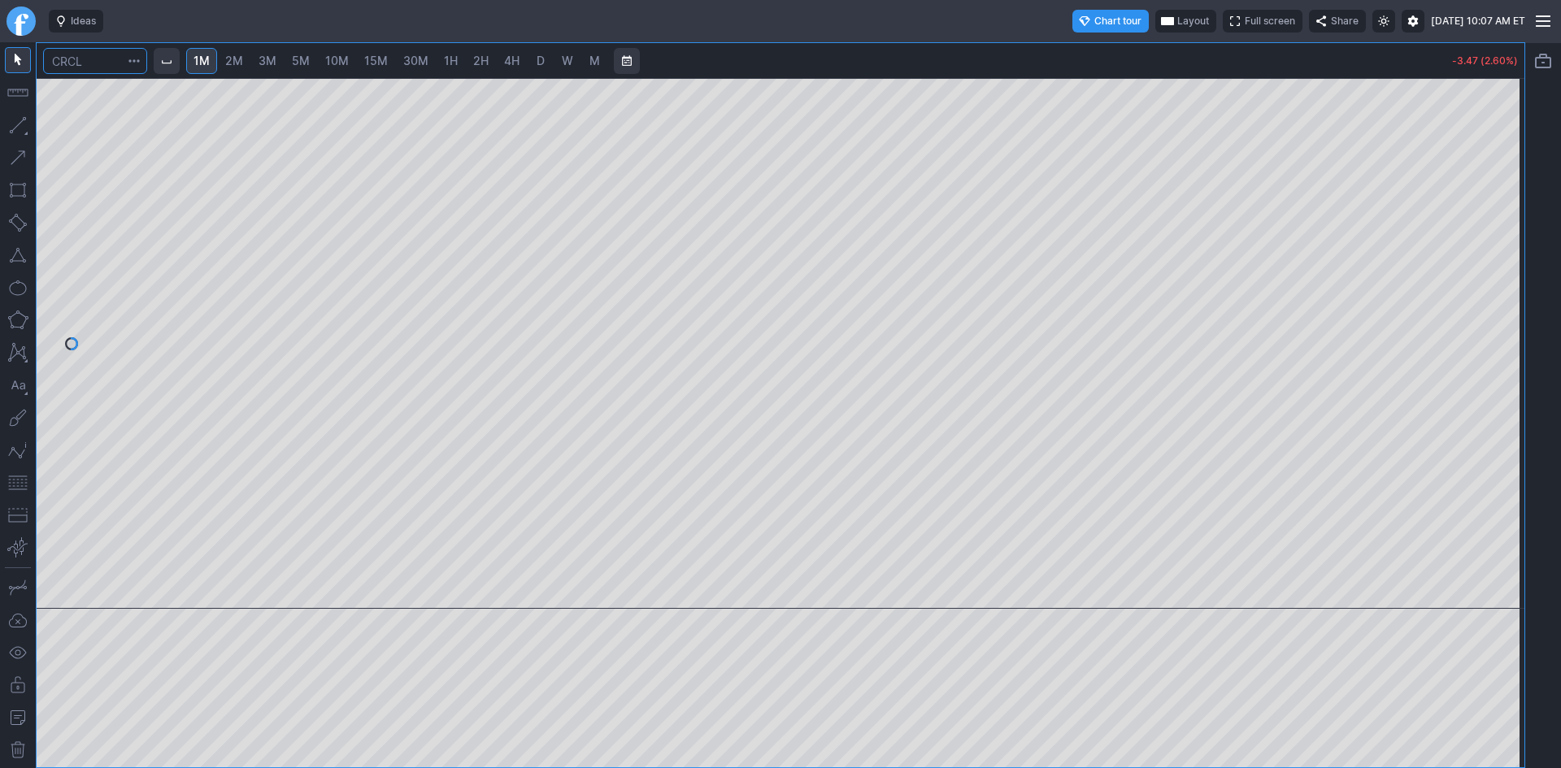
click at [102, 62] on input "Search" at bounding box center [95, 61] width 104 height 26
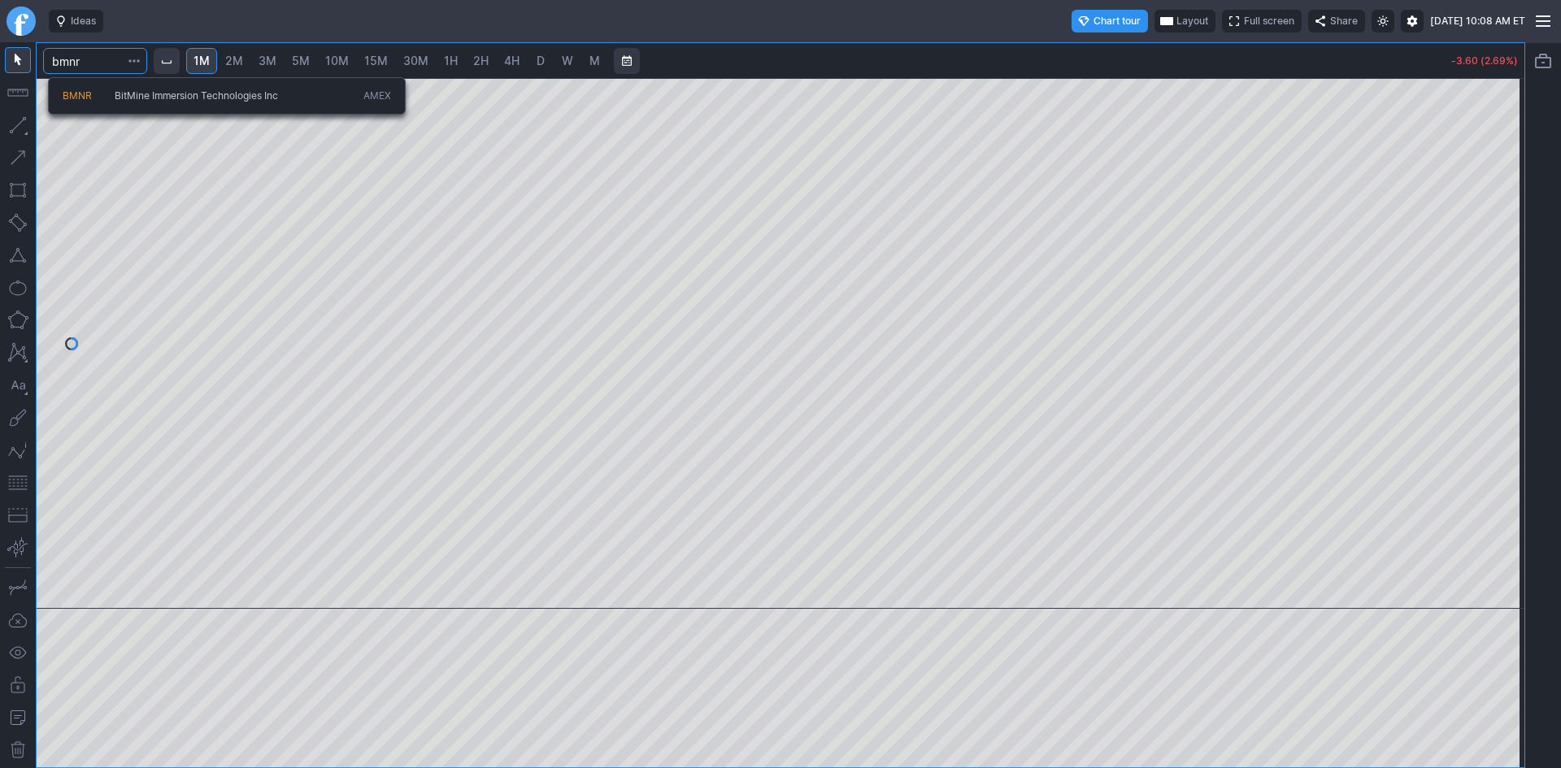
type input "bmnr"
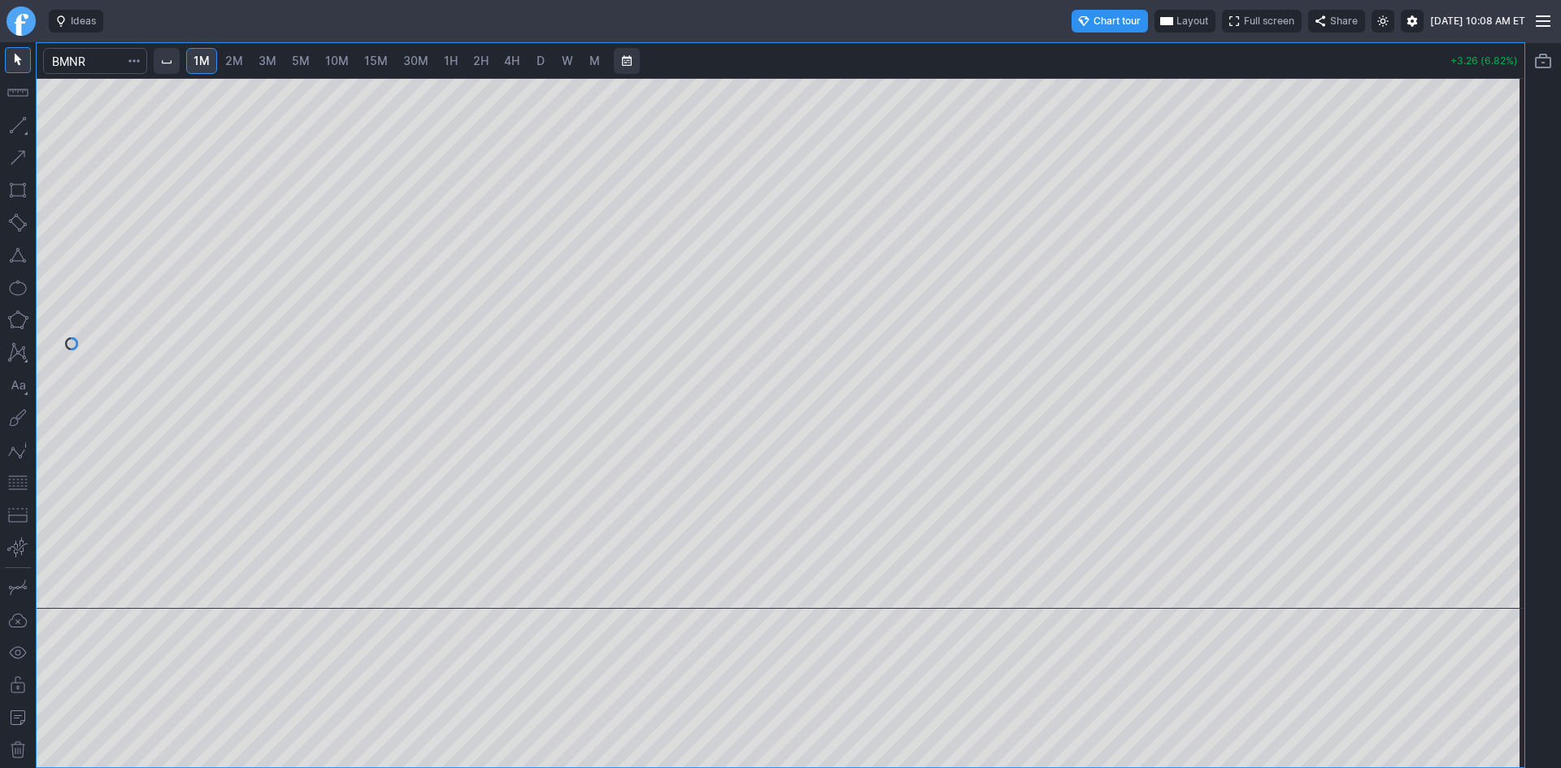
click at [243, 62] on span "2M" at bounding box center [234, 61] width 18 height 14
drag, startPoint x: 1507, startPoint y: 225, endPoint x: 1511, endPoint y: 307, distance: 81.4
click at [1511, 305] on div at bounding box center [1507, 339] width 34 height 490
click at [10, 478] on button "button" at bounding box center [18, 483] width 26 height 26
drag, startPoint x: 1512, startPoint y: 226, endPoint x: 1509, endPoint y: 263, distance: 37.5
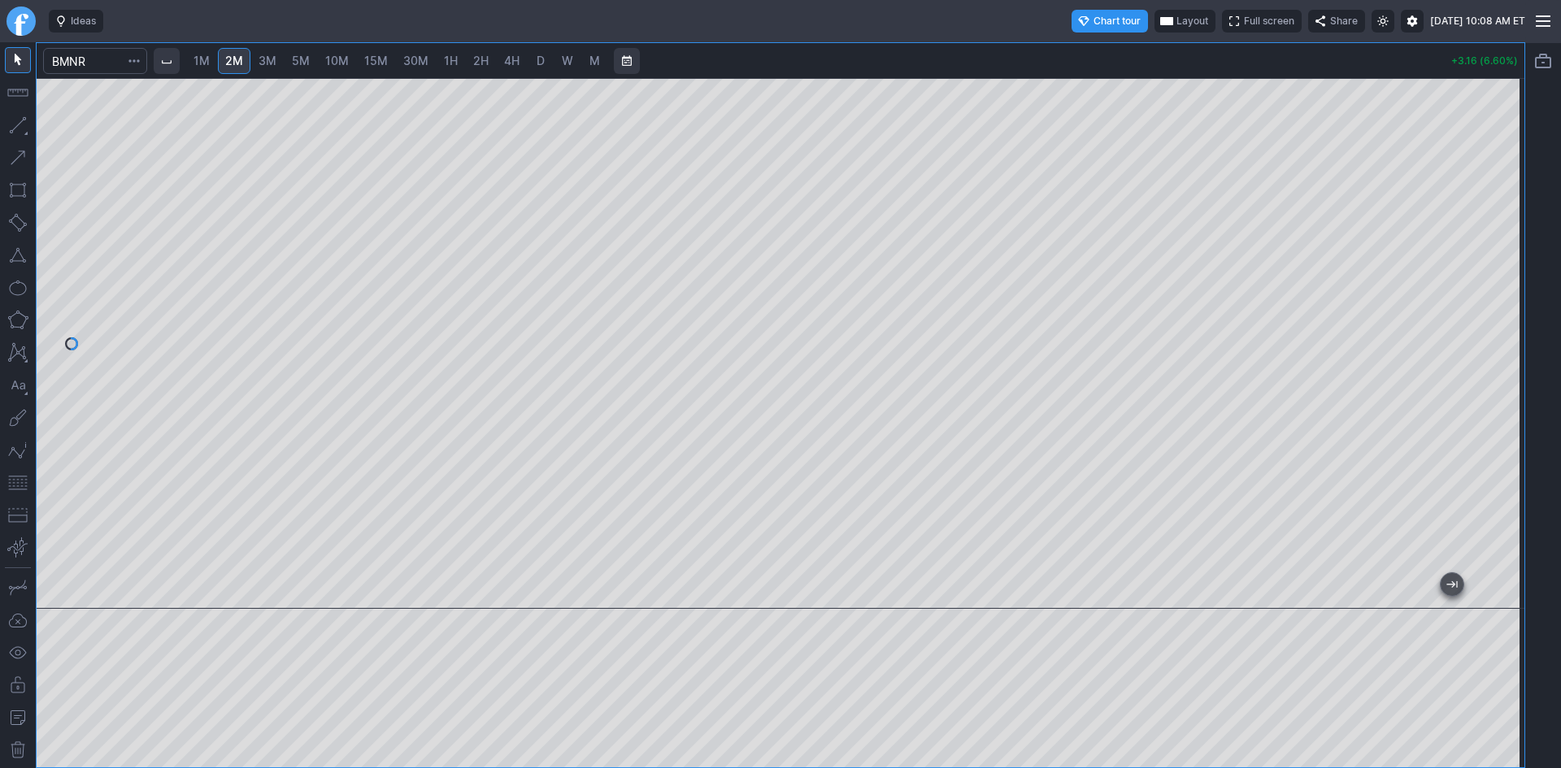
click at [1509, 263] on div at bounding box center [1507, 339] width 34 height 490
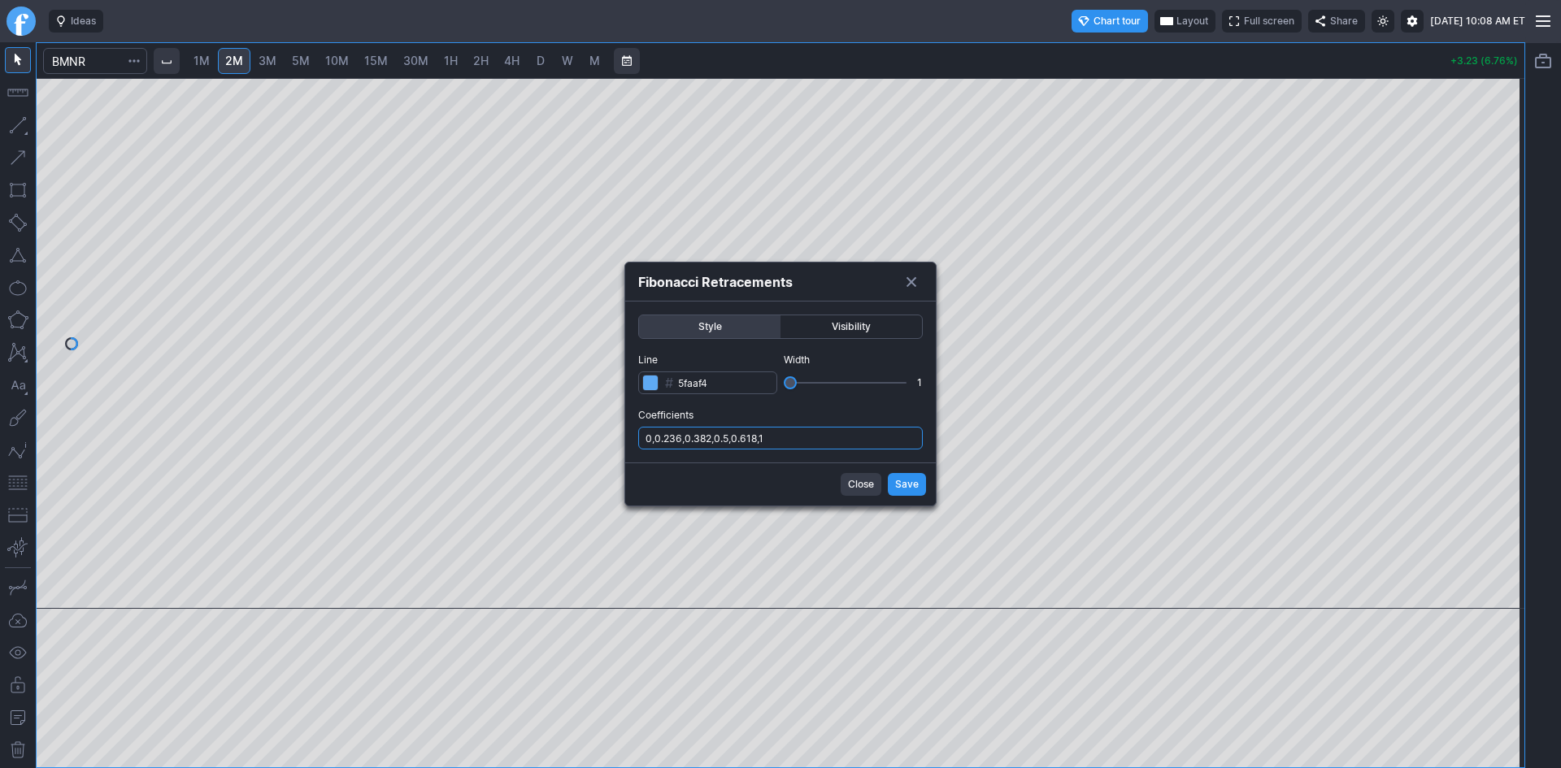
click at [788, 445] on input "0,0.236,0.382,0.5,0.618,1" at bounding box center [780, 438] width 285 height 23
type input "0,0.236,0.382,0.5,0.618,1,.786"
click at [911, 483] on span "Save" at bounding box center [907, 484] width 24 height 16
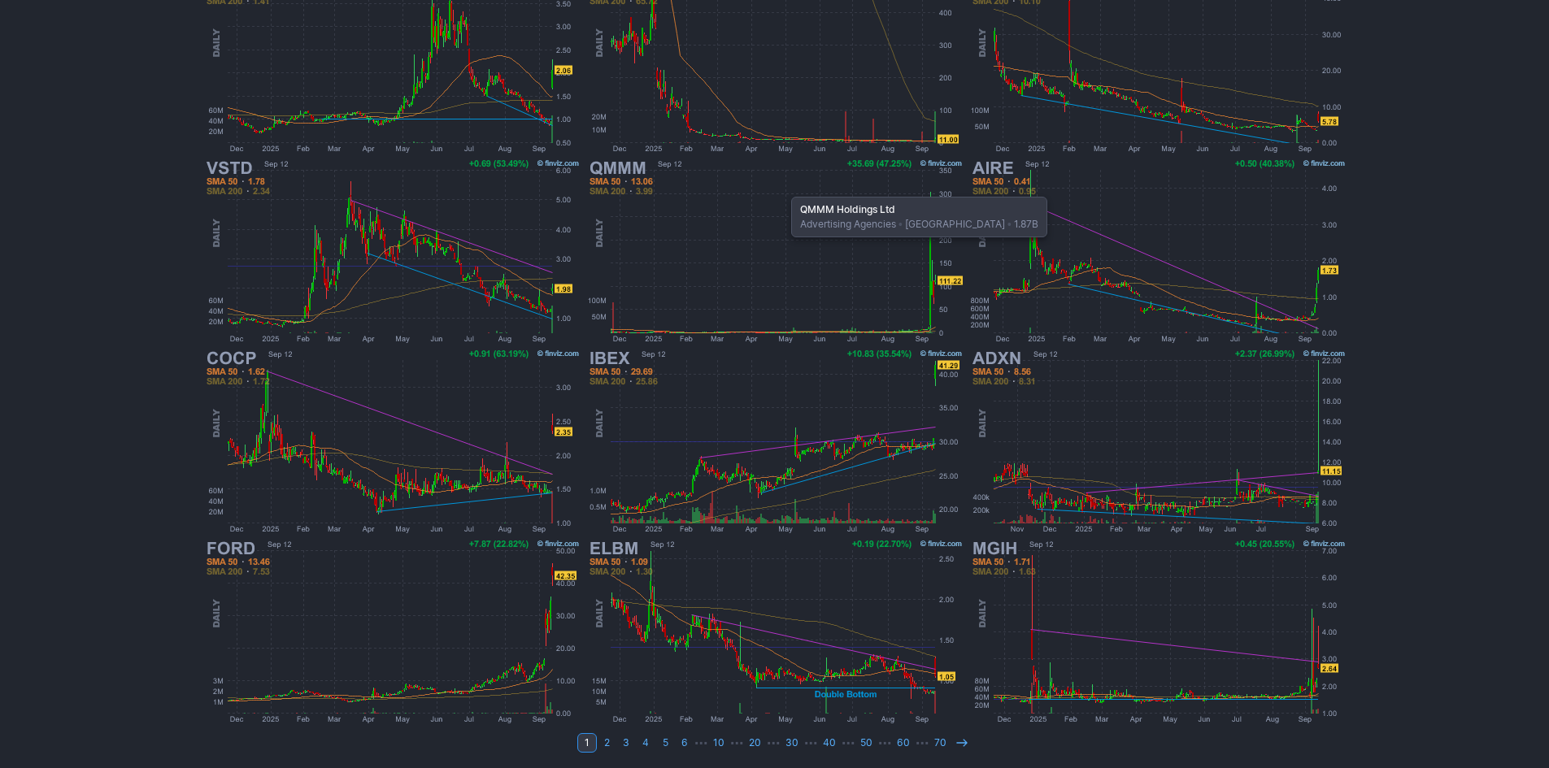
scroll to position [302, 0]
click at [956, 743] on icon at bounding box center [961, 740] width 13 height 13
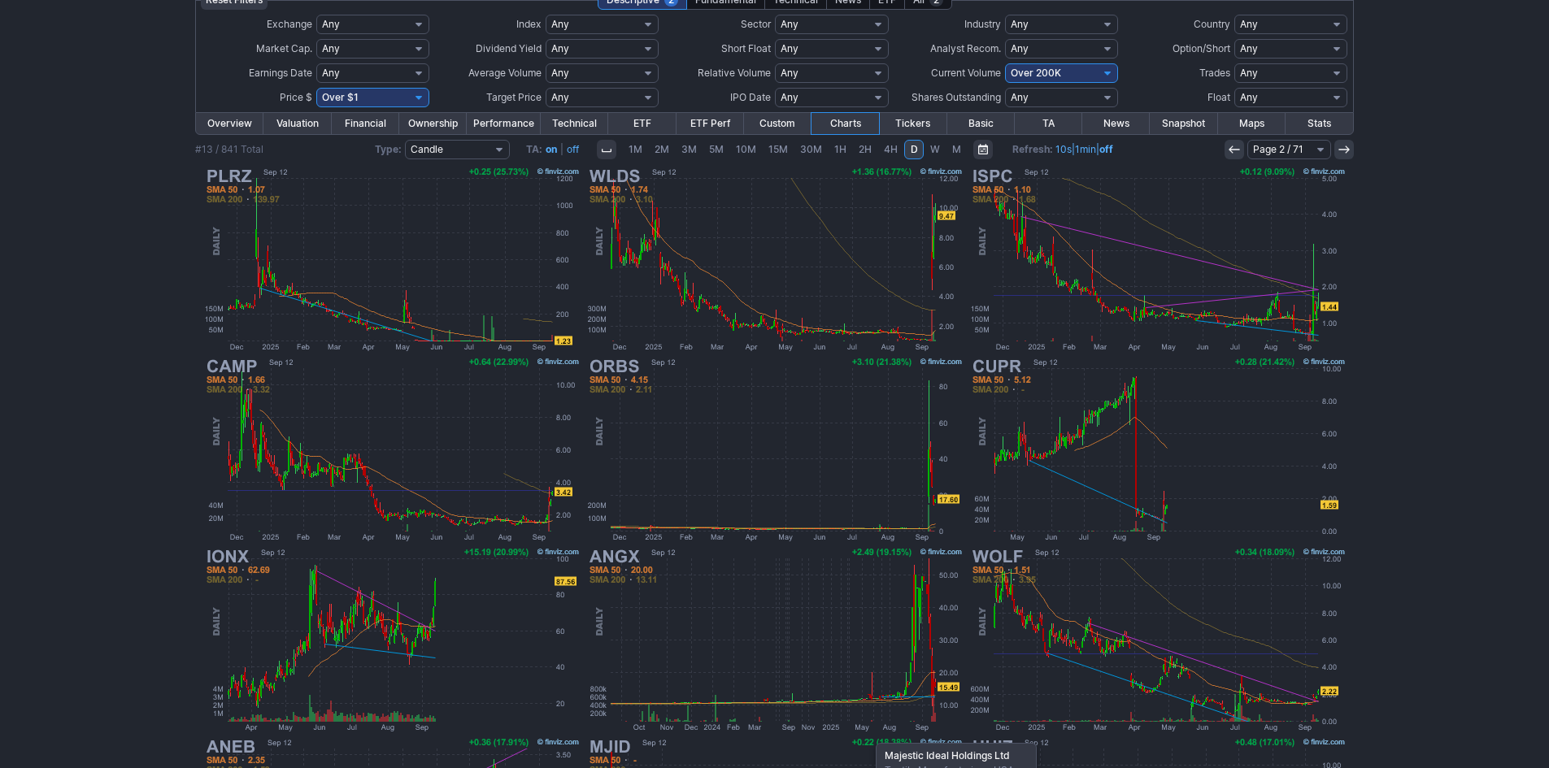
scroll to position [58, 0]
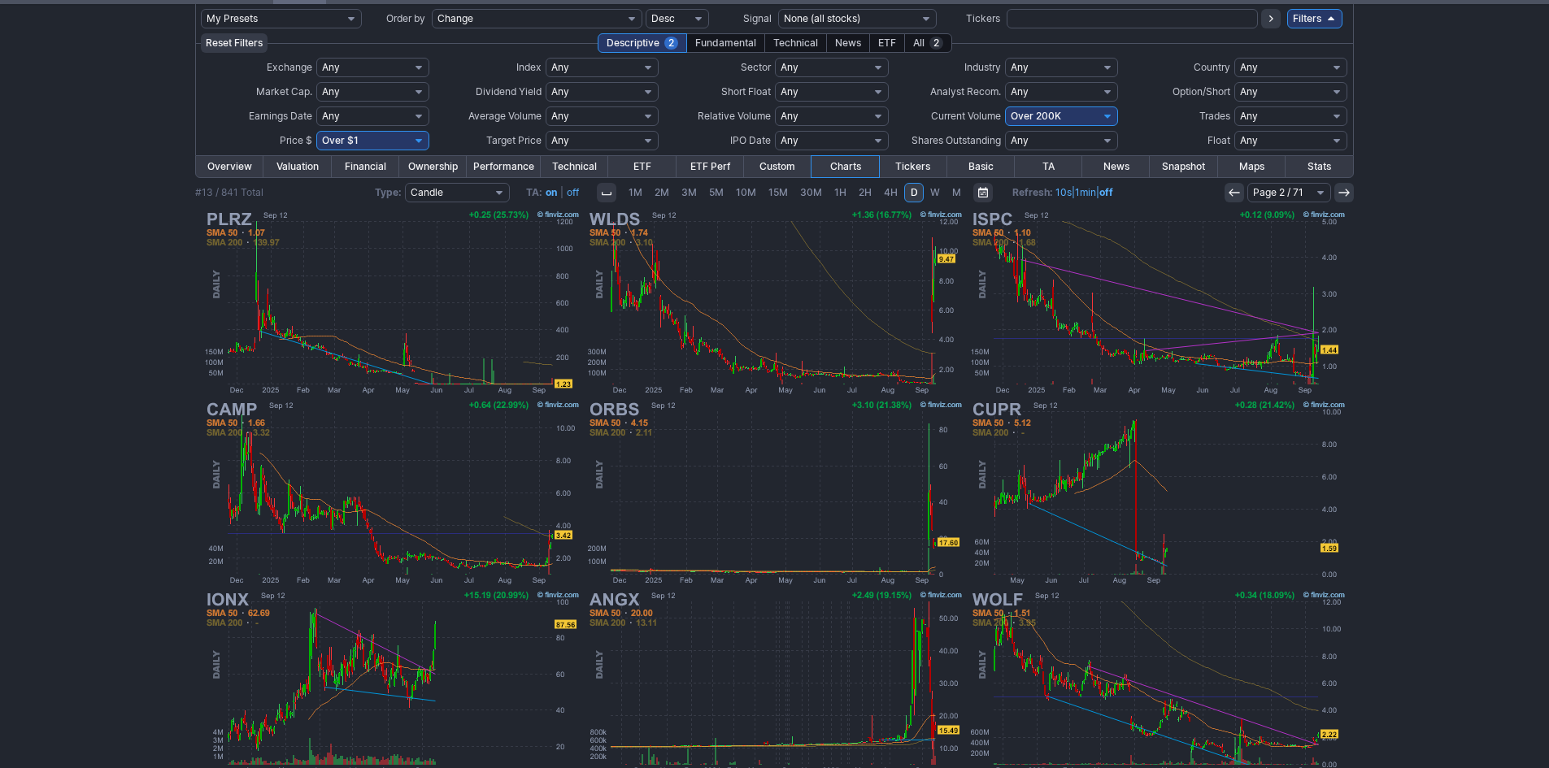
click at [1233, 191] on icon at bounding box center [1234, 192] width 13 height 13
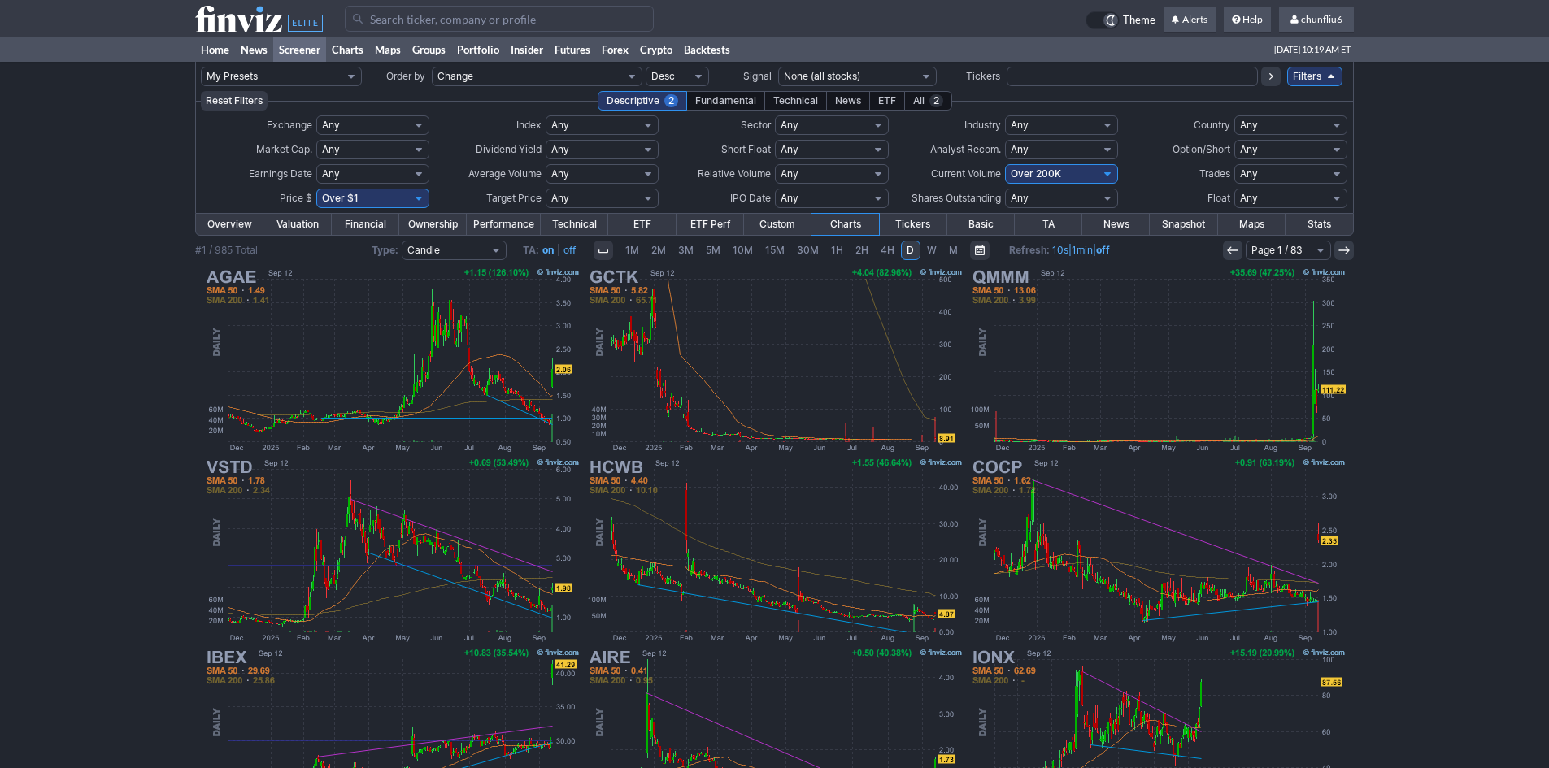
click at [428, 15] on input "Search" at bounding box center [499, 19] width 309 height 26
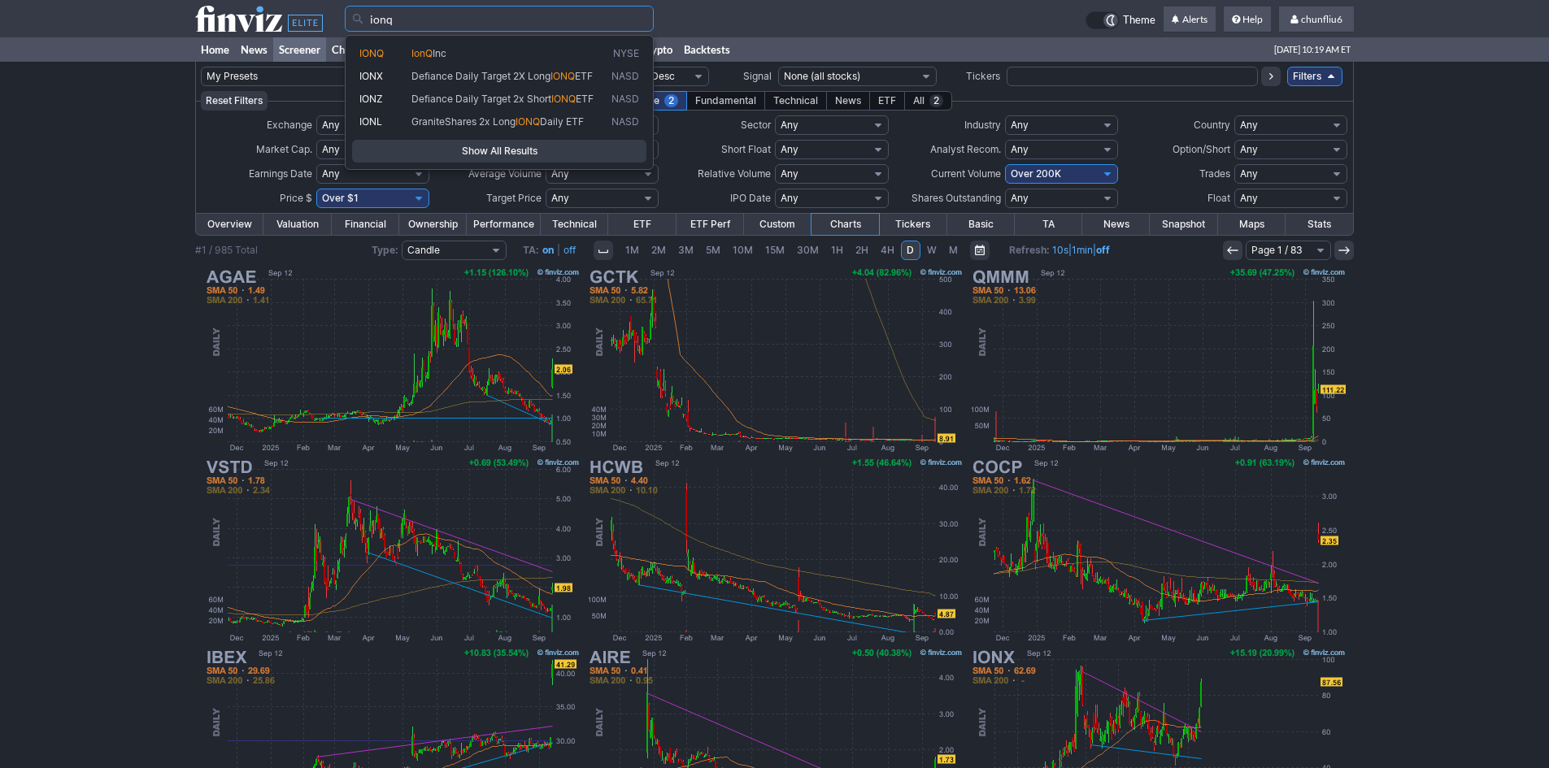
type input "ionq"
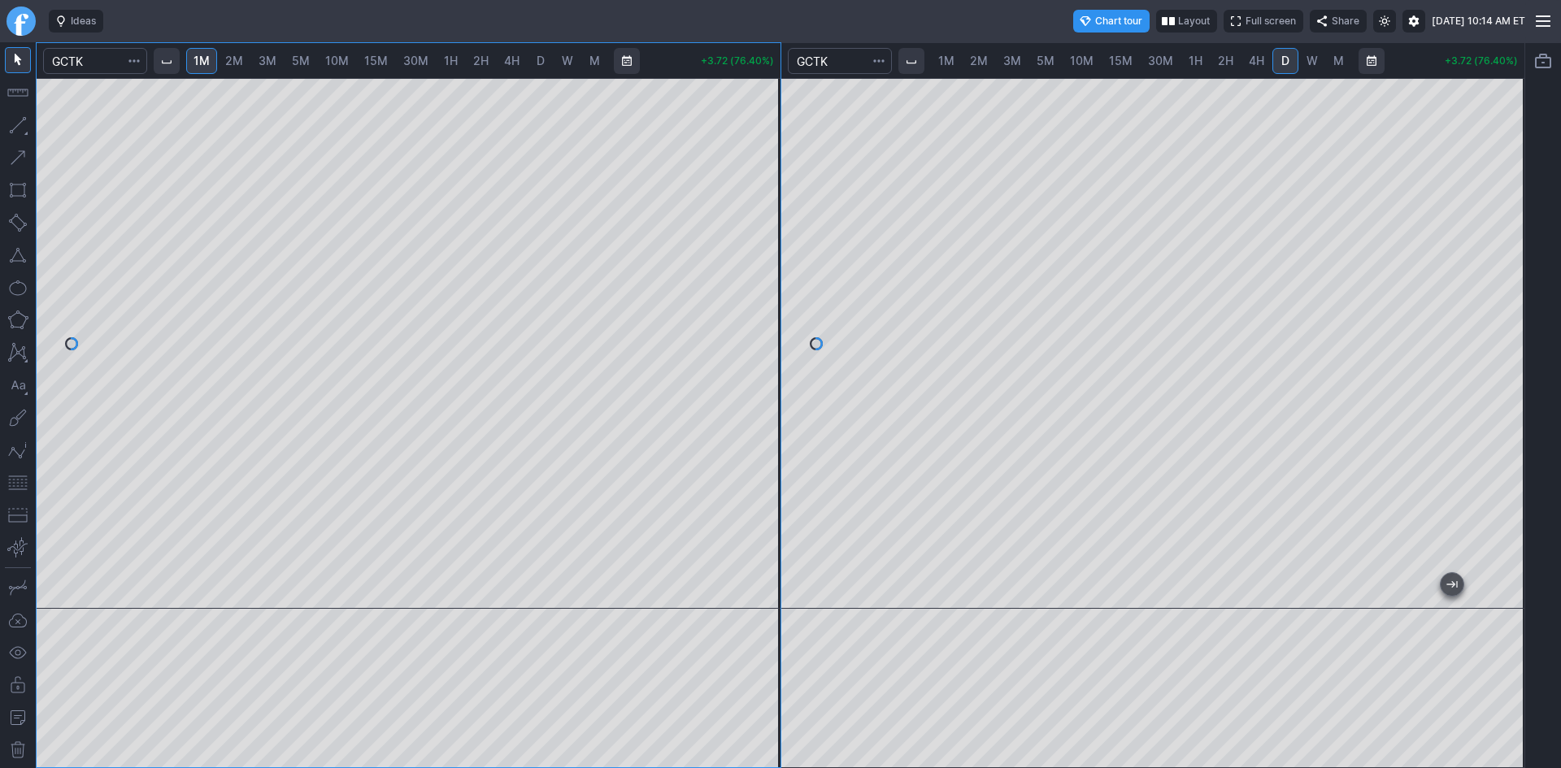
click at [759, 350] on div at bounding box center [409, 343] width 744 height 531
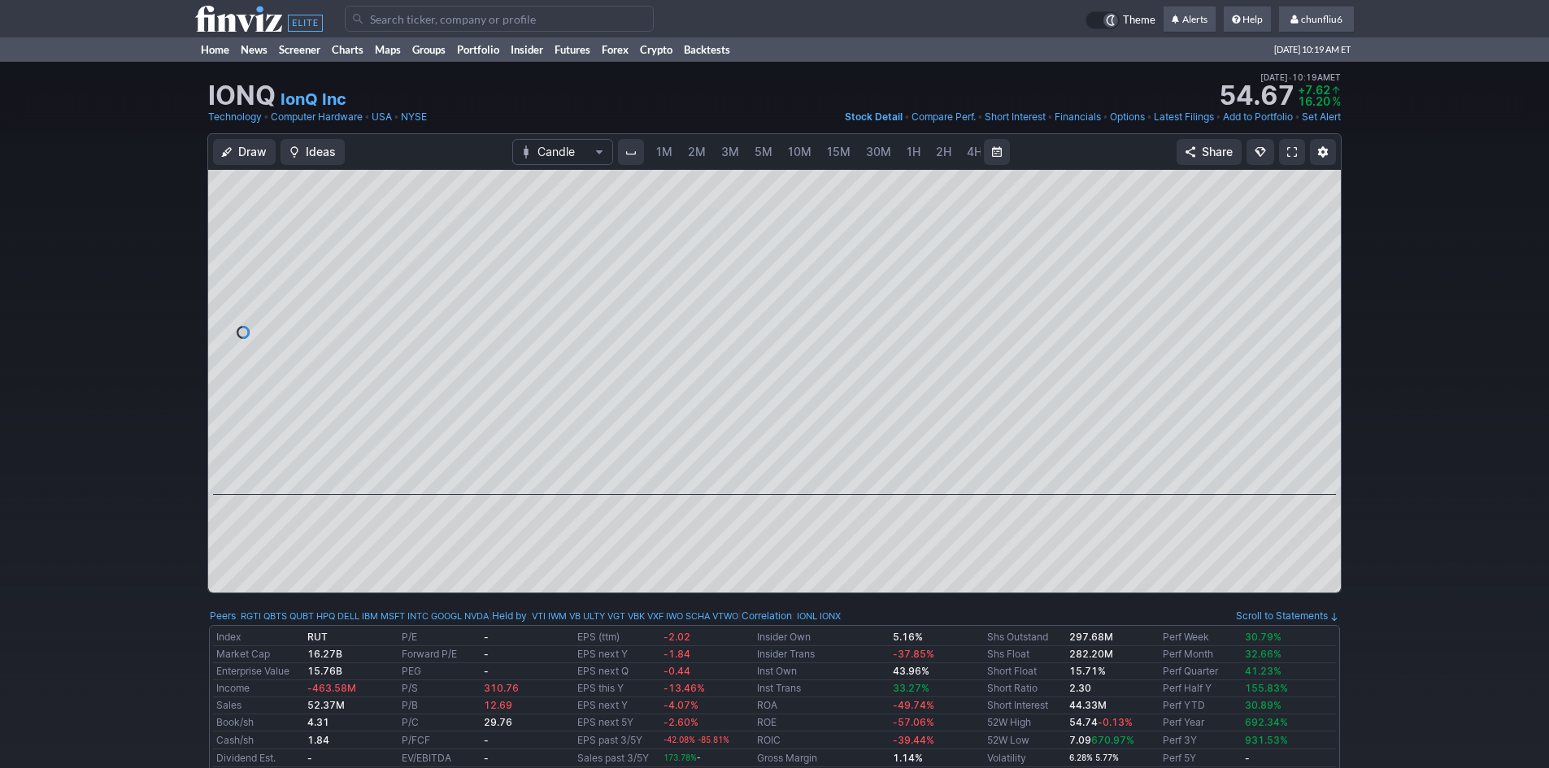
scroll to position [0, 88]
drag, startPoint x: 1315, startPoint y: 281, endPoint x: 1315, endPoint y: 298, distance: 17.1
click at [1315, 298] on div at bounding box center [1324, 328] width 34 height 285
click at [1294, 150] on span at bounding box center [1292, 152] width 10 height 13
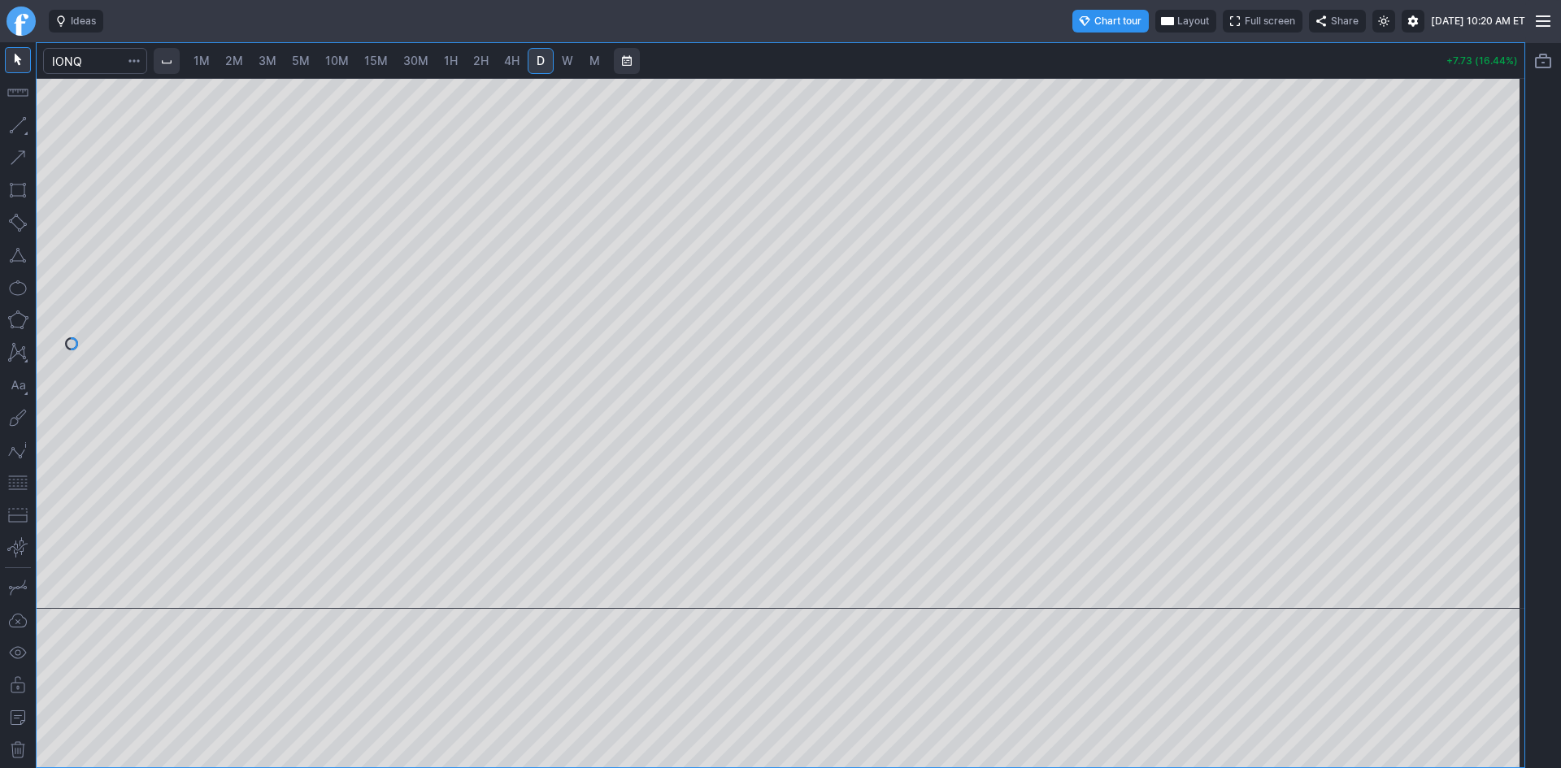
click at [1177, 23] on span "Layout" at bounding box center [1193, 21] width 32 height 16
click at [1126, 53] on button "Layout" at bounding box center [1122, 52] width 23 height 23
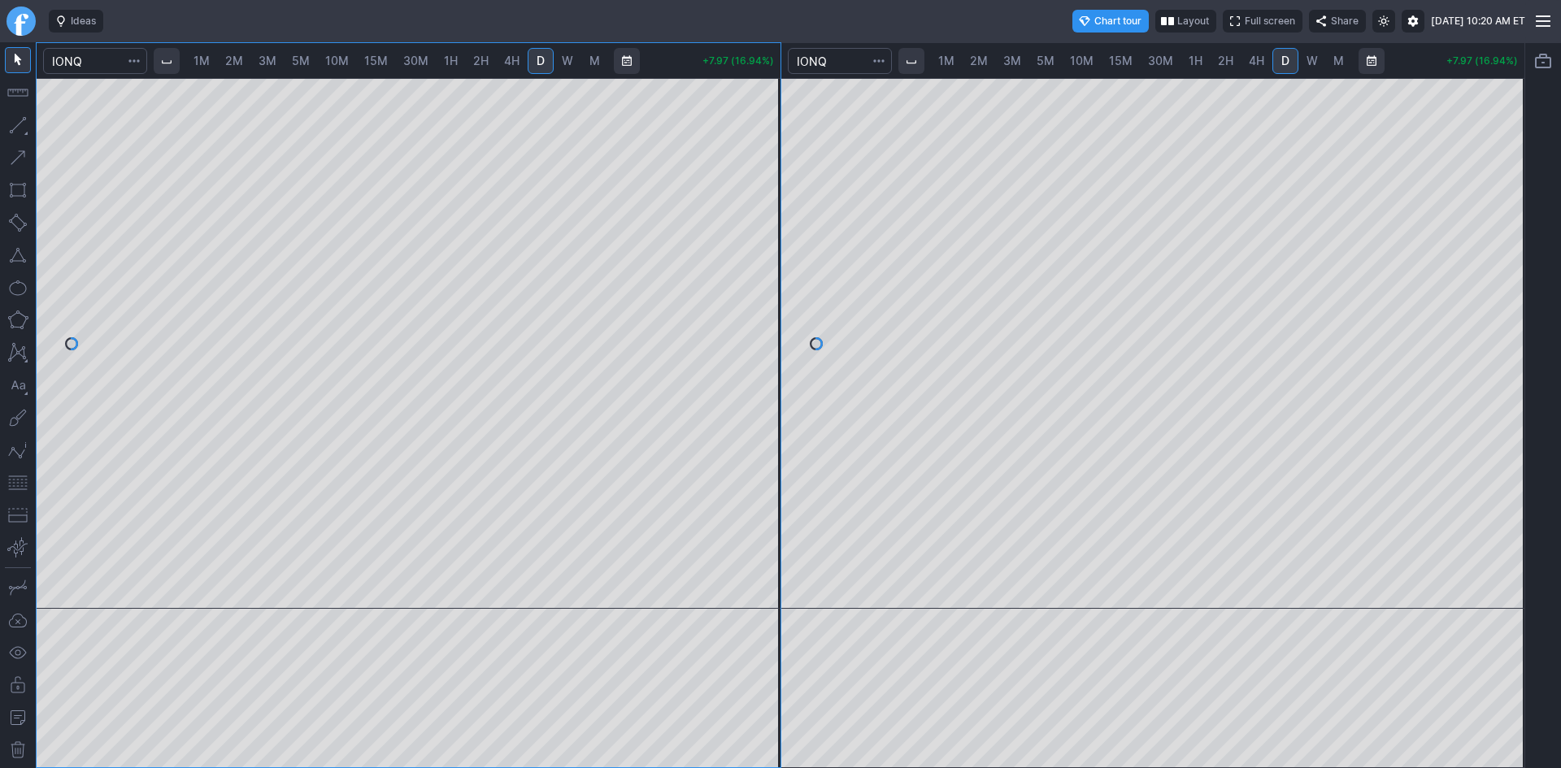
drag, startPoint x: 1522, startPoint y: 214, endPoint x: 1496, endPoint y: 312, distance: 101.8
click at [1509, 311] on div at bounding box center [1507, 339] width 34 height 490
drag, startPoint x: 11, startPoint y: 478, endPoint x: 22, endPoint y: 478, distance: 11.4
click at [16, 478] on button "button" at bounding box center [18, 483] width 26 height 26
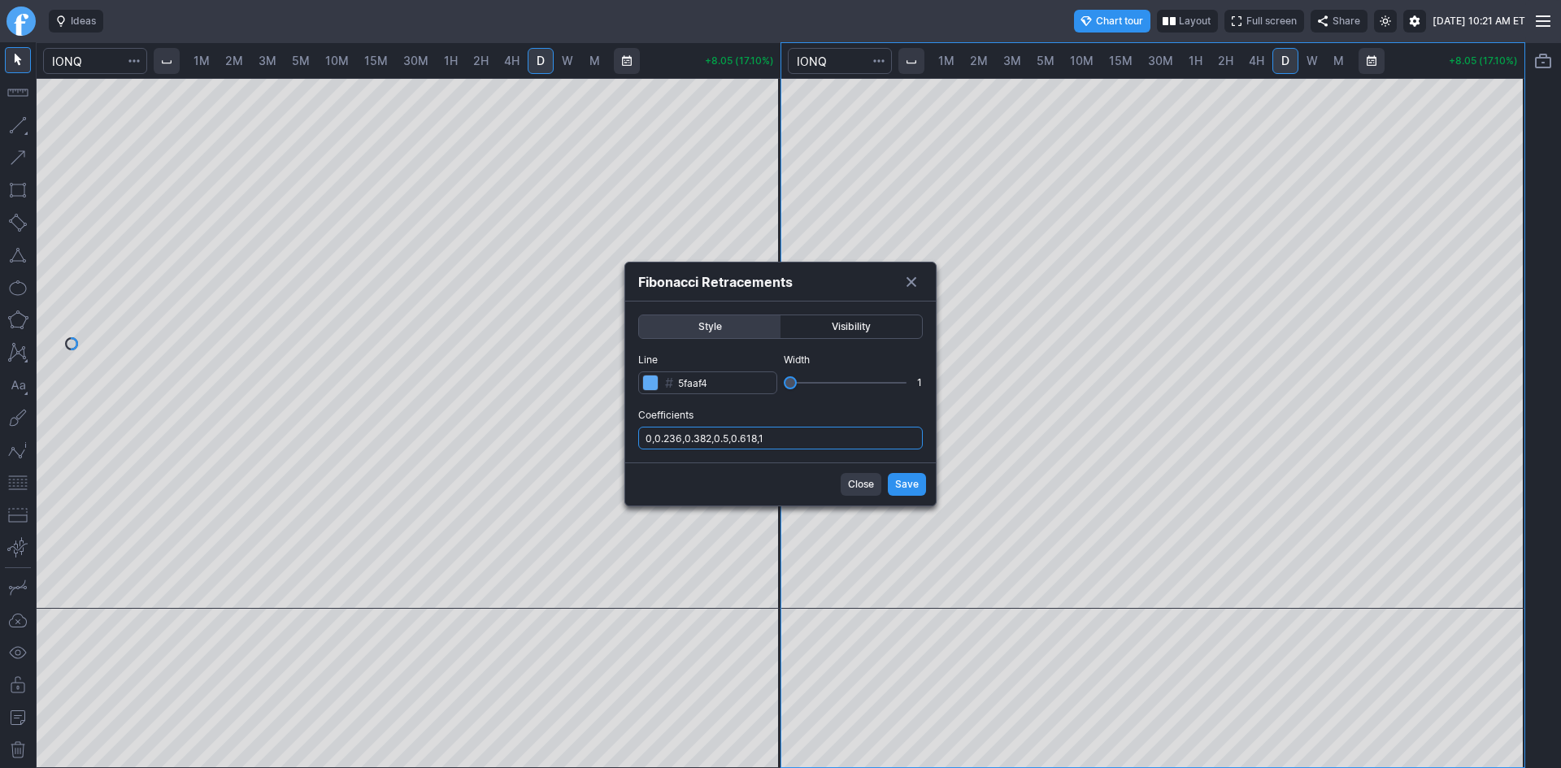
click at [790, 447] on input "0,0.236,0.382,0.5,0.618,1" at bounding box center [780, 438] width 285 height 23
type input "0,0.236,0.382,0.5,0.618,1,.786"
click at [902, 485] on span "Save" at bounding box center [907, 484] width 24 height 16
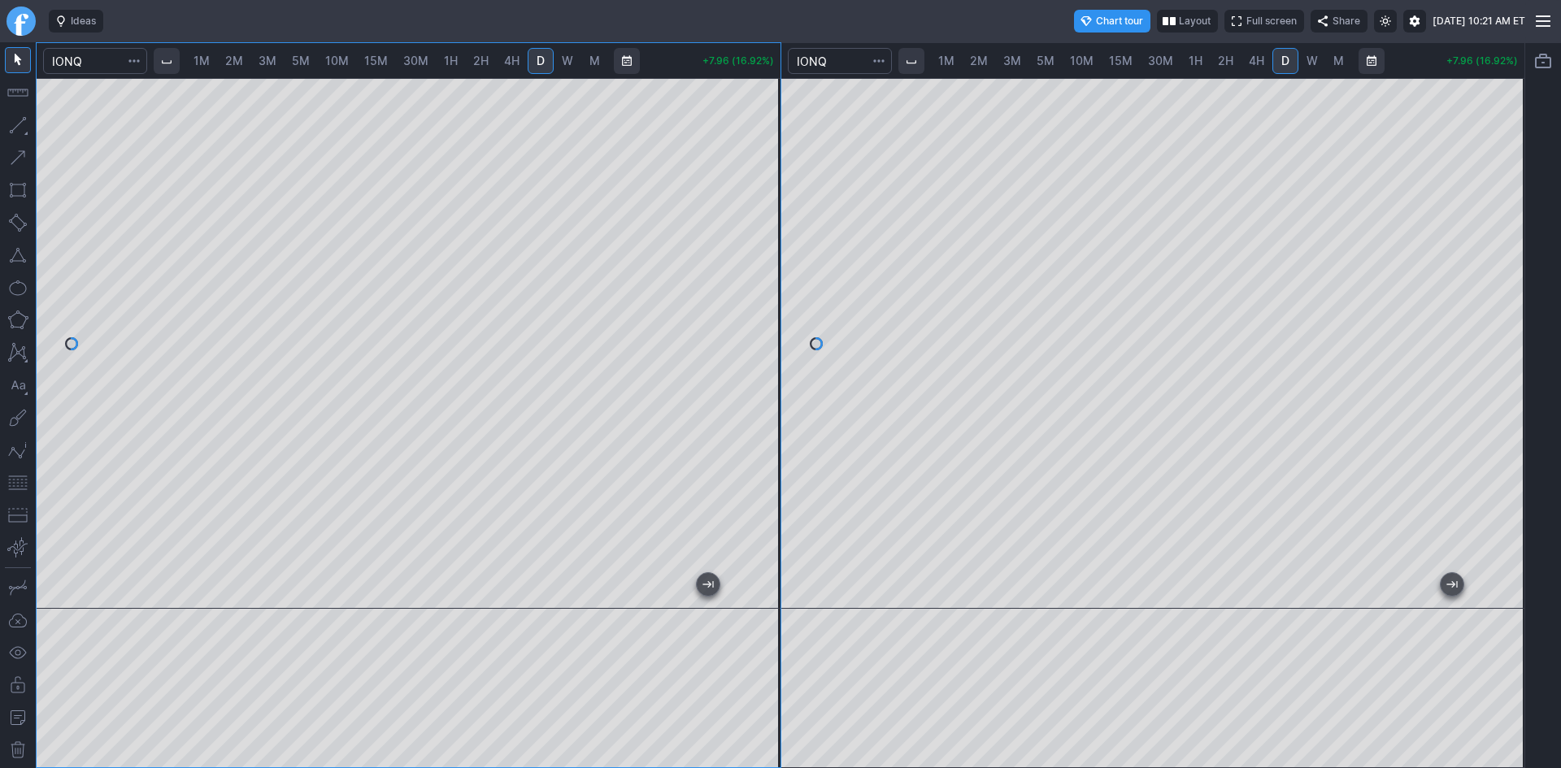
click at [228, 63] on link "2M" at bounding box center [234, 61] width 33 height 26
click div
click span "1M"
drag, startPoint x: 766, startPoint y: 193, endPoint x: 750, endPoint y: 381, distance: 188.5
click div
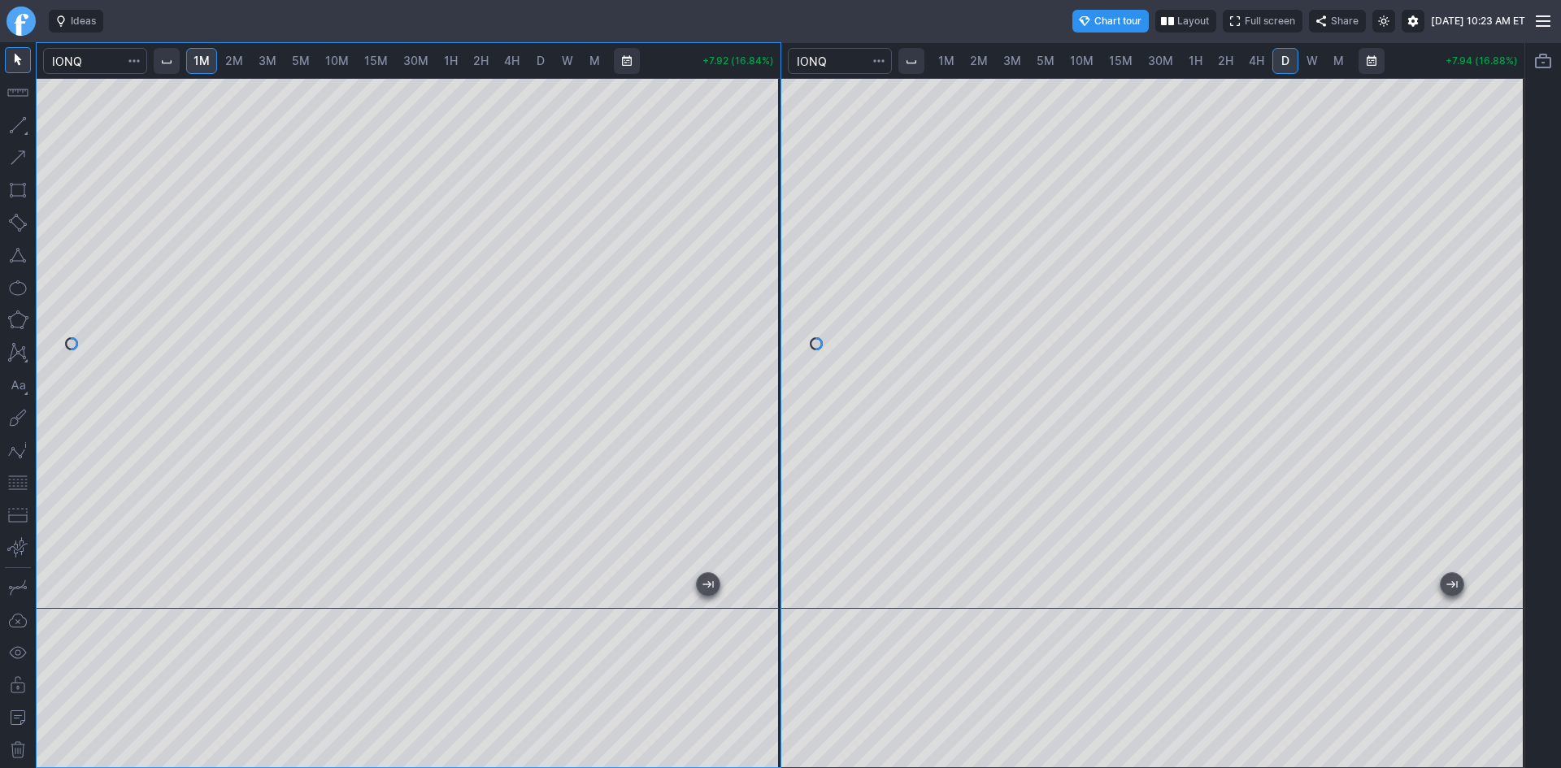
click button "button"
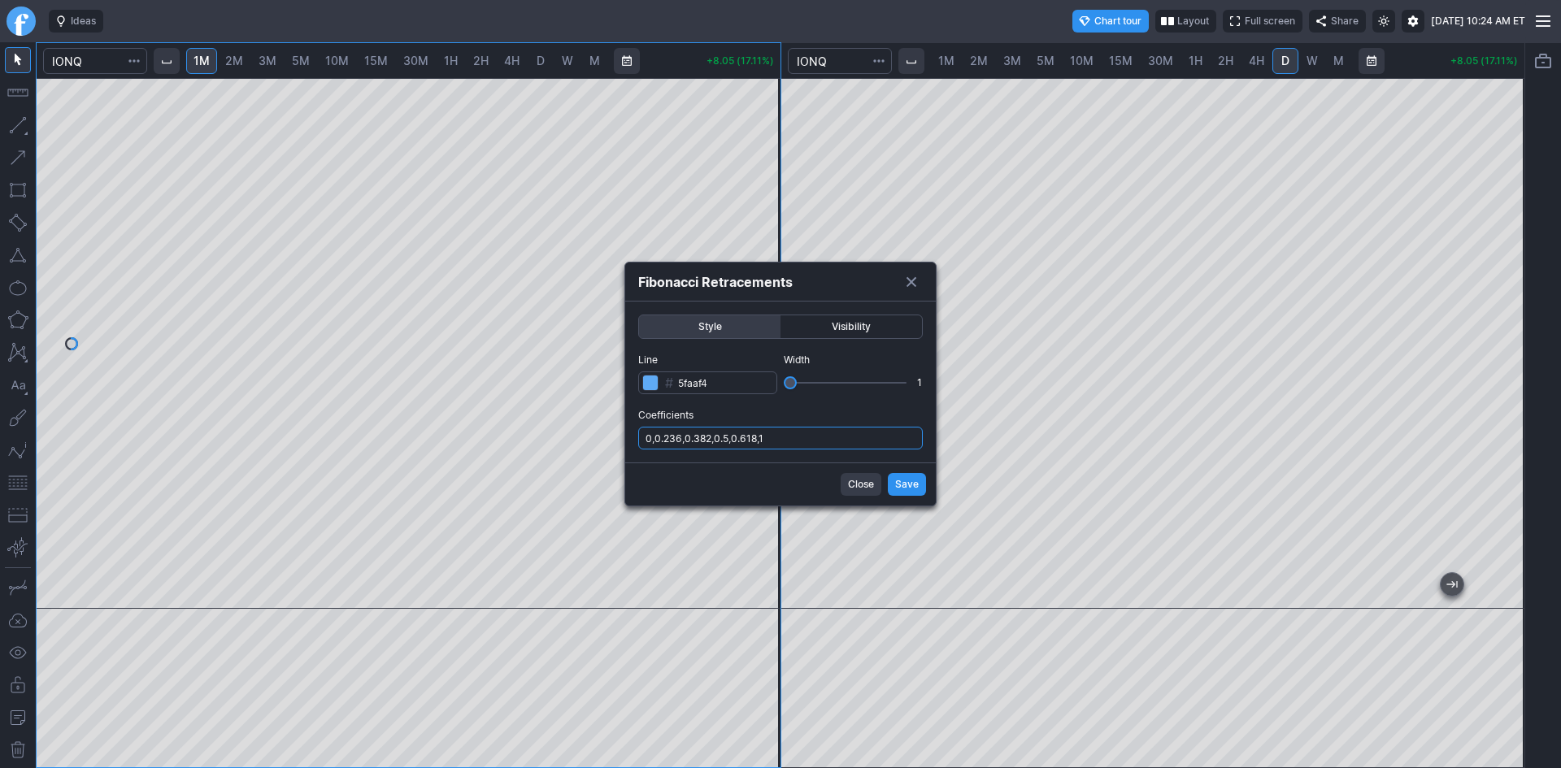
drag, startPoint x: 810, startPoint y: 433, endPoint x: 810, endPoint y: 443, distance: 9.8
click input "0,0.236,0.382,0.5,0.618,1"
type input "0,0.236,0.382,0.5,0.618,1,.786"
click span "Save"
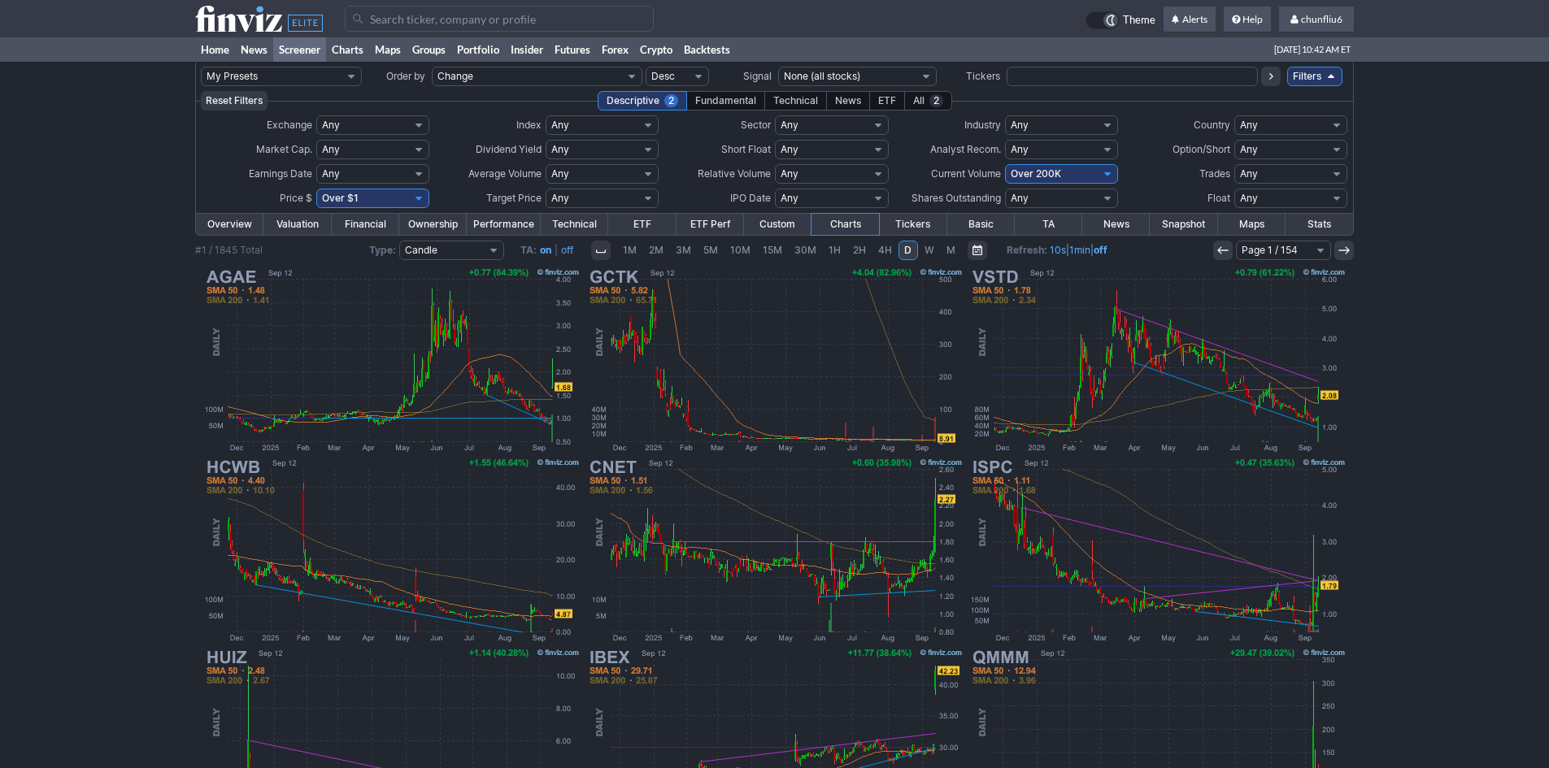
click at [479, 15] on input "Search" at bounding box center [499, 19] width 309 height 26
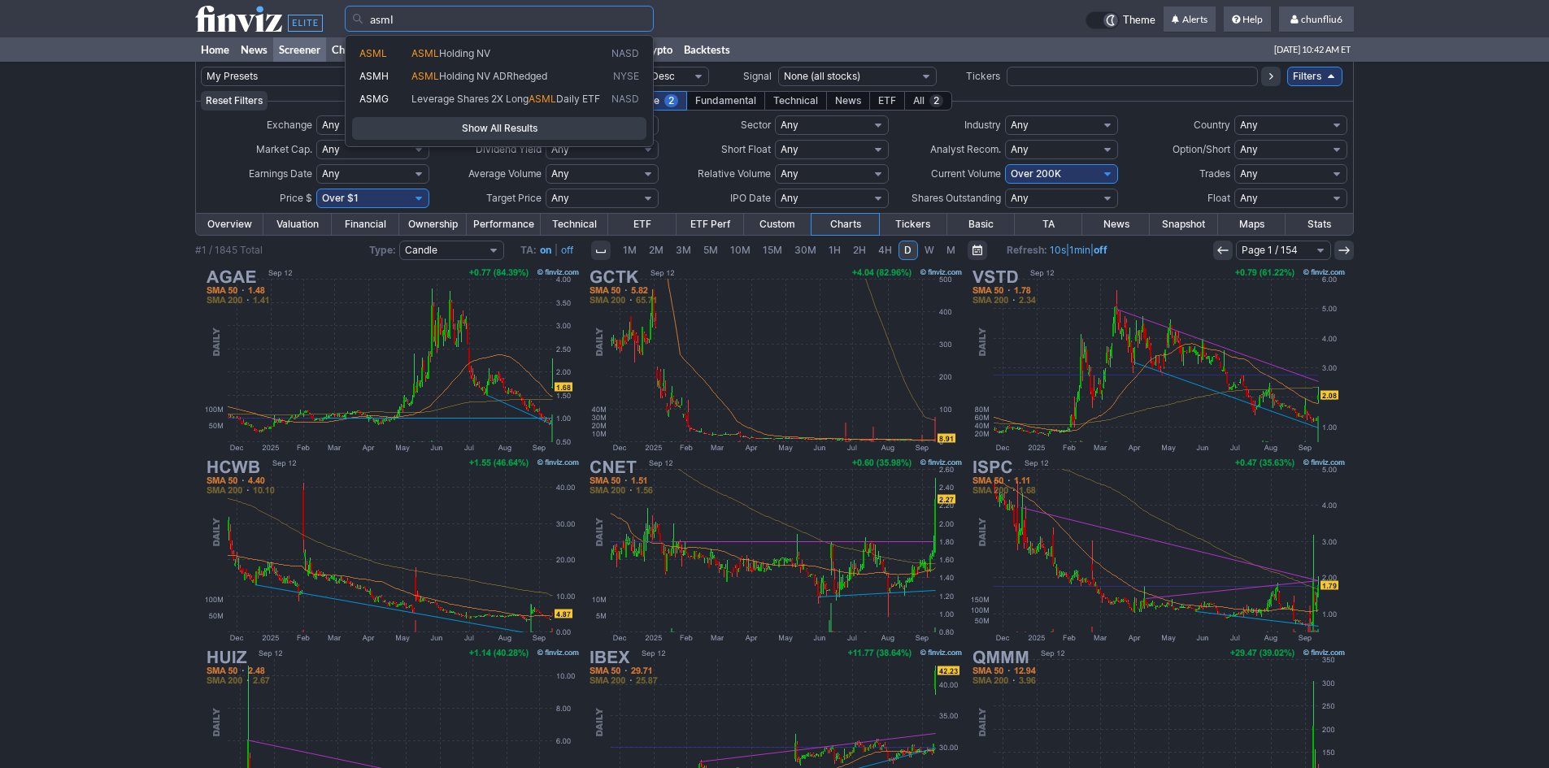
type input "asml"
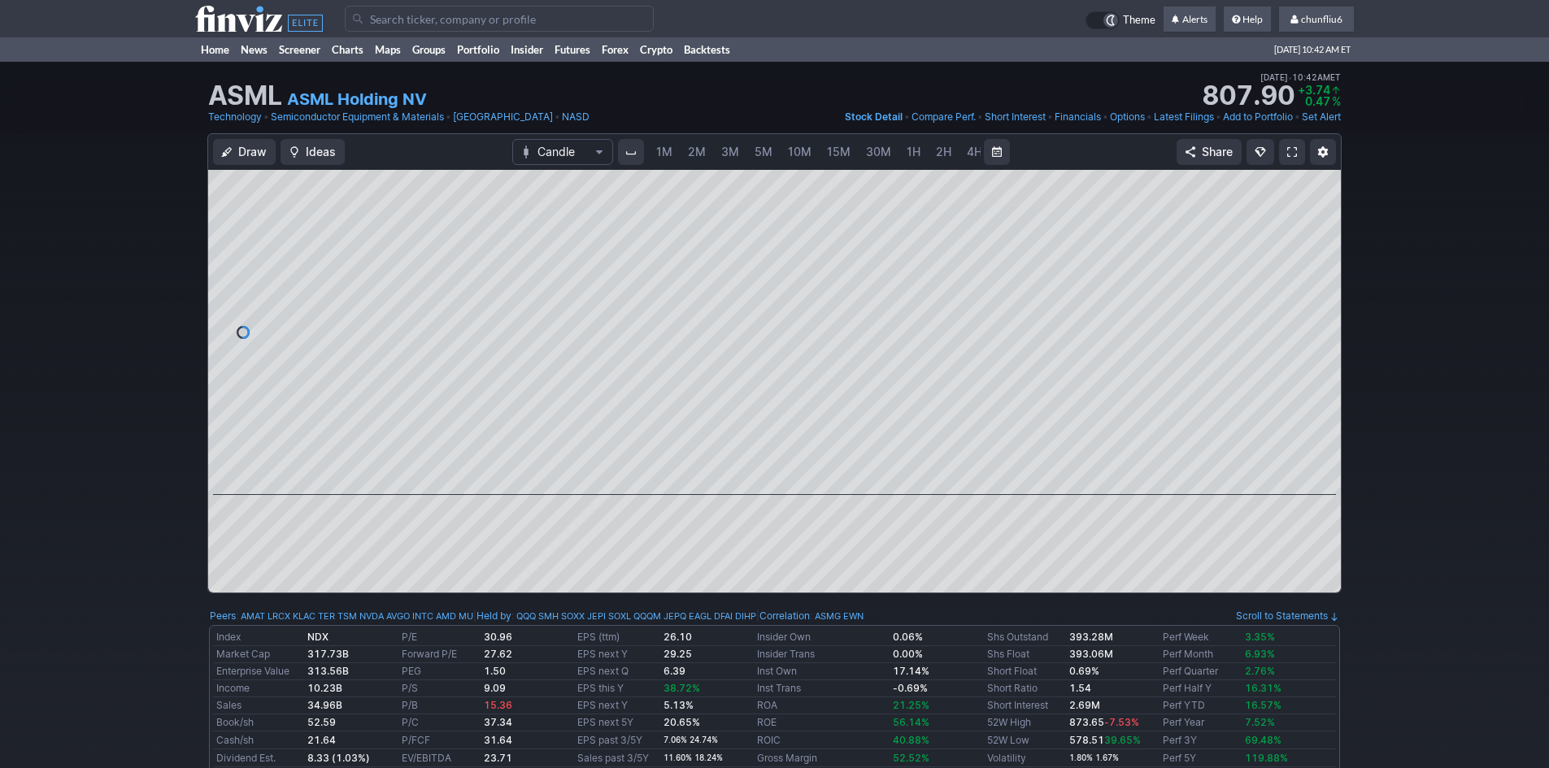
scroll to position [0, 88]
click at [706, 153] on span "10M" at bounding box center [712, 152] width 24 height 14
click at [970, 150] on span "4H" at bounding box center [974, 152] width 15 height 14
click at [911, 149] on span "D" at bounding box center [915, 152] width 8 height 14
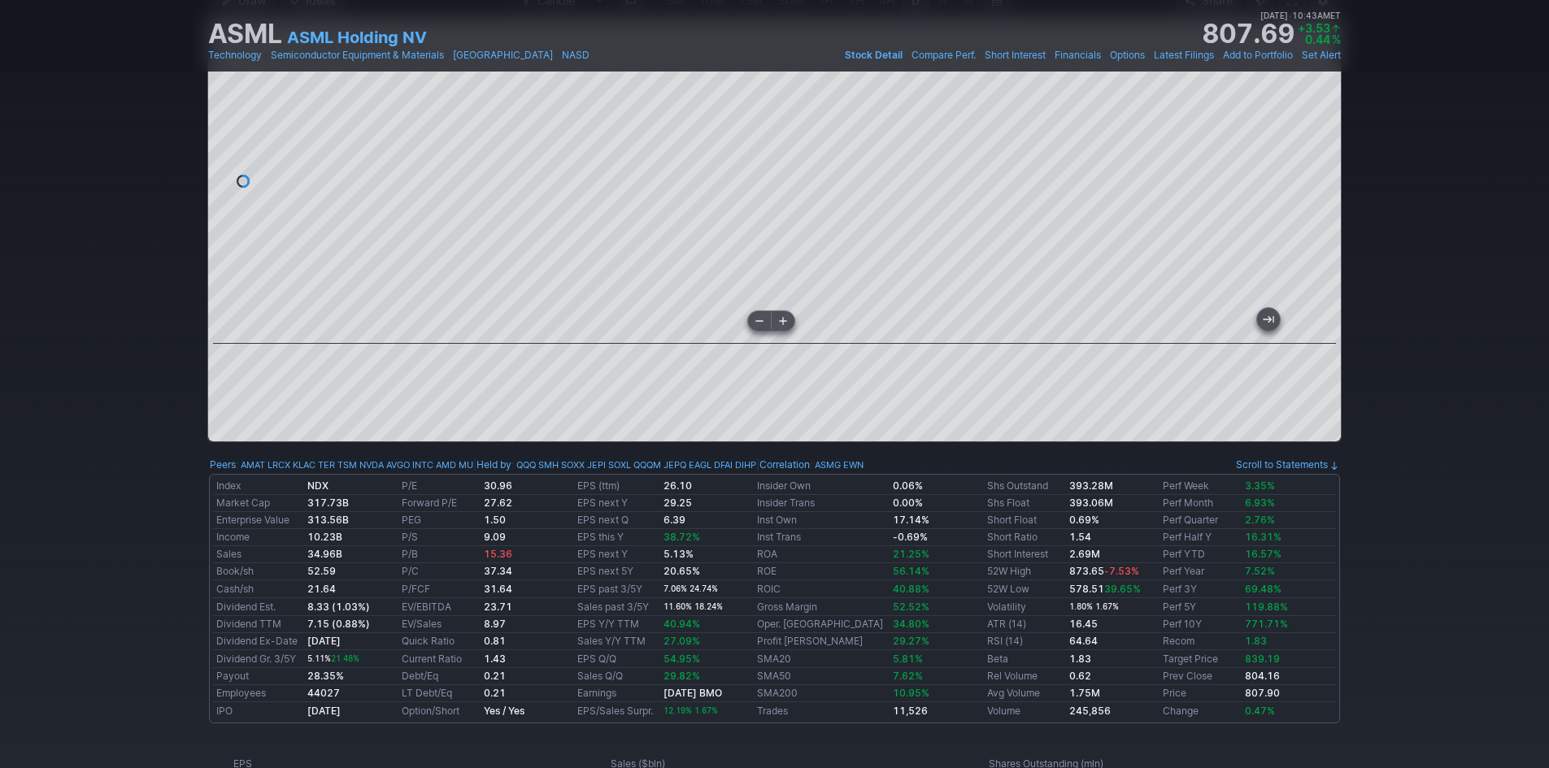
scroll to position [81, 0]
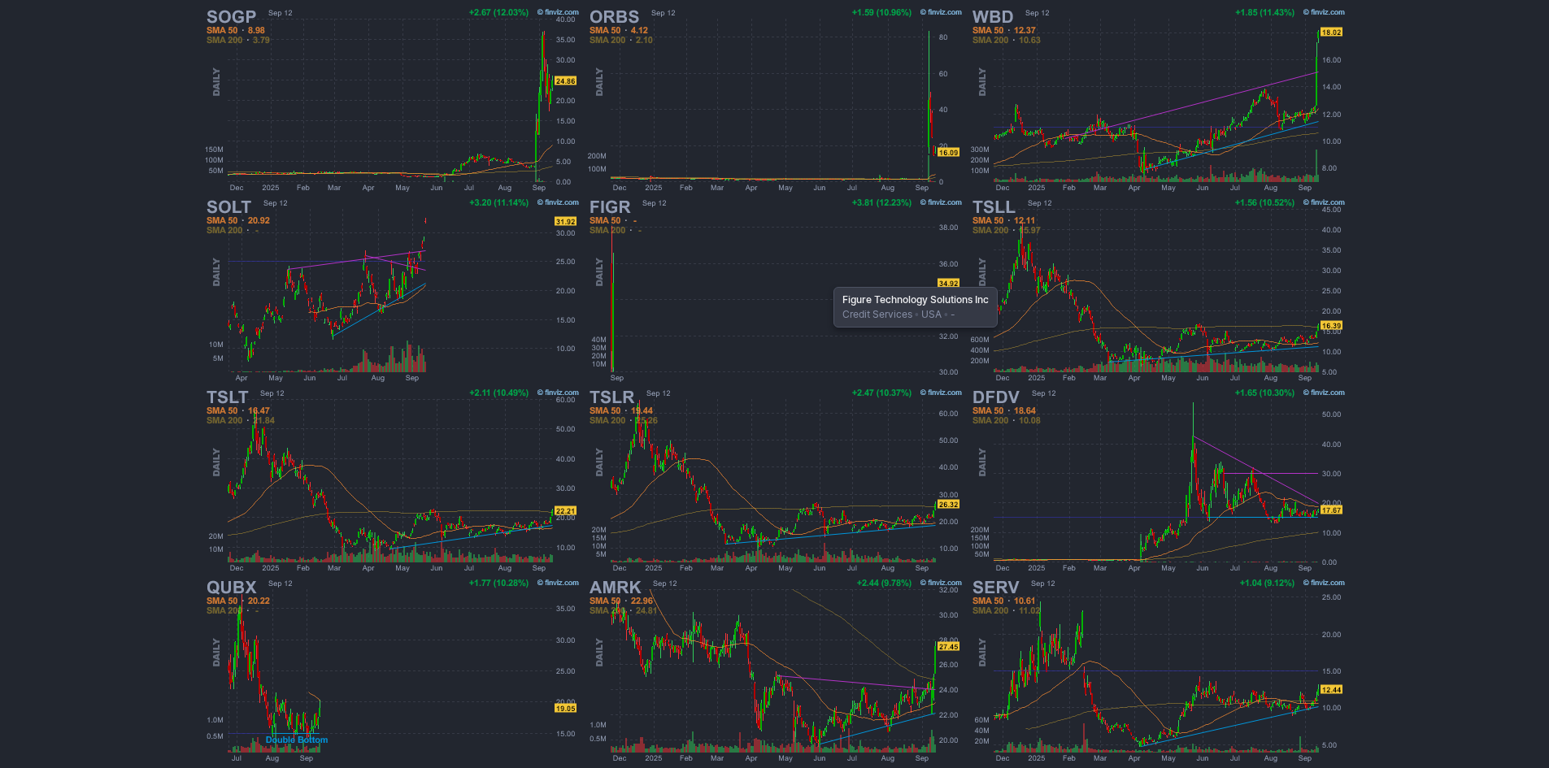
scroll to position [302, 0]
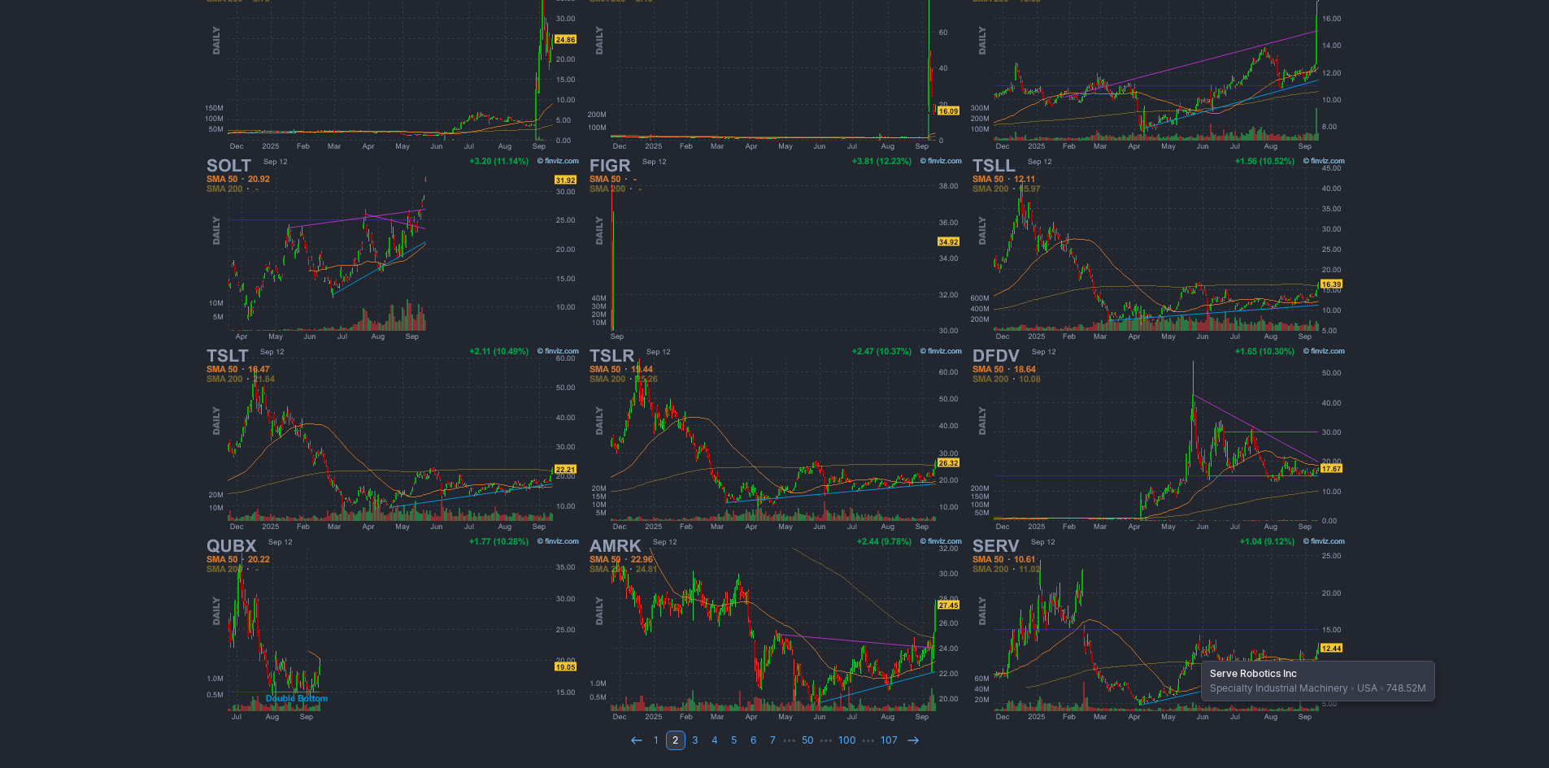
click at [1193, 653] on img at bounding box center [1158, 629] width 381 height 190
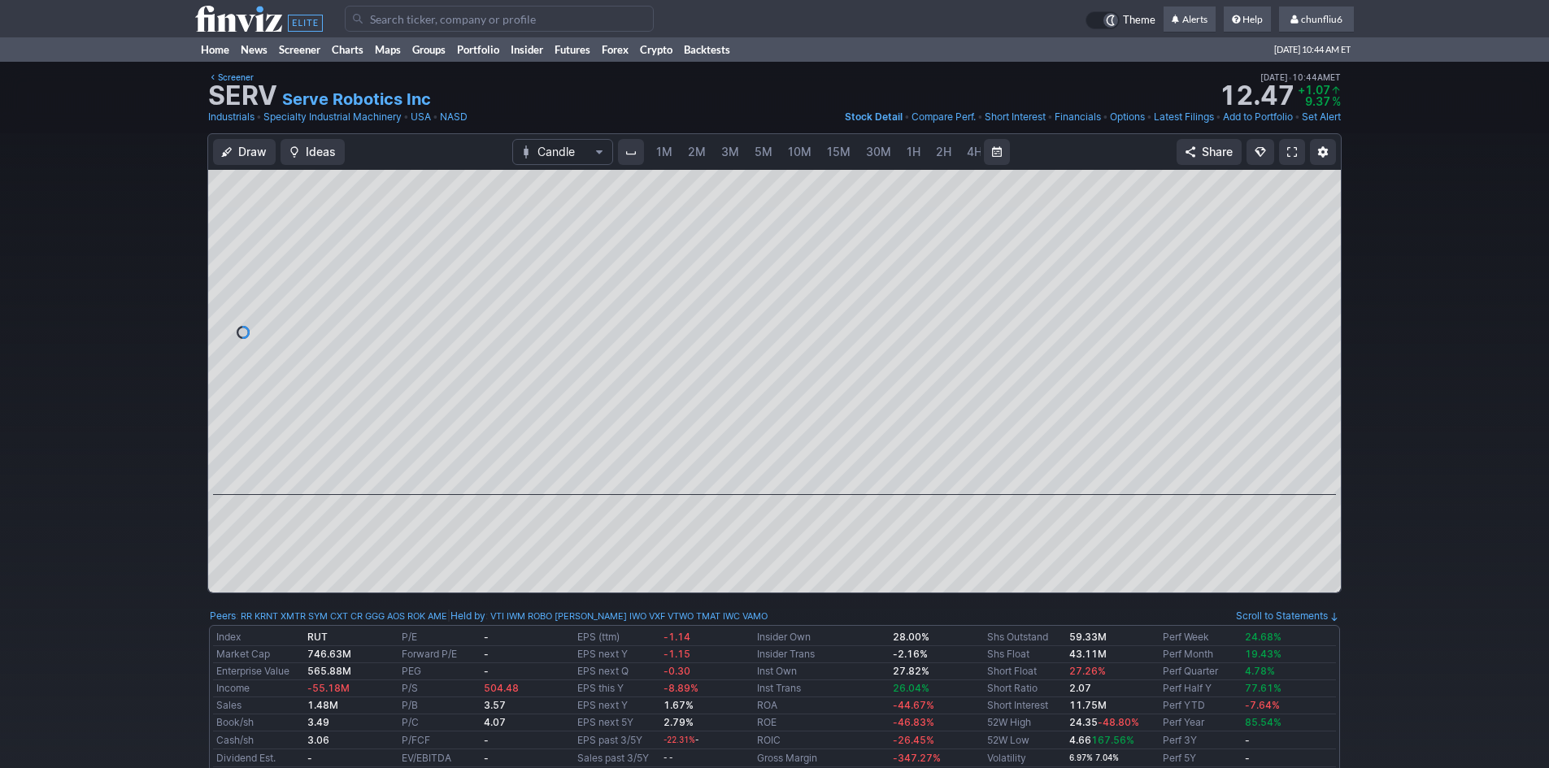
scroll to position [0, 88]
click at [680, 150] on span "5M" at bounding box center [676, 152] width 18 height 14
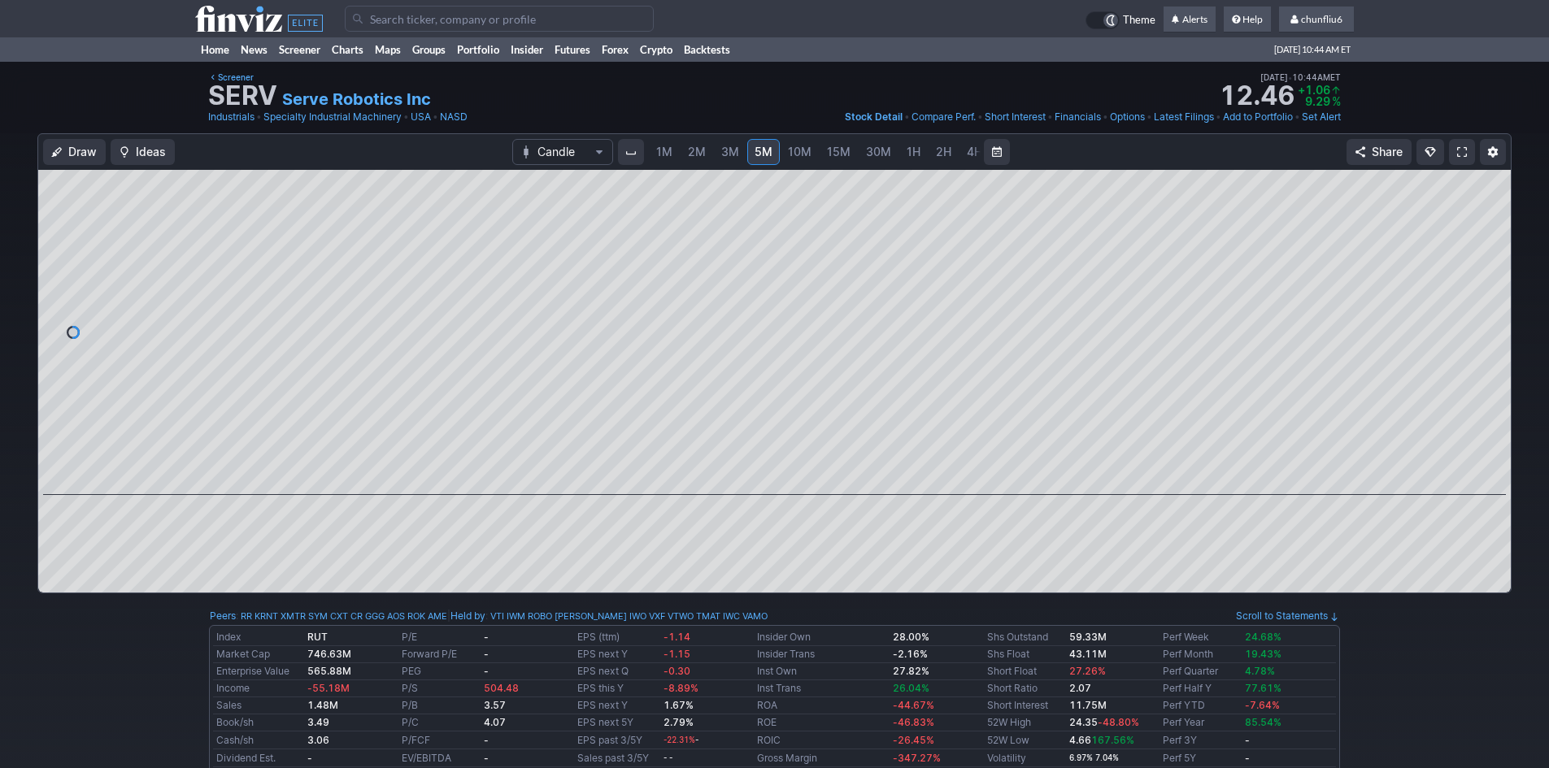
click at [664, 153] on span "1M" at bounding box center [664, 152] width 16 height 14
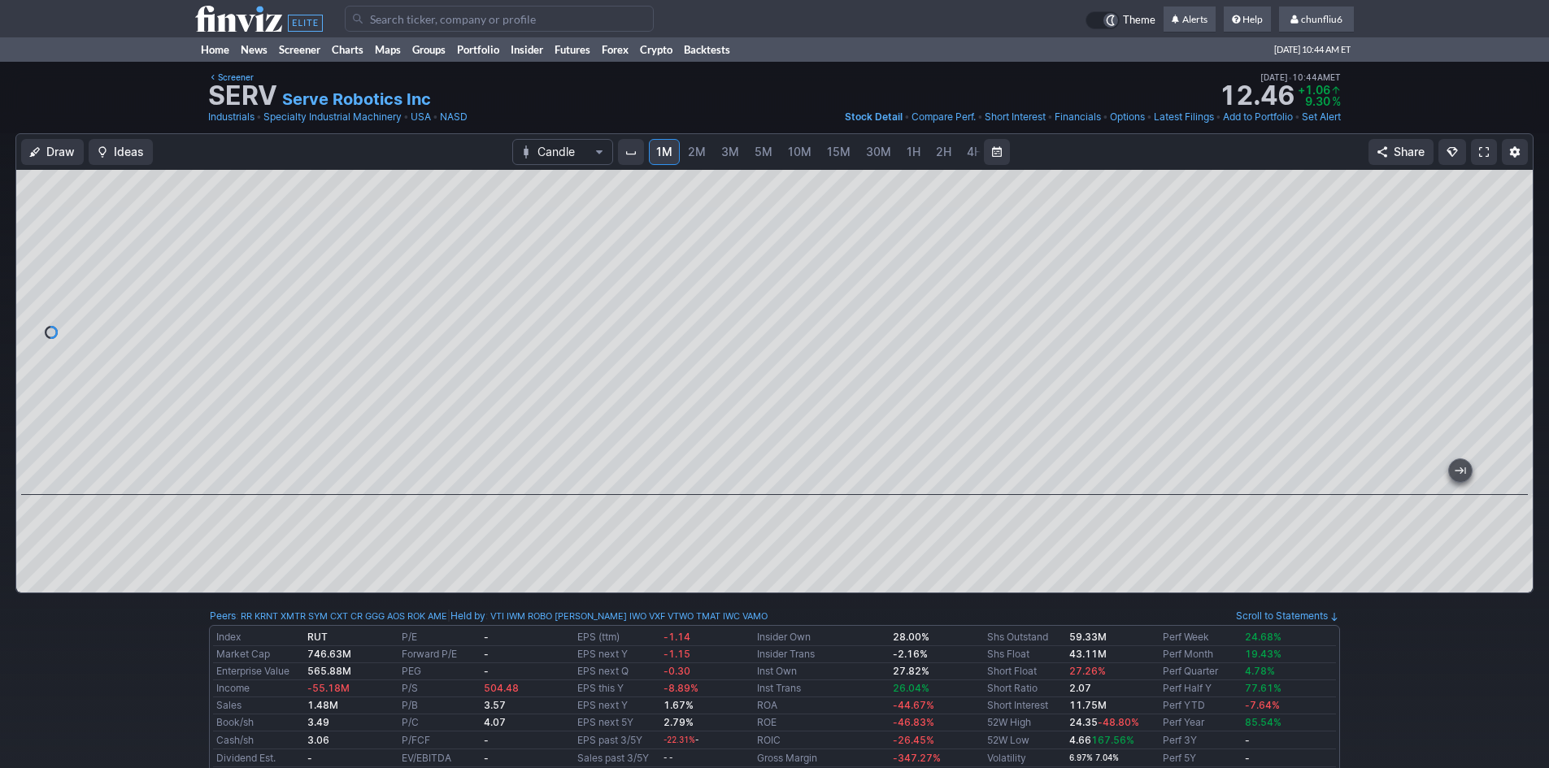
scroll to position [81, 0]
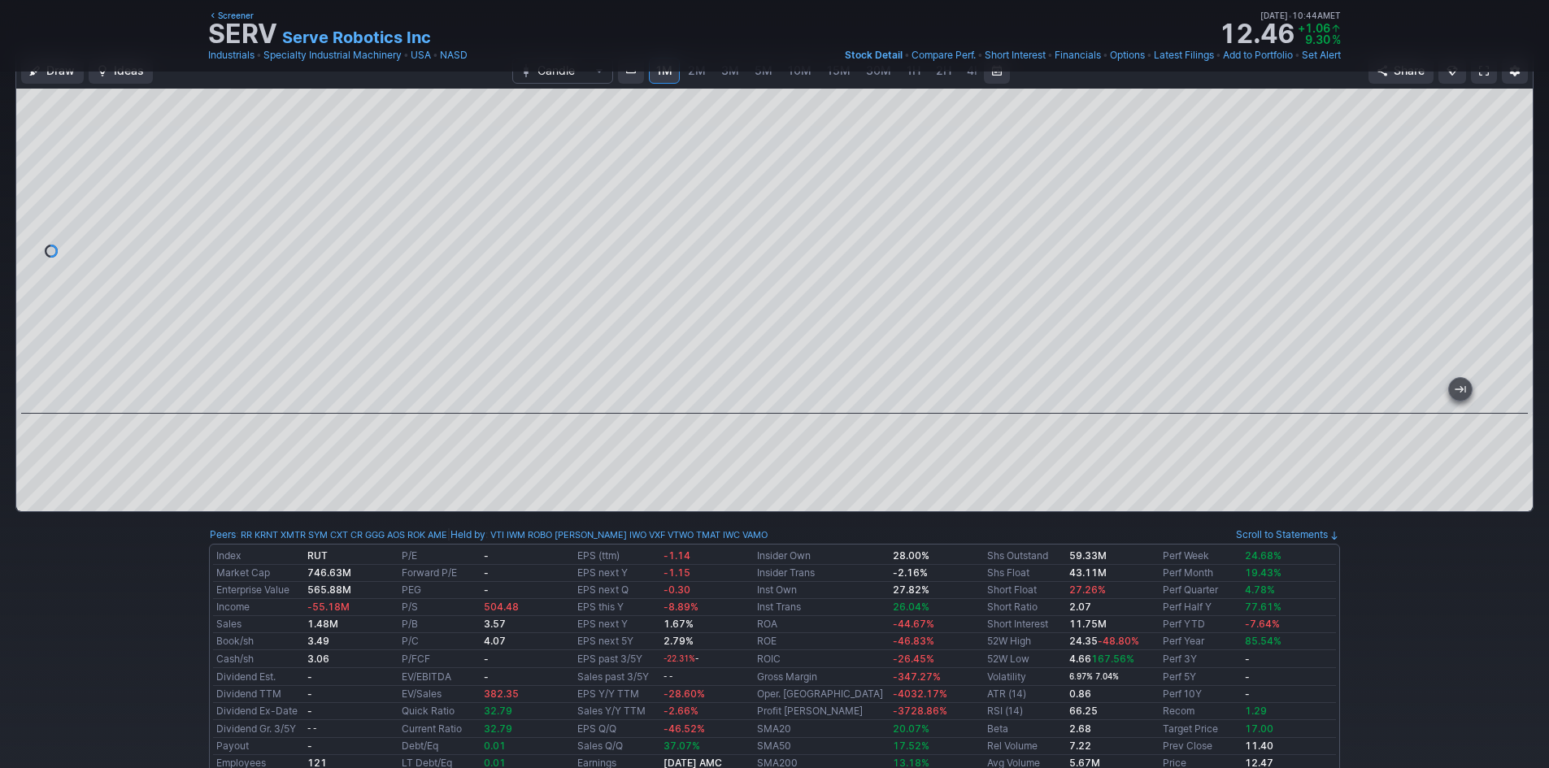
drag, startPoint x: 1513, startPoint y: 219, endPoint x: 1504, endPoint y: 269, distance: 51.2
click at [1504, 269] on div at bounding box center [1516, 247] width 34 height 285
click at [1176, 369] on div at bounding box center [774, 251] width 1516 height 325
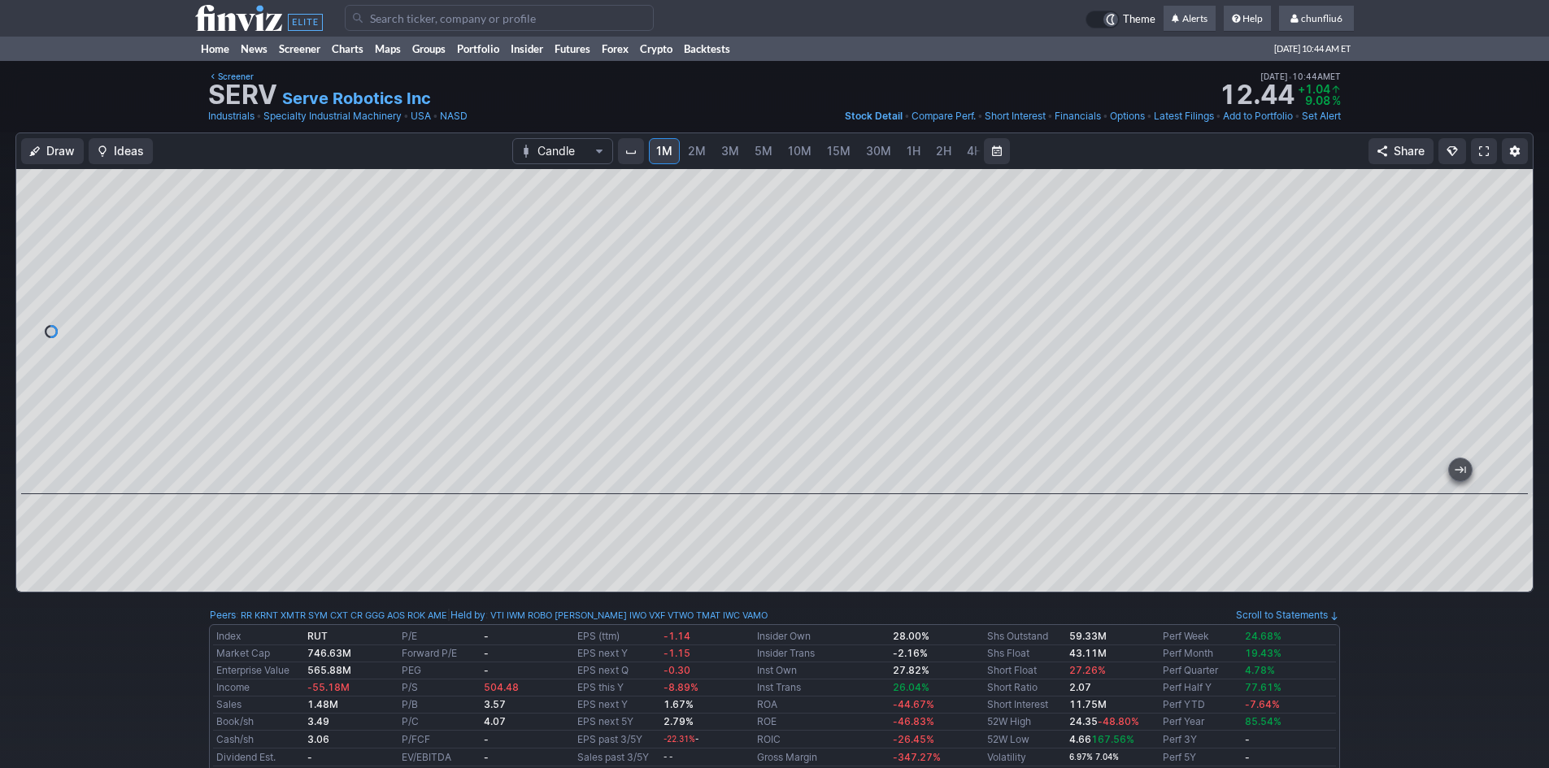
scroll to position [0, 0]
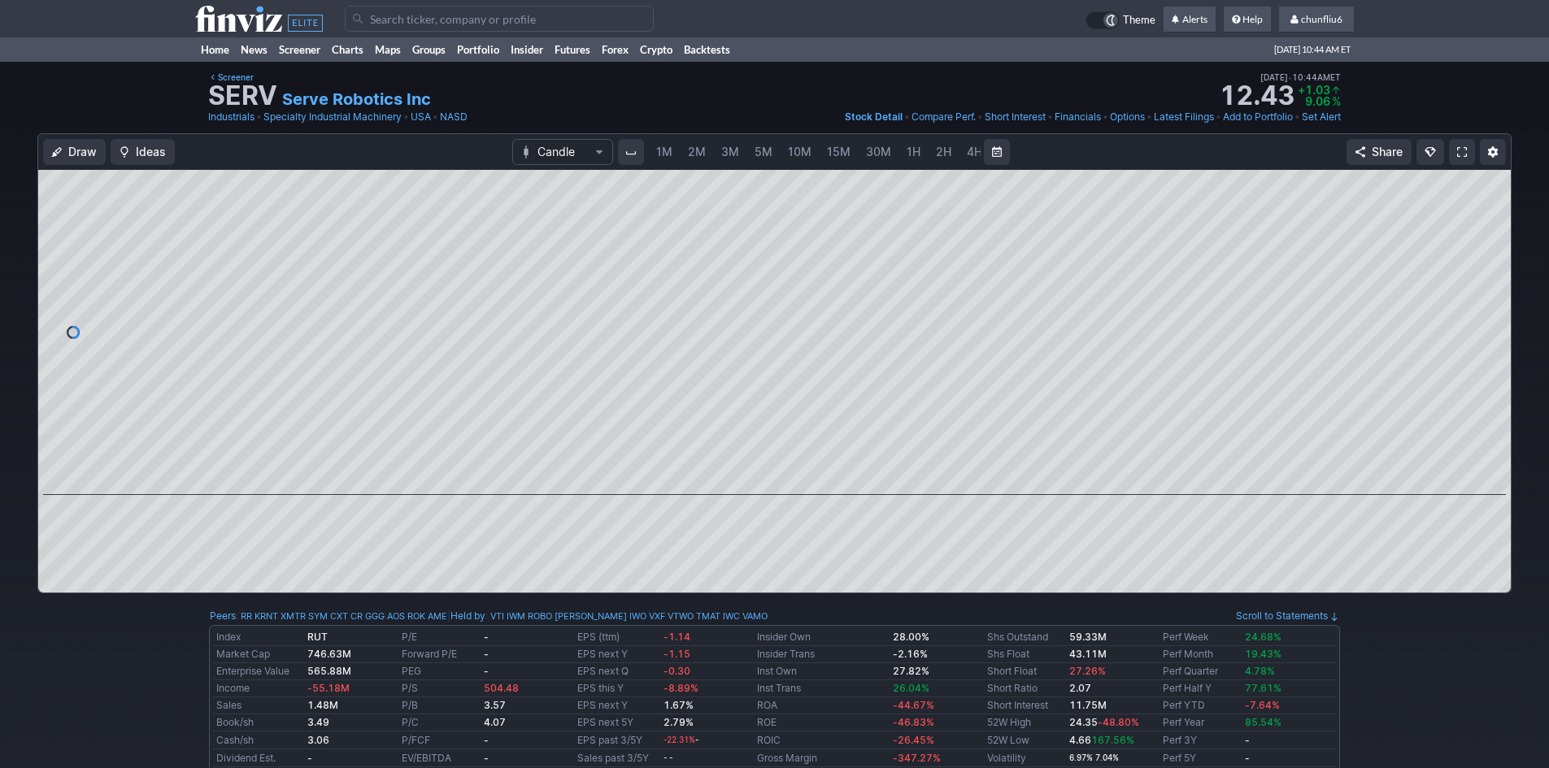
scroll to position [0, 88]
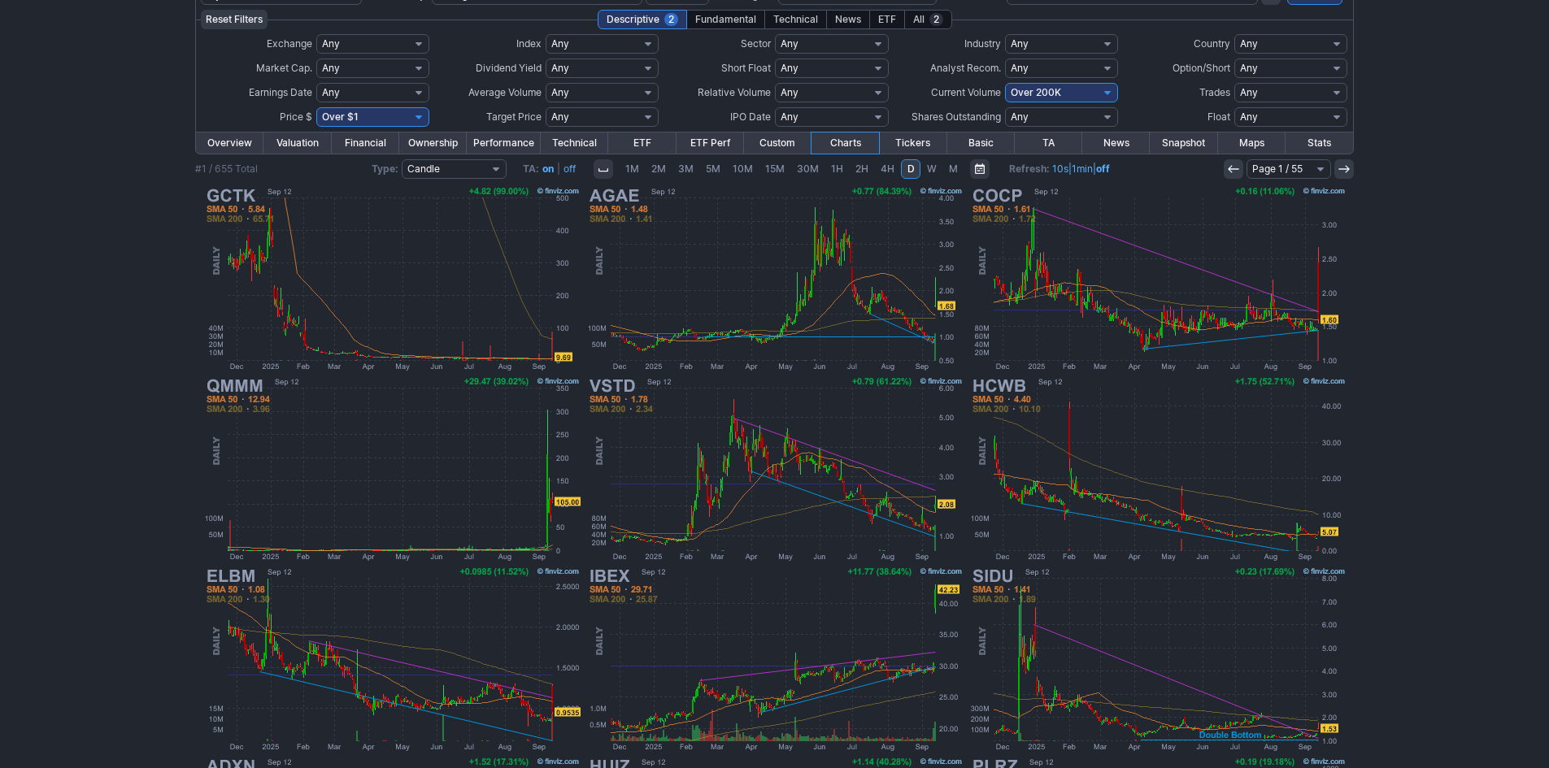
scroll to position [81, 0]
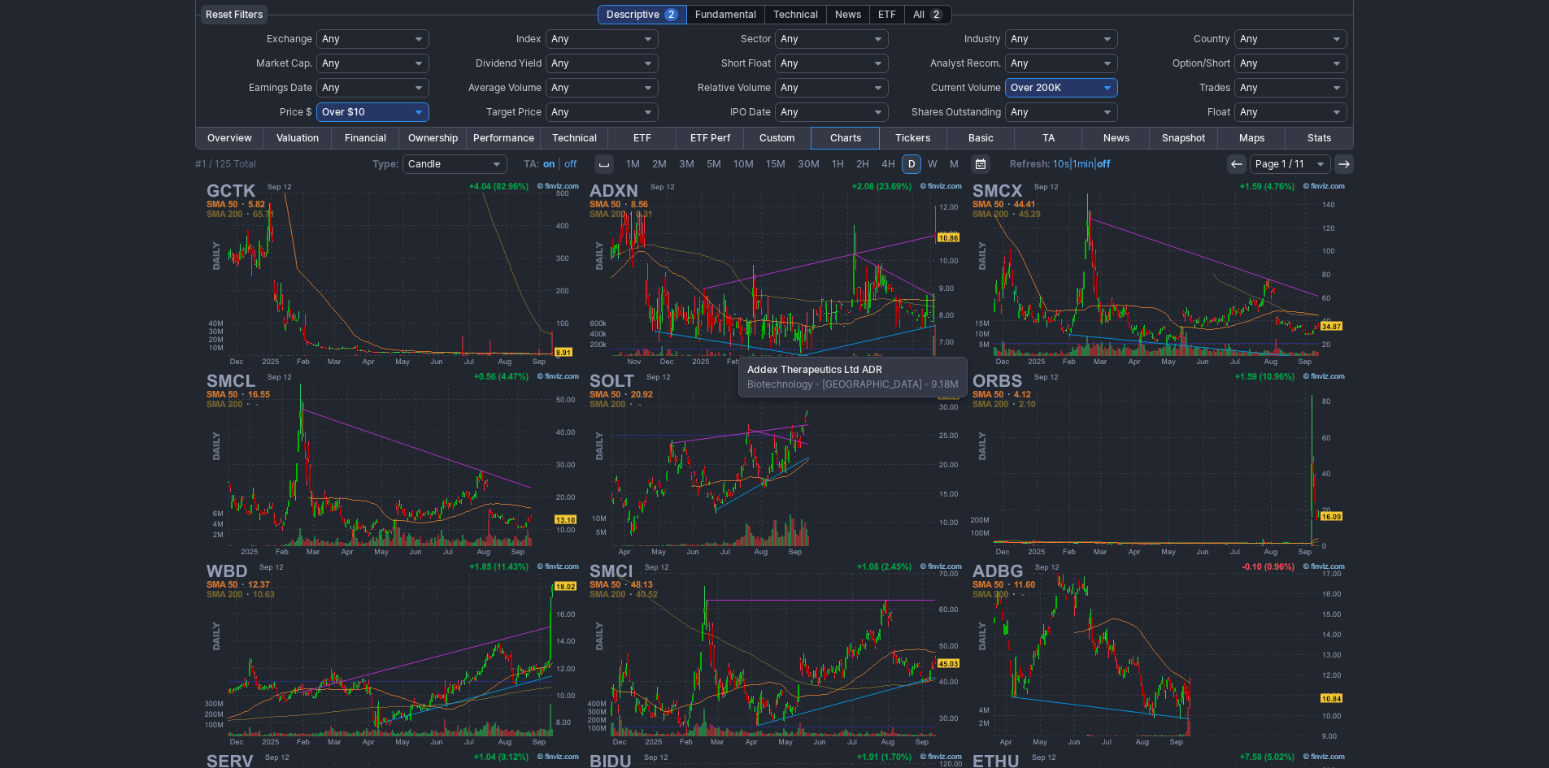
scroll to position [58, 0]
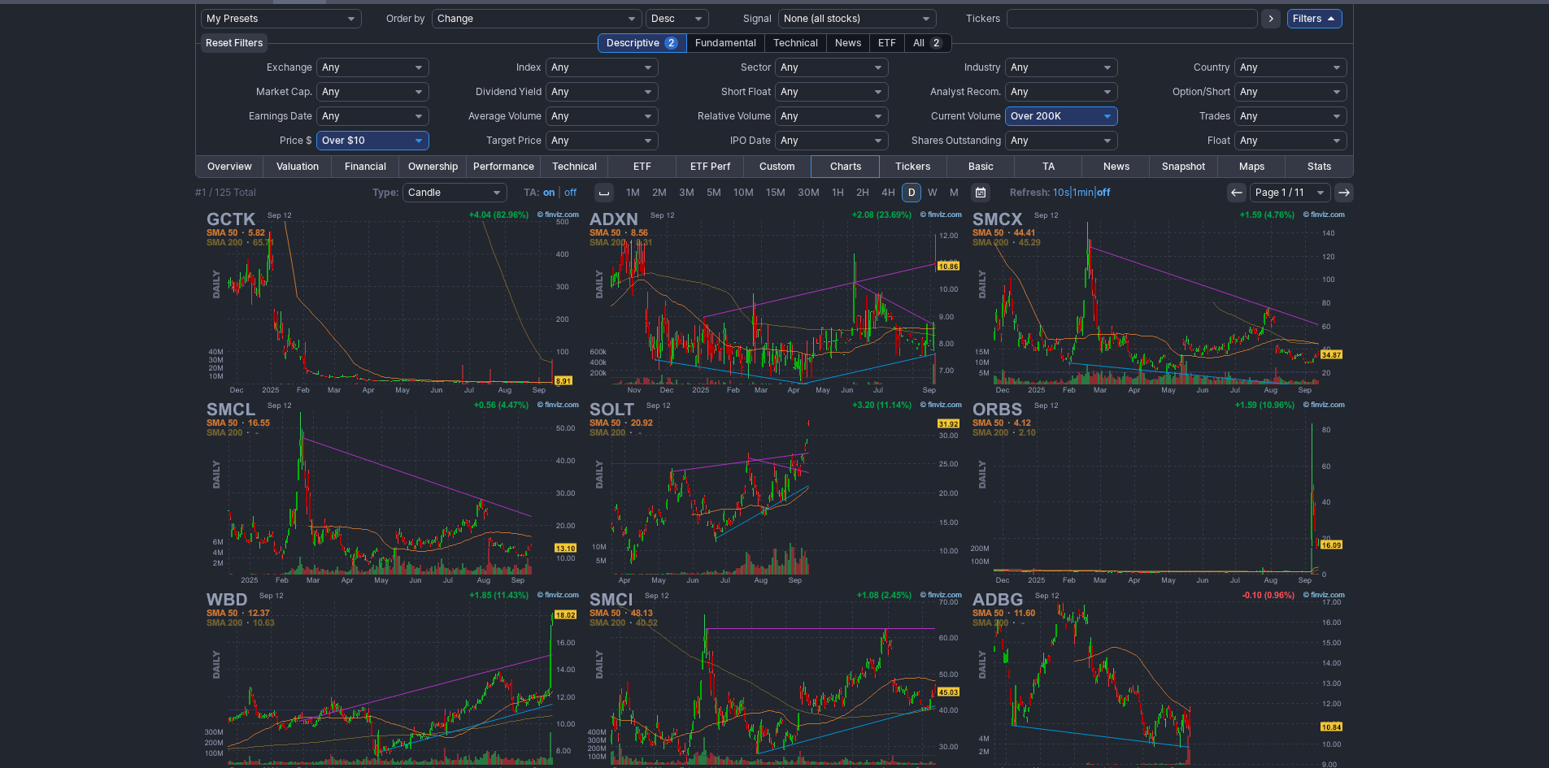
click at [1049, 118] on select "Any Under 50K Under 100K Under 500K Under 750K Under 1M Over 0 Over 50K Over 10…" at bounding box center [1061, 117] width 113 height 20
select select "o300"
click at [1005, 107] on select "Any Under 50K Under 100K Under 500K Under 750K Under 1M Over 0 Over 50K Over 10…" at bounding box center [1061, 117] width 113 height 20
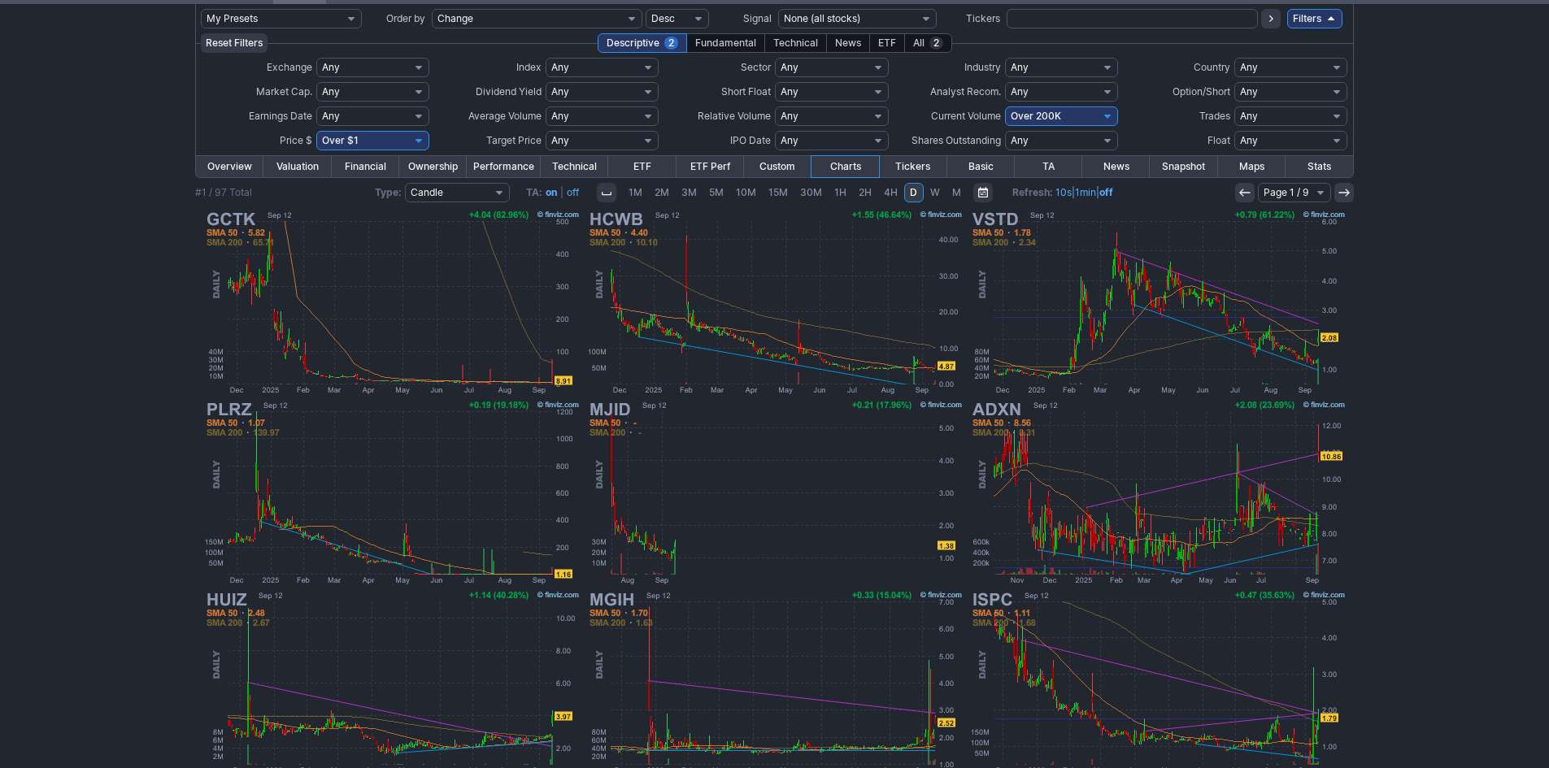
scroll to position [58, 0]
click at [1038, 119] on select "Any Under 50K Under 100K Under 500K Under 750K Under 1M Over 0 Over 50K Over 10…" at bounding box center [1061, 117] width 113 height 20
select select "o400"
click at [1005, 107] on select "Any Under 50K Under 100K Under 500K Under 750K Under 1M Over 0 Over 50K Over 10…" at bounding box center [1061, 117] width 113 height 20
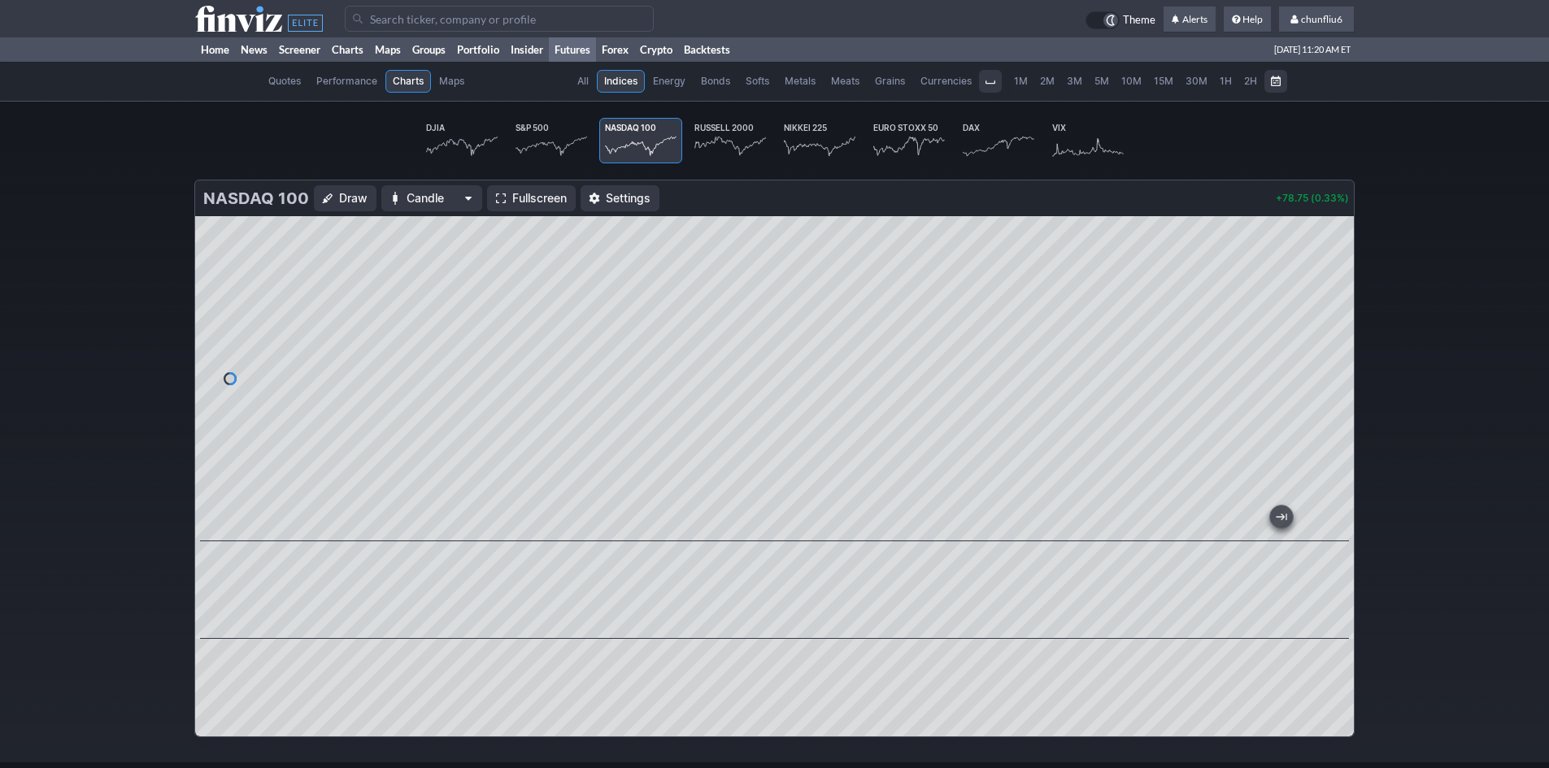
scroll to position [0, 101]
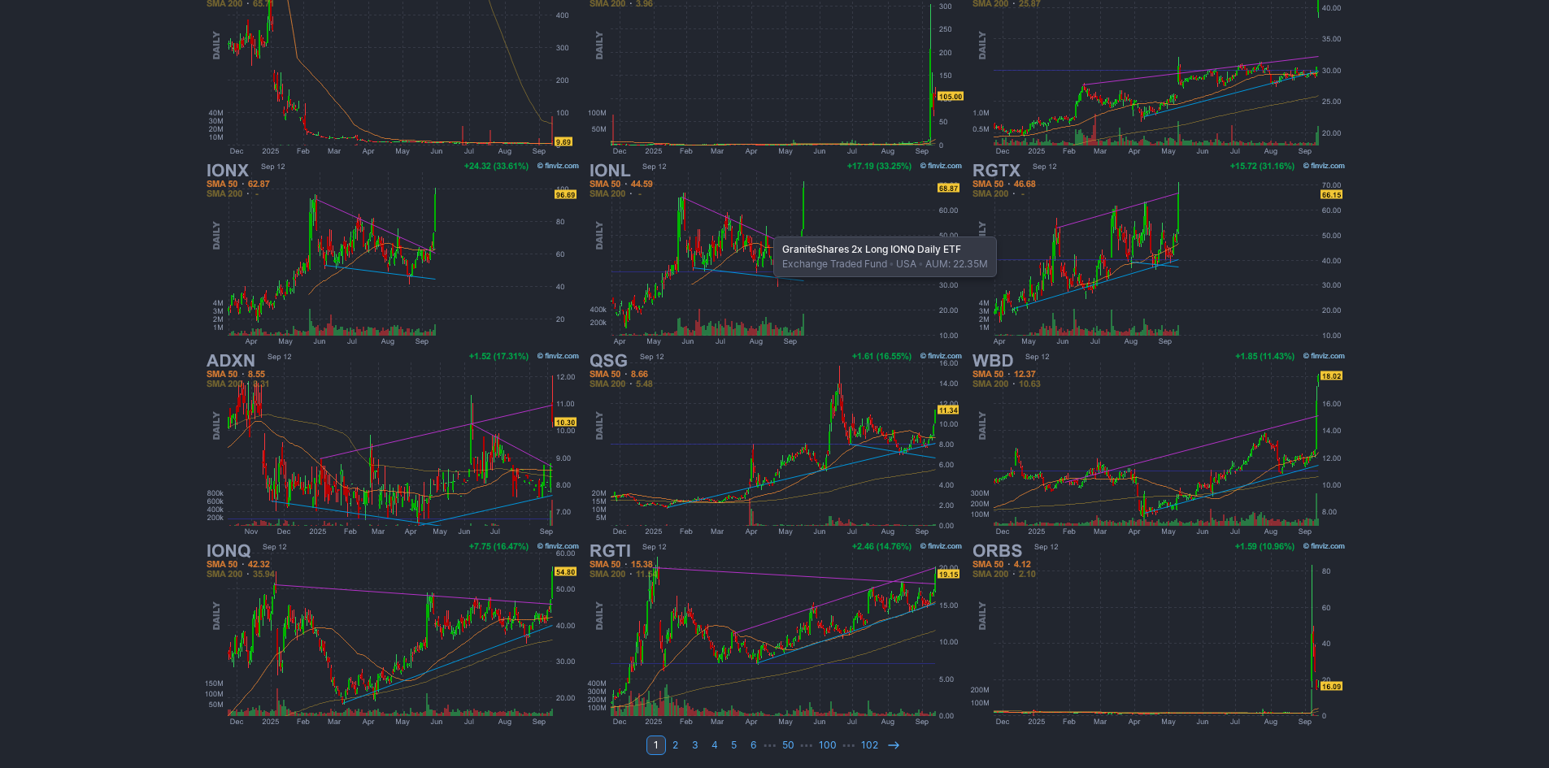
scroll to position [302, 0]
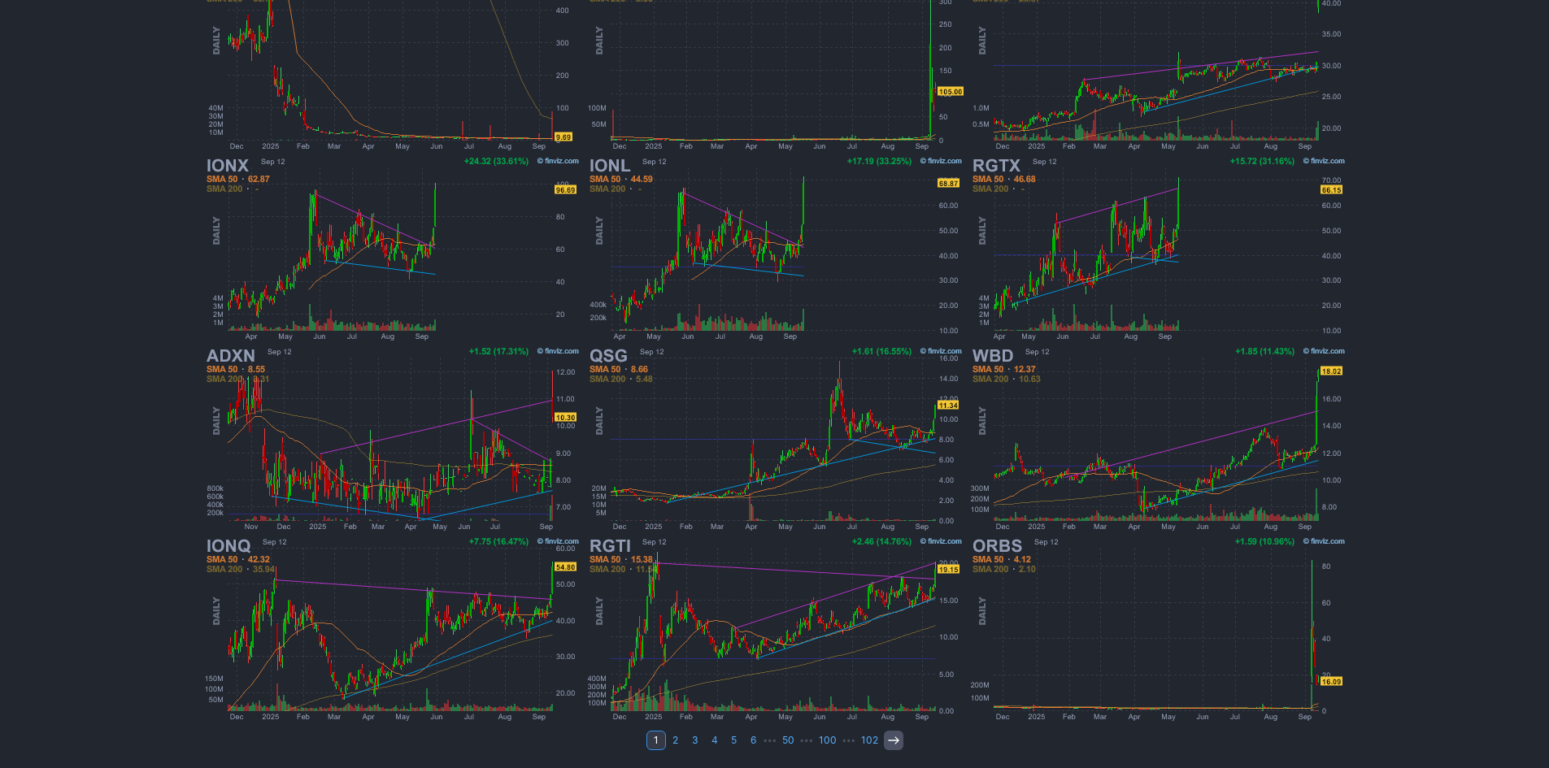
click at [887, 737] on icon at bounding box center [893, 740] width 13 height 13
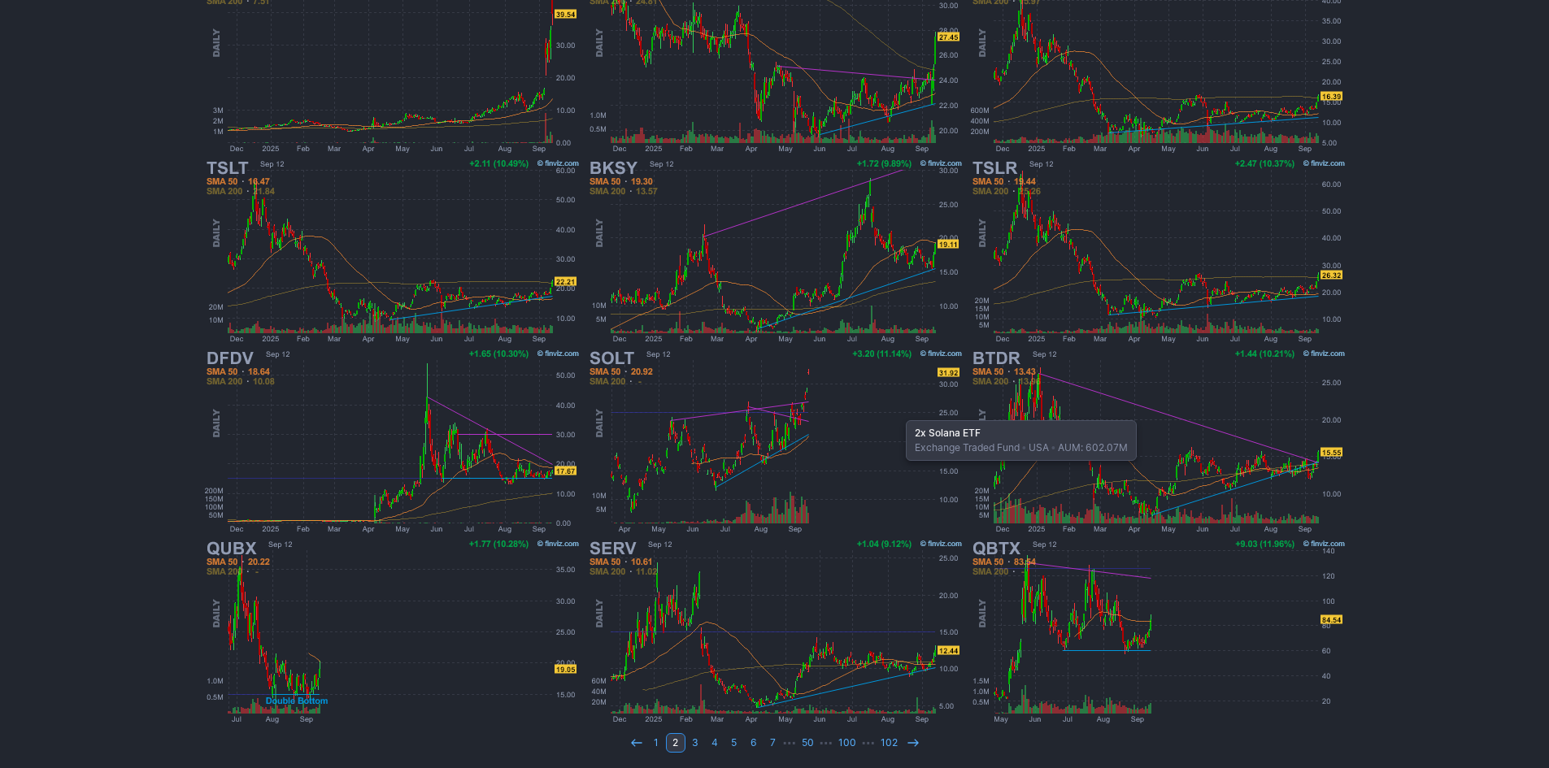
scroll to position [302, 0]
click at [903, 733] on link at bounding box center [913, 741] width 20 height 20
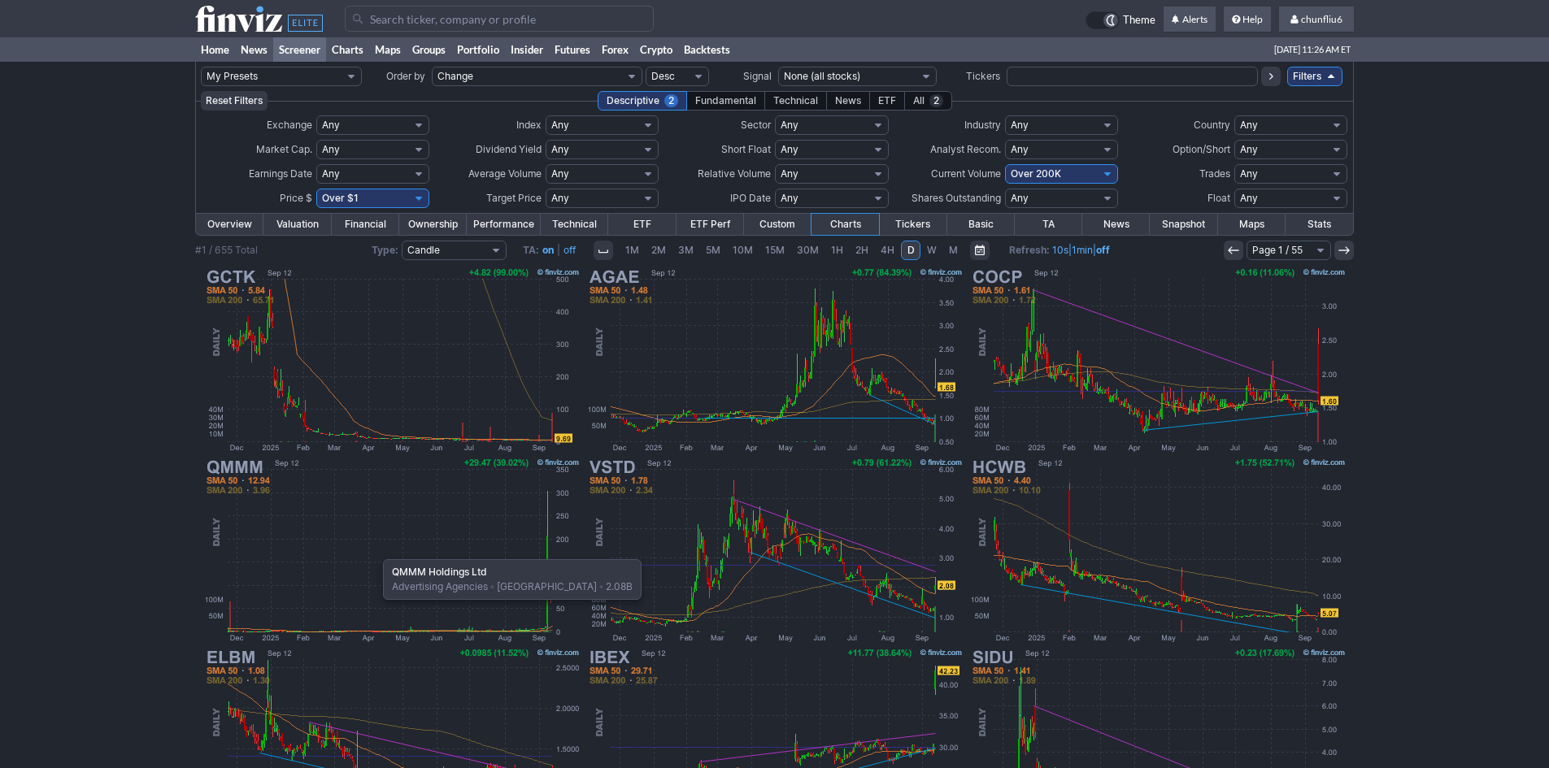
click at [375, 551] on img at bounding box center [392, 550] width 381 height 190
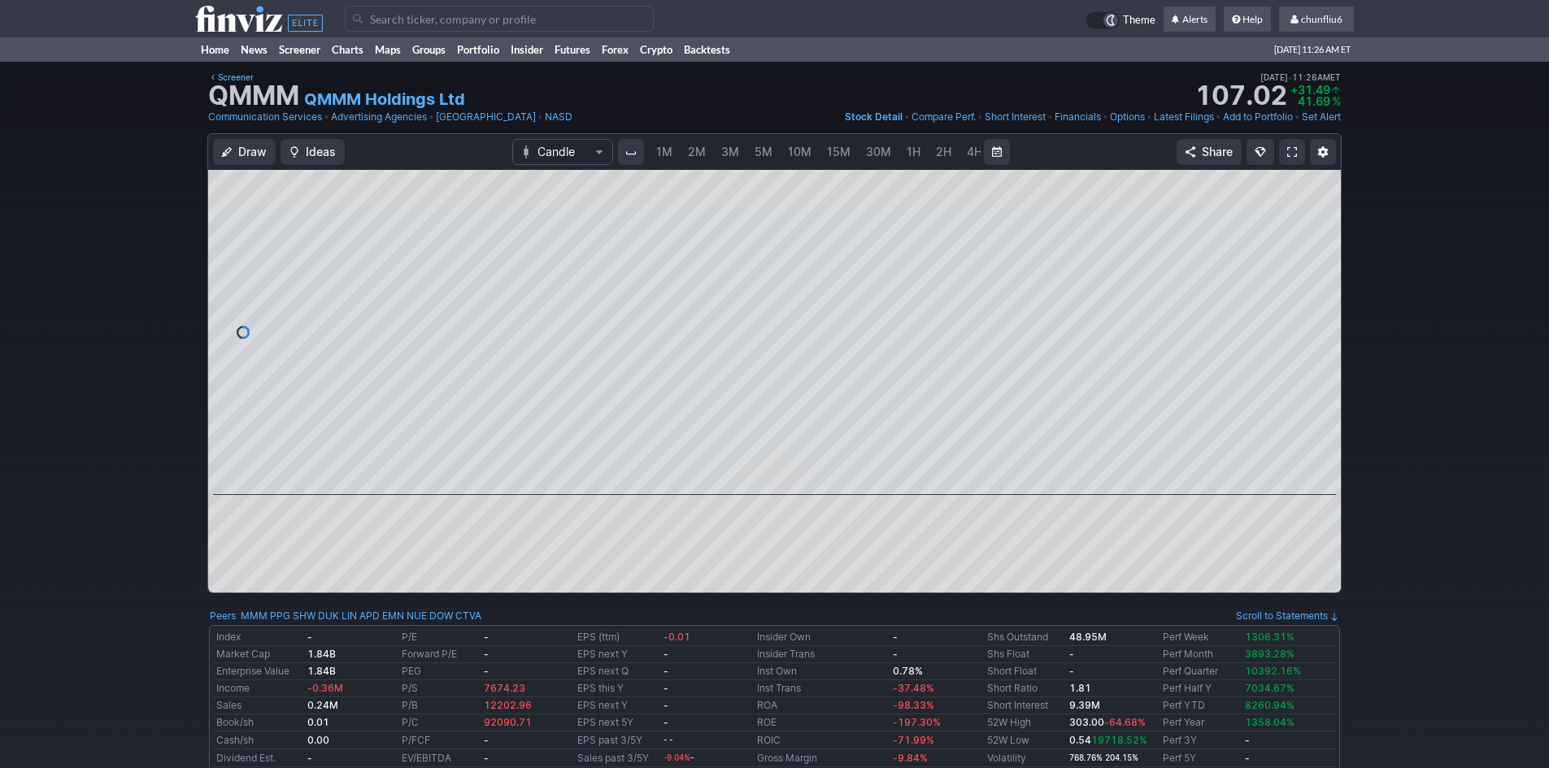
scroll to position [0, 88]
click at [679, 150] on span "5M" at bounding box center [676, 152] width 18 height 14
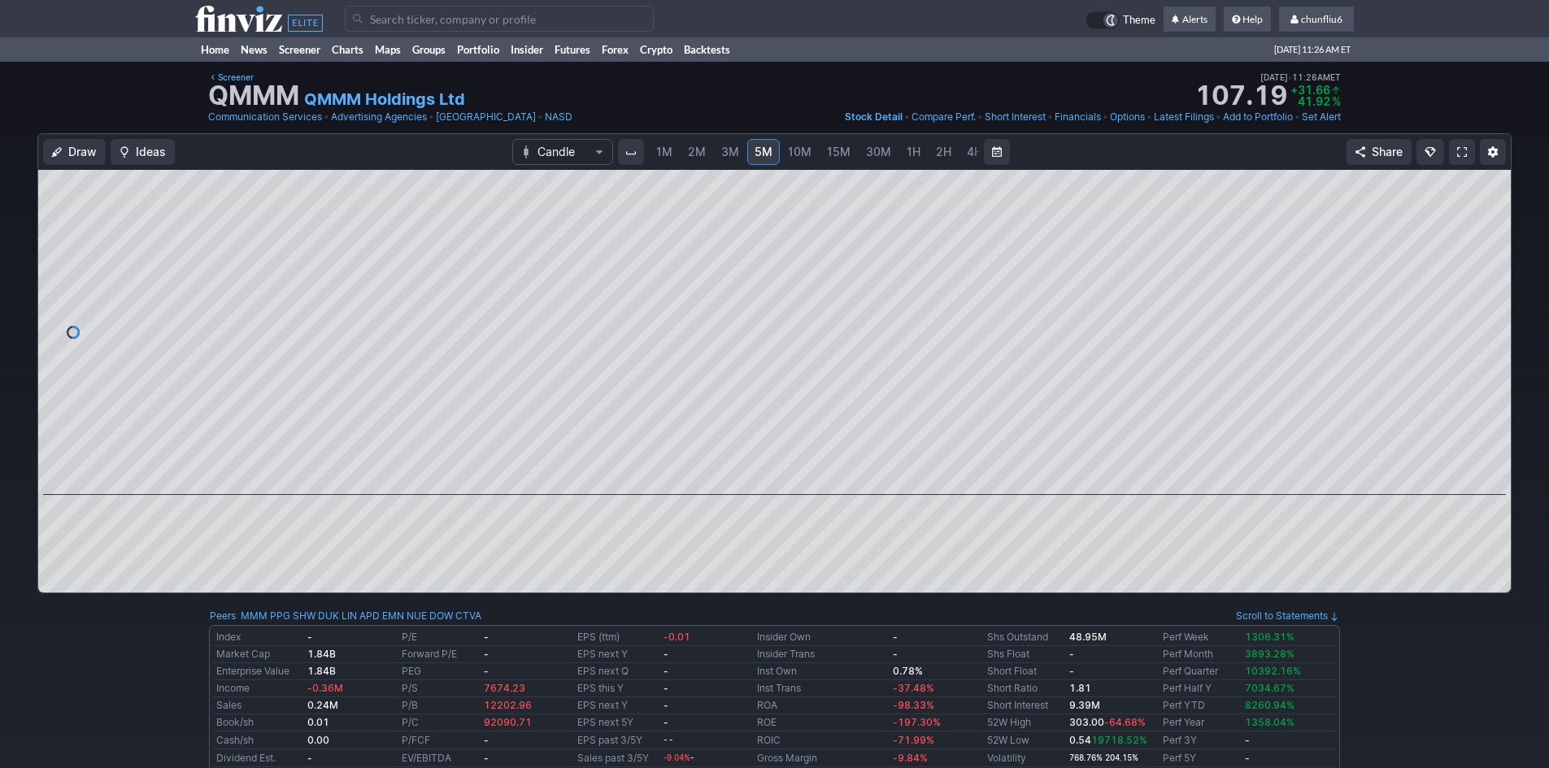
click at [658, 156] on span "1M" at bounding box center [664, 152] width 16 height 14
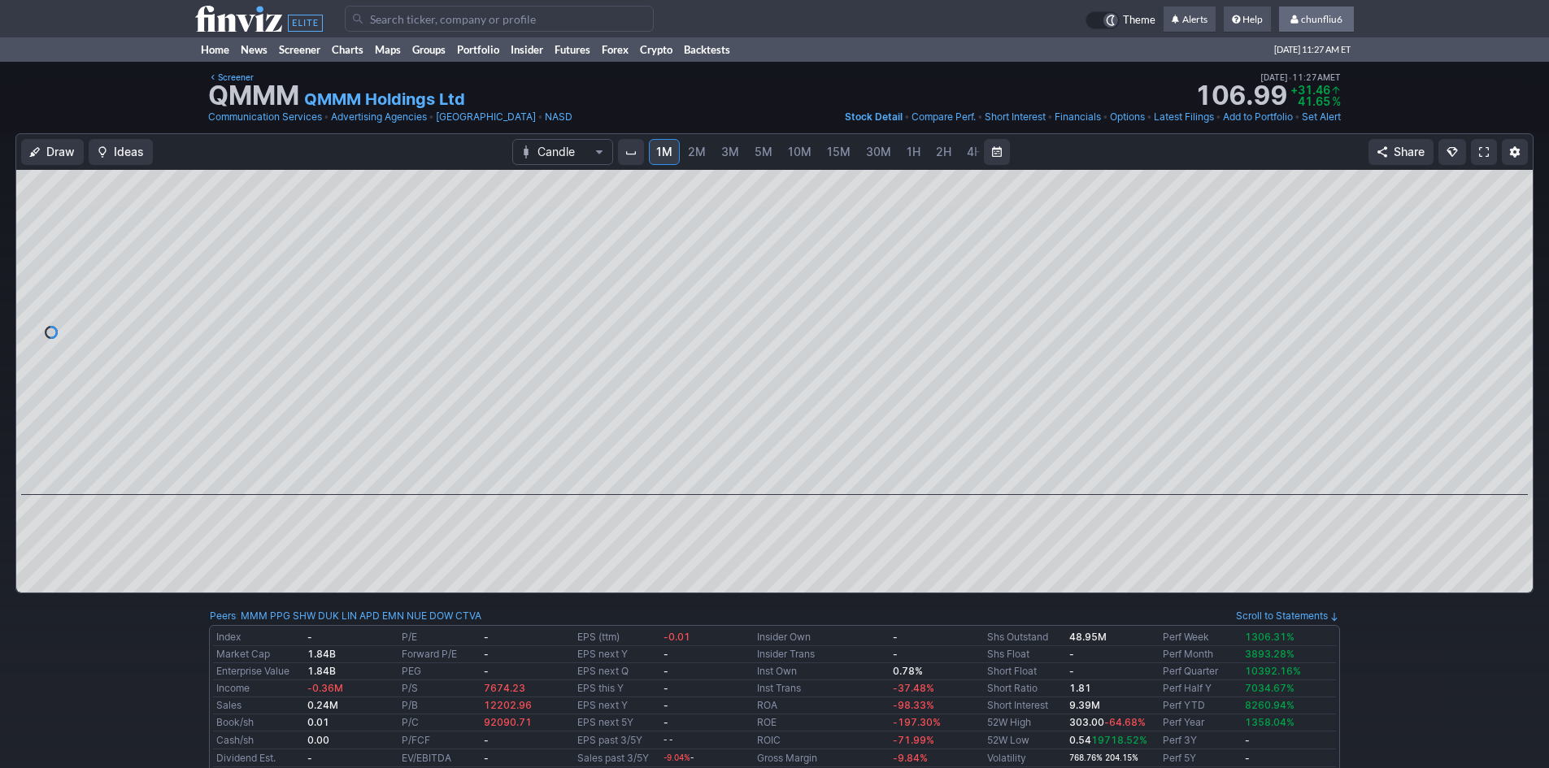
click at [1323, 15] on span "chunfliu6" at bounding box center [1321, 19] width 41 height 12
click at [1282, 120] on link "Sign Out" at bounding box center [1308, 120] width 91 height 26
